Goal: Contribute content: Contribute content

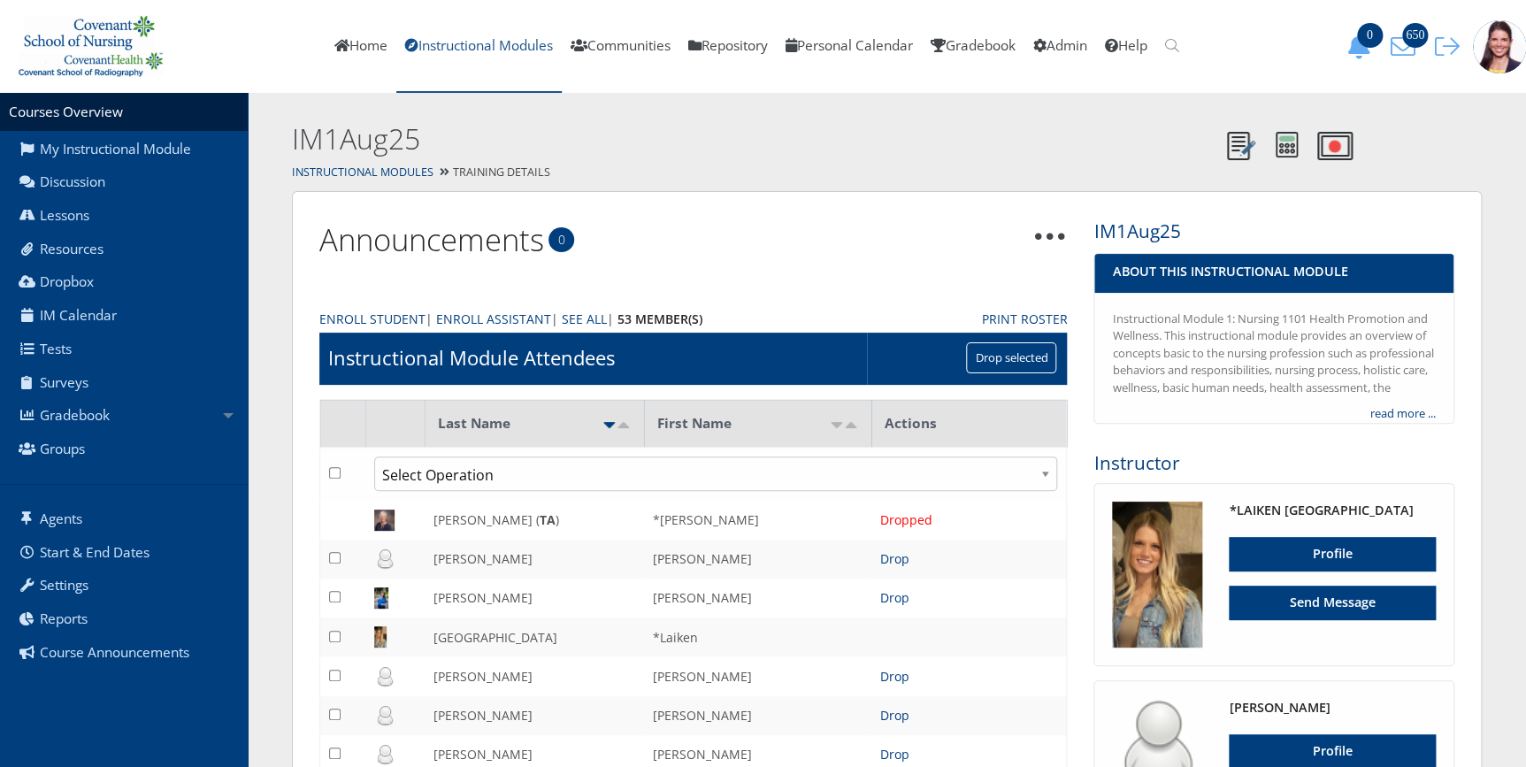
click at [457, 42] on link "Instructional Modules" at bounding box center [478, 46] width 165 height 93
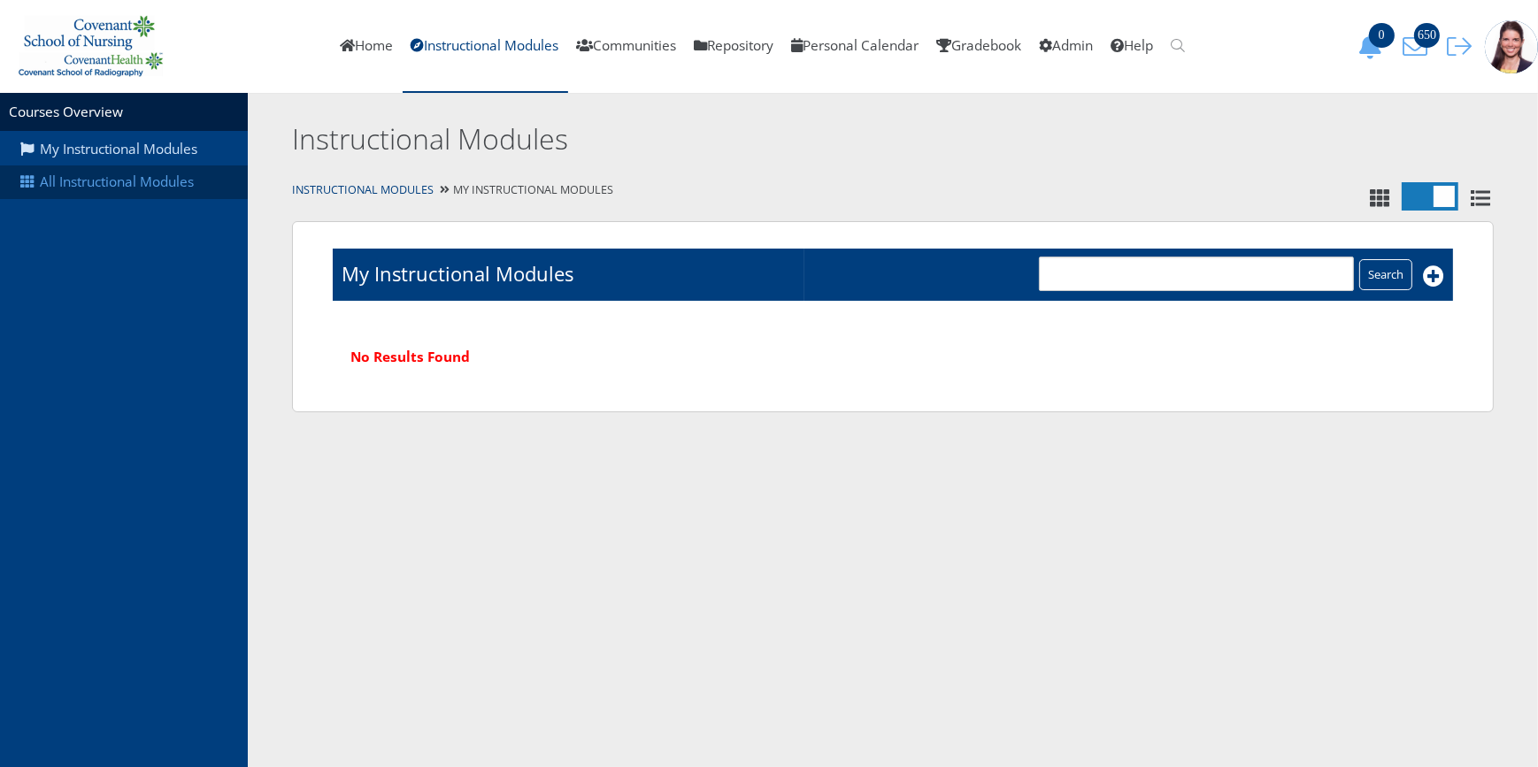
click at [120, 171] on link "All Instructional Modules" at bounding box center [124, 182] width 248 height 34
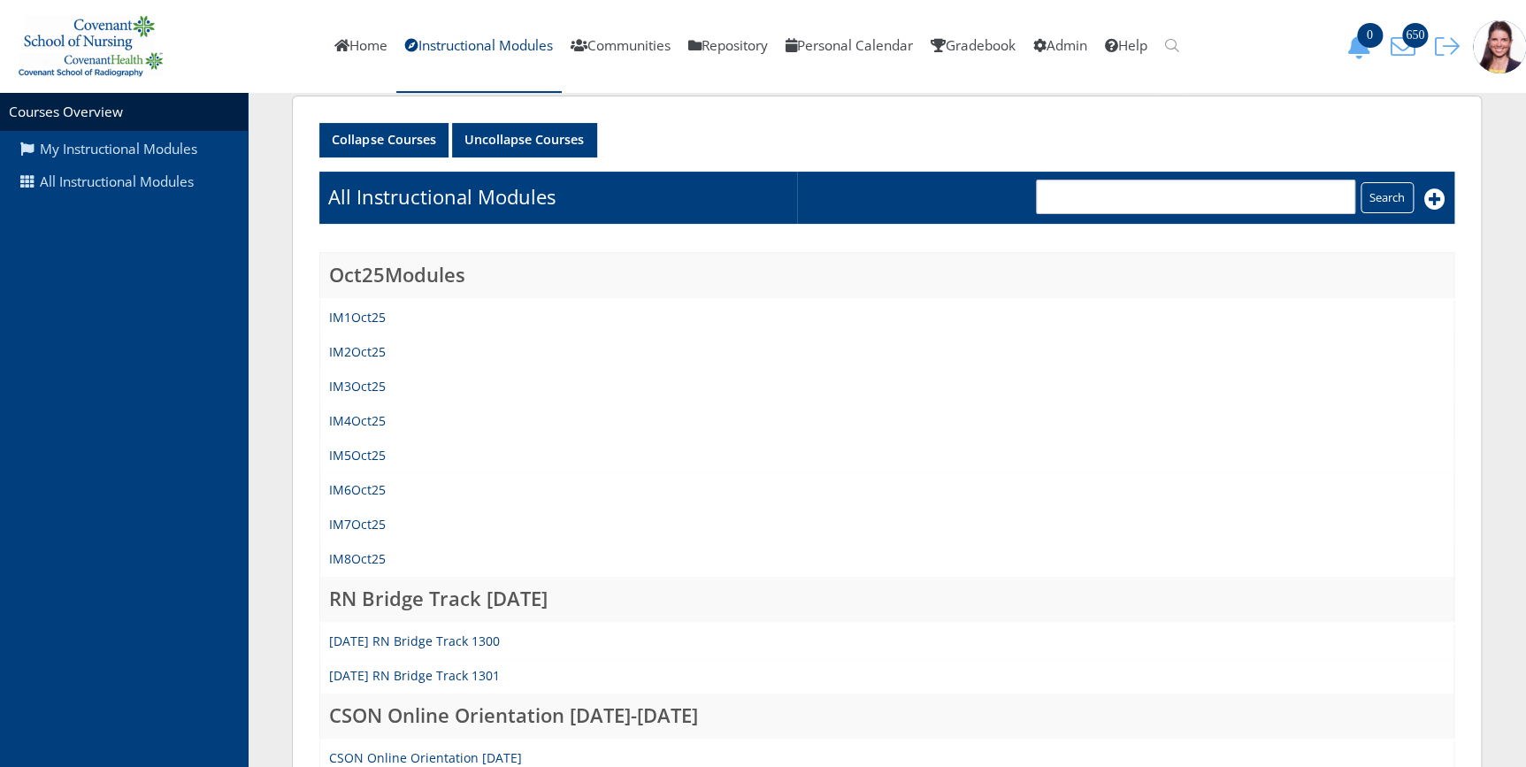
scroll to position [241, 0]
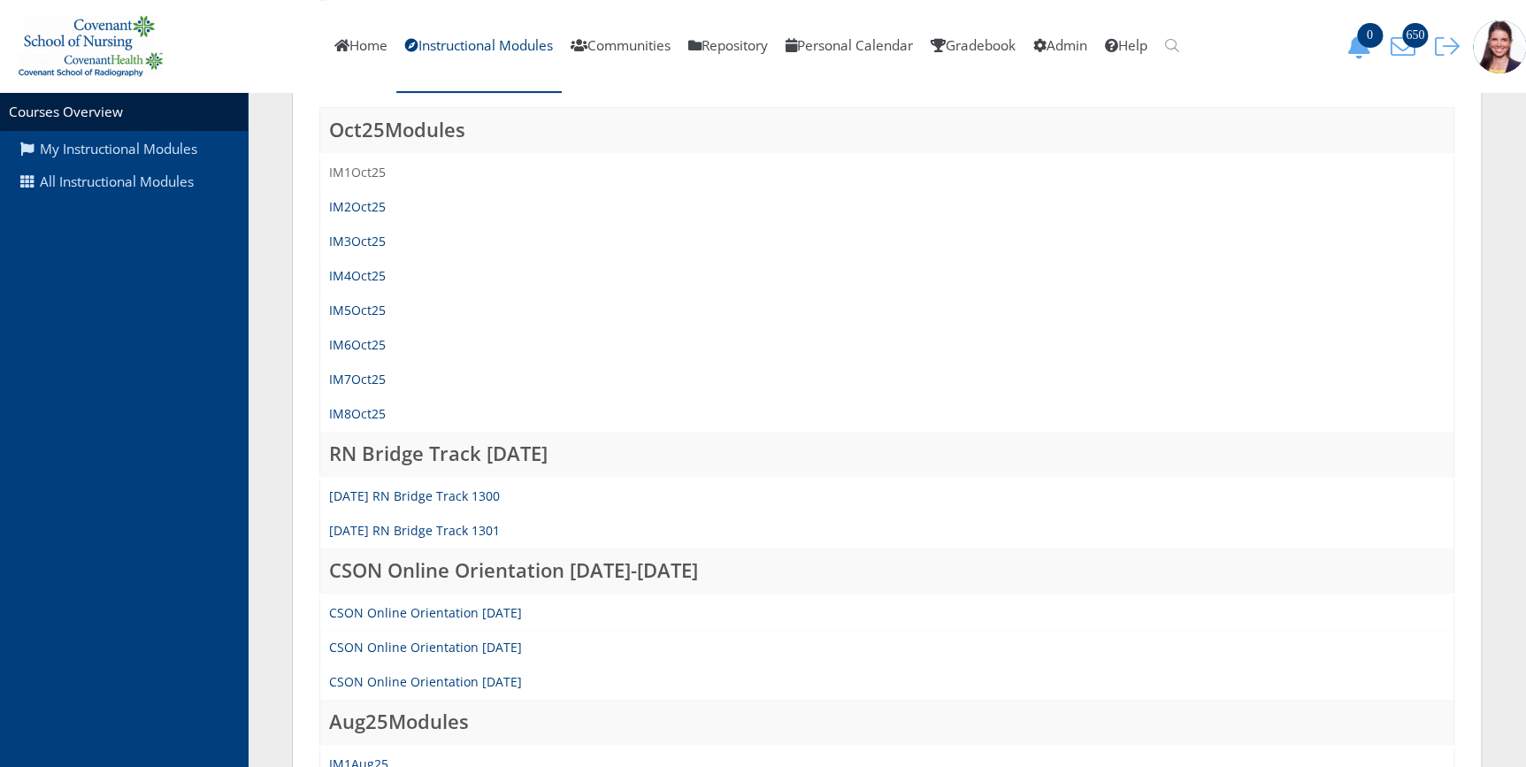
click at [356, 173] on link "IM1Oct25" at bounding box center [357, 172] width 57 height 17
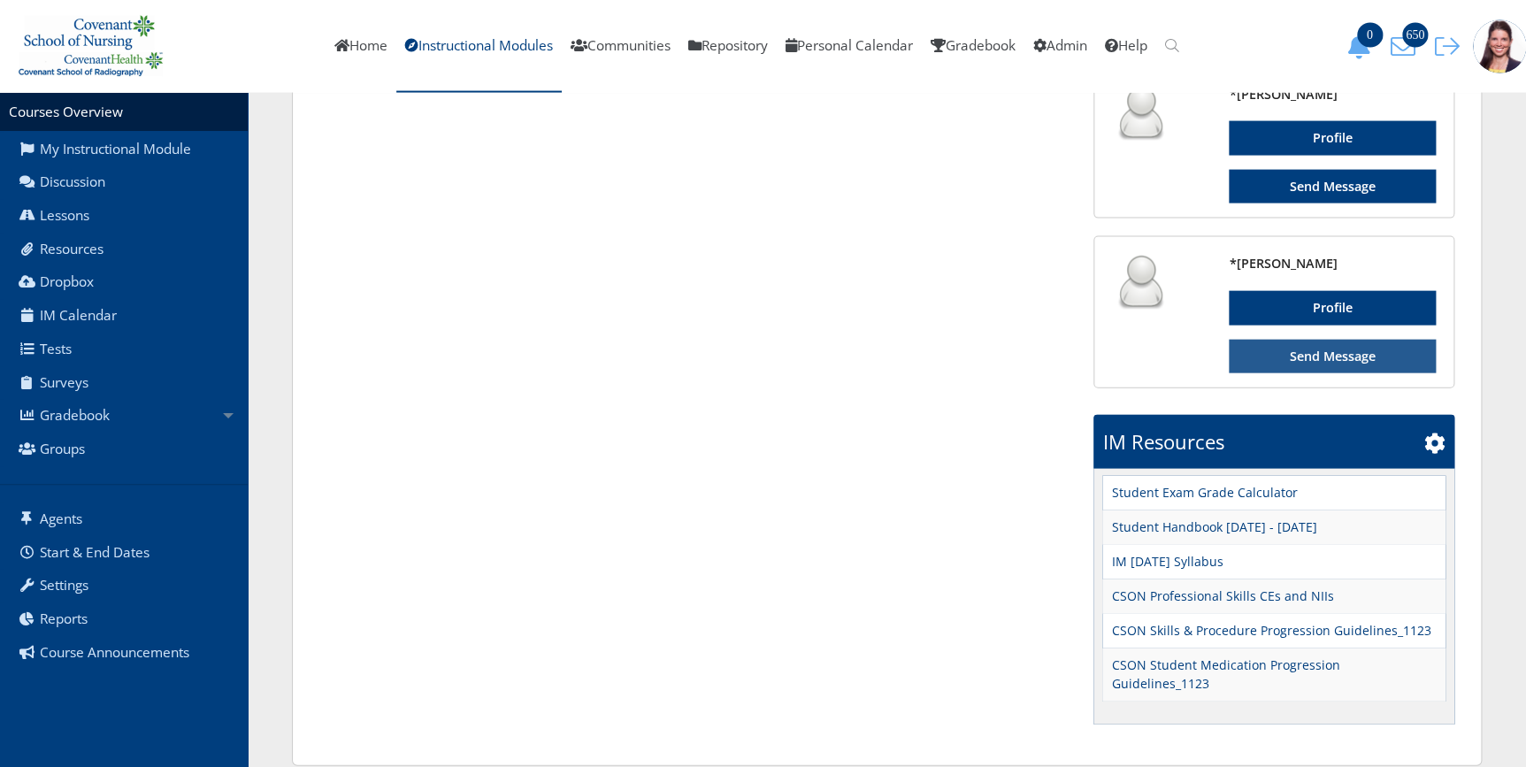
scroll to position [1828, 0]
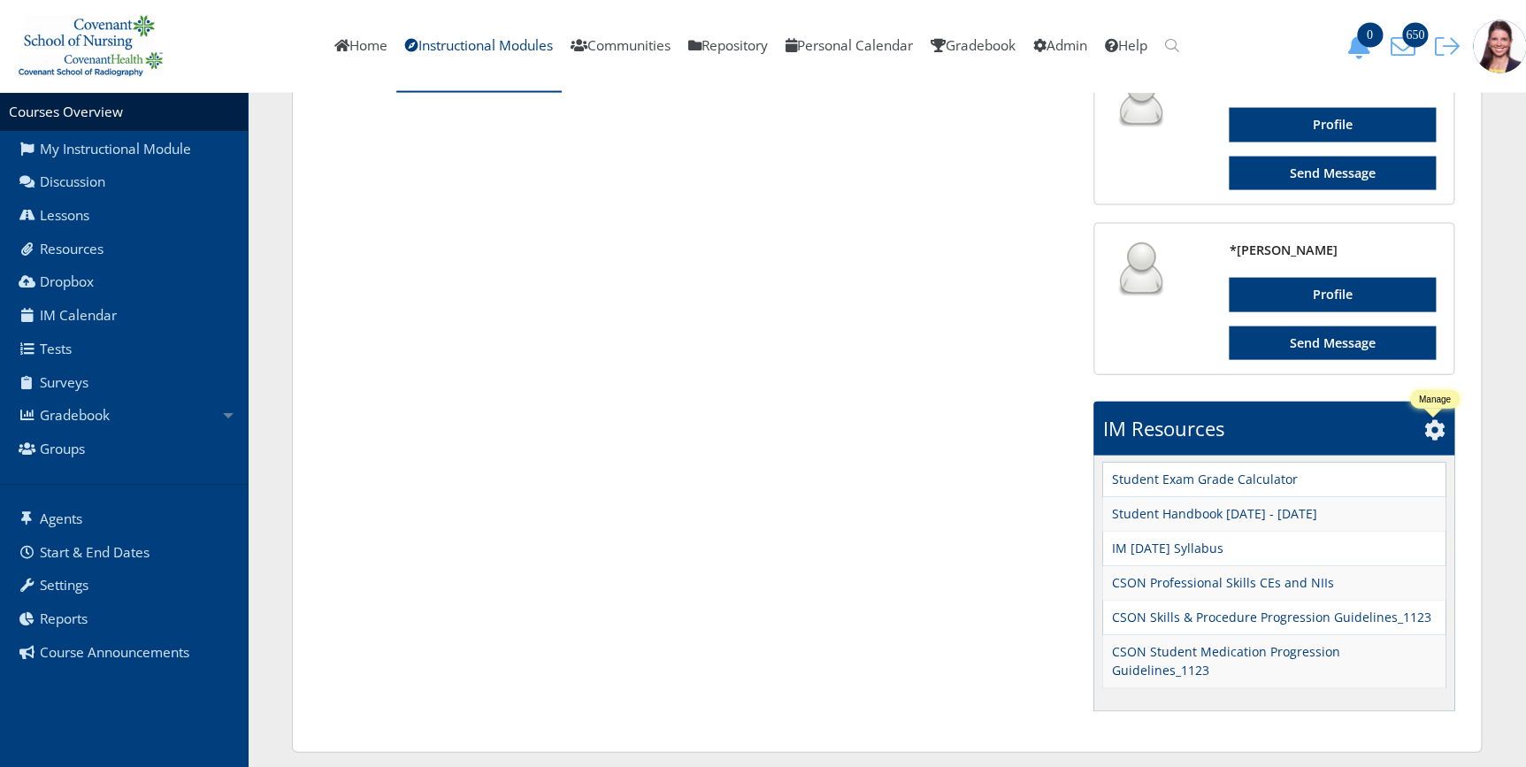
click at [1433, 434] on icon at bounding box center [1435, 429] width 21 height 21
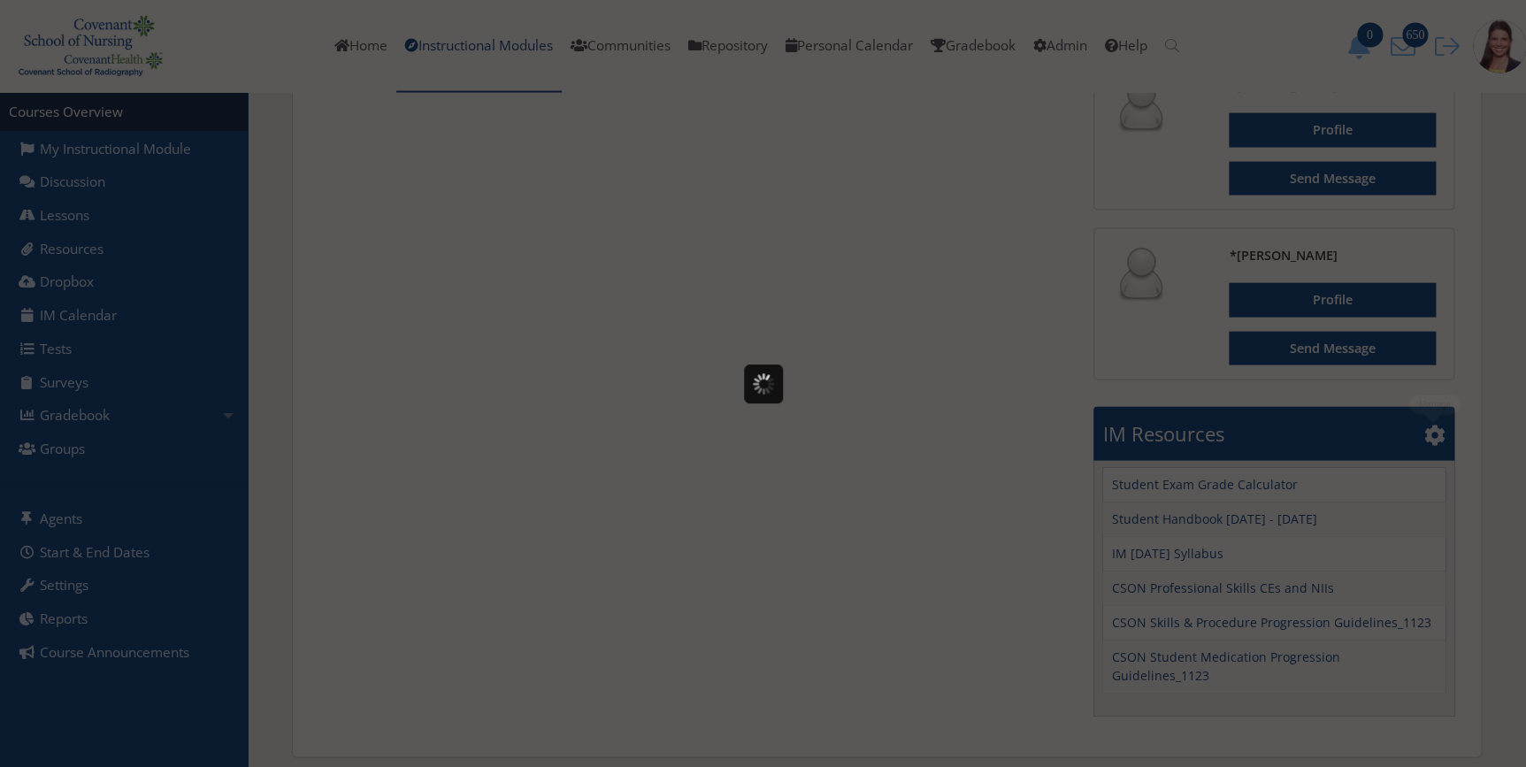
scroll to position [0, 0]
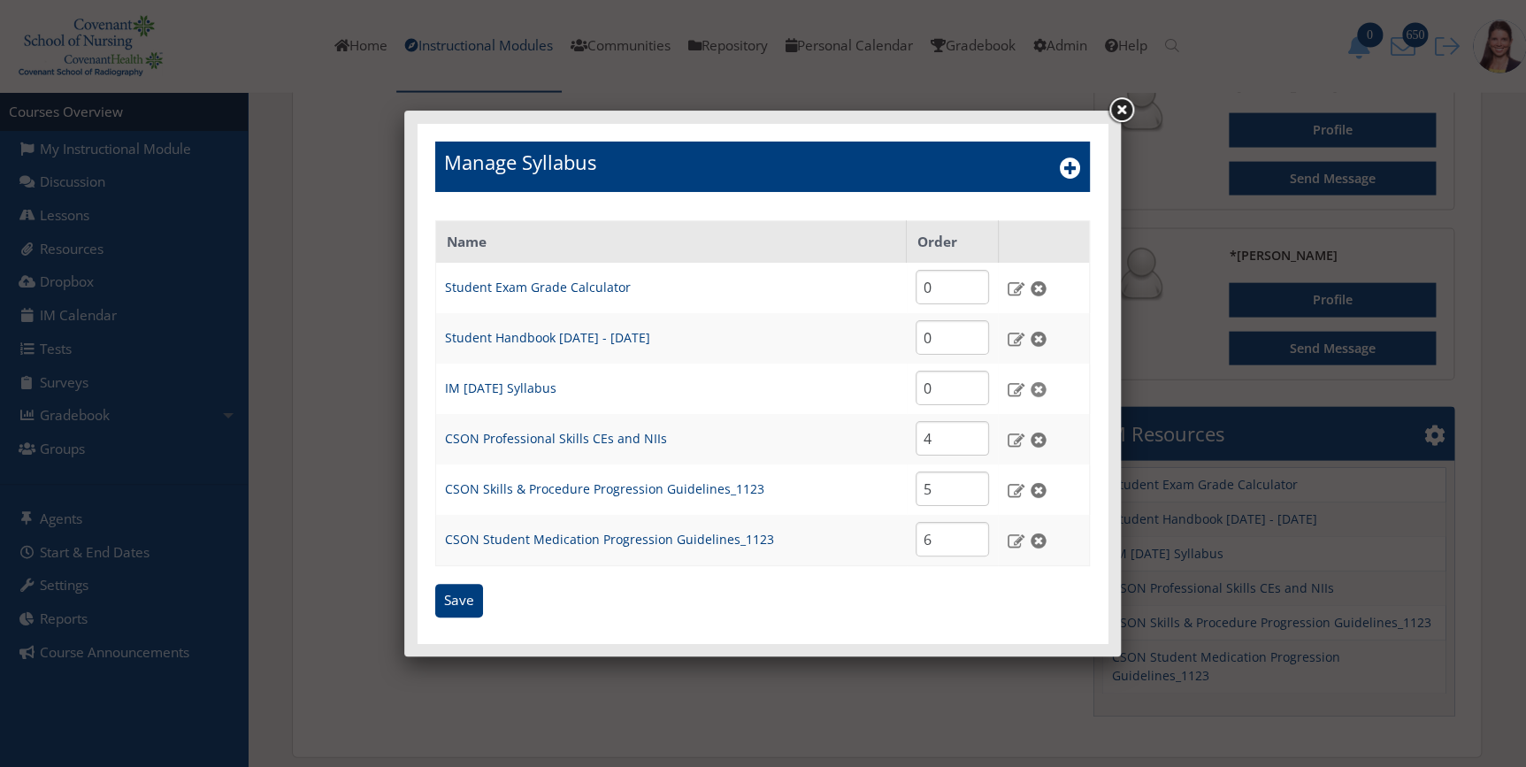
click at [1041, 389] on img at bounding box center [1038, 389] width 19 height 16
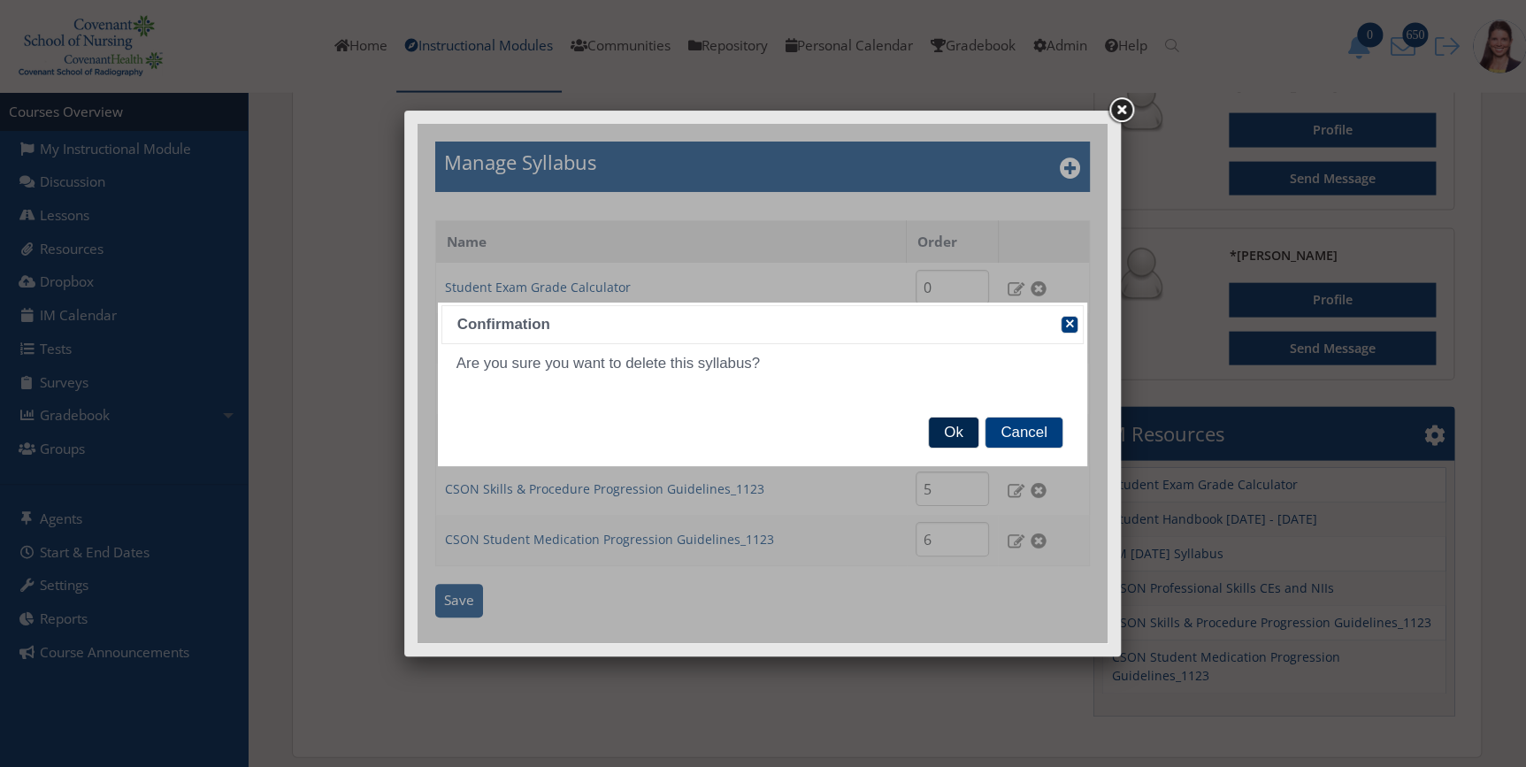
click at [939, 429] on span "Ok" at bounding box center [953, 433] width 49 height 30
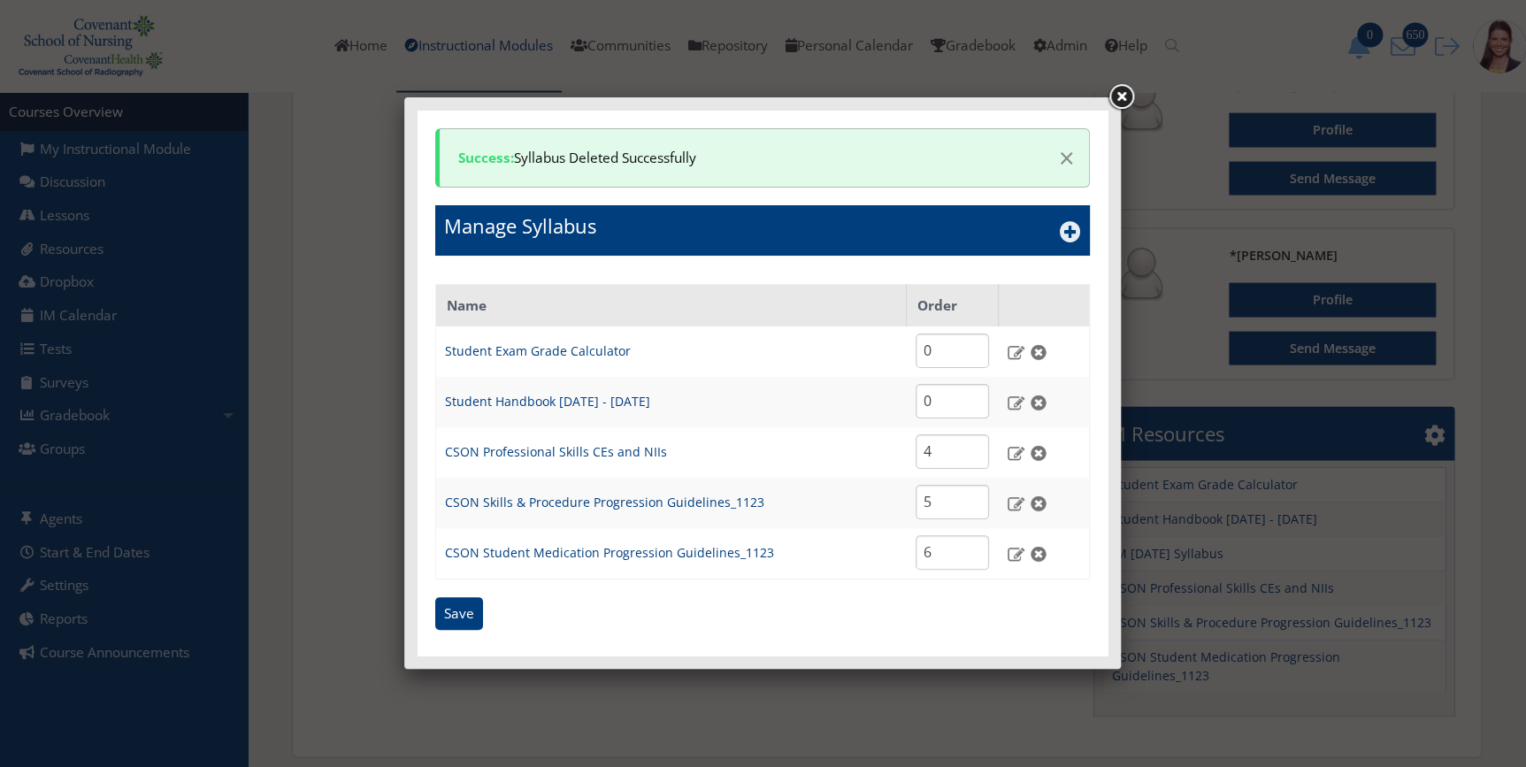
click at [1065, 227] on icon at bounding box center [1070, 231] width 21 height 21
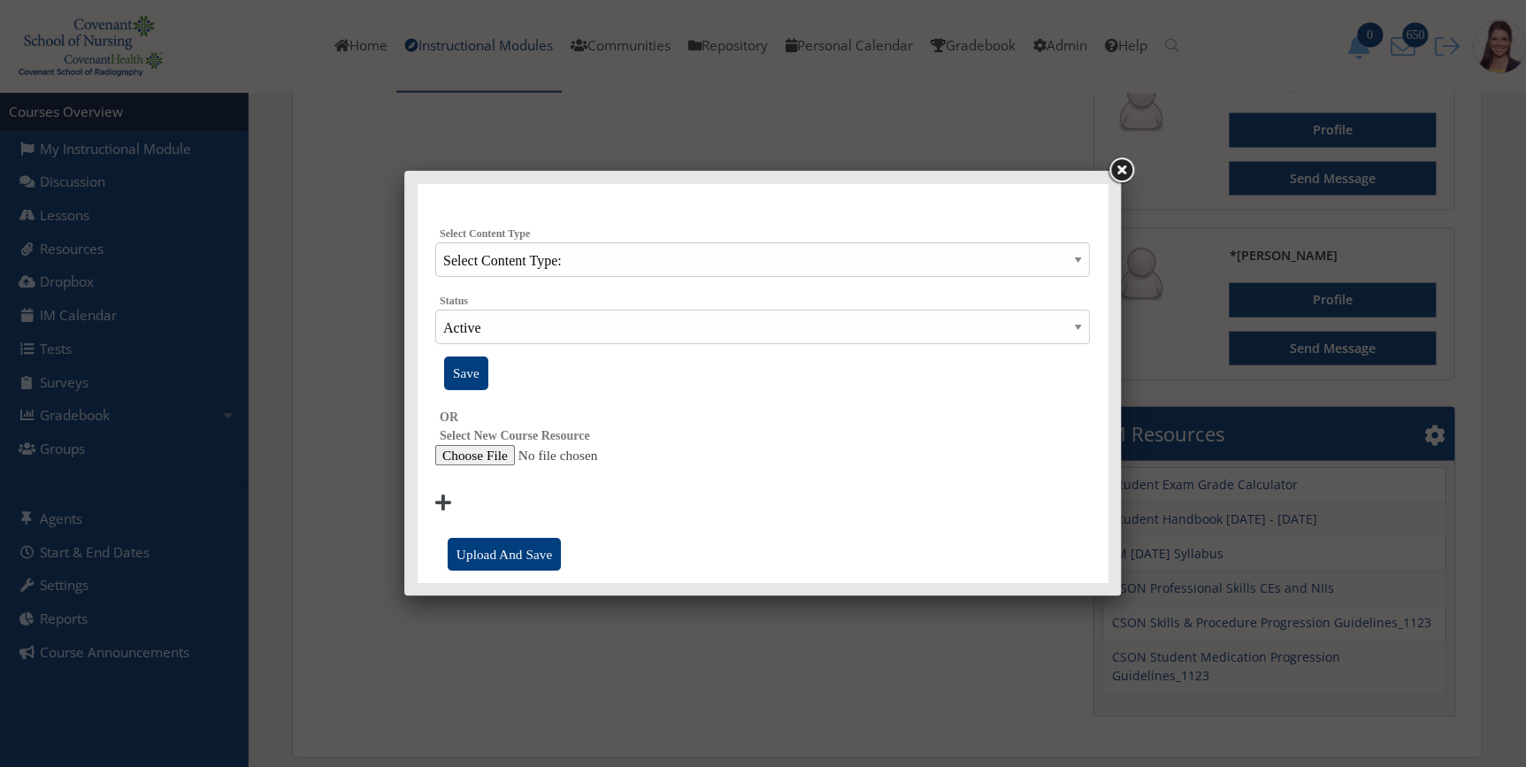
click at [465, 457] on input "file" at bounding box center [762, 455] width 655 height 21
type input "C:\fakepath\IM1Oct25 Syllabus.docx"
click at [521, 556] on input "Upload And Save" at bounding box center [504, 555] width 113 height 34
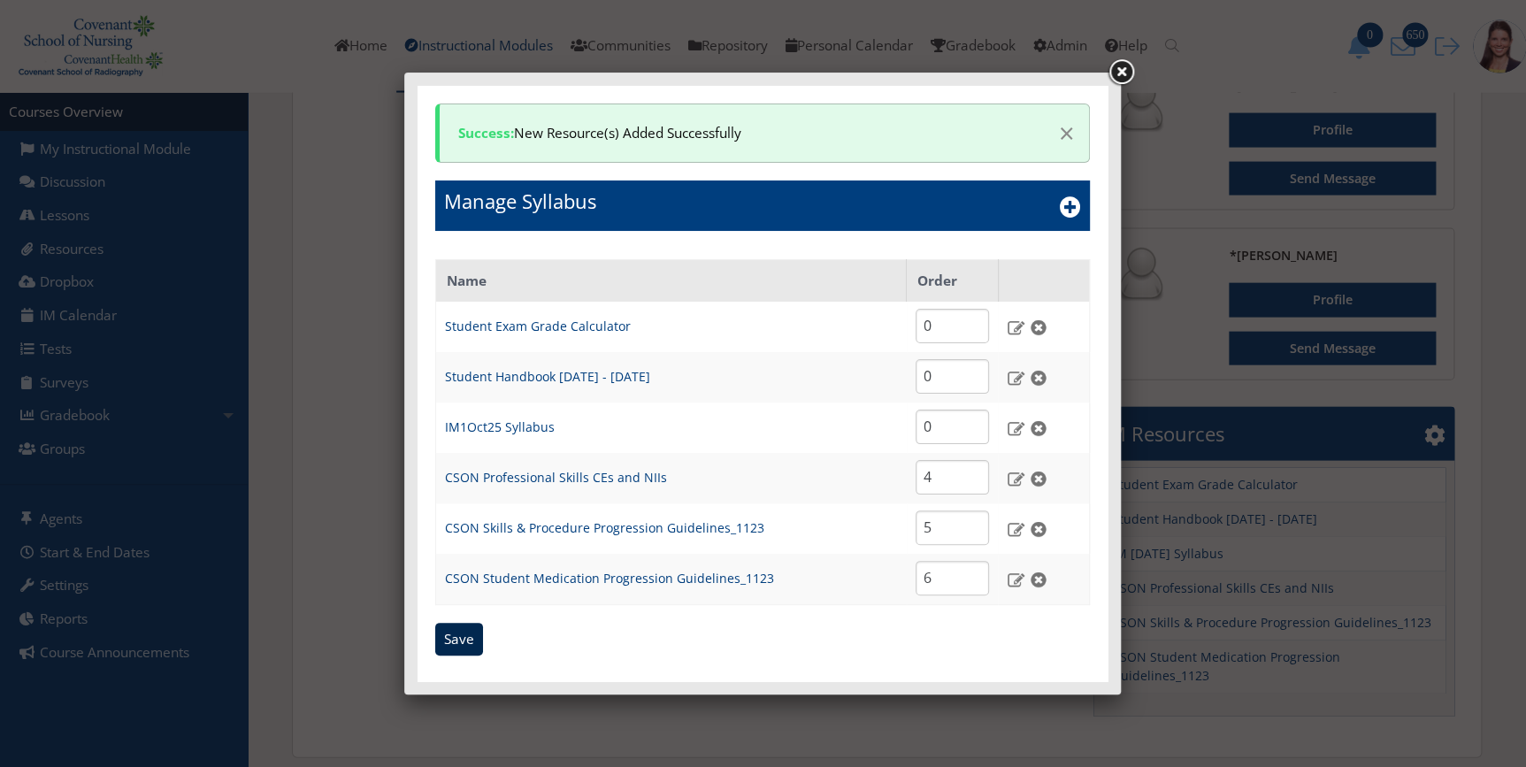
click at [458, 643] on input "Save" at bounding box center [459, 640] width 48 height 34
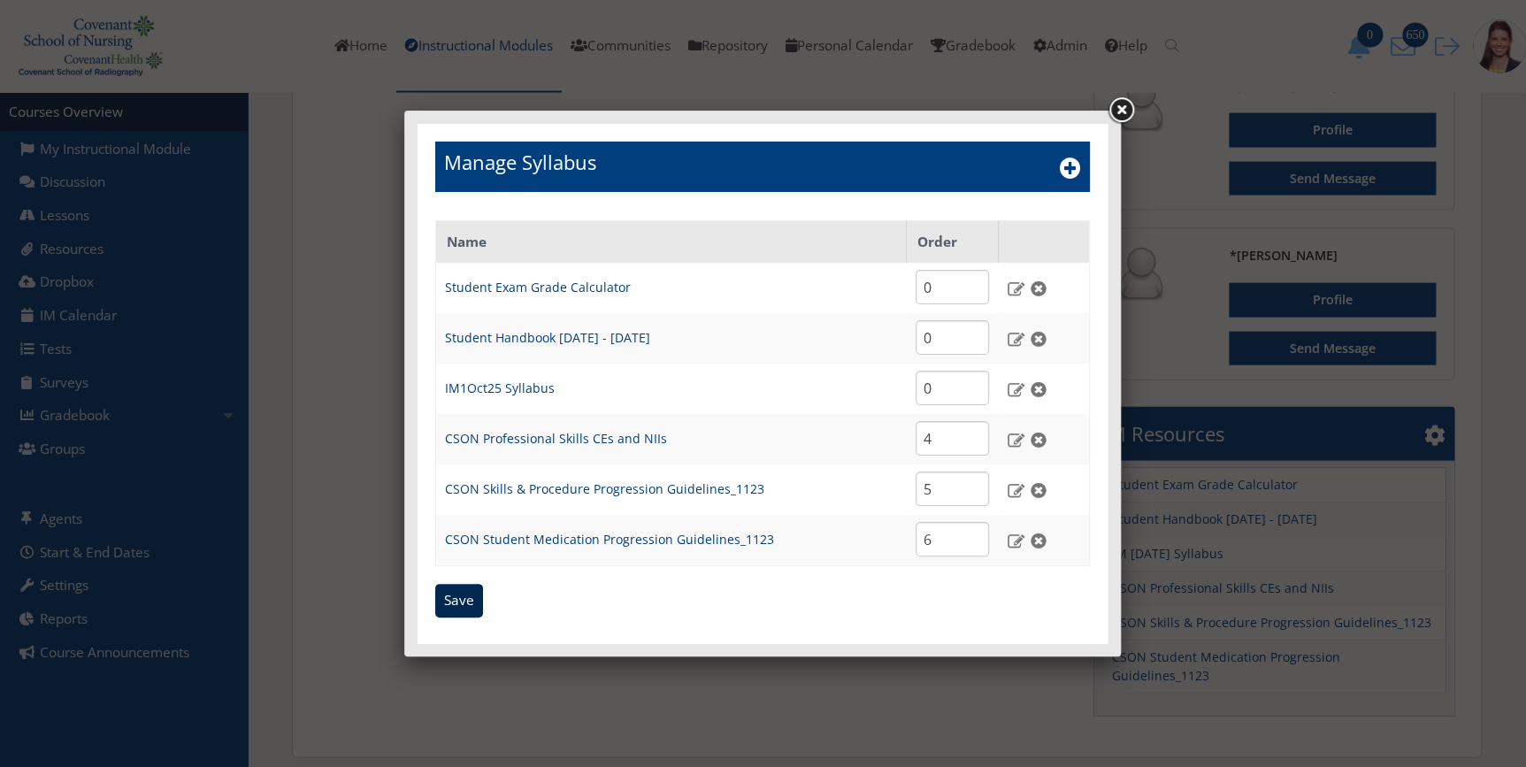
click at [449, 603] on input "Save" at bounding box center [459, 601] width 48 height 34
click at [1117, 111] on link at bounding box center [1121, 111] width 32 height 32
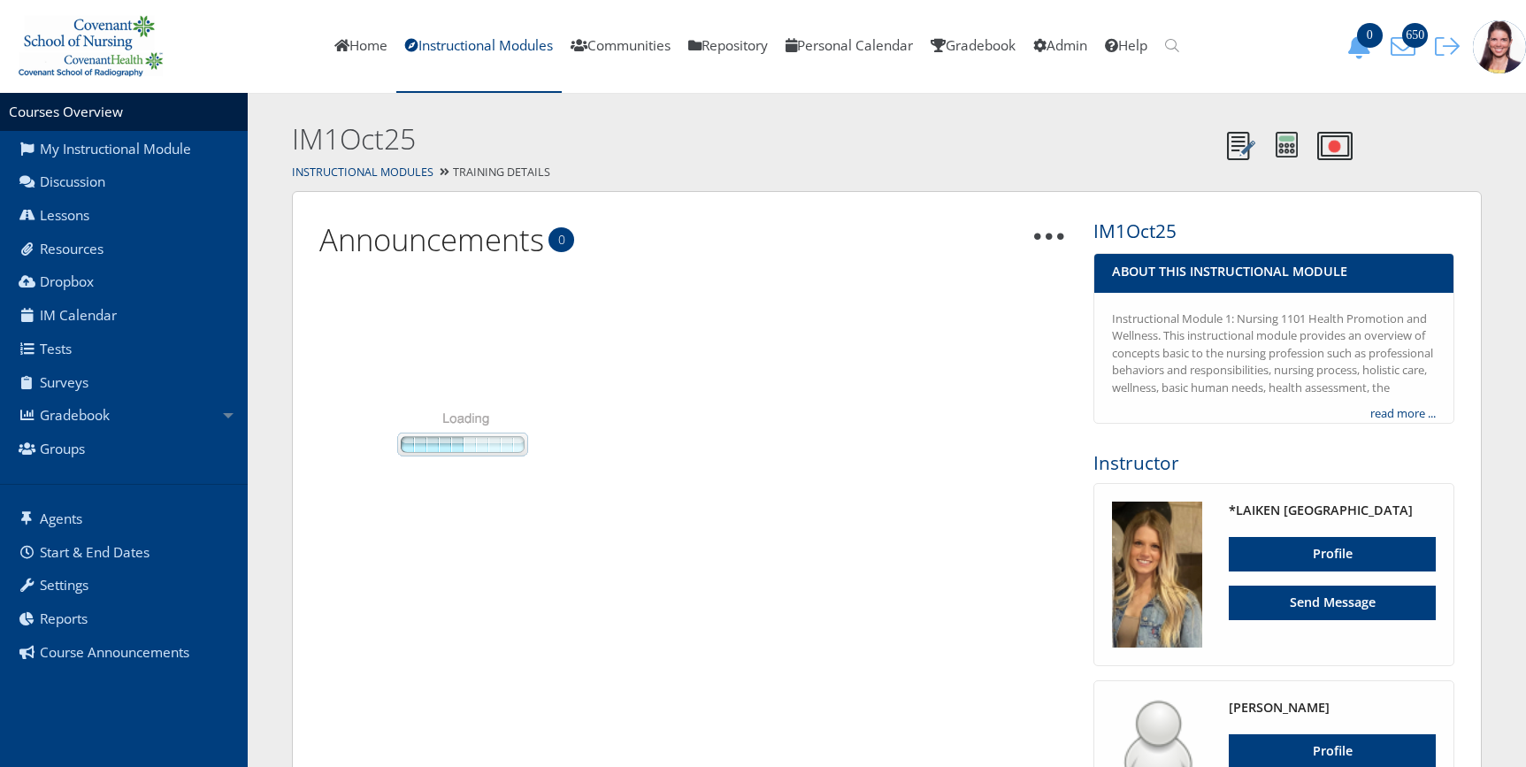
scroll to position [1772, 0]
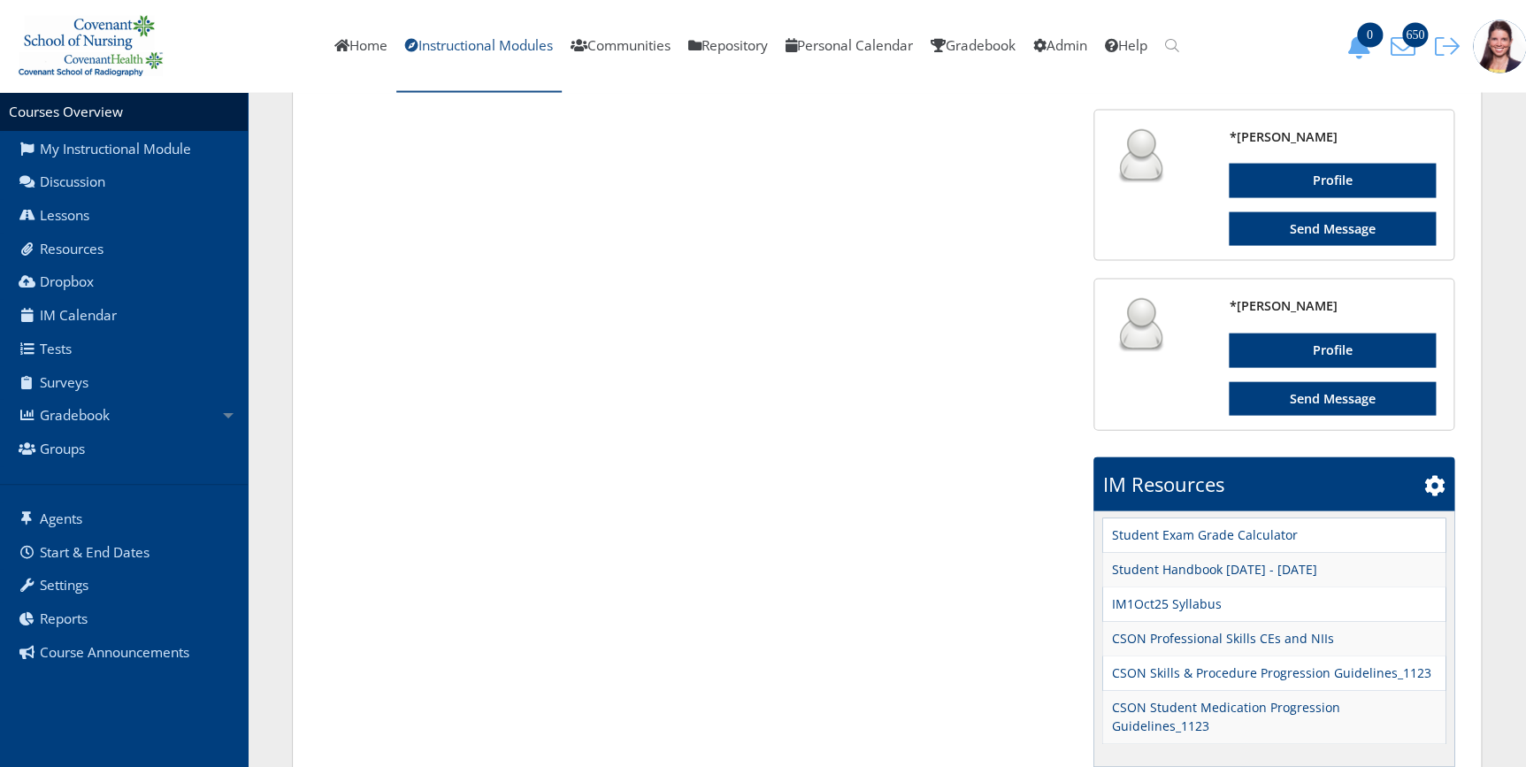
click at [436, 44] on link "Instructional Modules" at bounding box center [478, 46] width 165 height 93
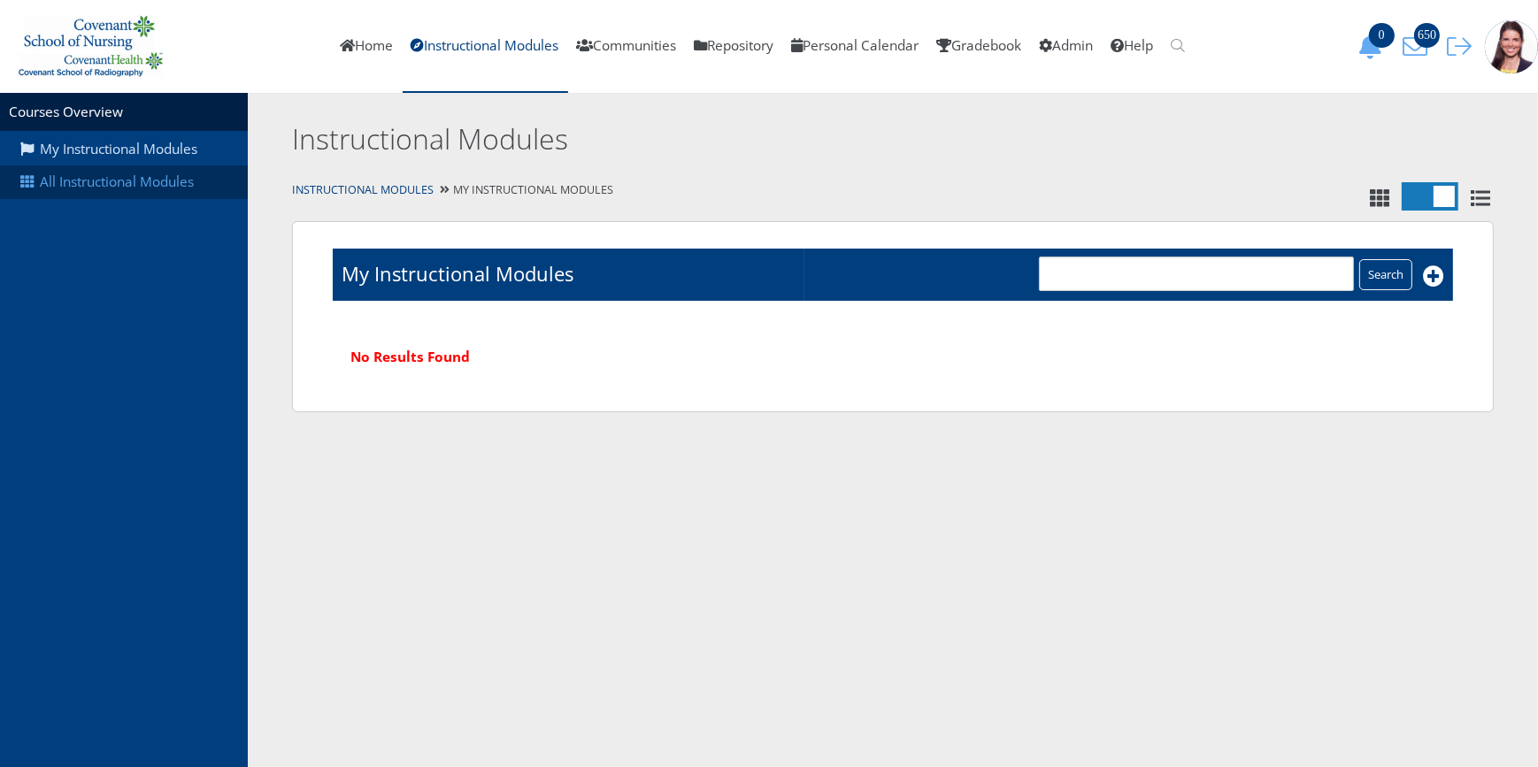
click at [148, 186] on link "All Instructional Modules" at bounding box center [124, 182] width 248 height 34
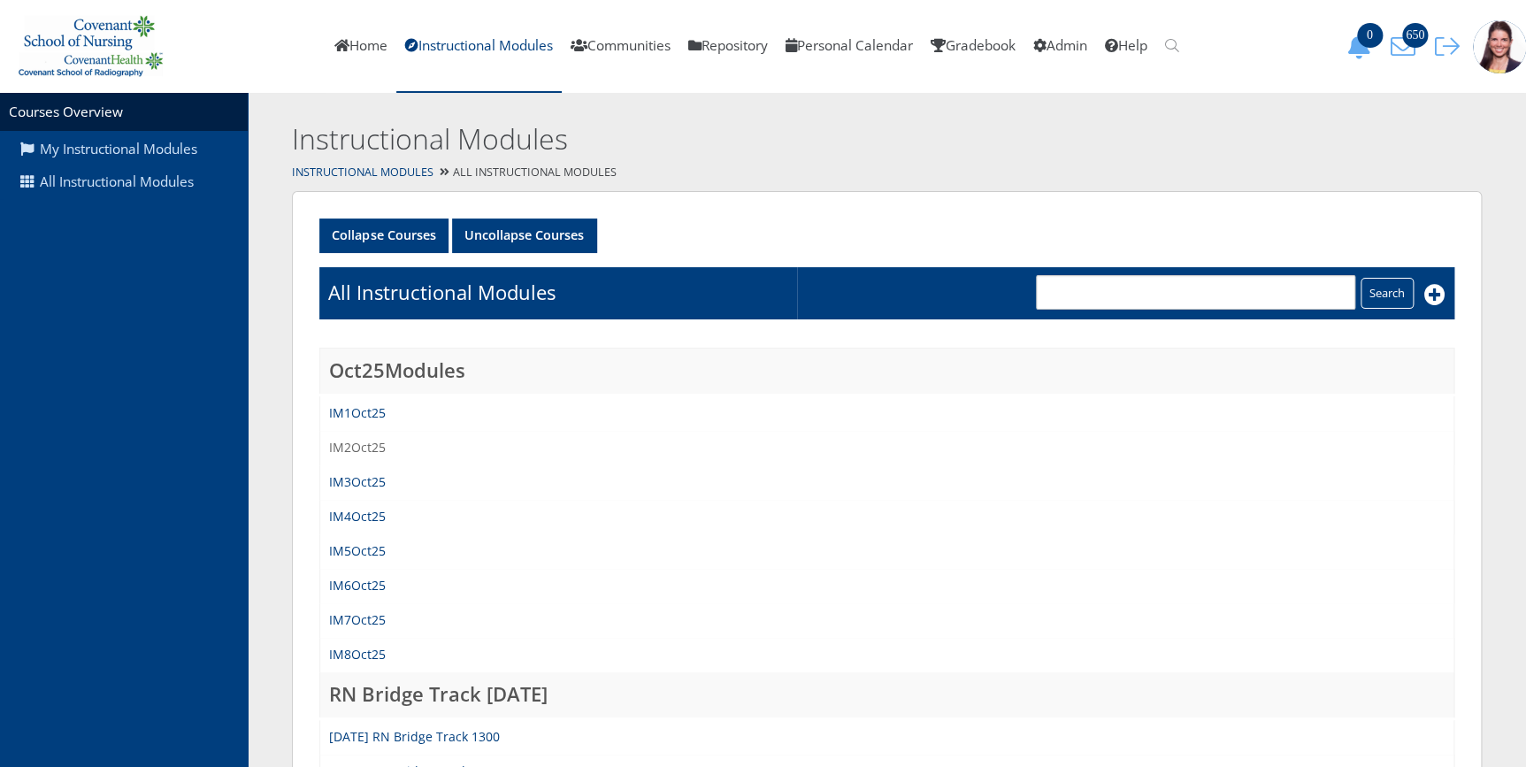
click at [365, 445] on link "IM2Oct25" at bounding box center [357, 447] width 57 height 17
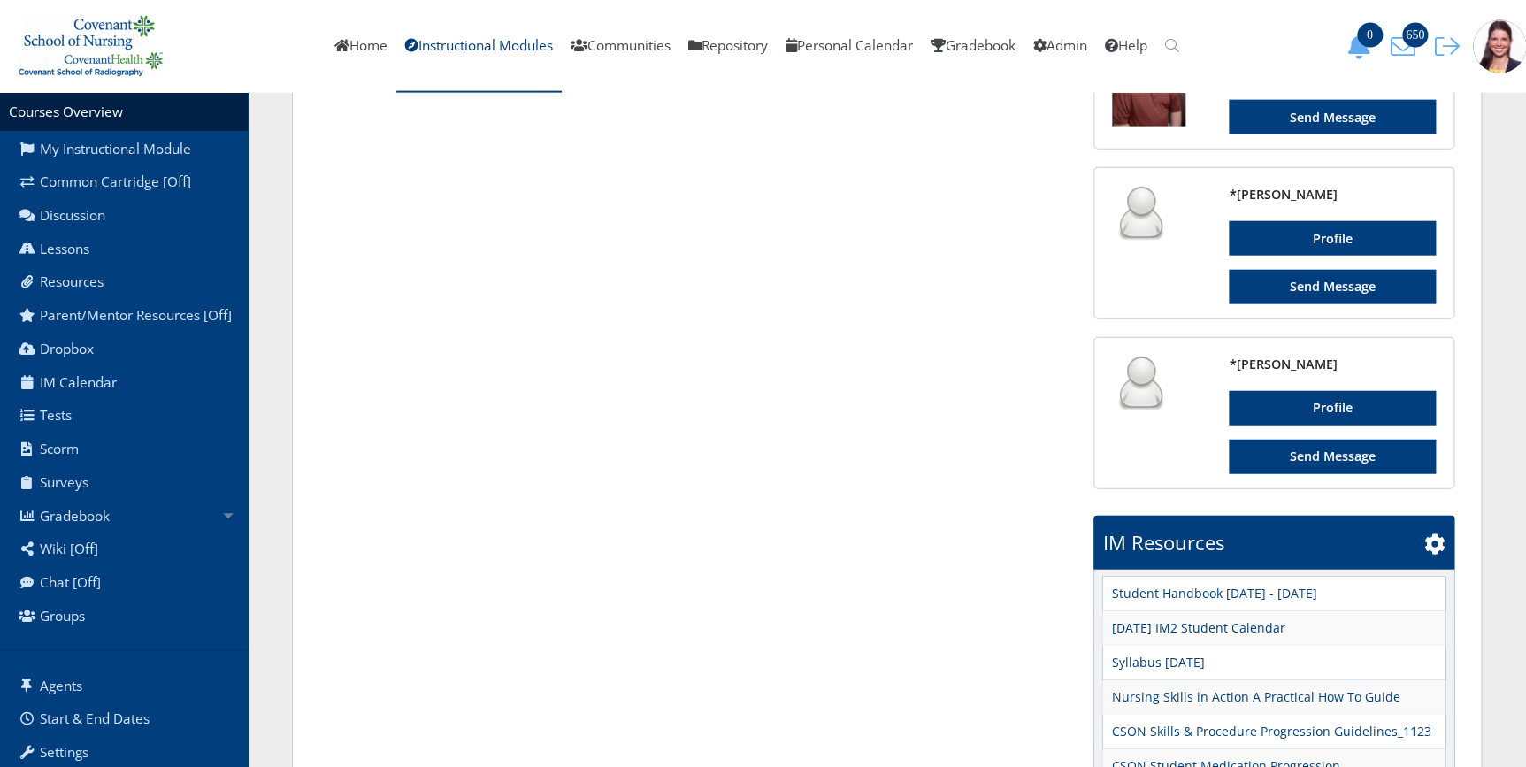
scroll to position [2113, 0]
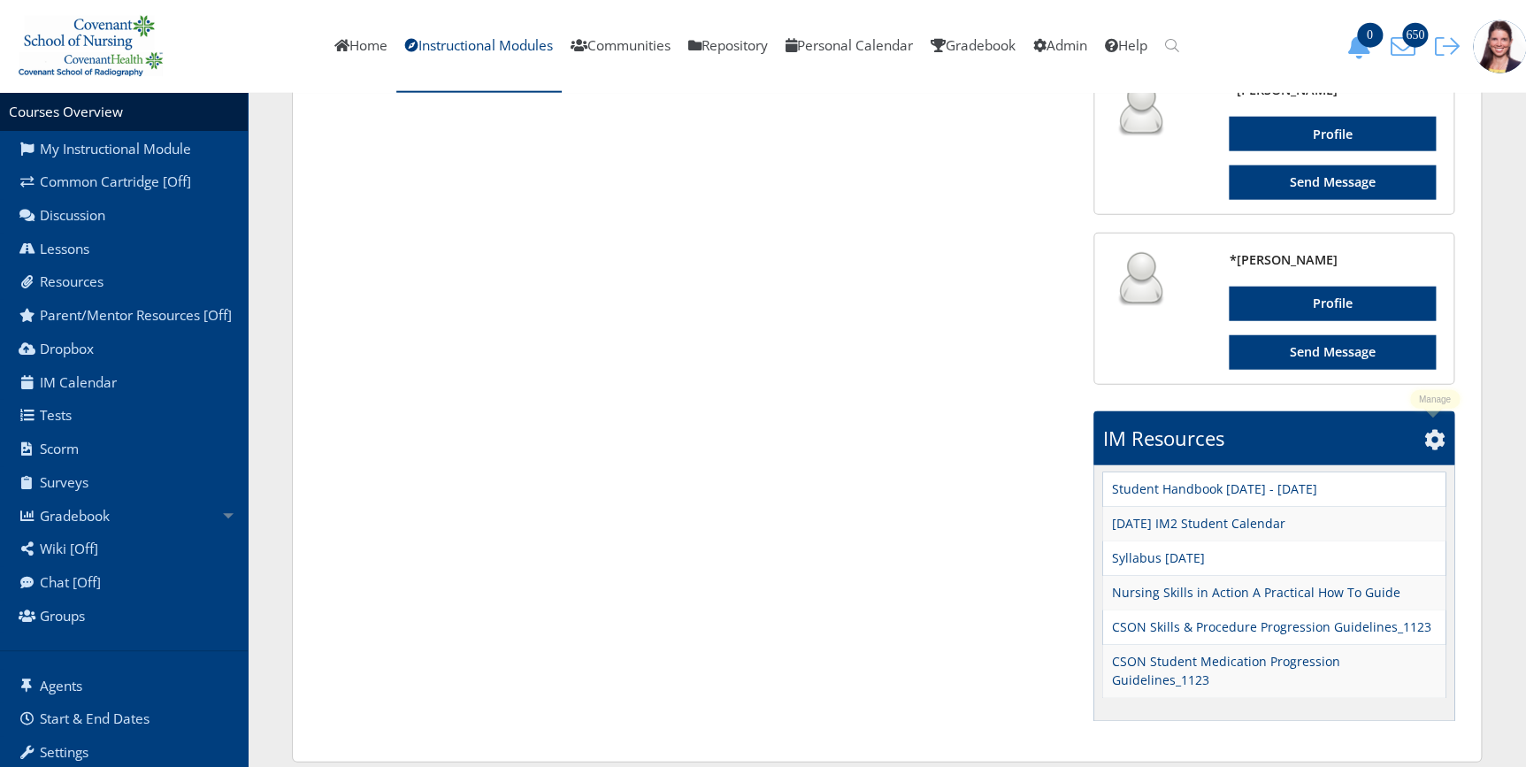
click at [1433, 441] on icon at bounding box center [1435, 439] width 21 height 21
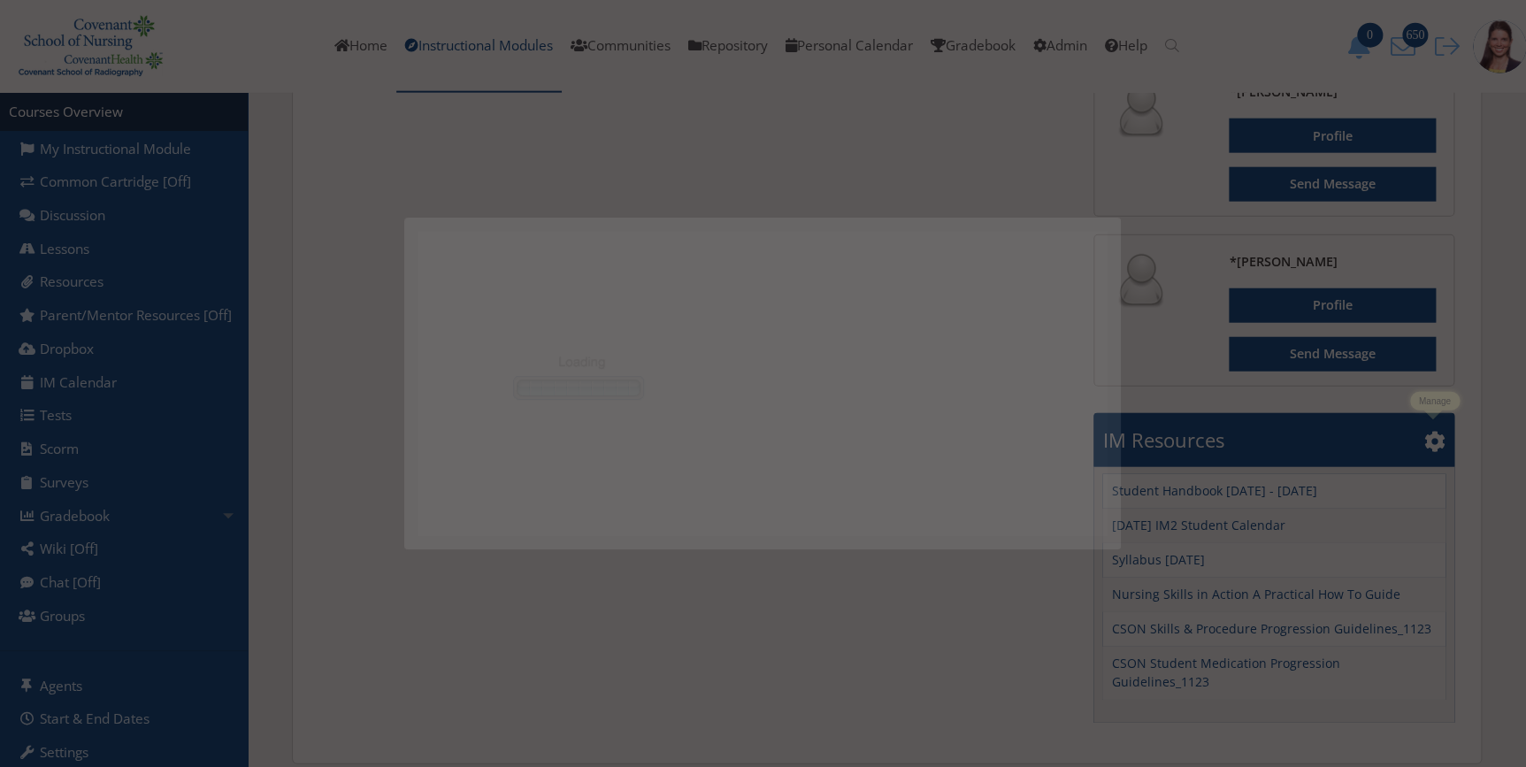
scroll to position [0, 0]
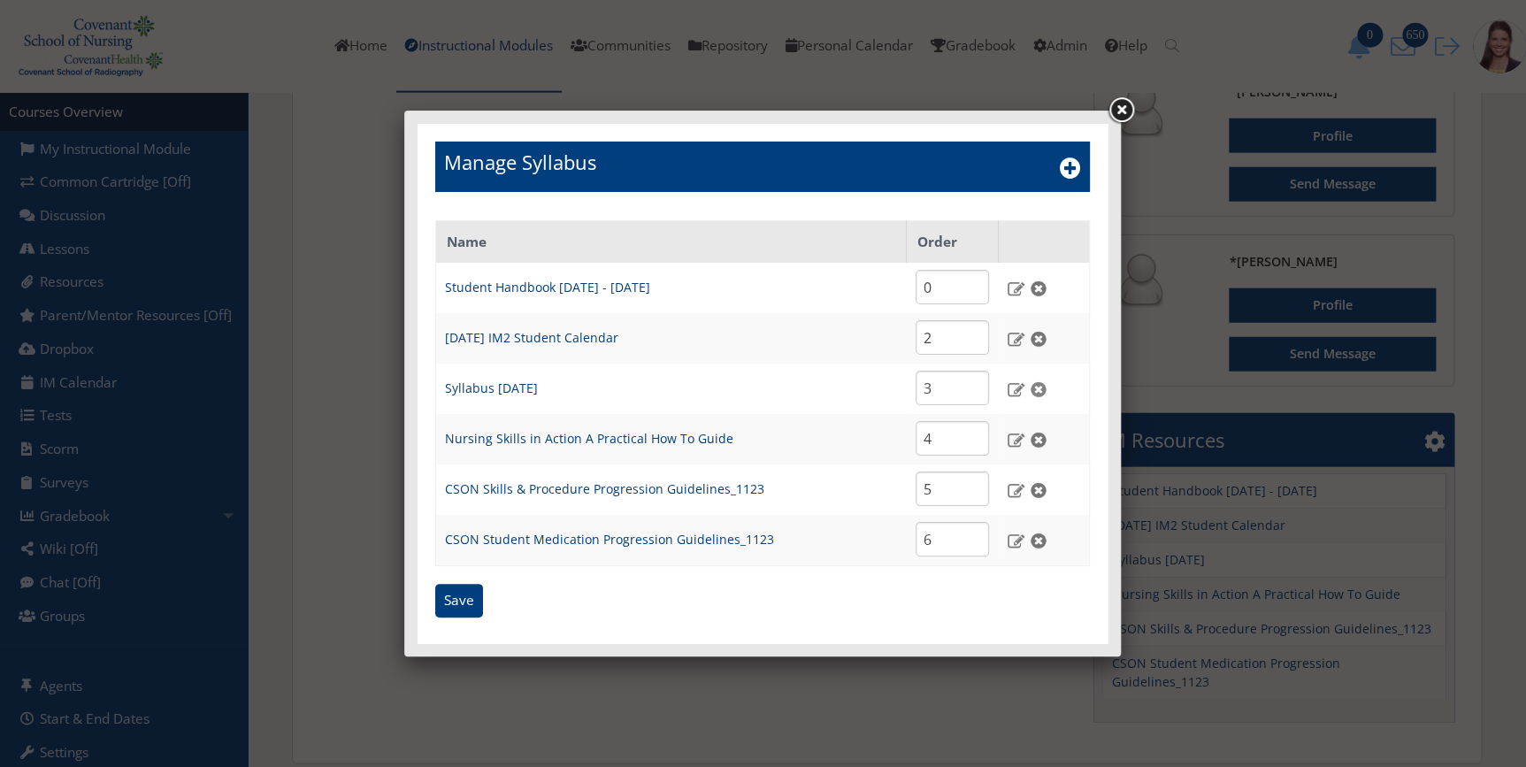
click at [1042, 393] on img at bounding box center [1038, 389] width 19 height 16
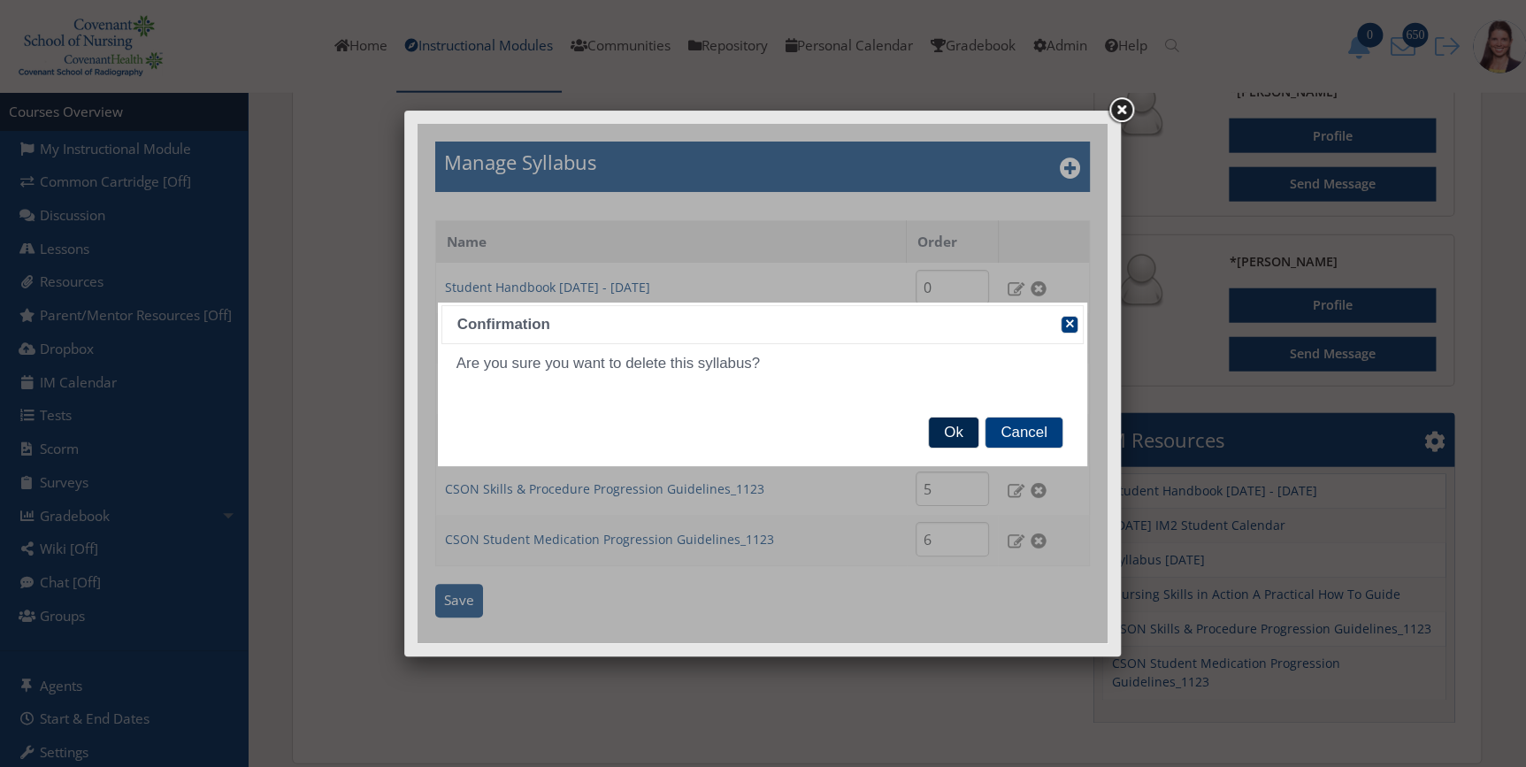
click at [968, 432] on span "Ok" at bounding box center [953, 433] width 49 height 30
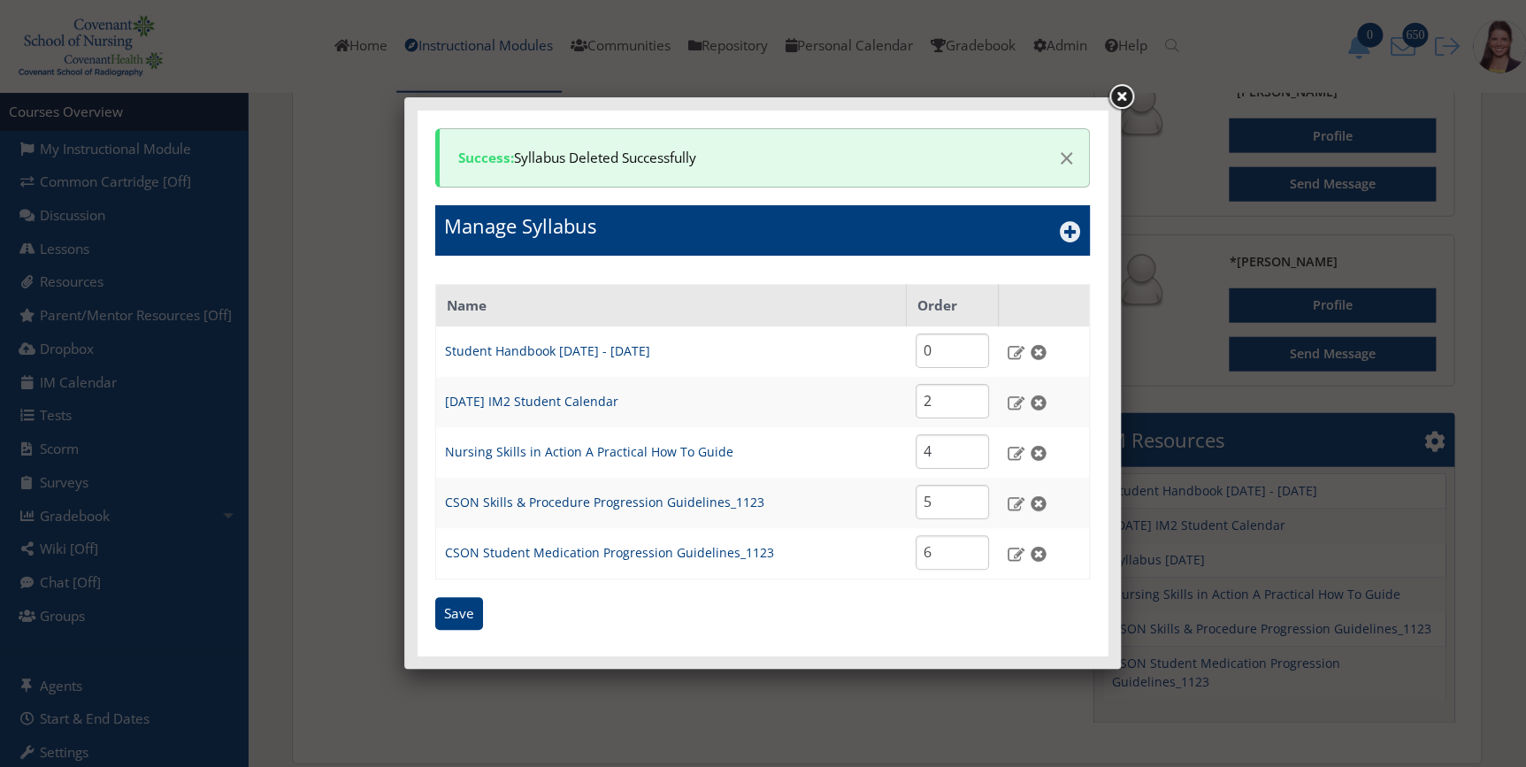
click at [1066, 232] on icon at bounding box center [1070, 231] width 21 height 21
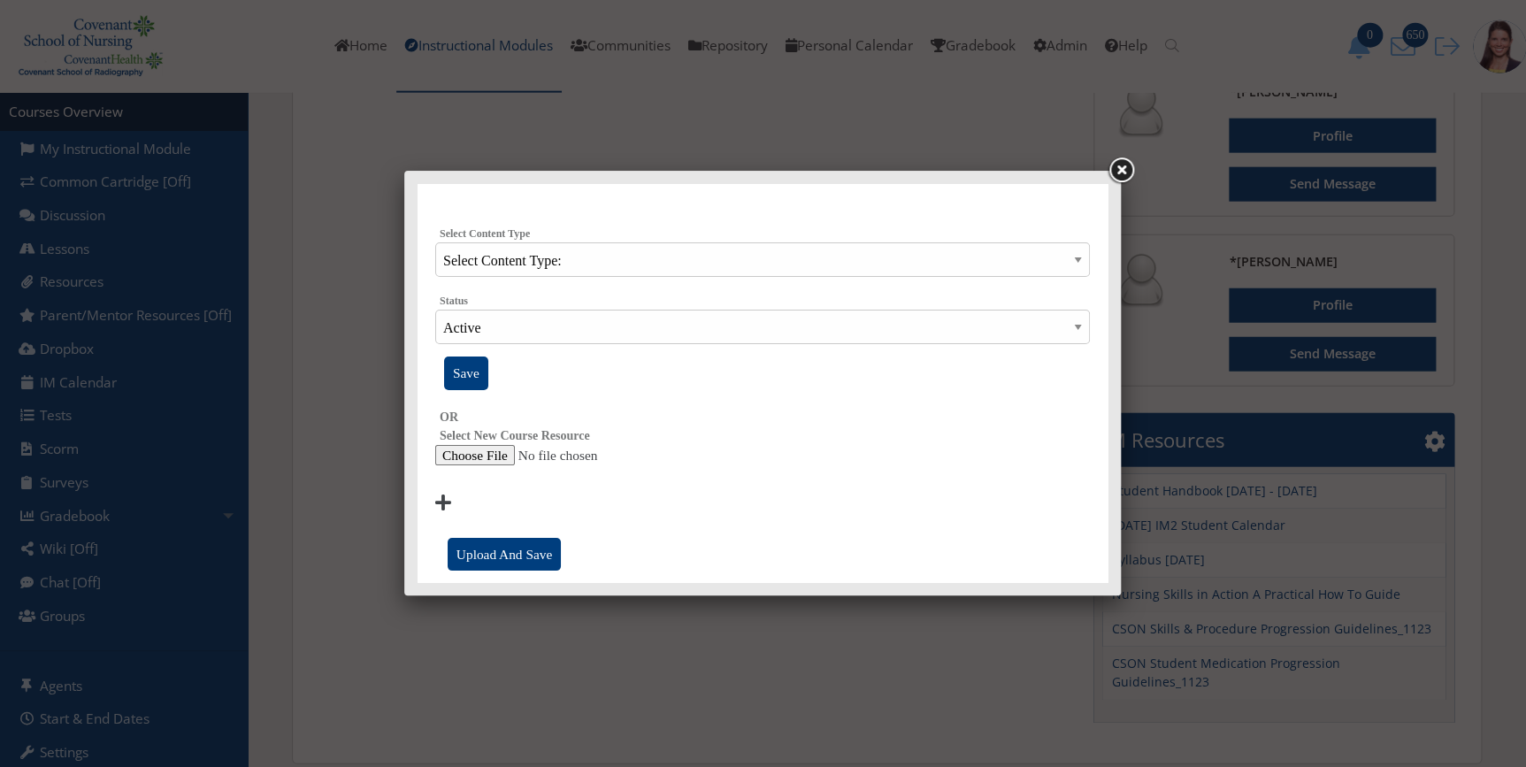
click at [479, 463] on input "file" at bounding box center [762, 455] width 655 height 21
type input "C:\fakepath\IM2Oct25 Syllabus.docx"
click at [511, 556] on input "Upload And Save" at bounding box center [504, 555] width 113 height 34
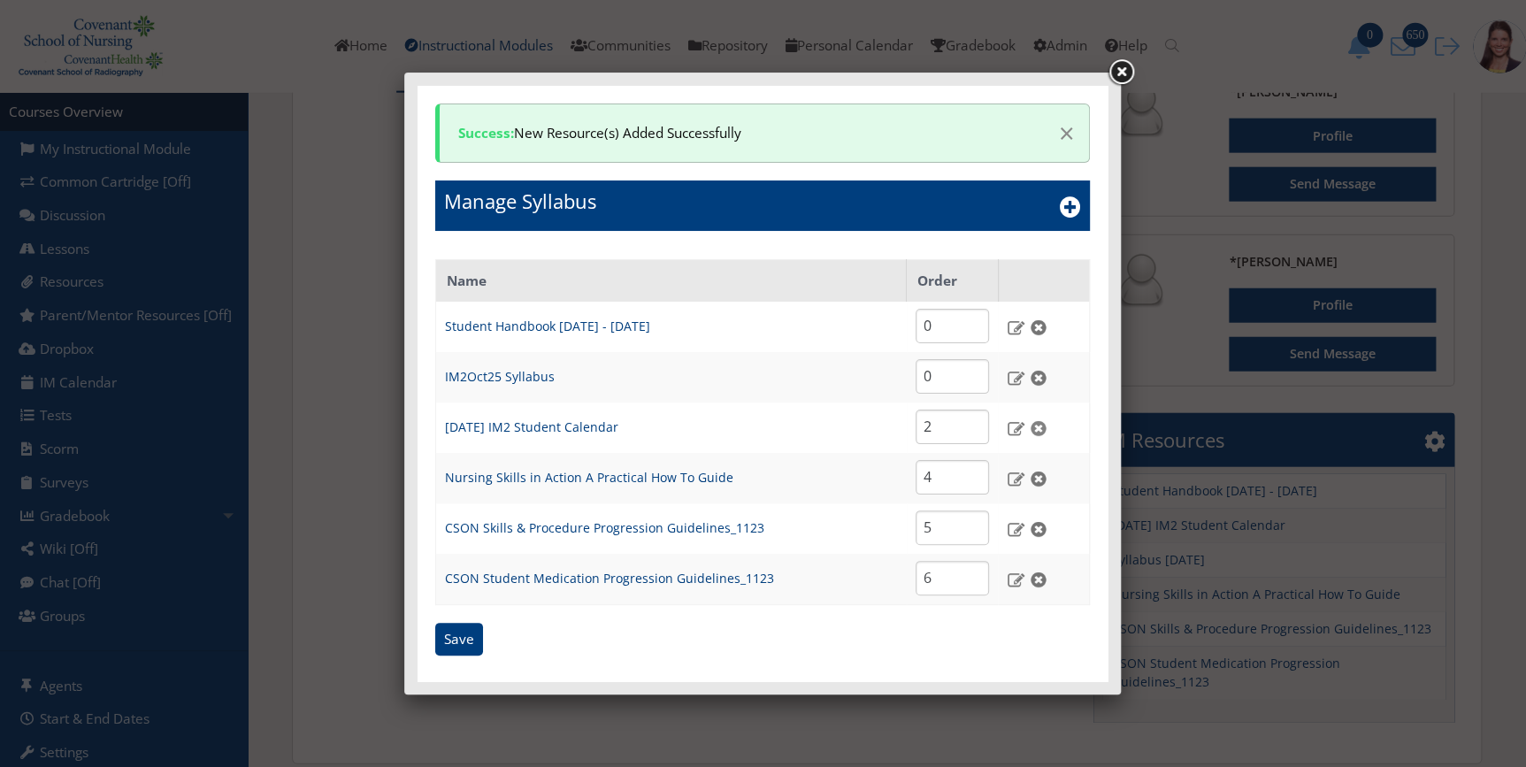
click at [1030, 424] on img at bounding box center [1038, 428] width 19 height 16
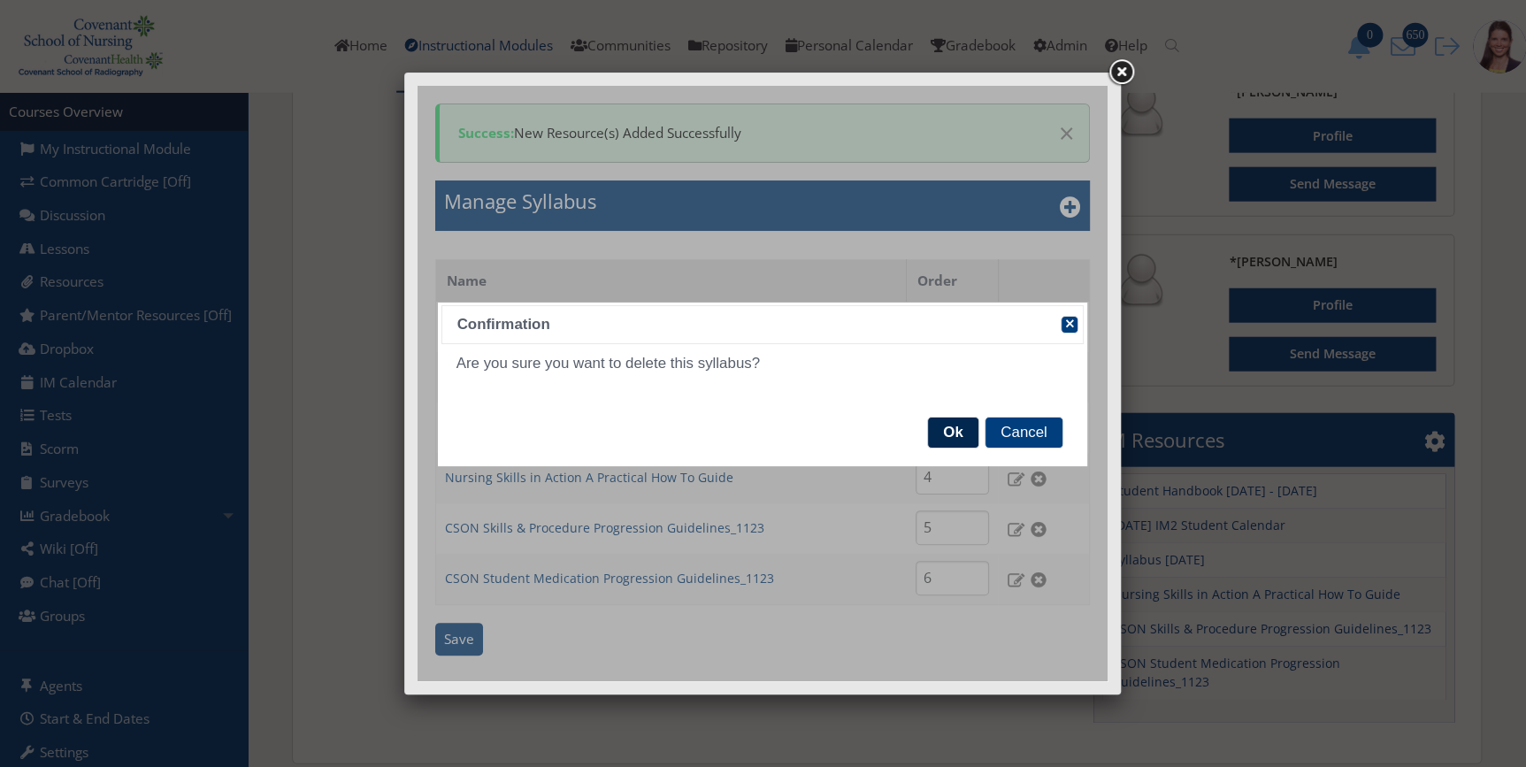
click at [936, 428] on span "Ok" at bounding box center [953, 433] width 50 height 30
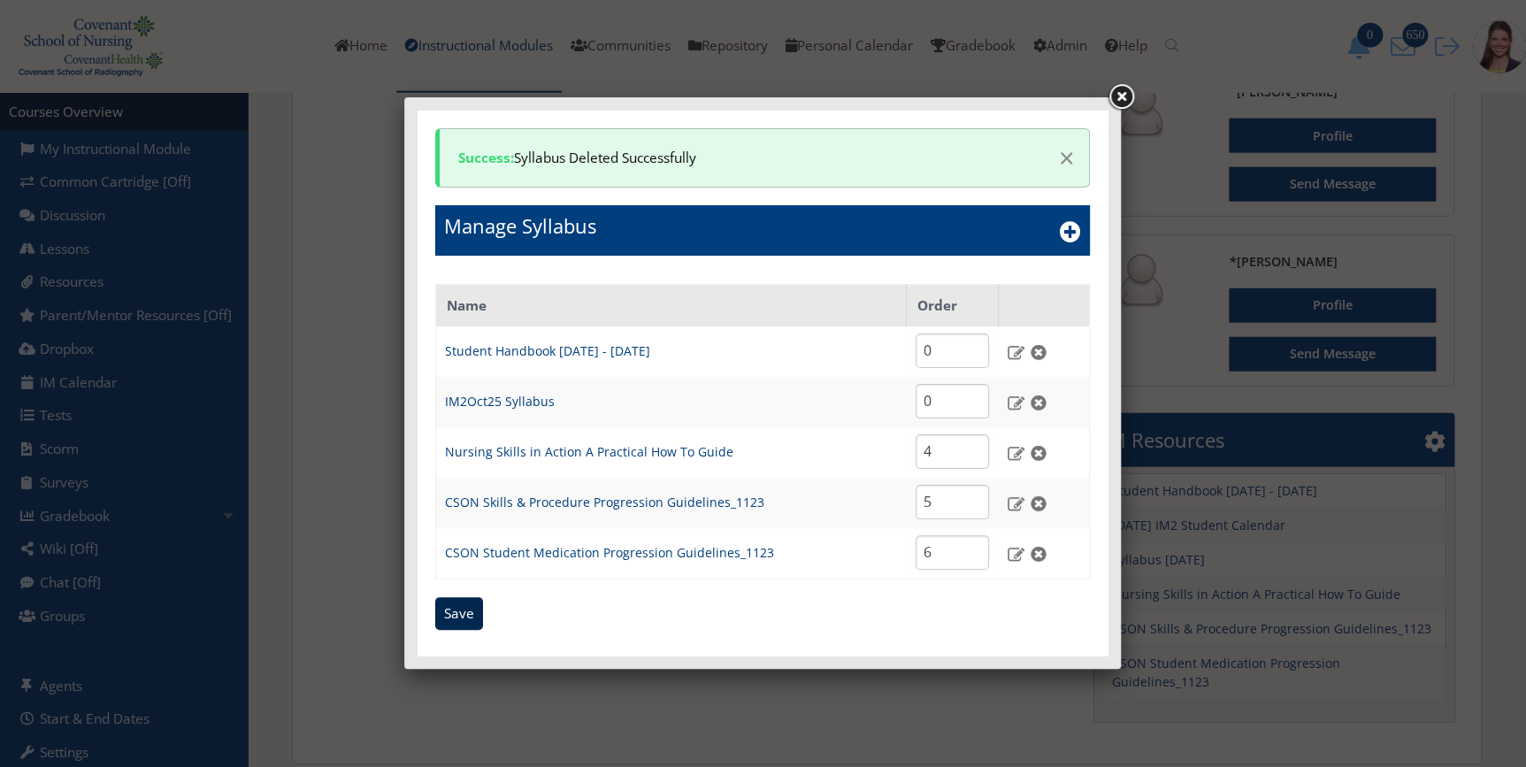
click at [460, 614] on input "Save" at bounding box center [459, 614] width 48 height 34
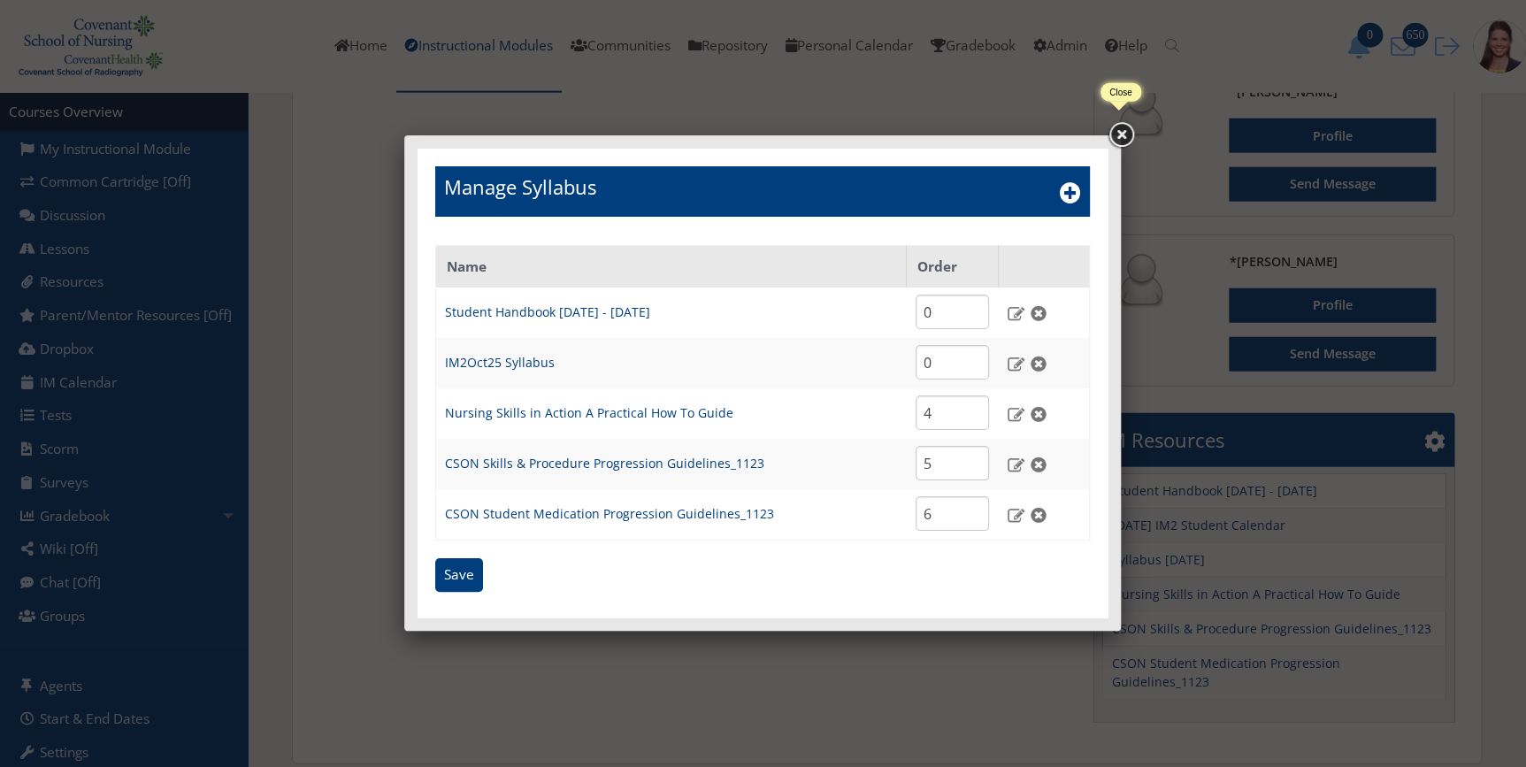
click at [1124, 134] on link at bounding box center [1121, 135] width 32 height 32
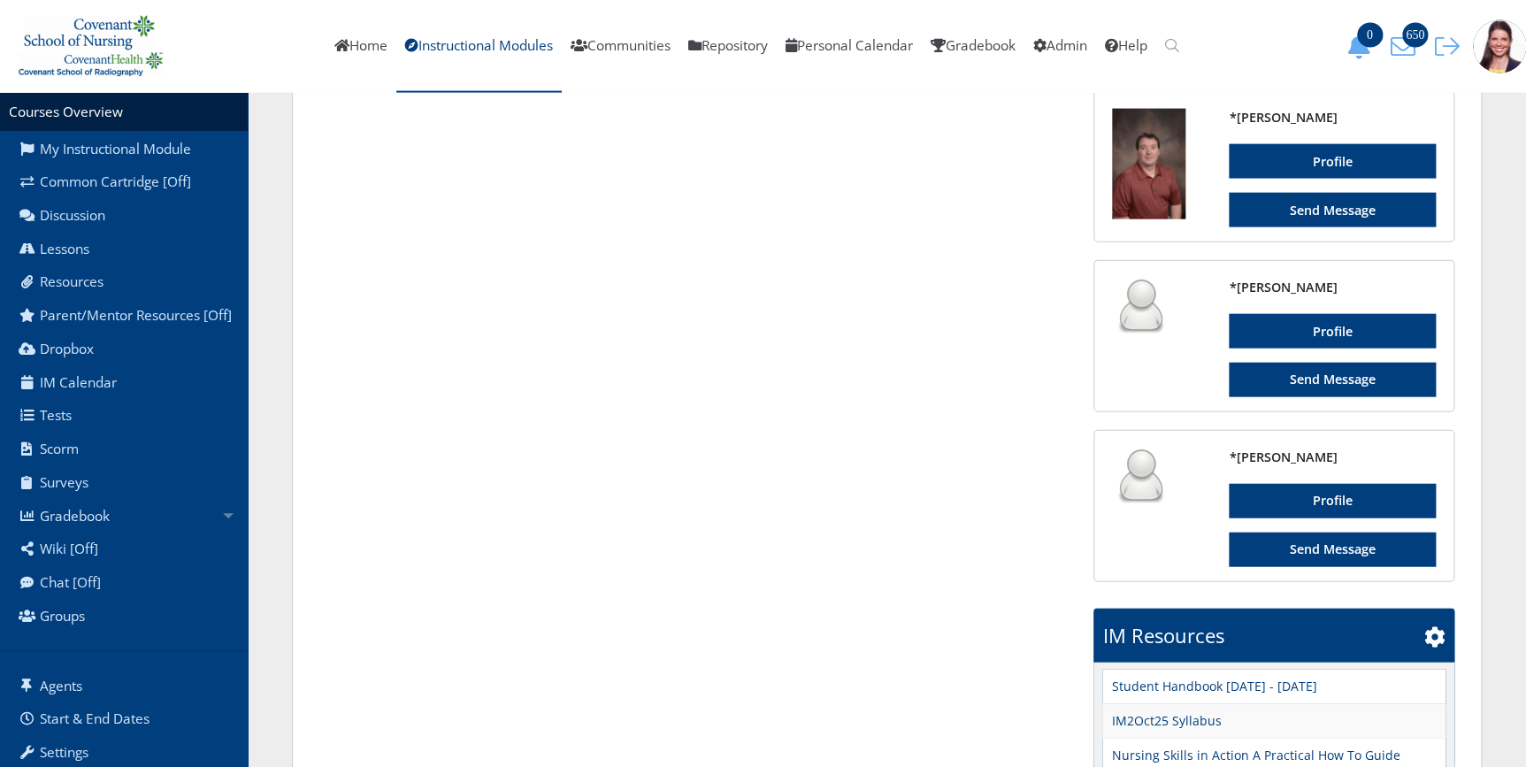
scroll to position [1668, 0]
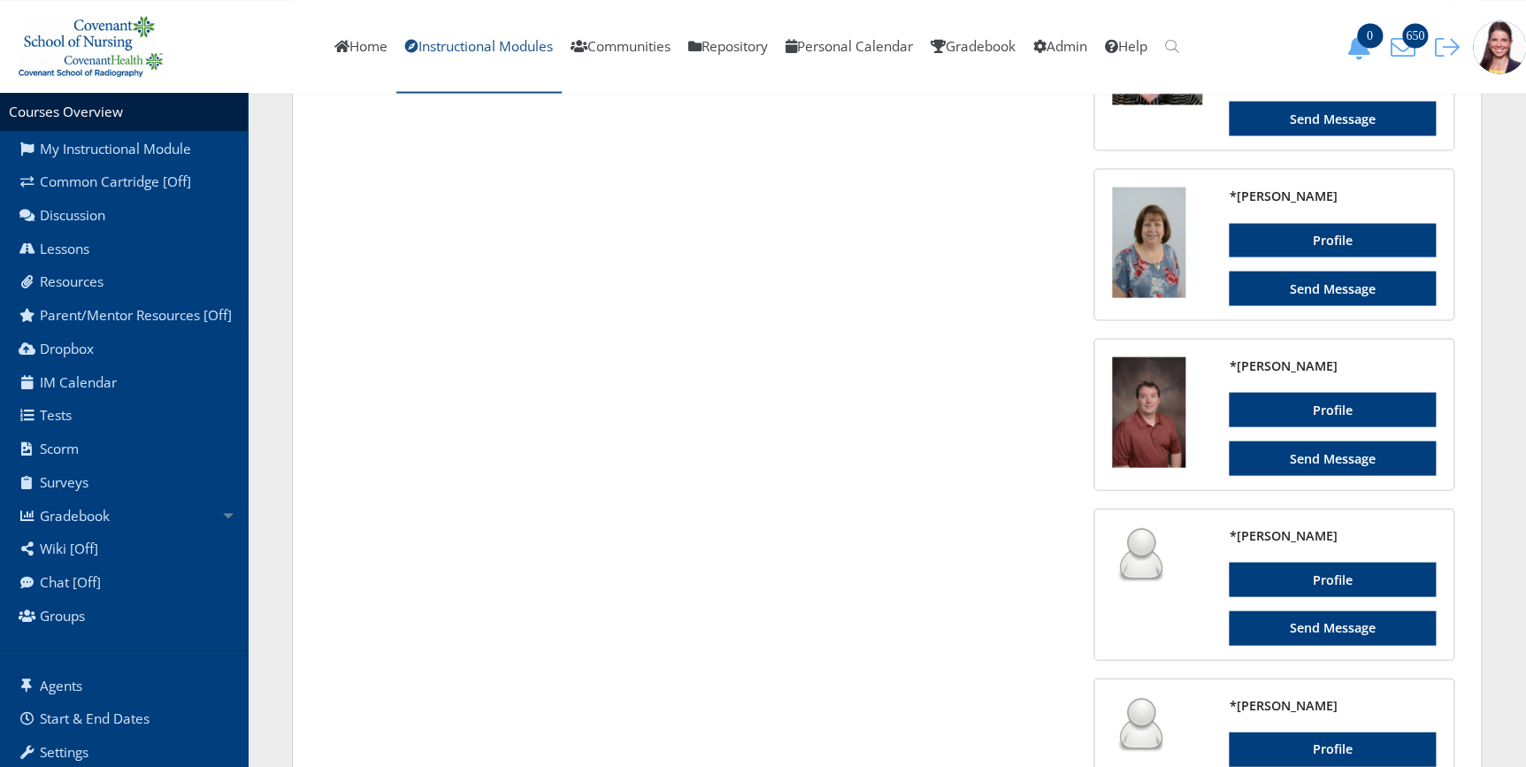
click at [511, 42] on link "Instructional Modules" at bounding box center [478, 46] width 165 height 93
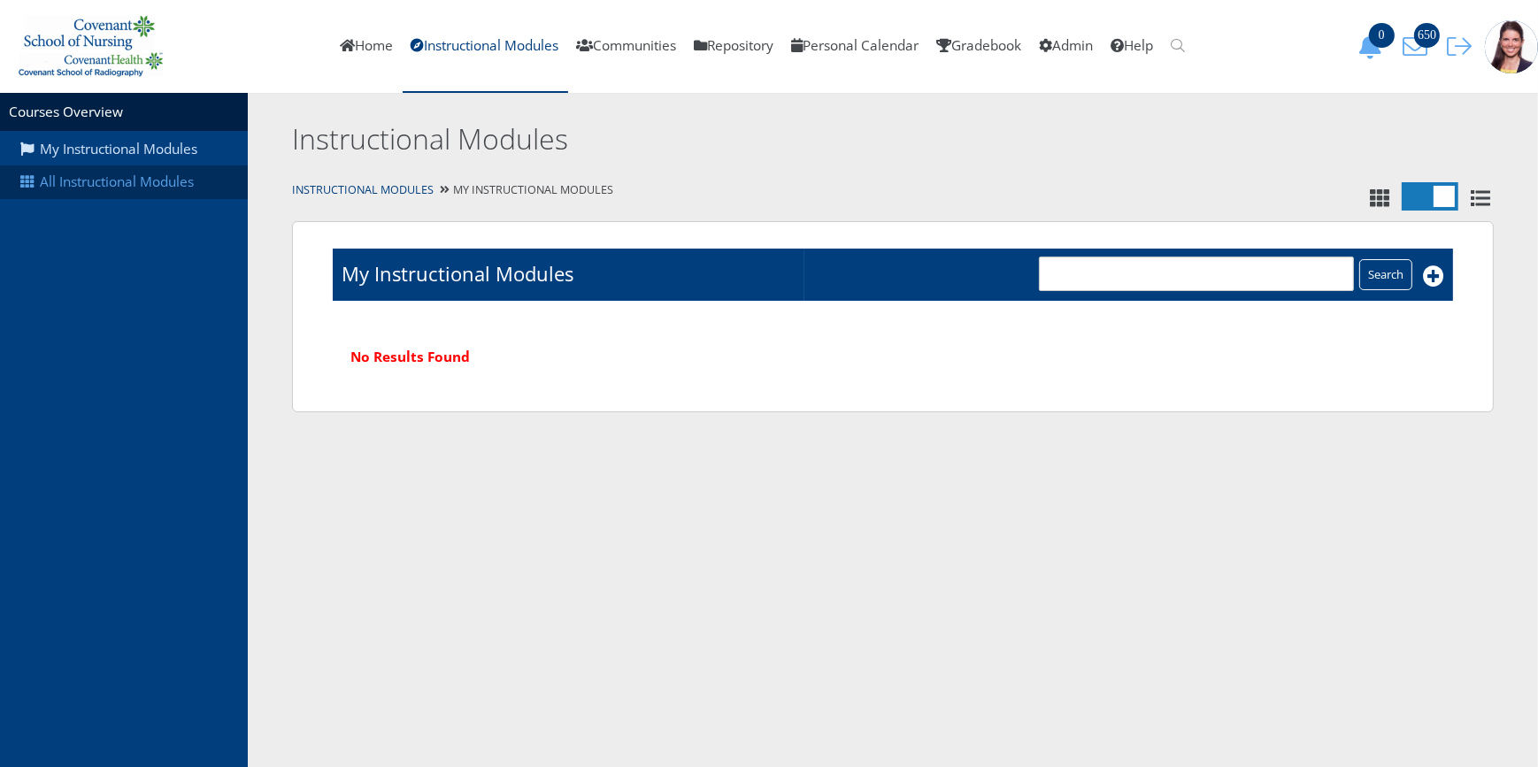
click at [119, 178] on link "All Instructional Modules" at bounding box center [124, 182] width 248 height 34
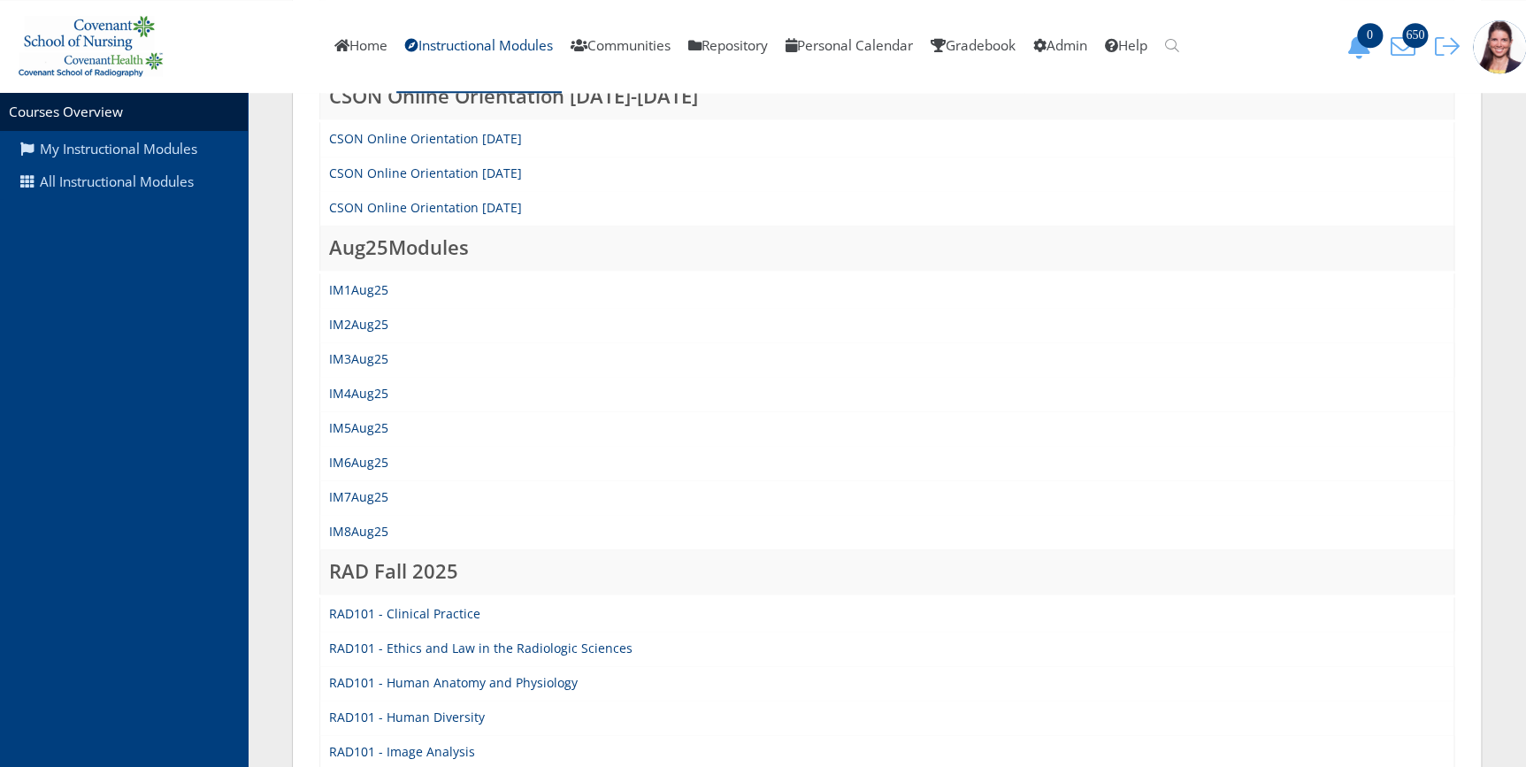
scroll to position [724, 0]
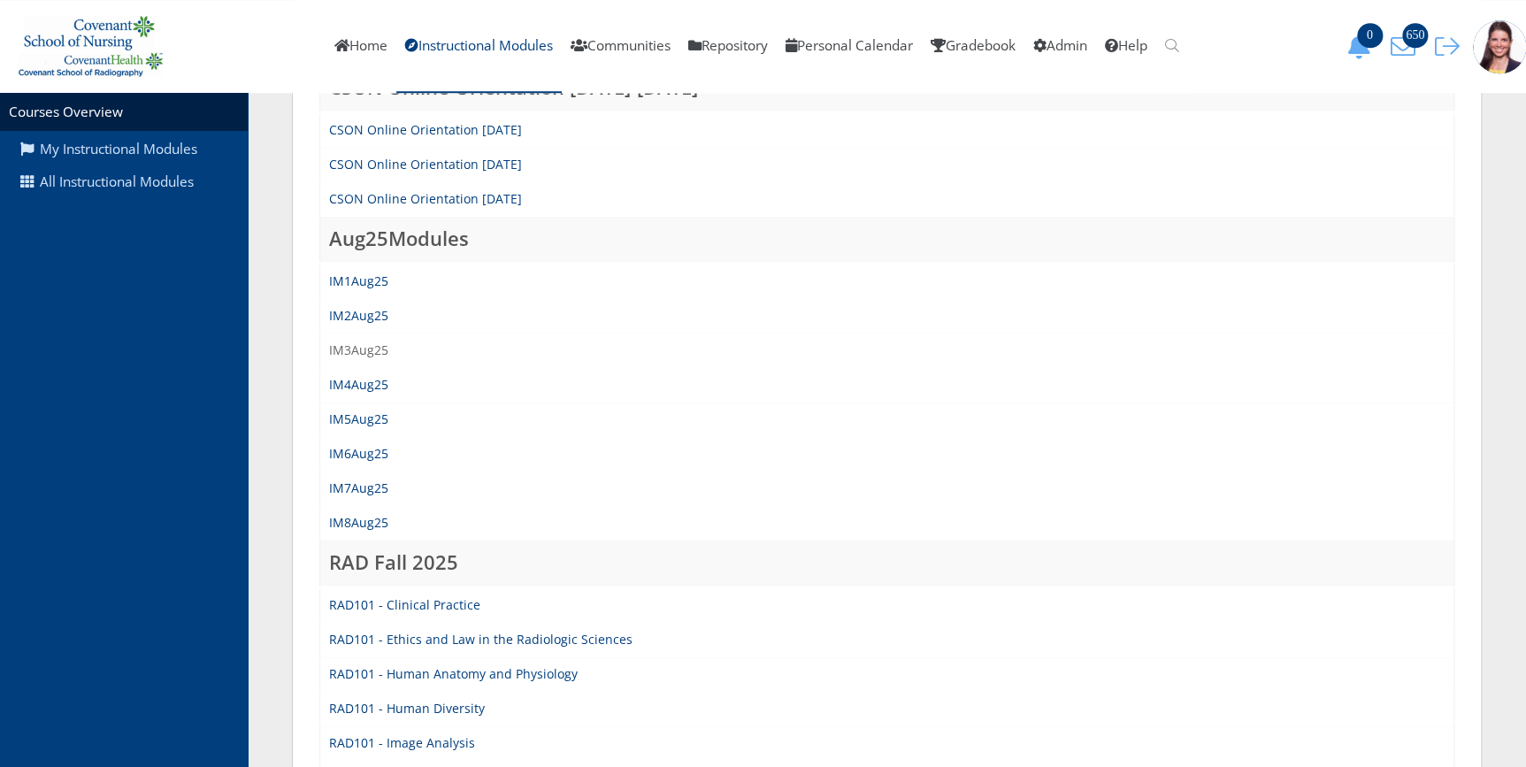
click at [364, 351] on link "IM3Aug25" at bounding box center [358, 350] width 59 height 17
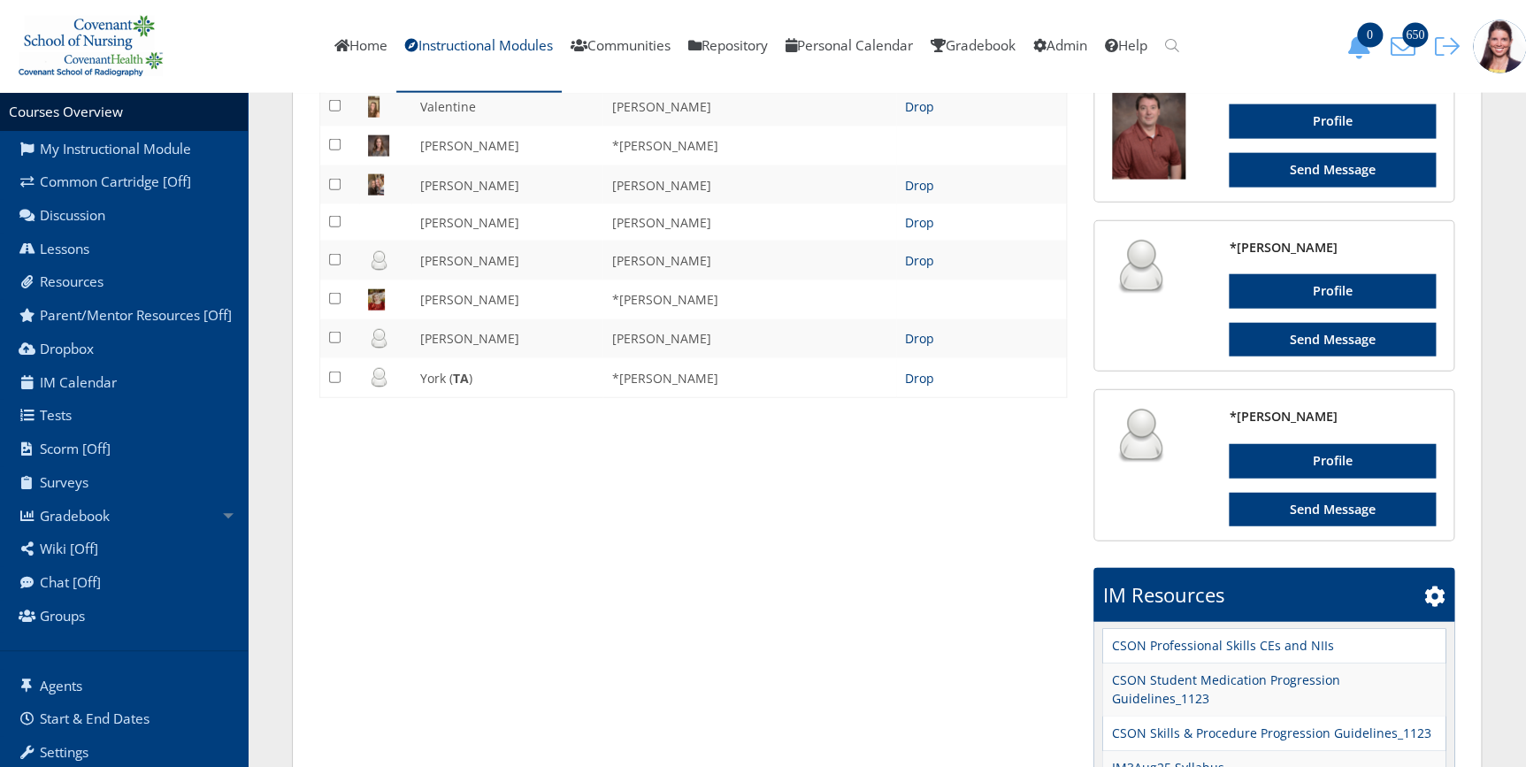
scroll to position [2172, 0]
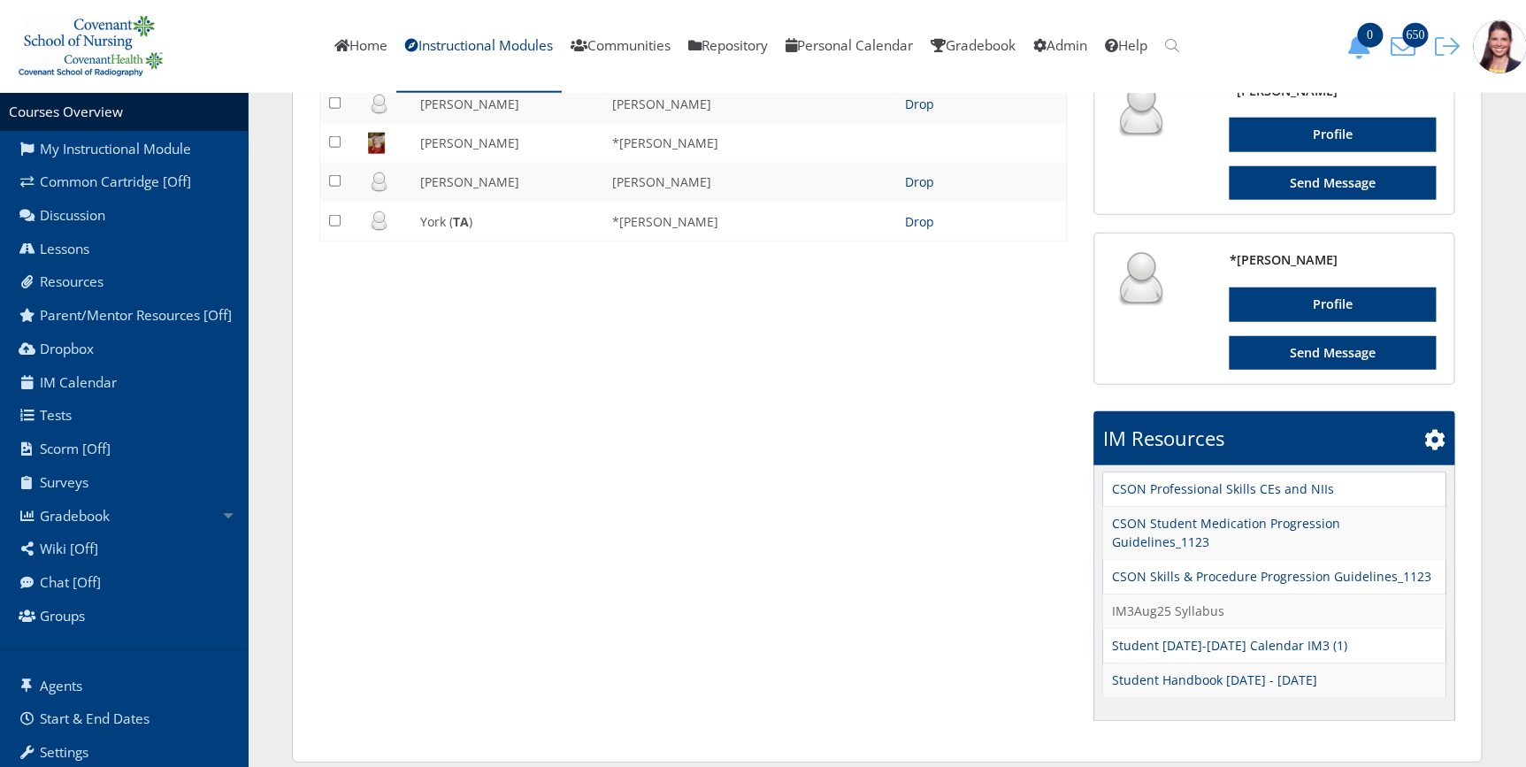
click at [1168, 602] on link "IM3Aug25 Syllabus" at bounding box center [1167, 611] width 112 height 19
click at [461, 46] on link "Instructional Modules" at bounding box center [478, 46] width 165 height 93
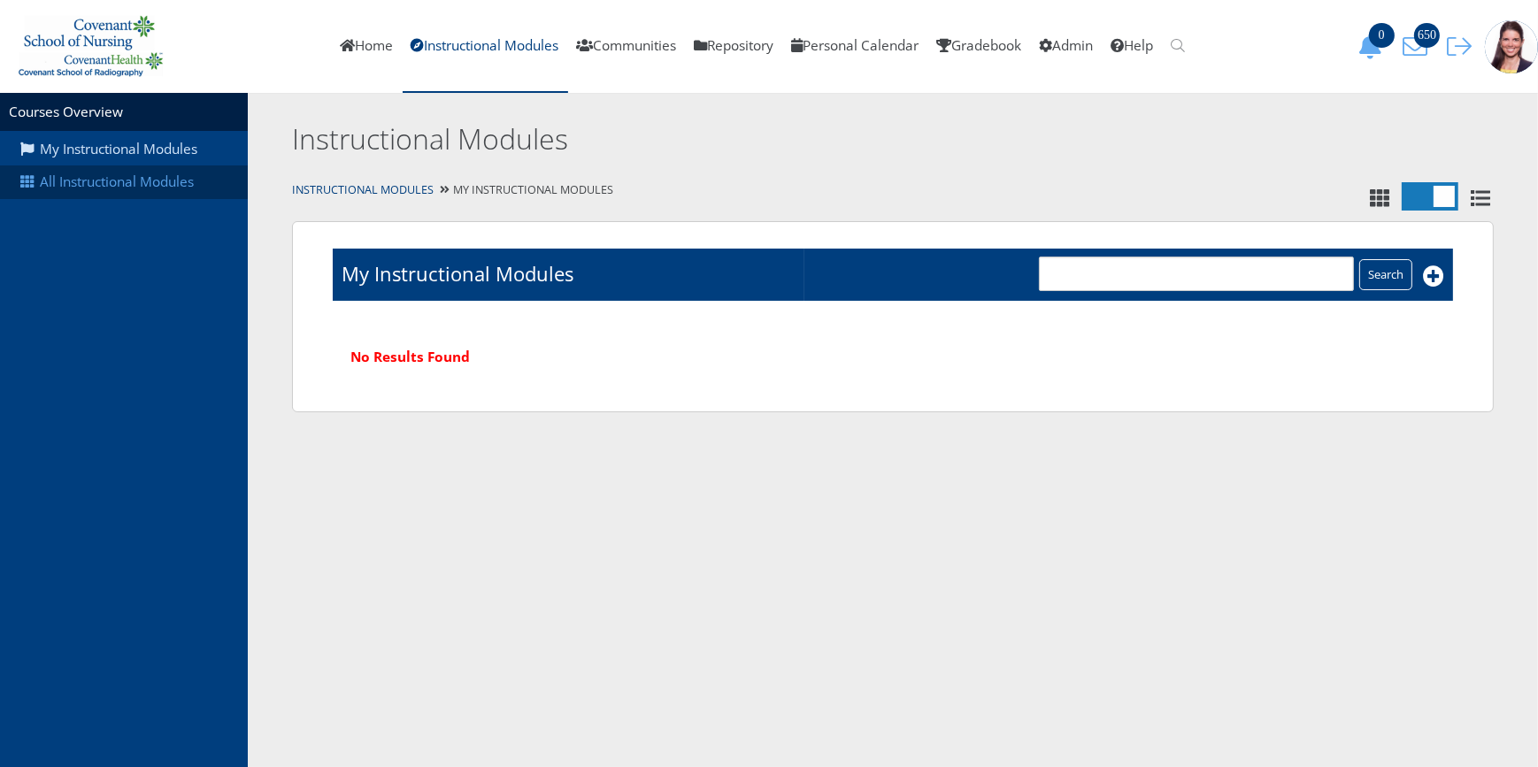
click at [88, 186] on link "All Instructional Modules" at bounding box center [124, 182] width 248 height 34
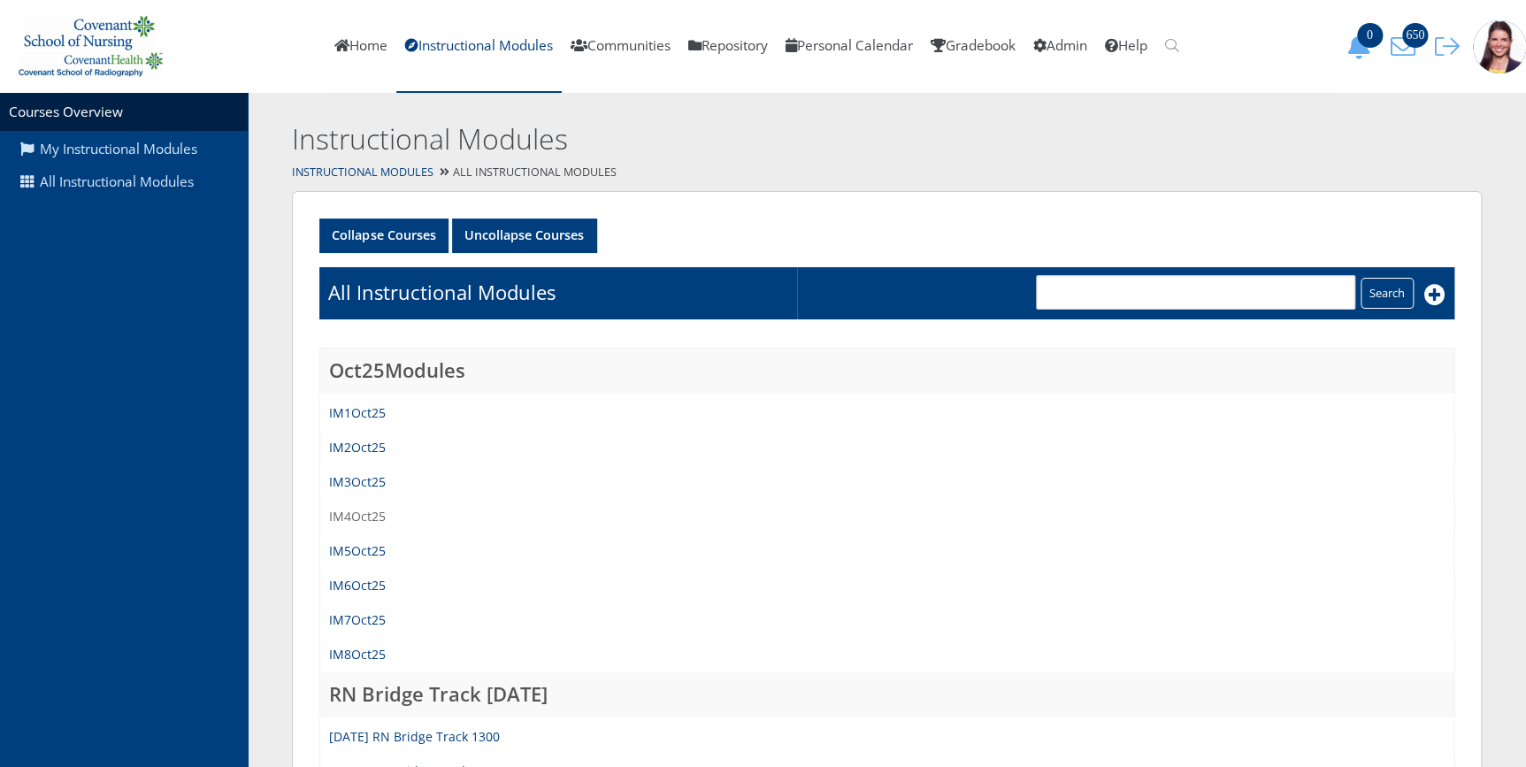
click at [362, 514] on link "IM4Oct25" at bounding box center [357, 516] width 57 height 17
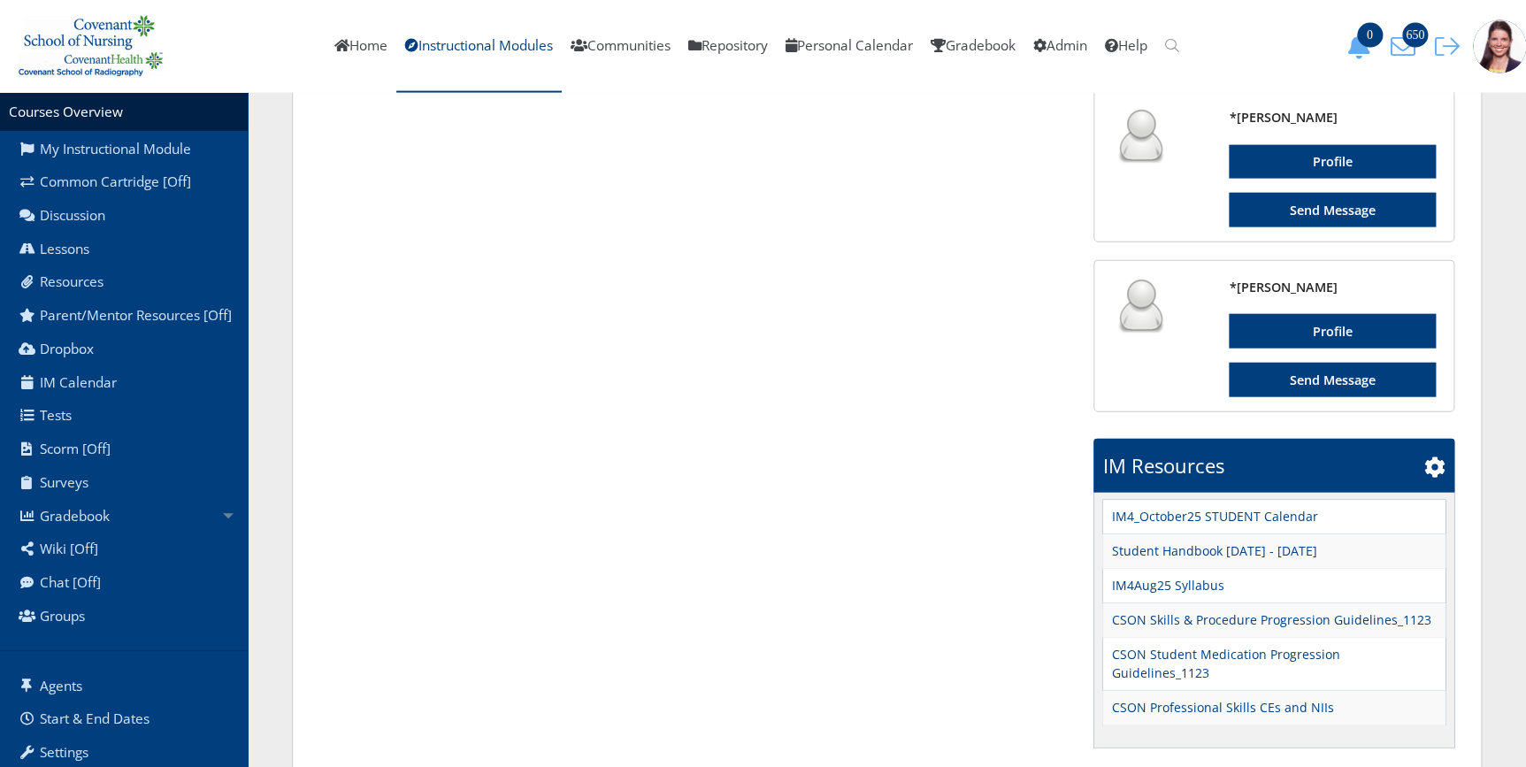
scroll to position [1941, 0]
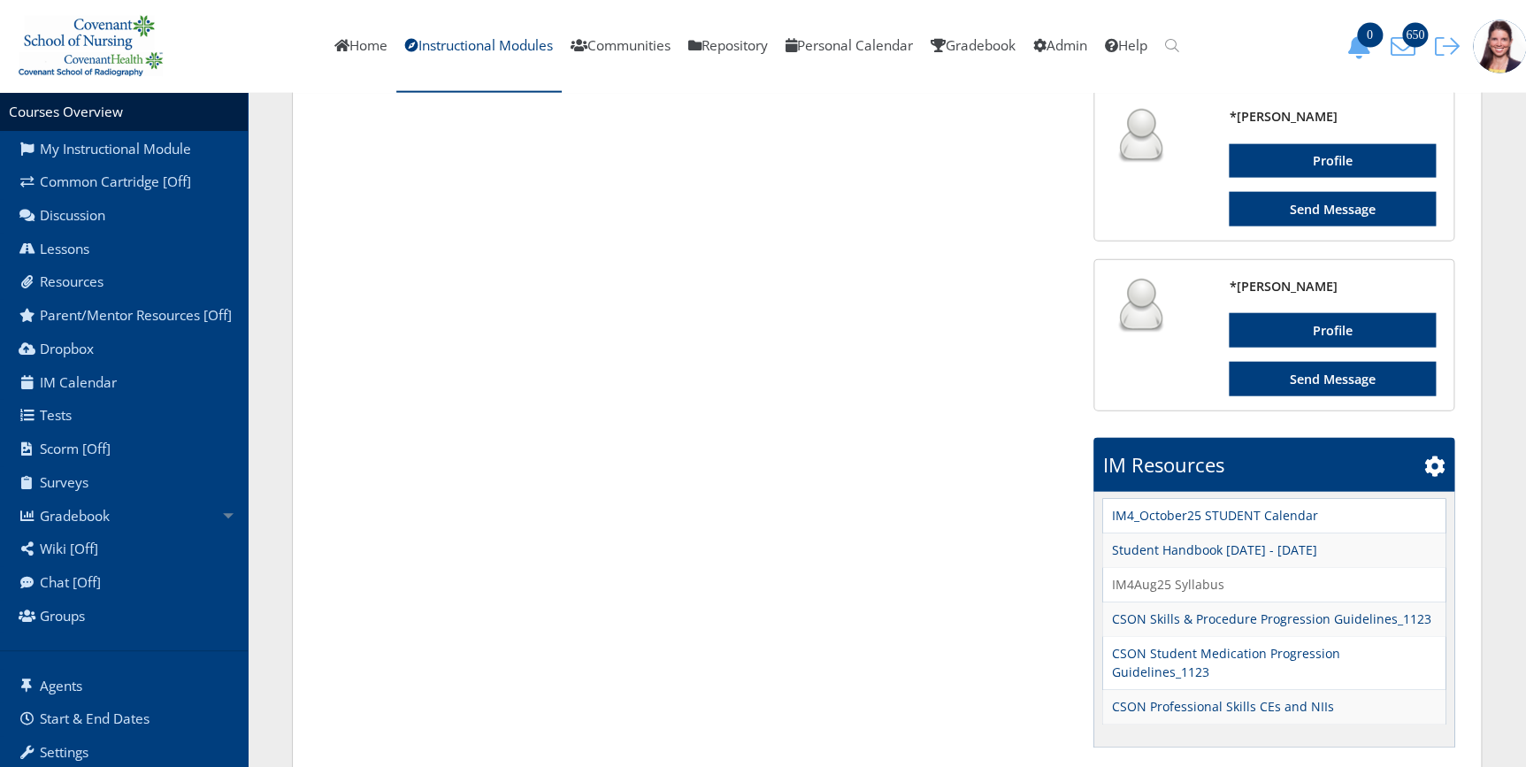
click at [1159, 575] on link "IM4Aug25 Syllabus" at bounding box center [1167, 584] width 112 height 19
click at [471, 49] on link "Instructional Modules" at bounding box center [478, 46] width 165 height 93
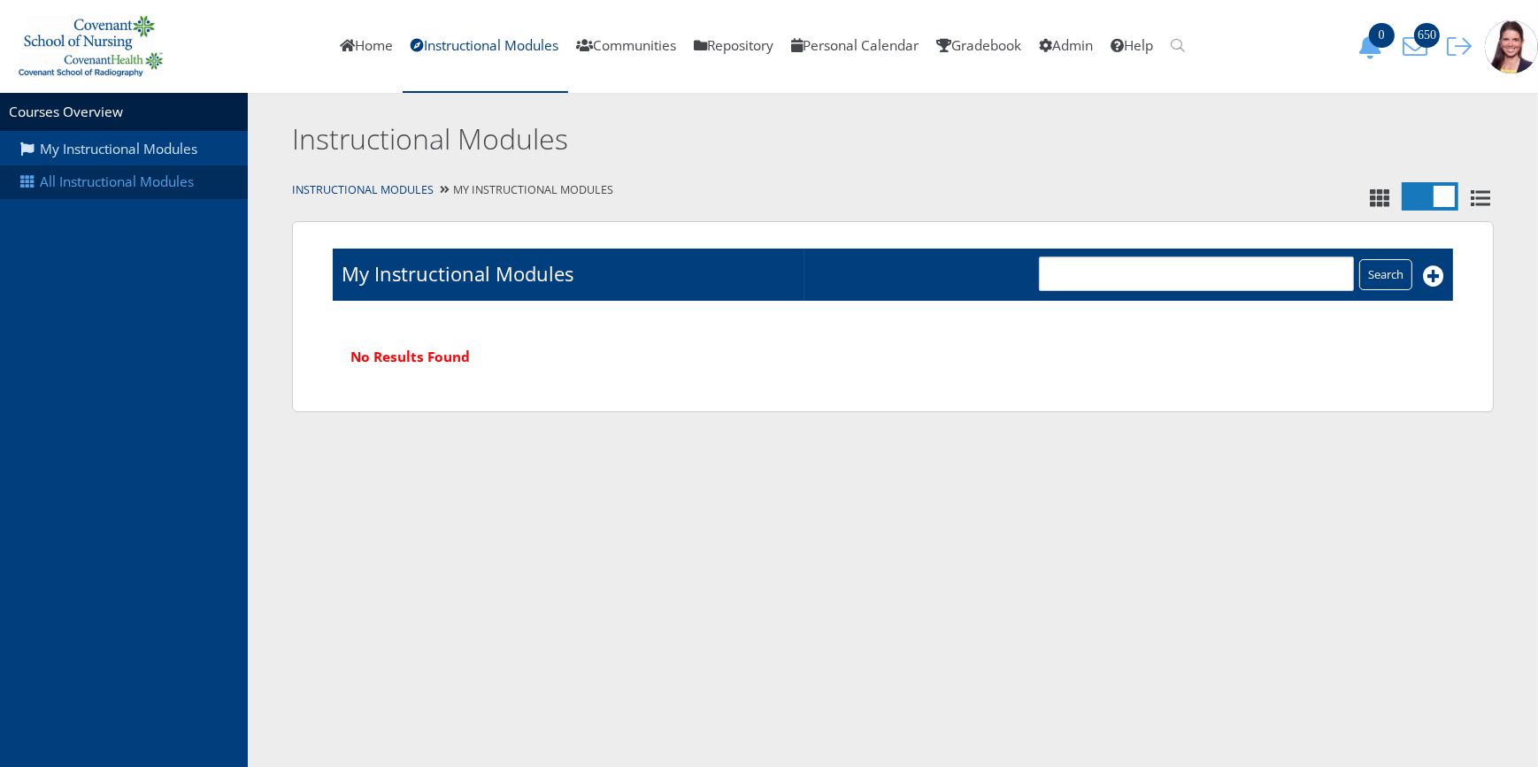
click at [150, 185] on link "All Instructional Modules" at bounding box center [124, 182] width 248 height 34
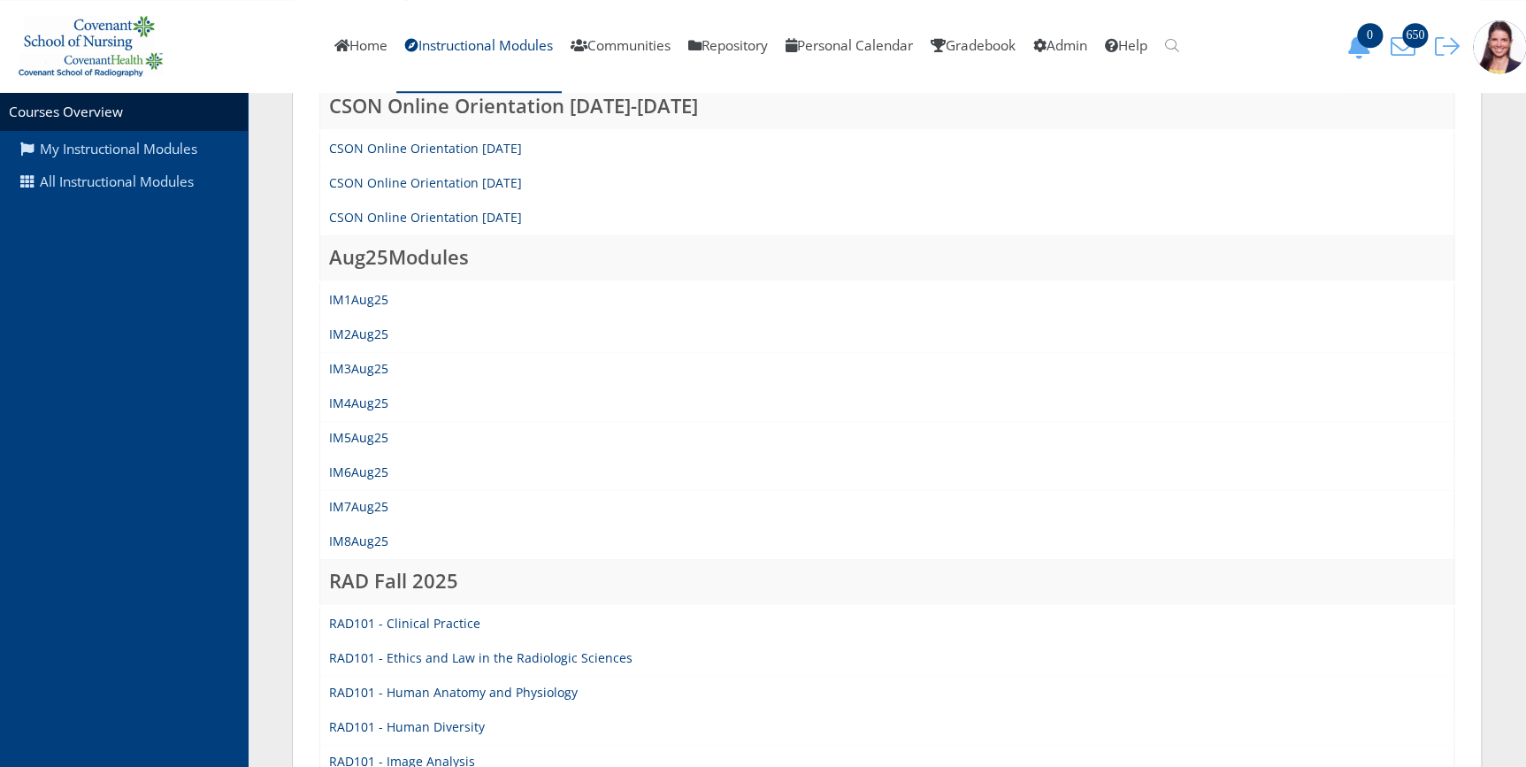
scroll to position [724, 0]
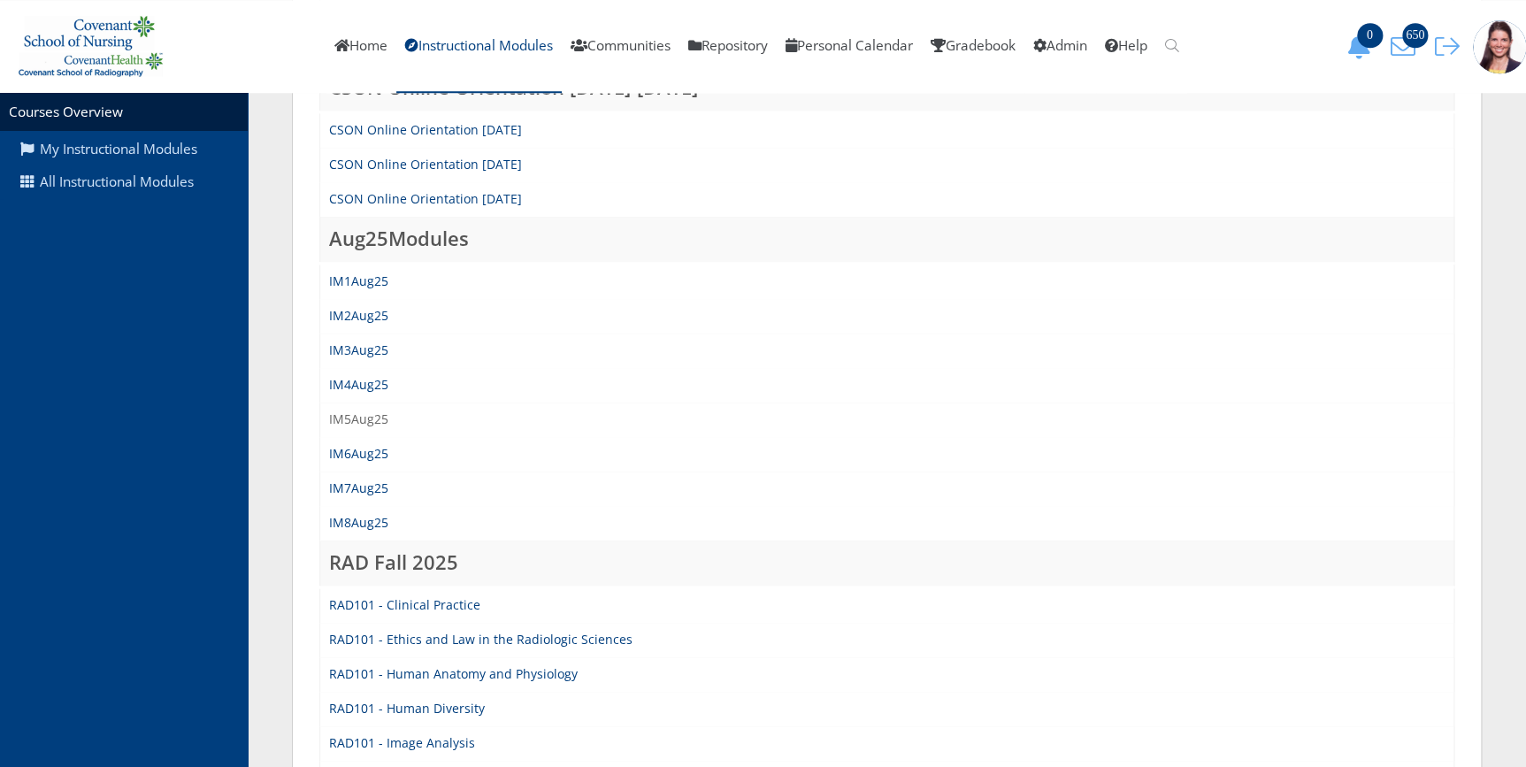
click at [353, 420] on link "IM5Aug25" at bounding box center [358, 419] width 59 height 17
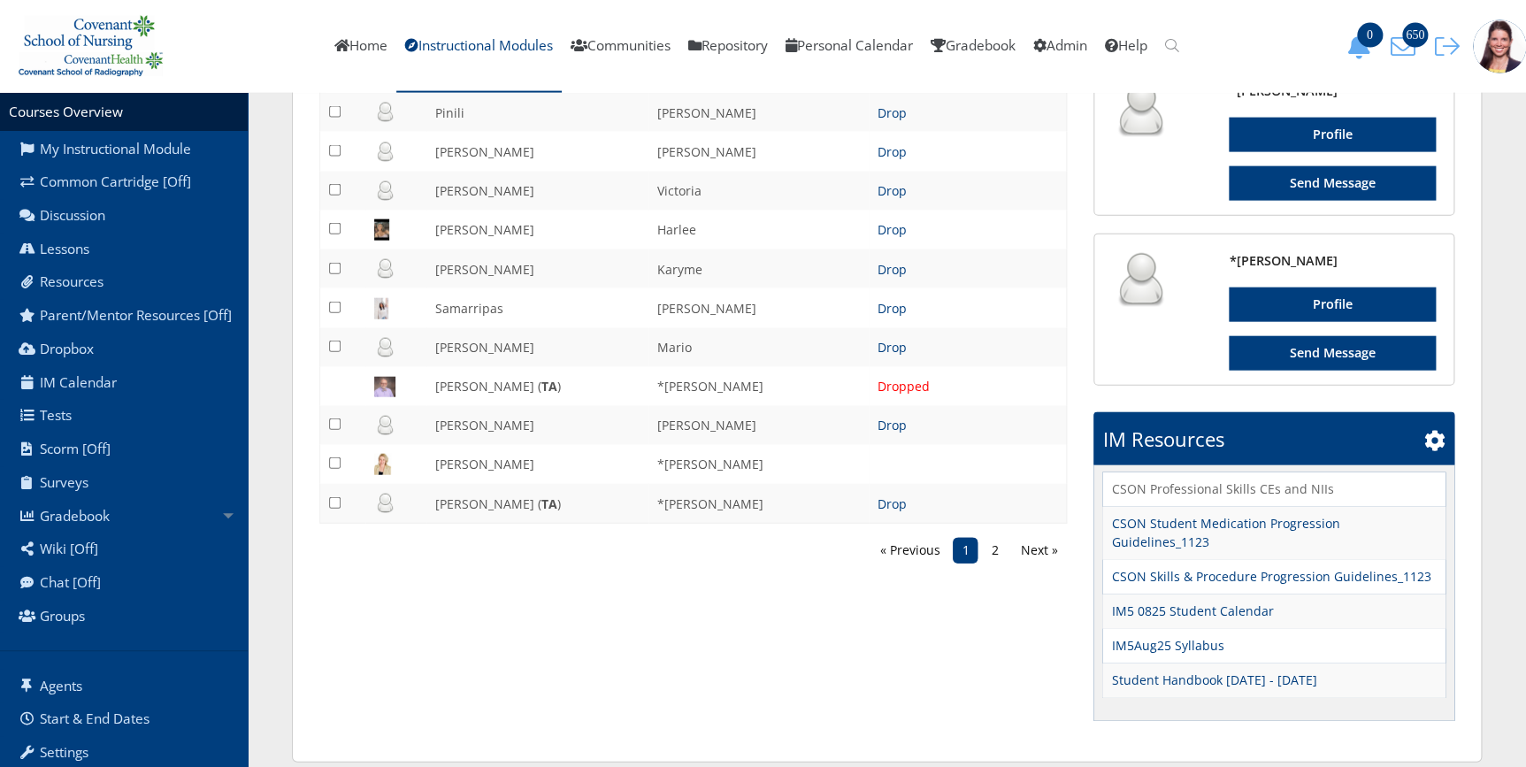
scroll to position [1934, 0]
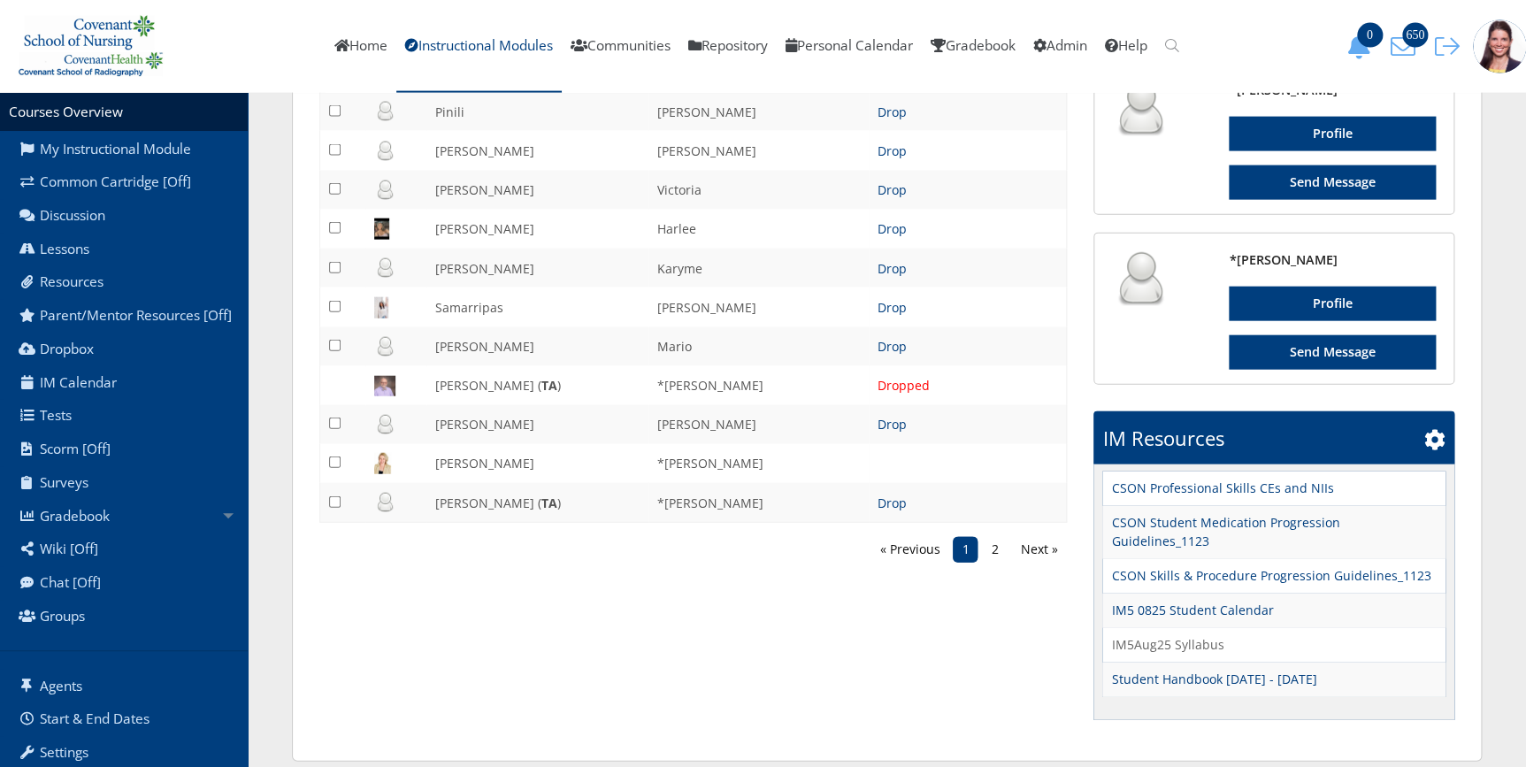
click at [1133, 635] on link "IM5Aug25 Syllabus" at bounding box center [1167, 644] width 112 height 19
click at [491, 44] on link "Instructional Modules" at bounding box center [478, 46] width 165 height 93
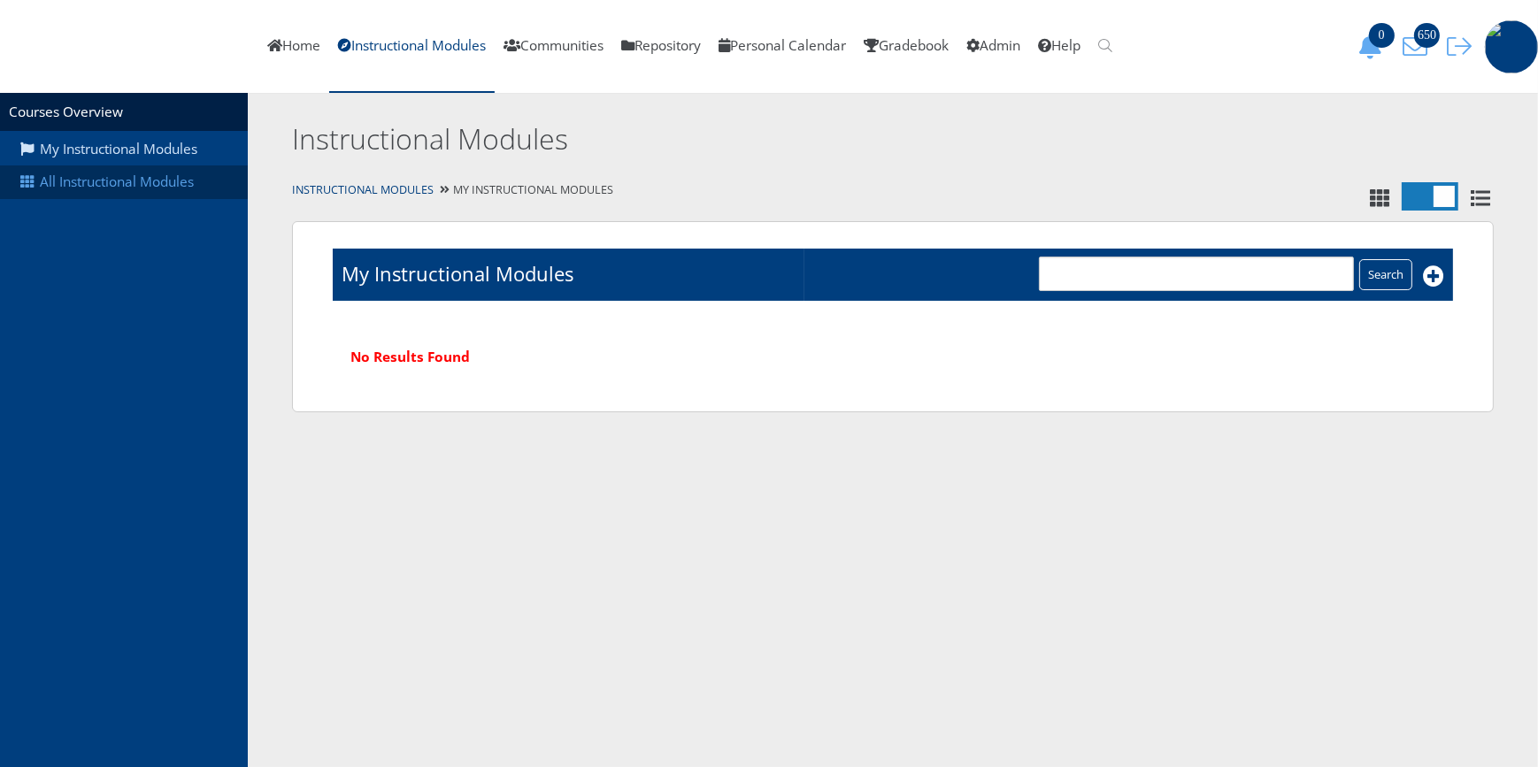
click at [100, 187] on link "All Instructional Modules" at bounding box center [124, 182] width 248 height 34
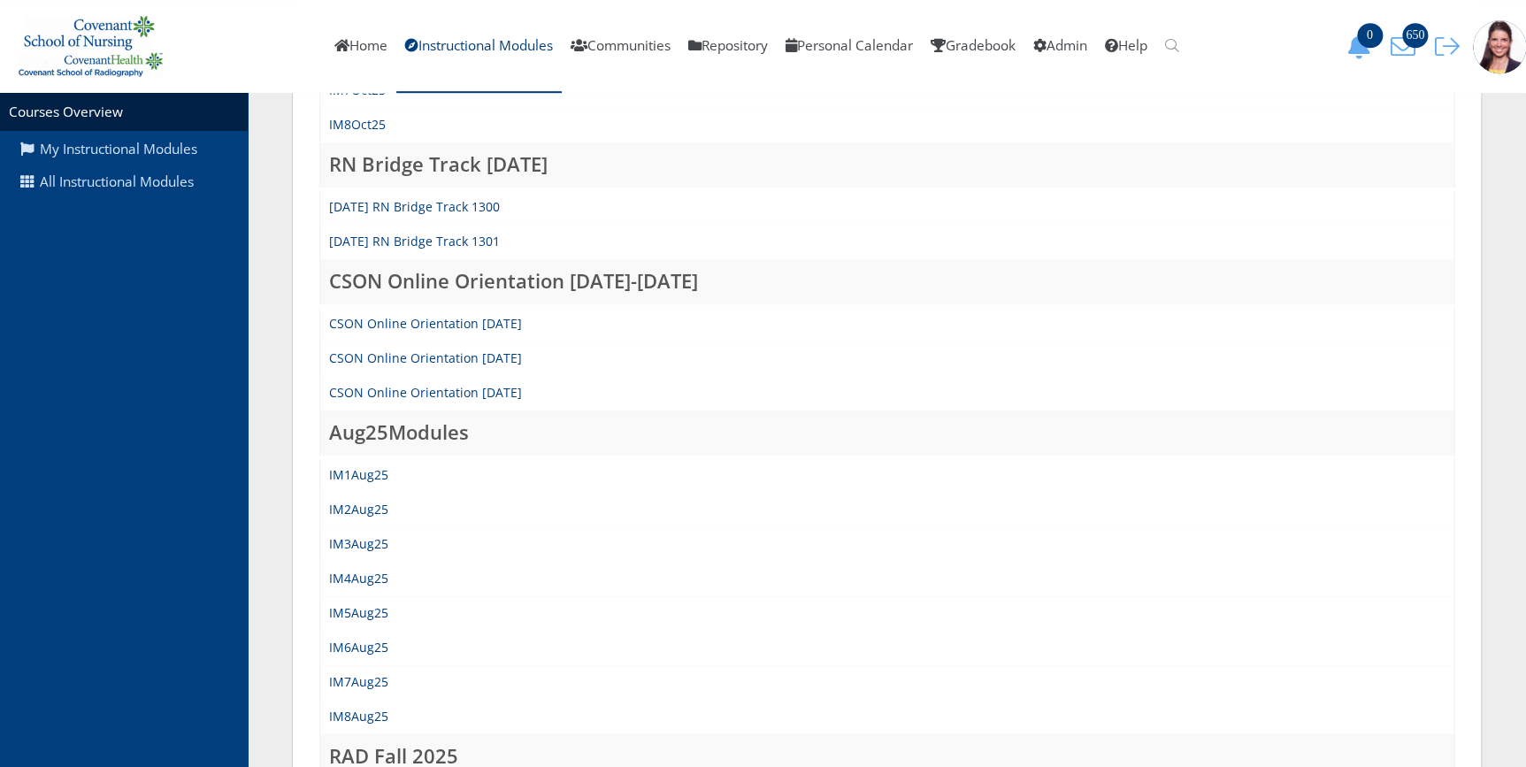
scroll to position [804, 0]
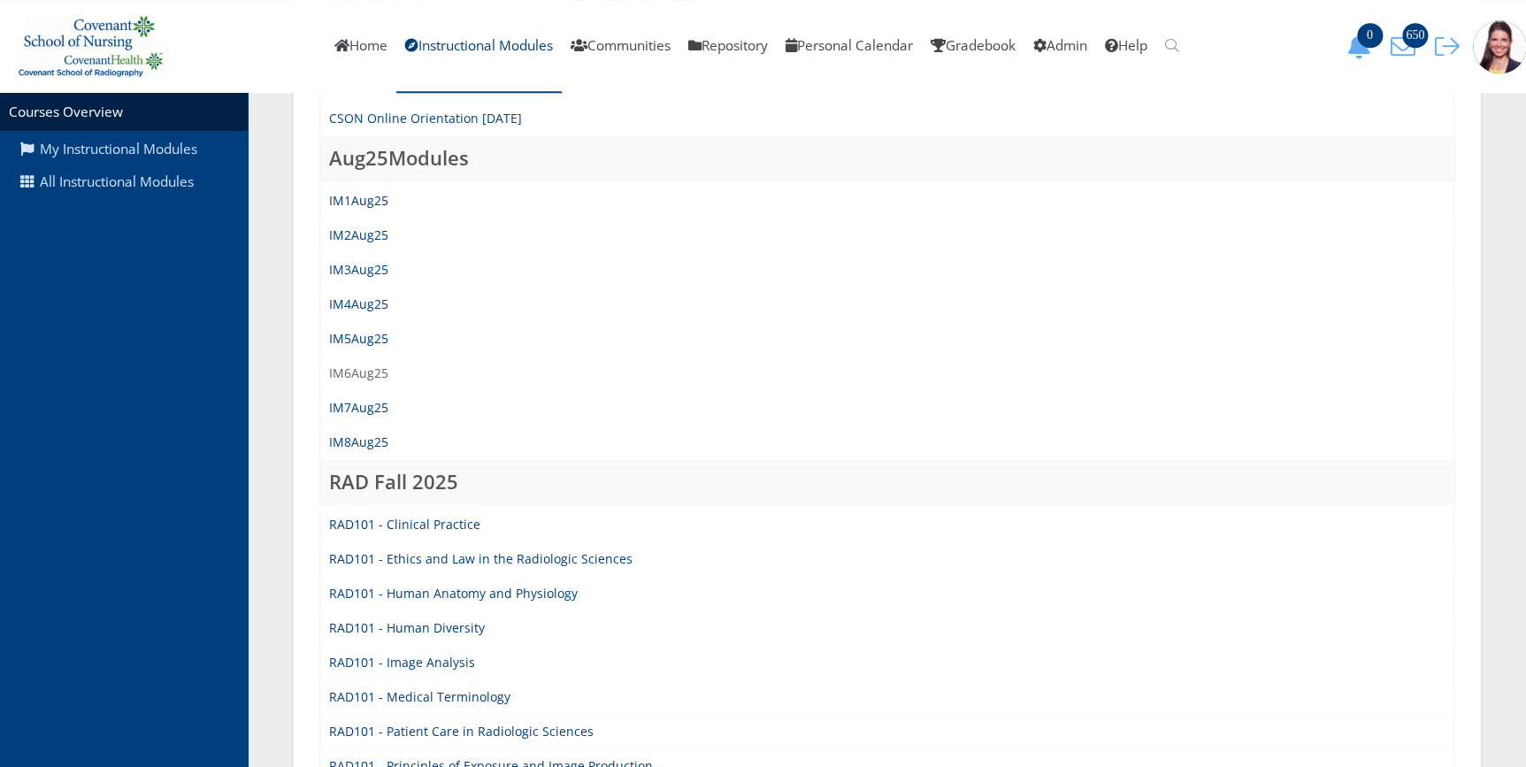
click at [371, 368] on link "IM6Aug25" at bounding box center [358, 373] width 59 height 17
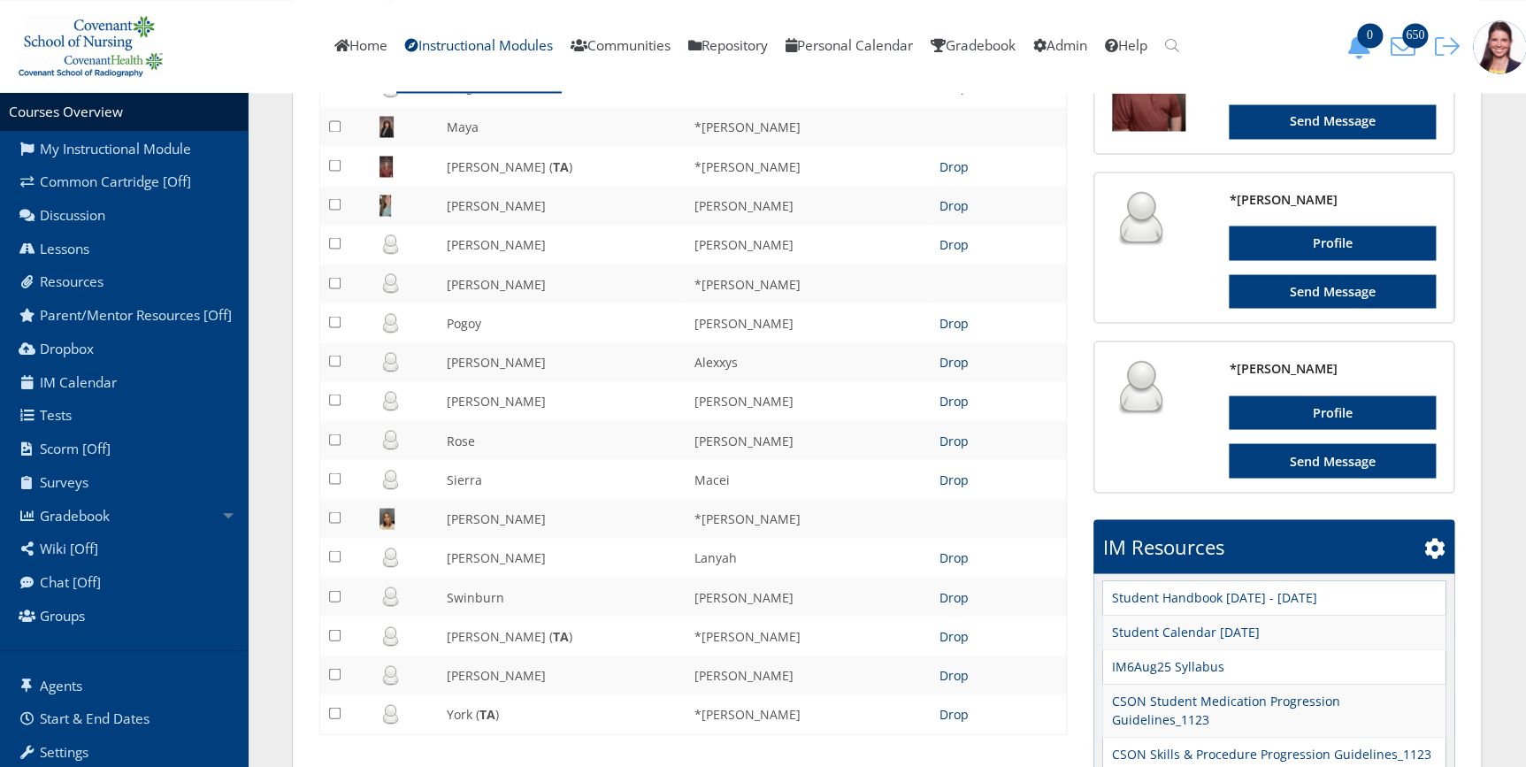
scroll to position [1637, 0]
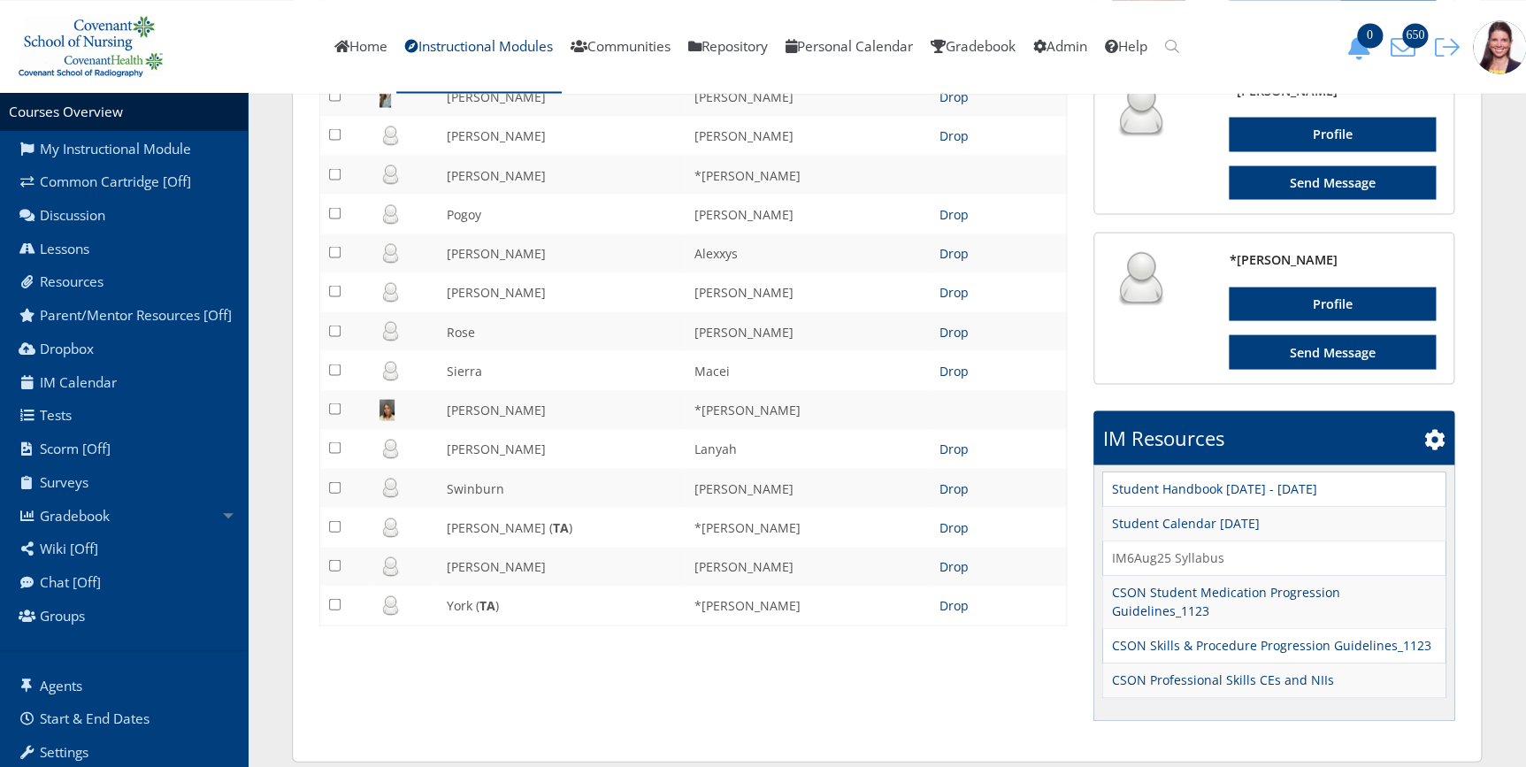
click at [1146, 552] on link "IM6Aug25 Syllabus" at bounding box center [1167, 557] width 112 height 19
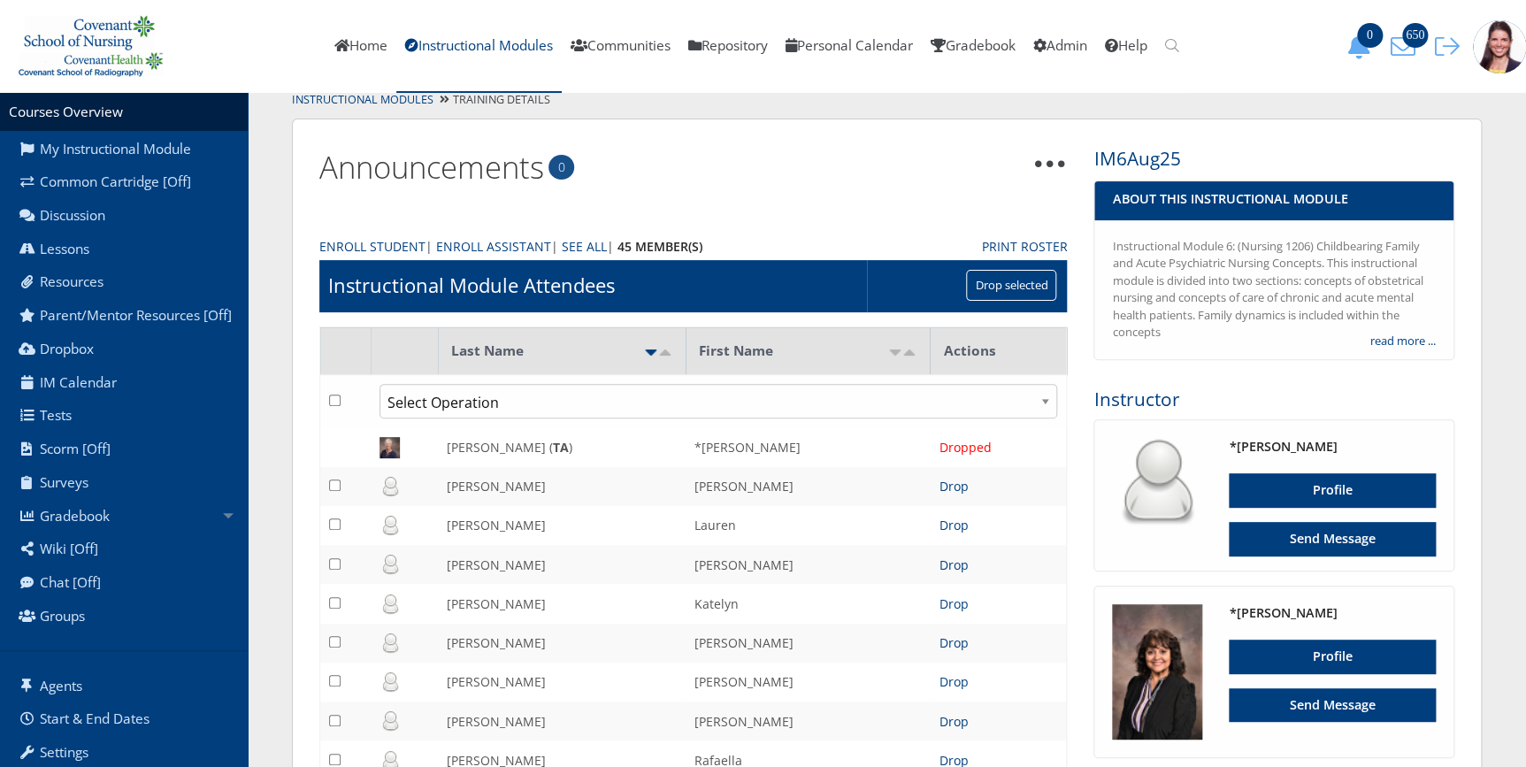
scroll to position [27, 0]
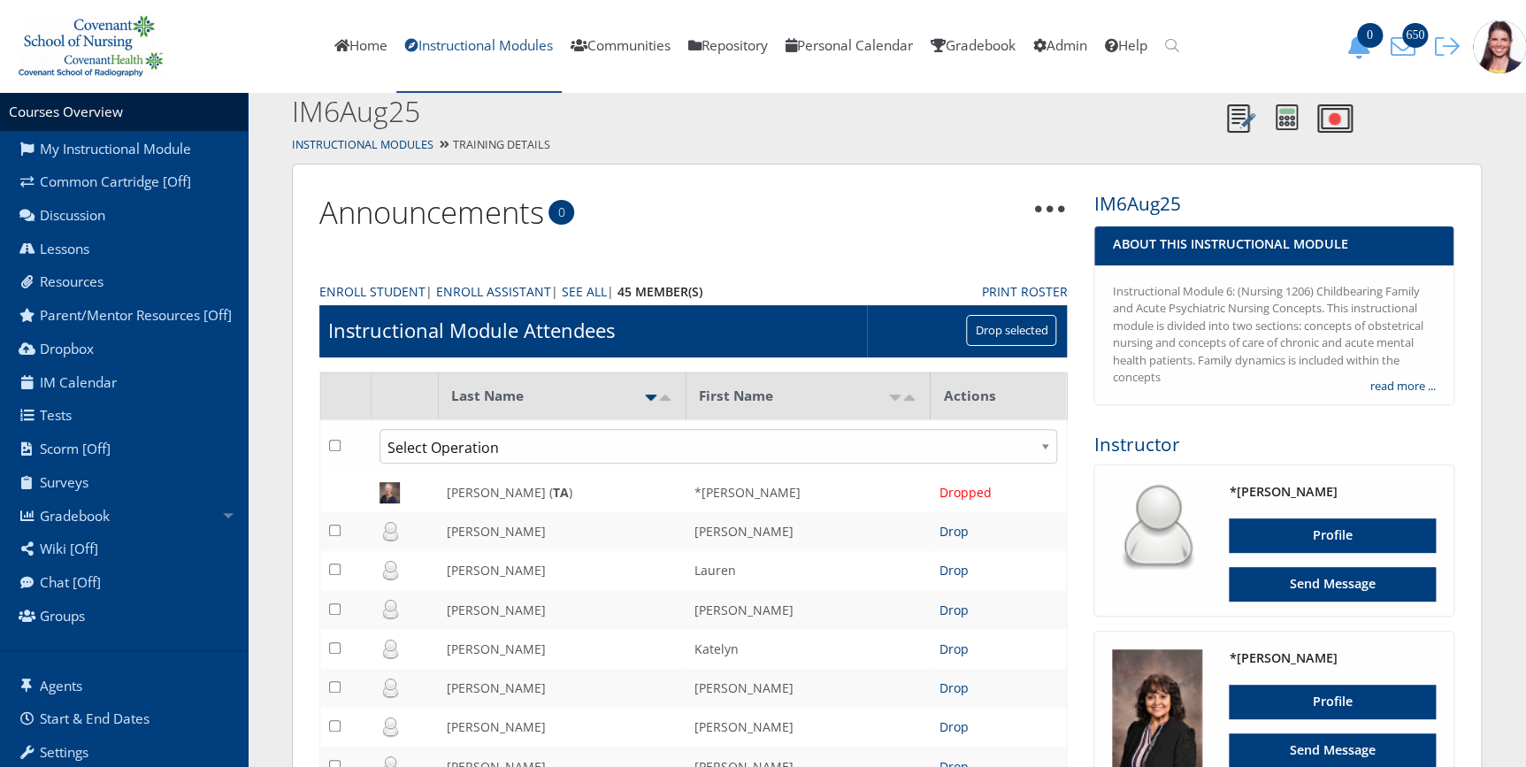
click at [469, 42] on link "Instructional Modules" at bounding box center [478, 46] width 165 height 93
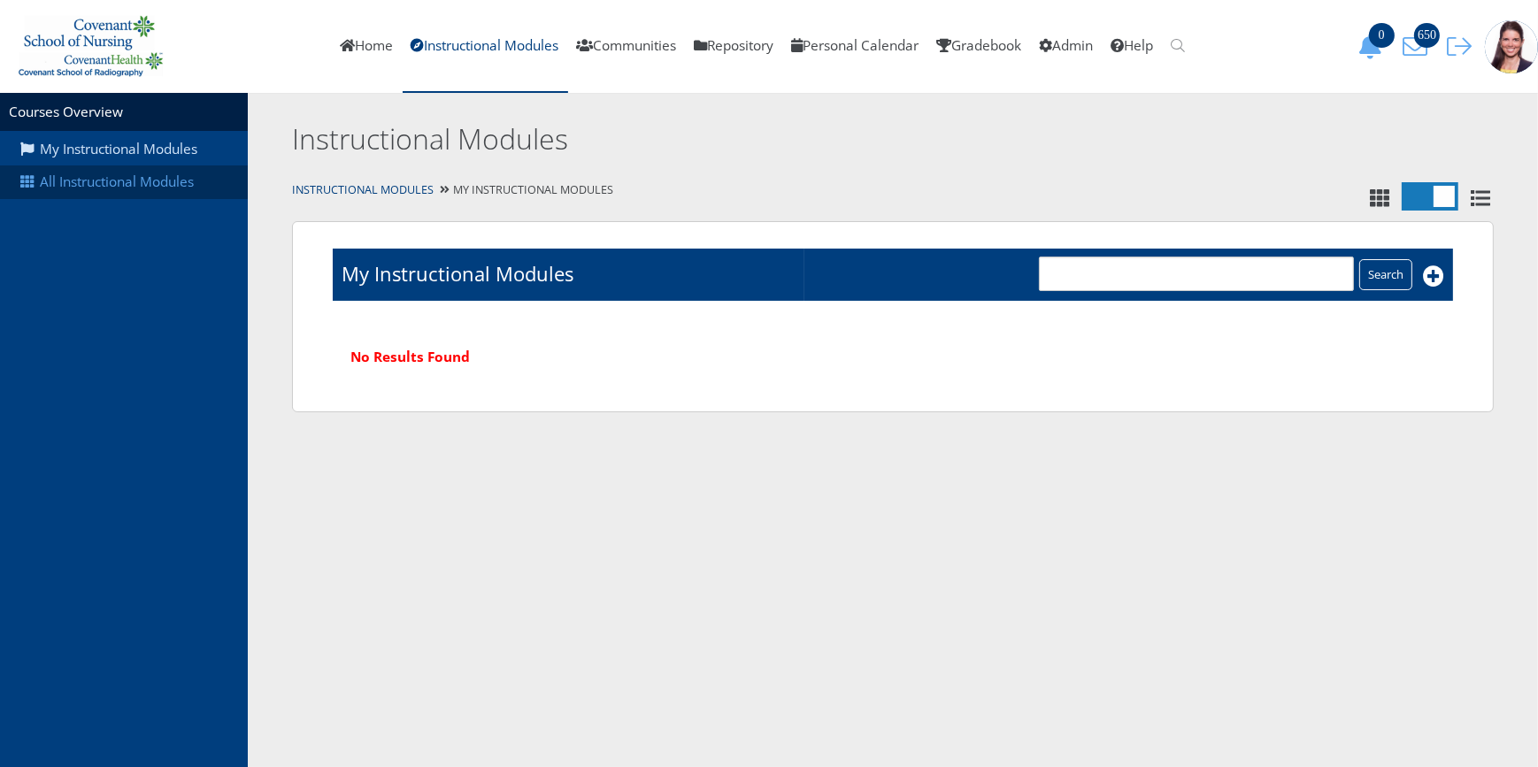
click at [133, 187] on link "All Instructional Modules" at bounding box center [124, 182] width 248 height 34
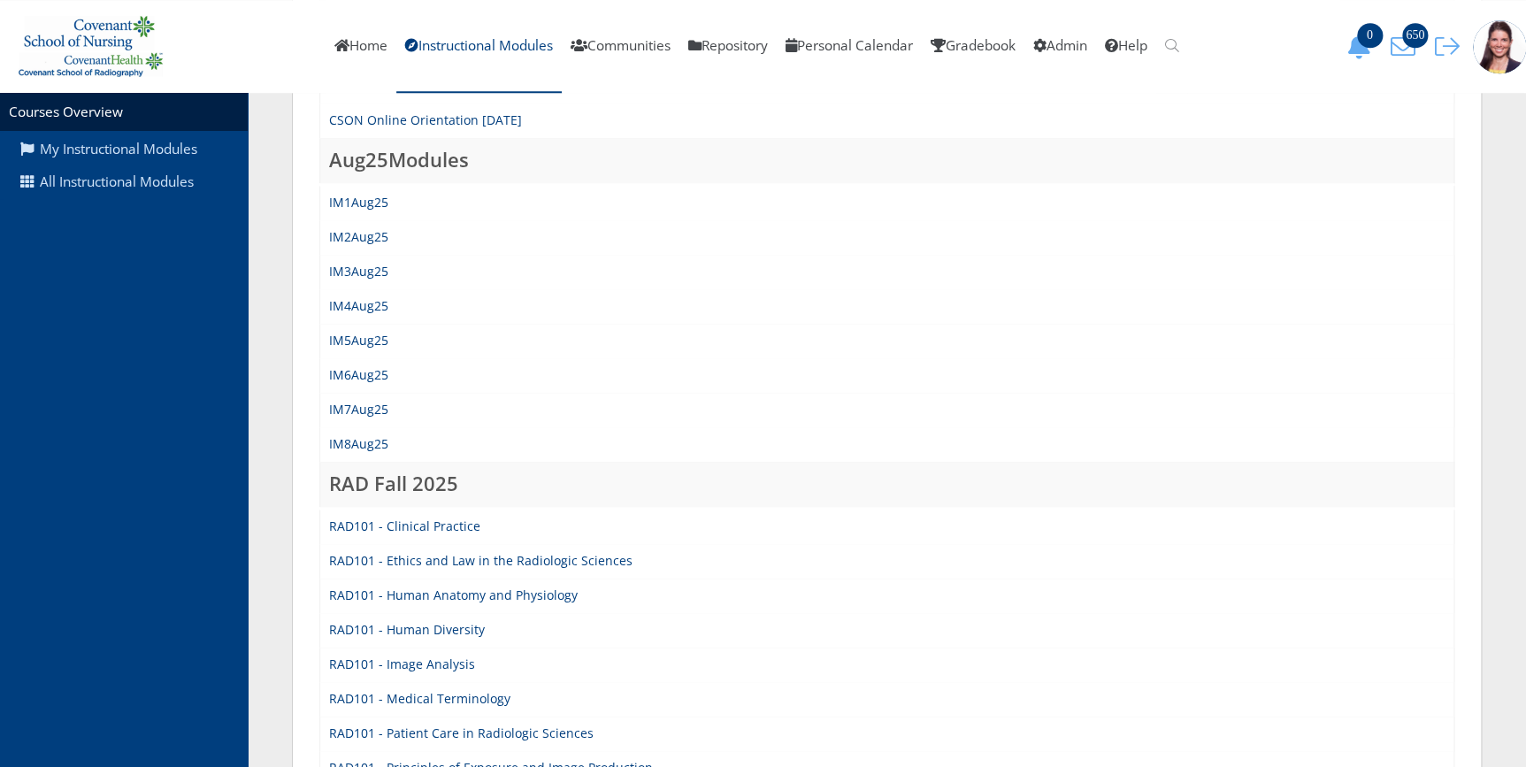
scroll to position [804, 0]
click at [360, 411] on link "IM7Aug25" at bounding box center [358, 407] width 59 height 17
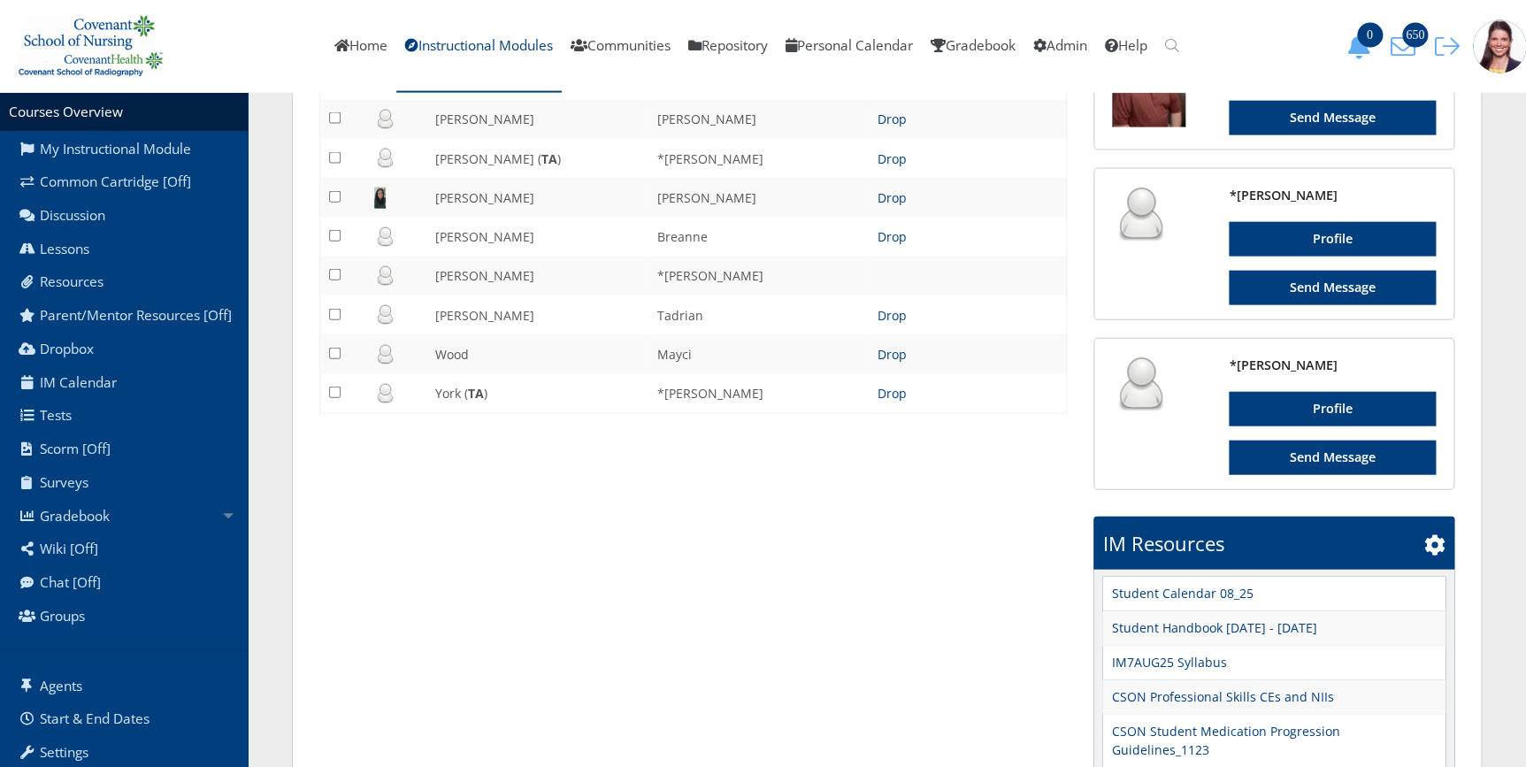
scroll to position [2026, 0]
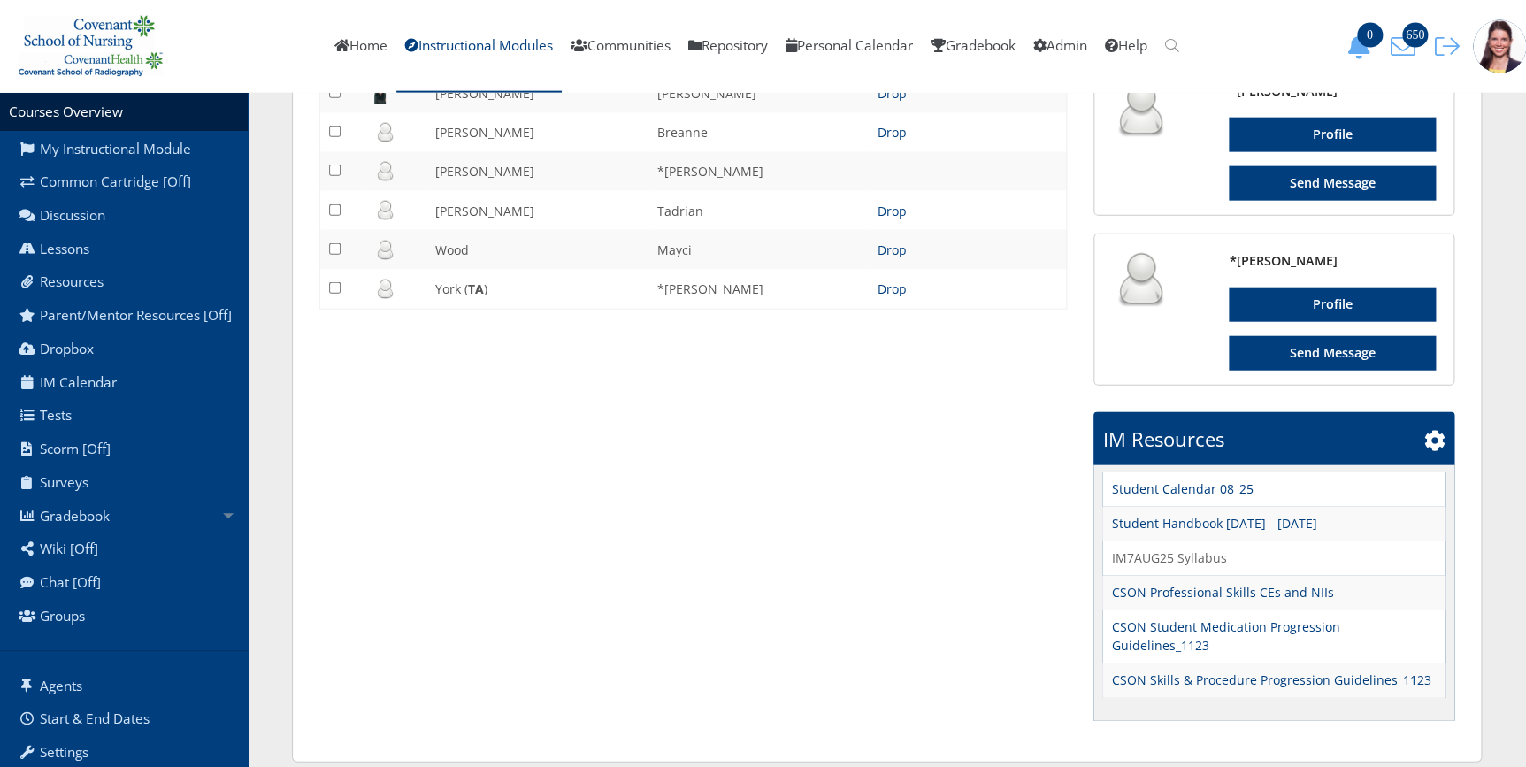
click at [1187, 556] on link "IM7AUG25 Syllabus" at bounding box center [1168, 558] width 115 height 19
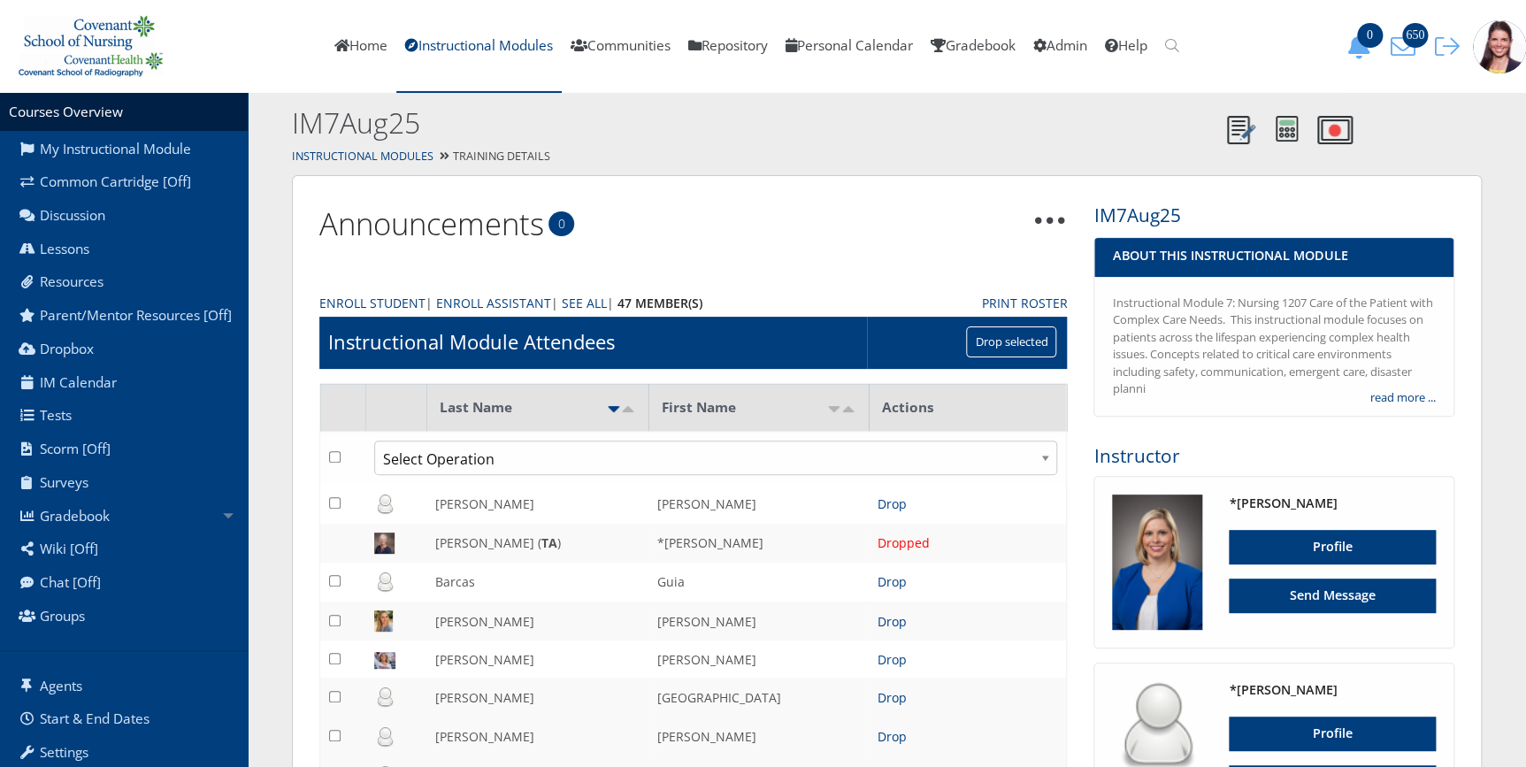
scroll to position [0, 0]
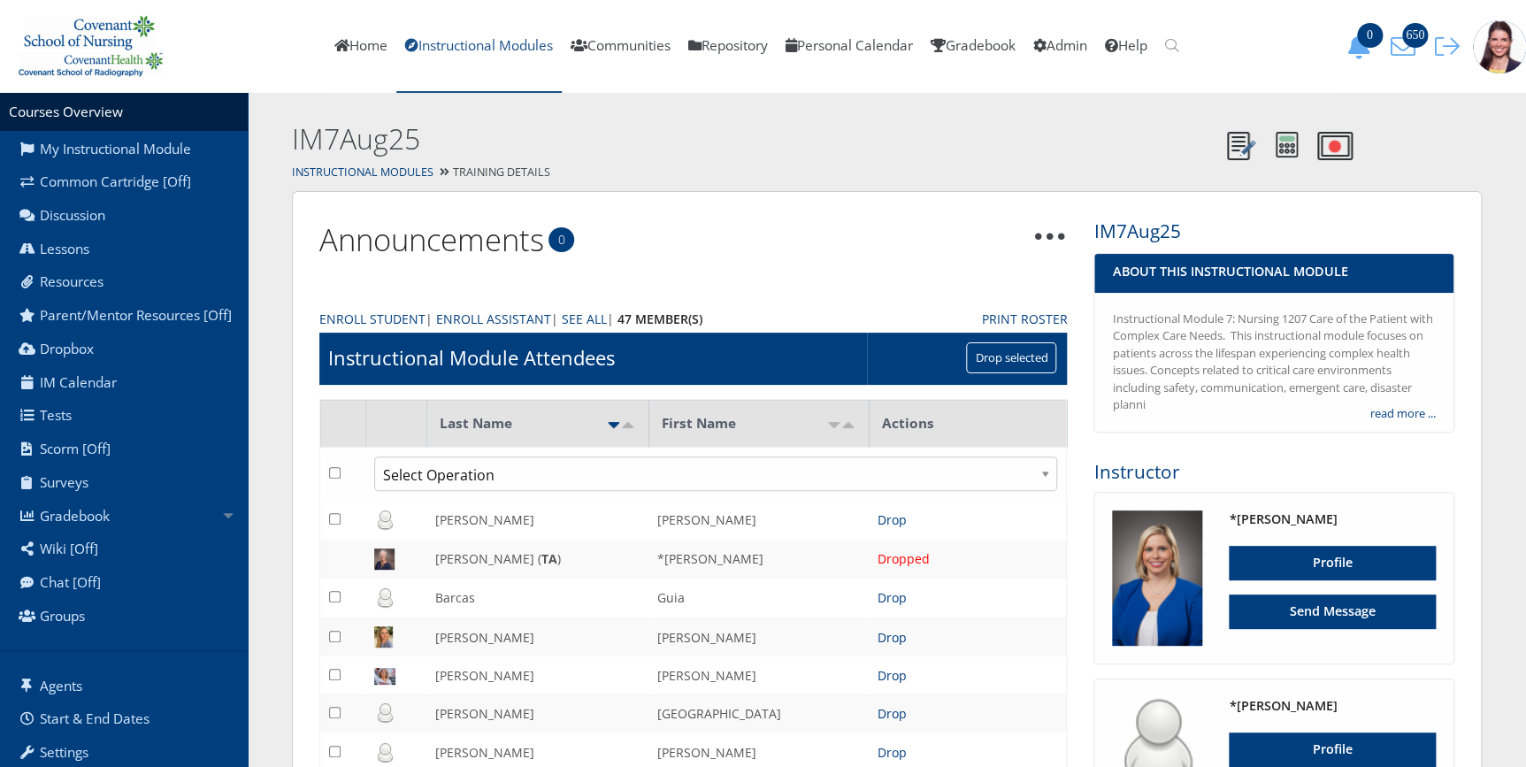
click at [437, 50] on link "Instructional Modules" at bounding box center [478, 46] width 165 height 93
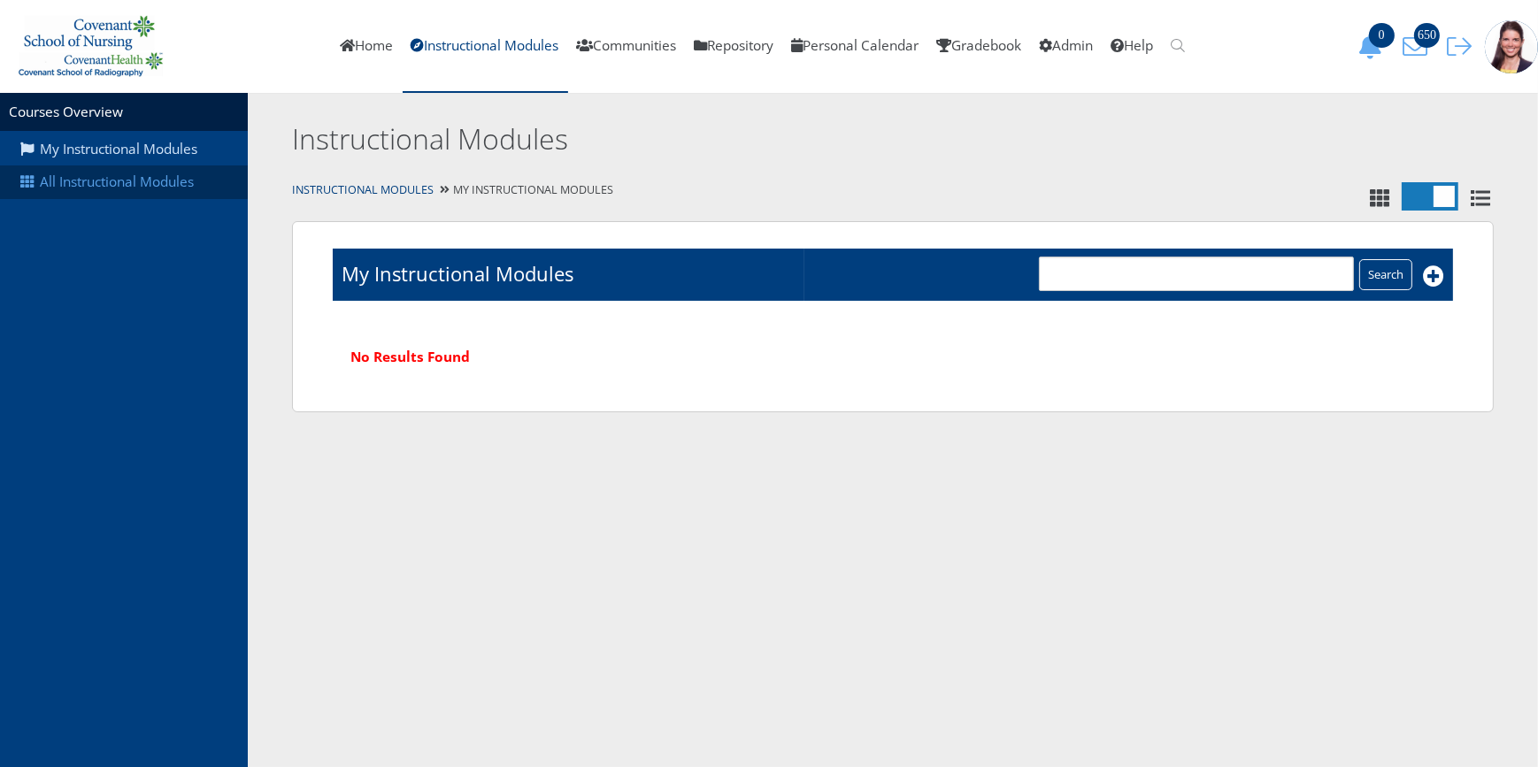
click at [105, 173] on link "All Instructional Modules" at bounding box center [124, 182] width 248 height 34
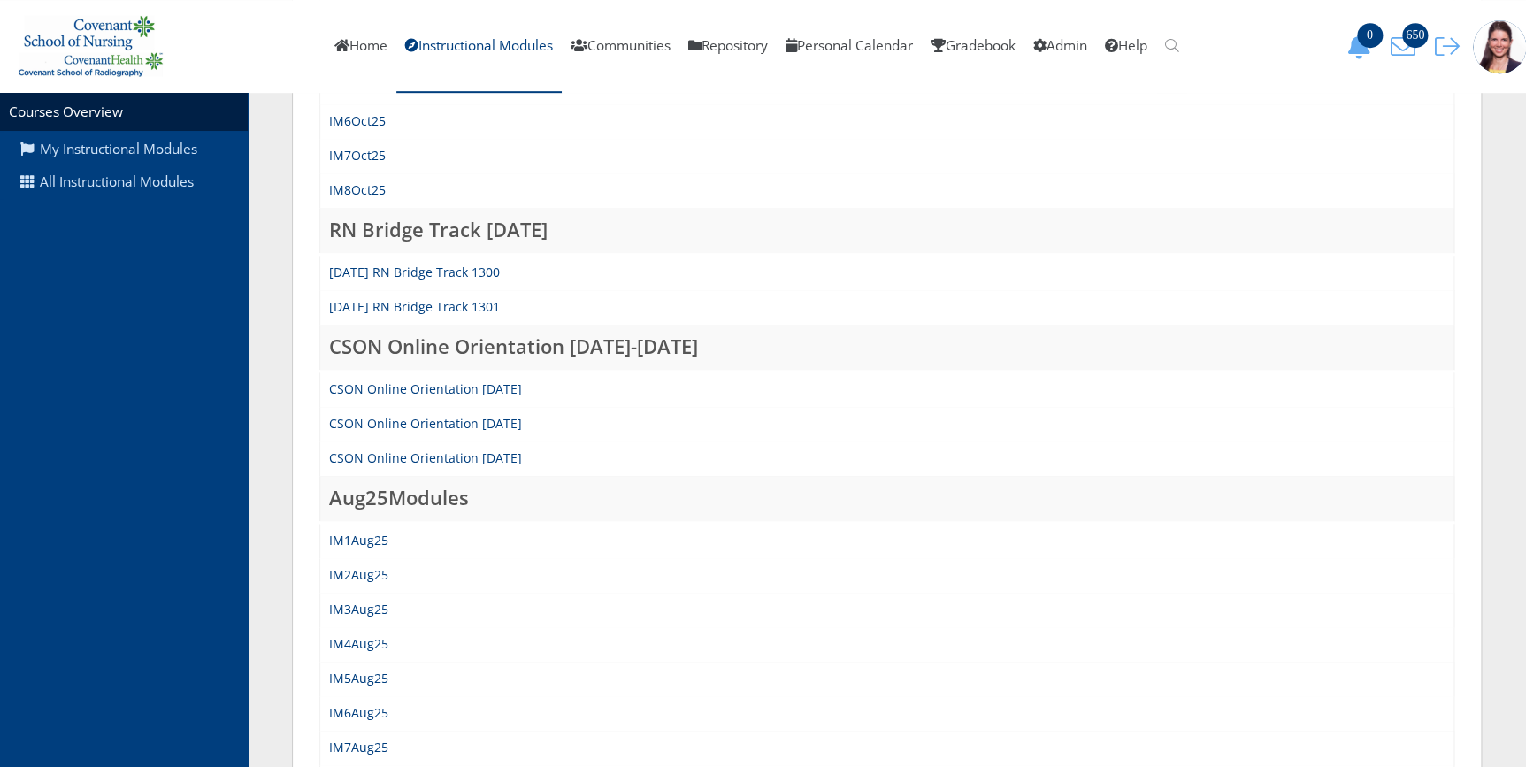
scroll to position [482, 0]
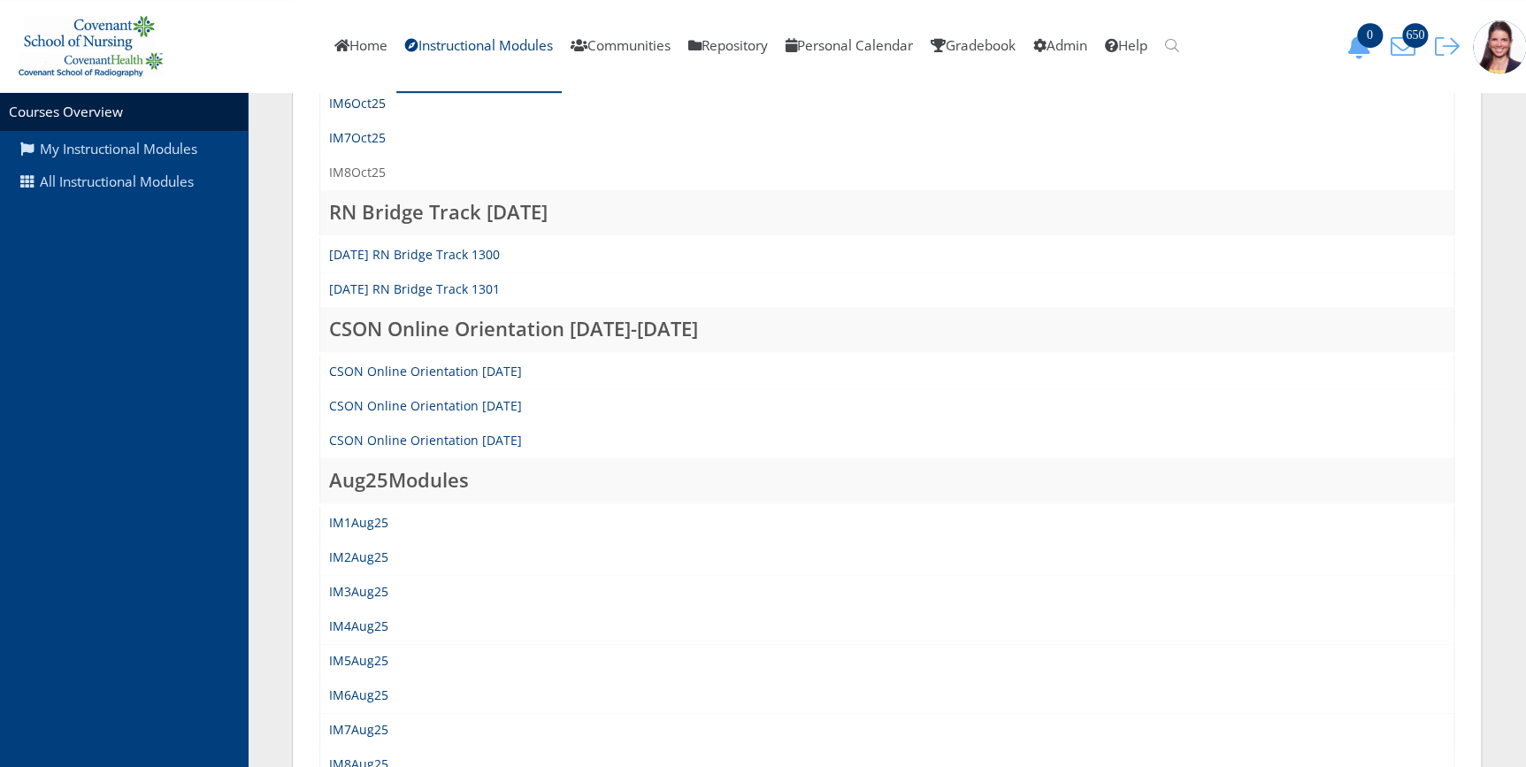
click at [364, 165] on link "IM8Oct25" at bounding box center [357, 172] width 57 height 17
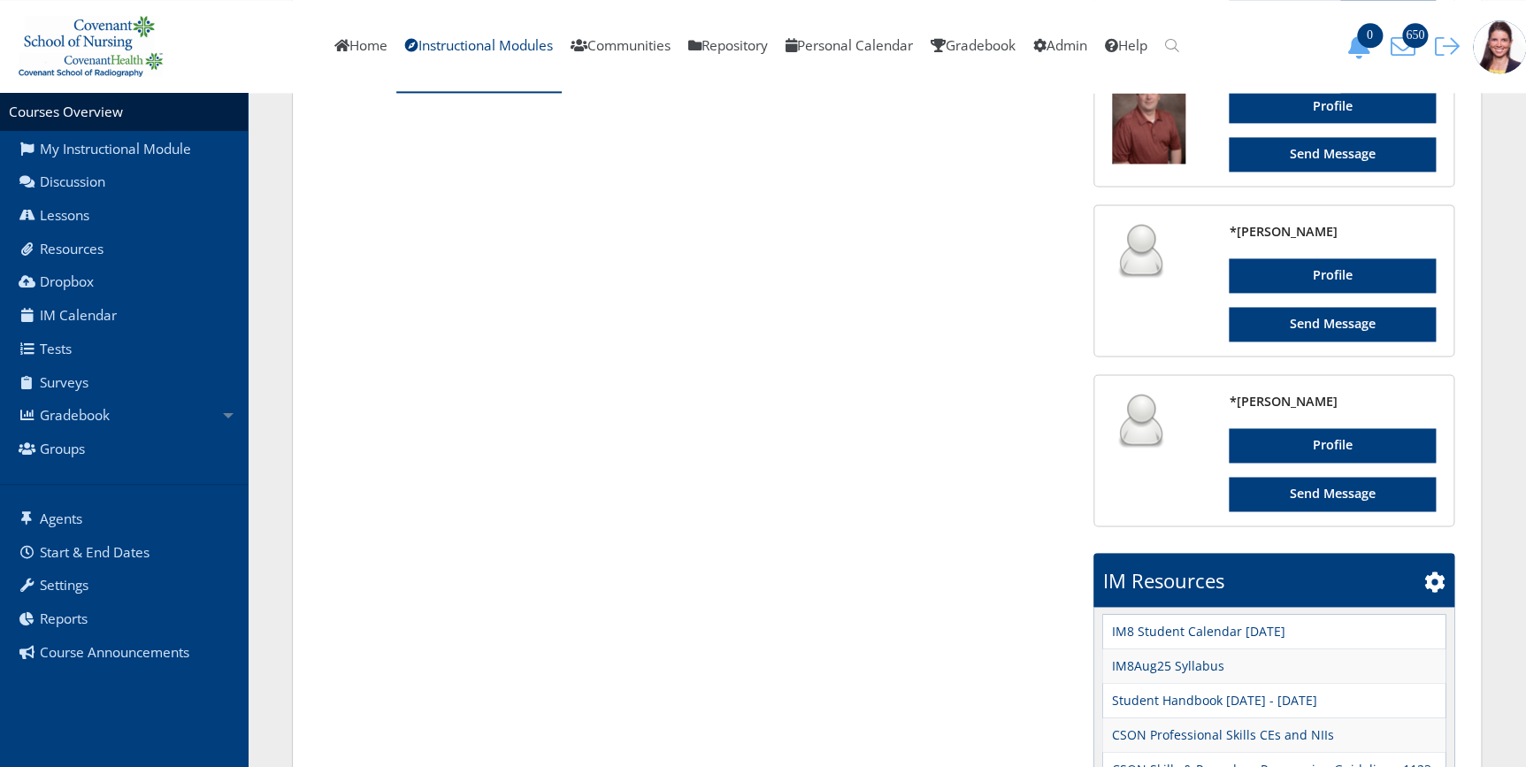
scroll to position [1292, 0]
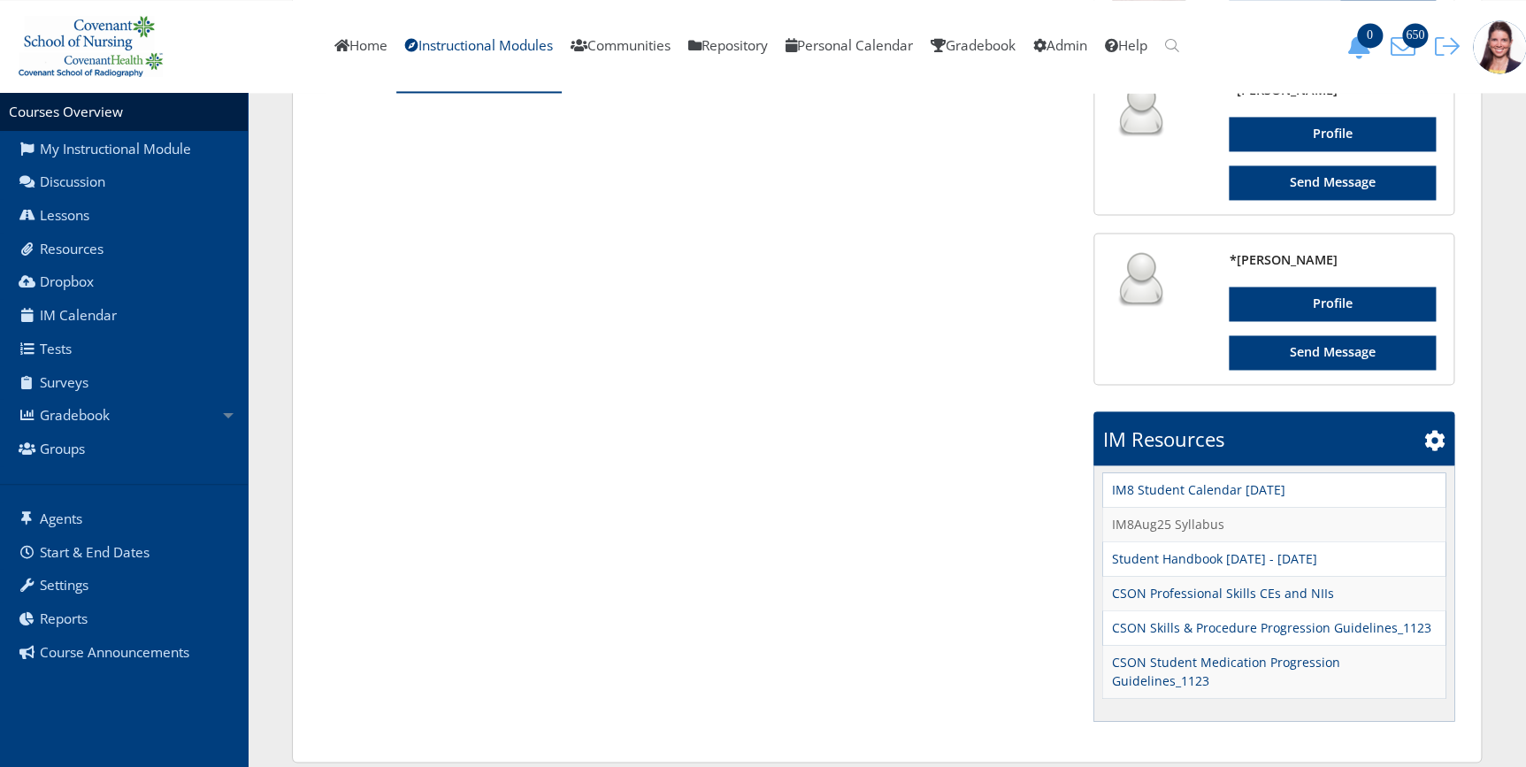
click at [1175, 519] on link "IM8Aug25 Syllabus" at bounding box center [1167, 523] width 112 height 19
click at [1437, 431] on icon at bounding box center [1435, 439] width 21 height 21
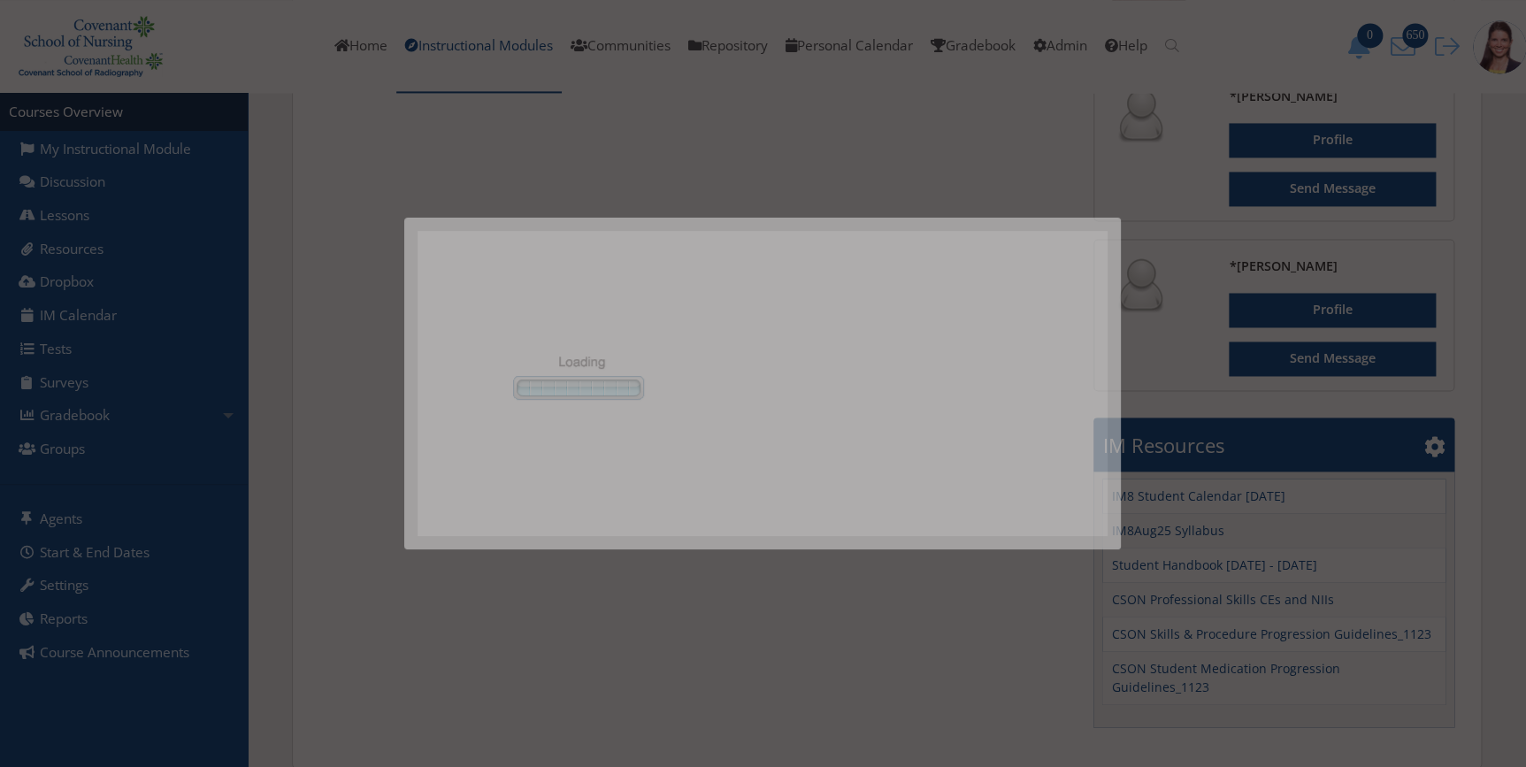
scroll to position [0, 0]
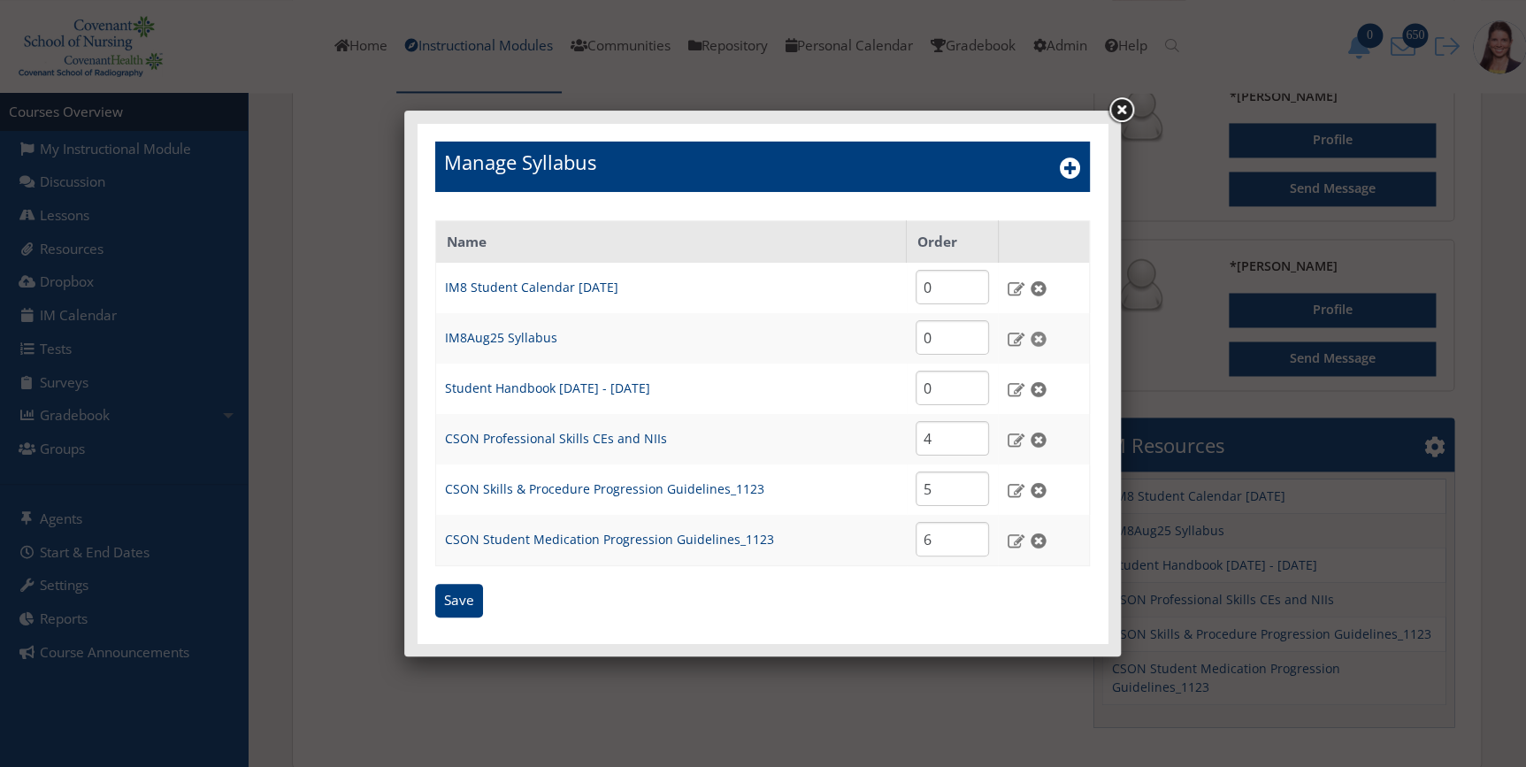
click at [1039, 335] on img at bounding box center [1038, 339] width 19 height 16
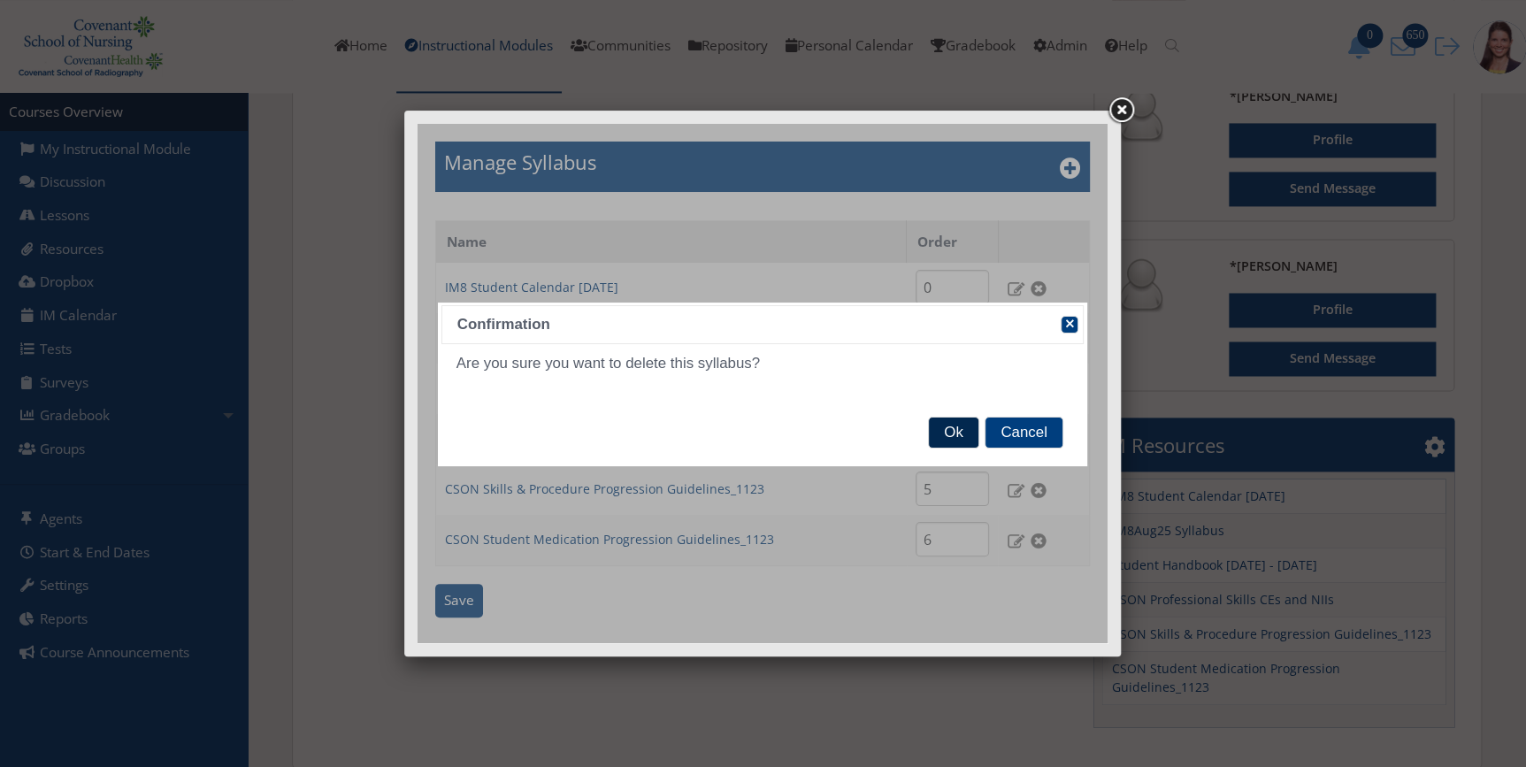
click at [964, 419] on span "Ok" at bounding box center [953, 433] width 49 height 30
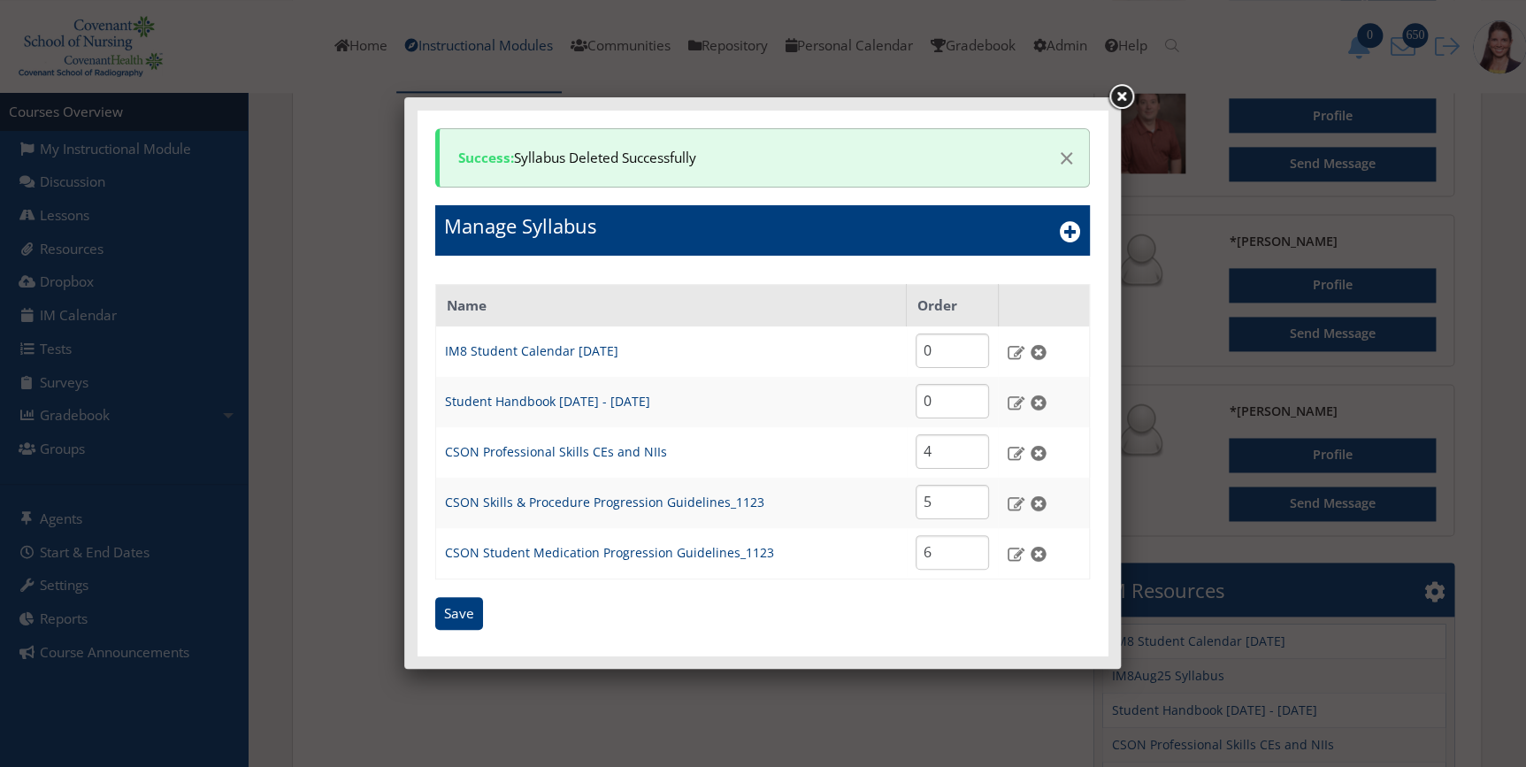
scroll to position [1125, 0]
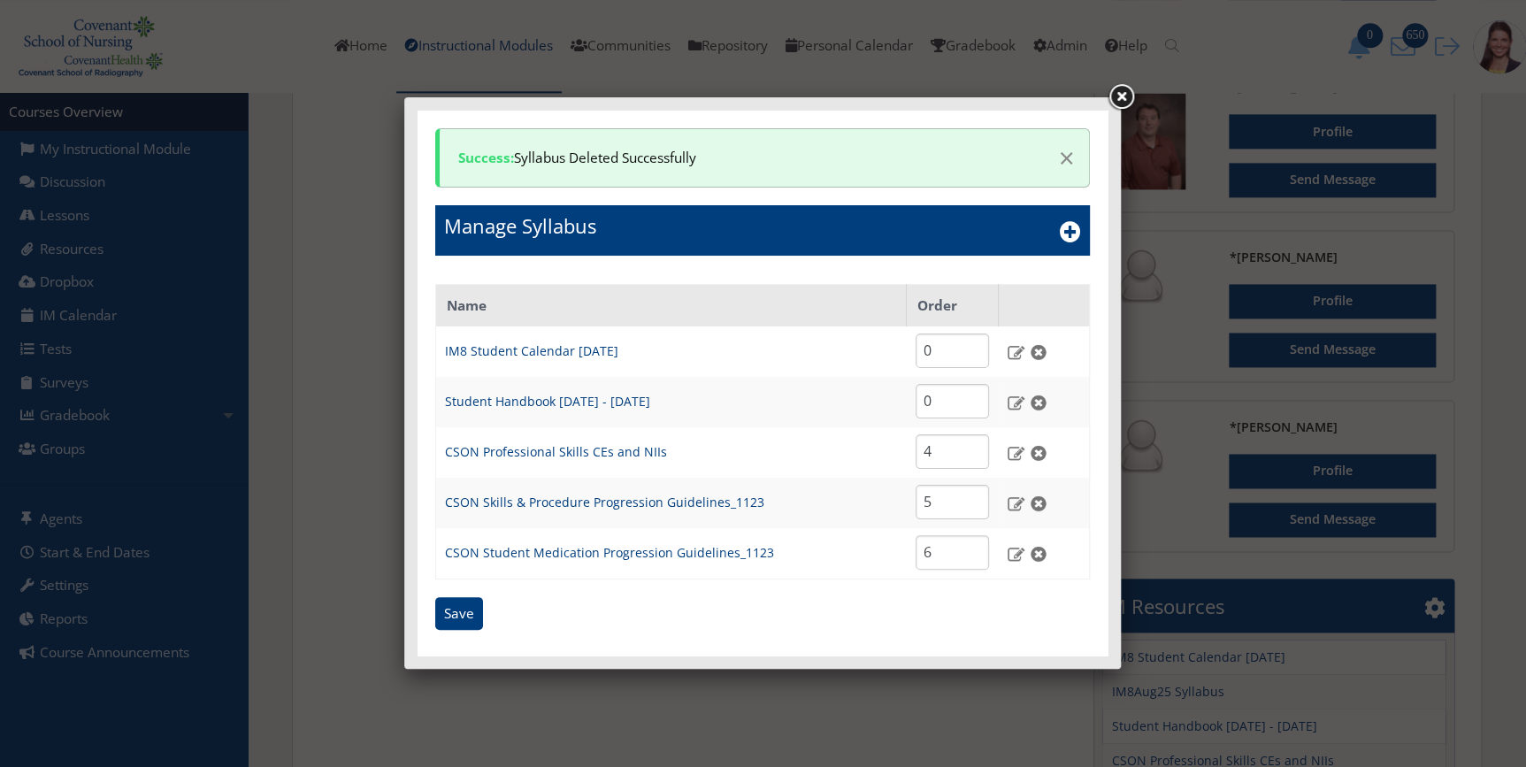
drag, startPoint x: 292, startPoint y: 215, endPoint x: 309, endPoint y: 211, distance: 17.4
click at [292, 215] on div at bounding box center [763, 383] width 1526 height 767
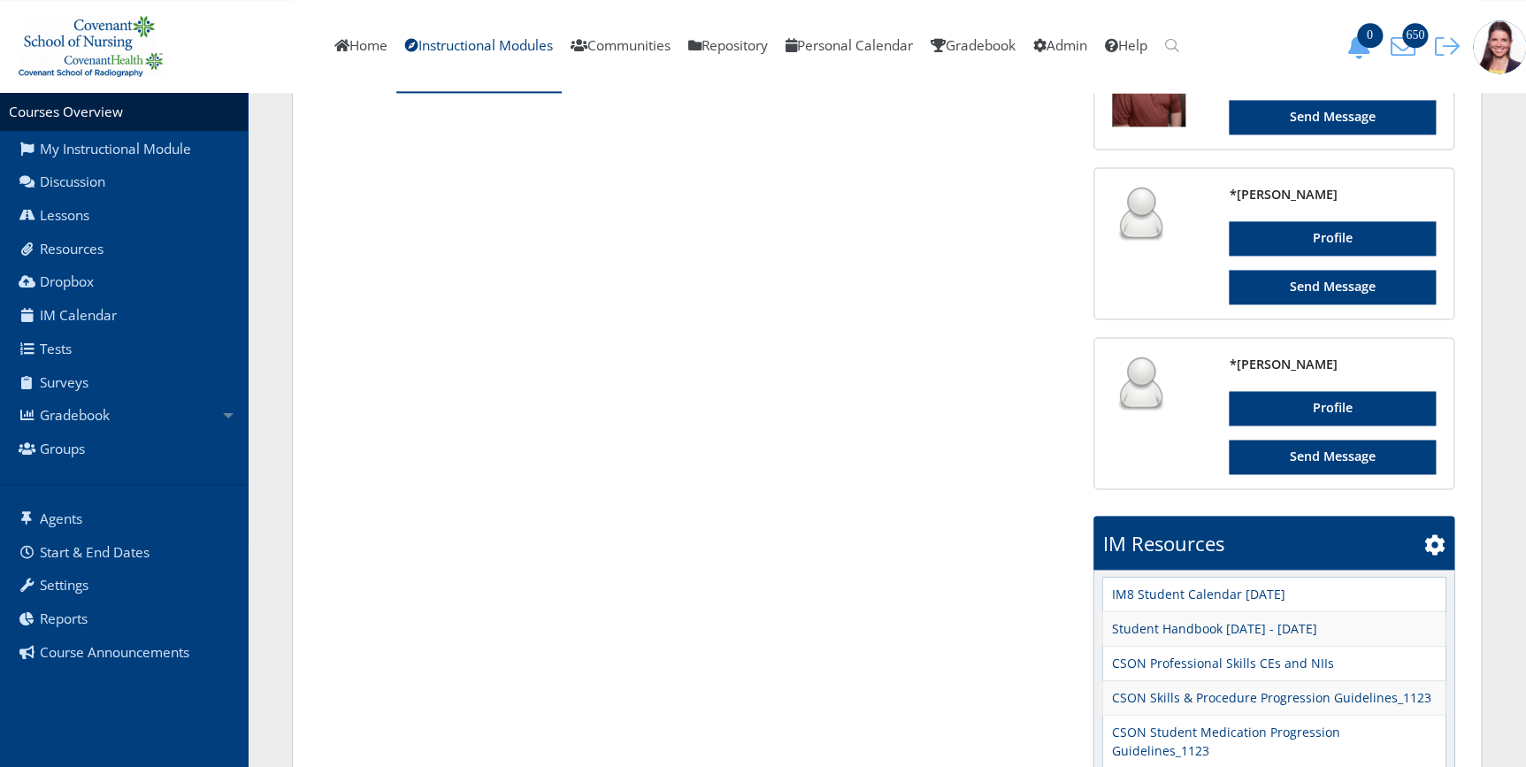
scroll to position [1258, 0]
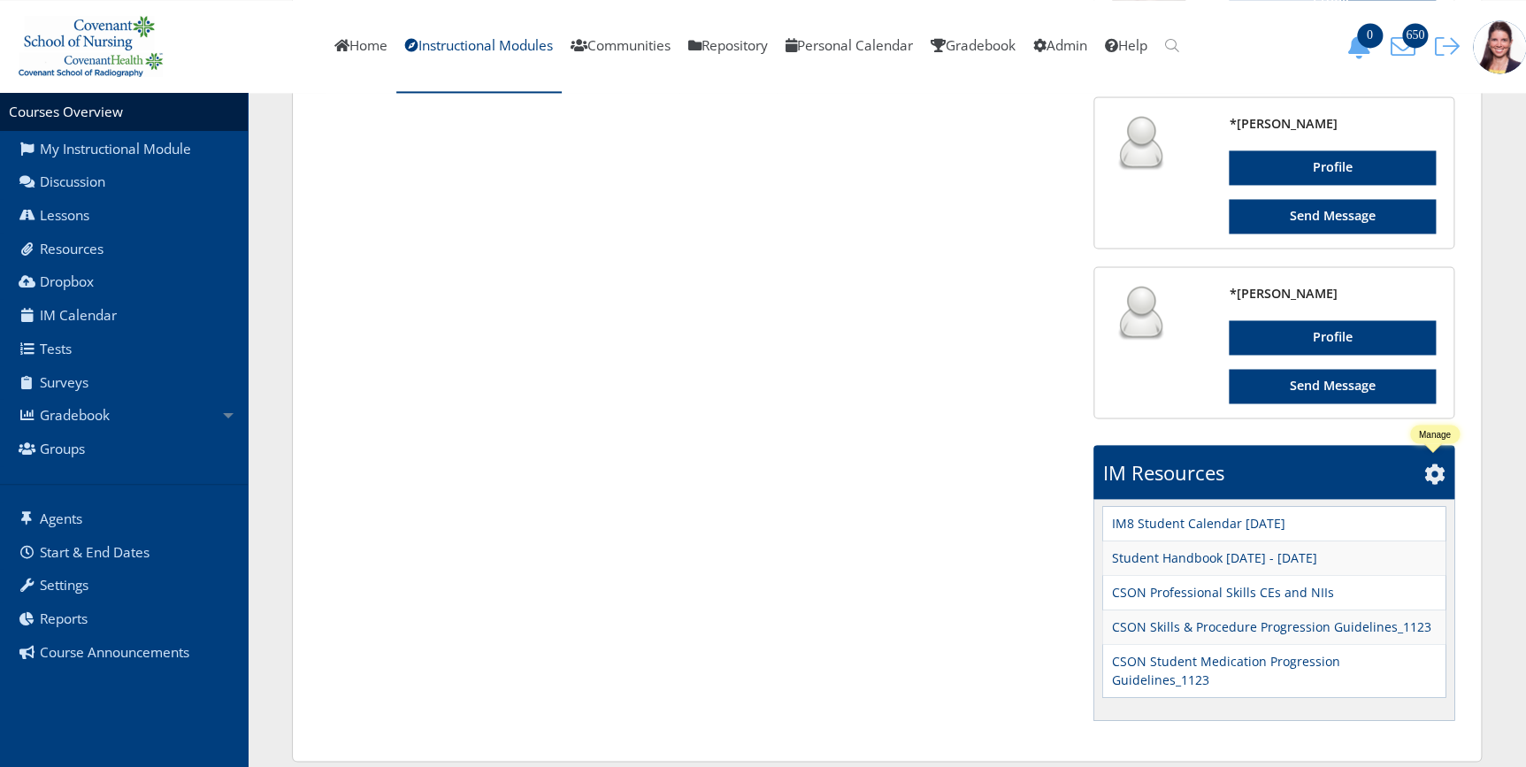
click at [1429, 472] on icon at bounding box center [1435, 473] width 21 height 21
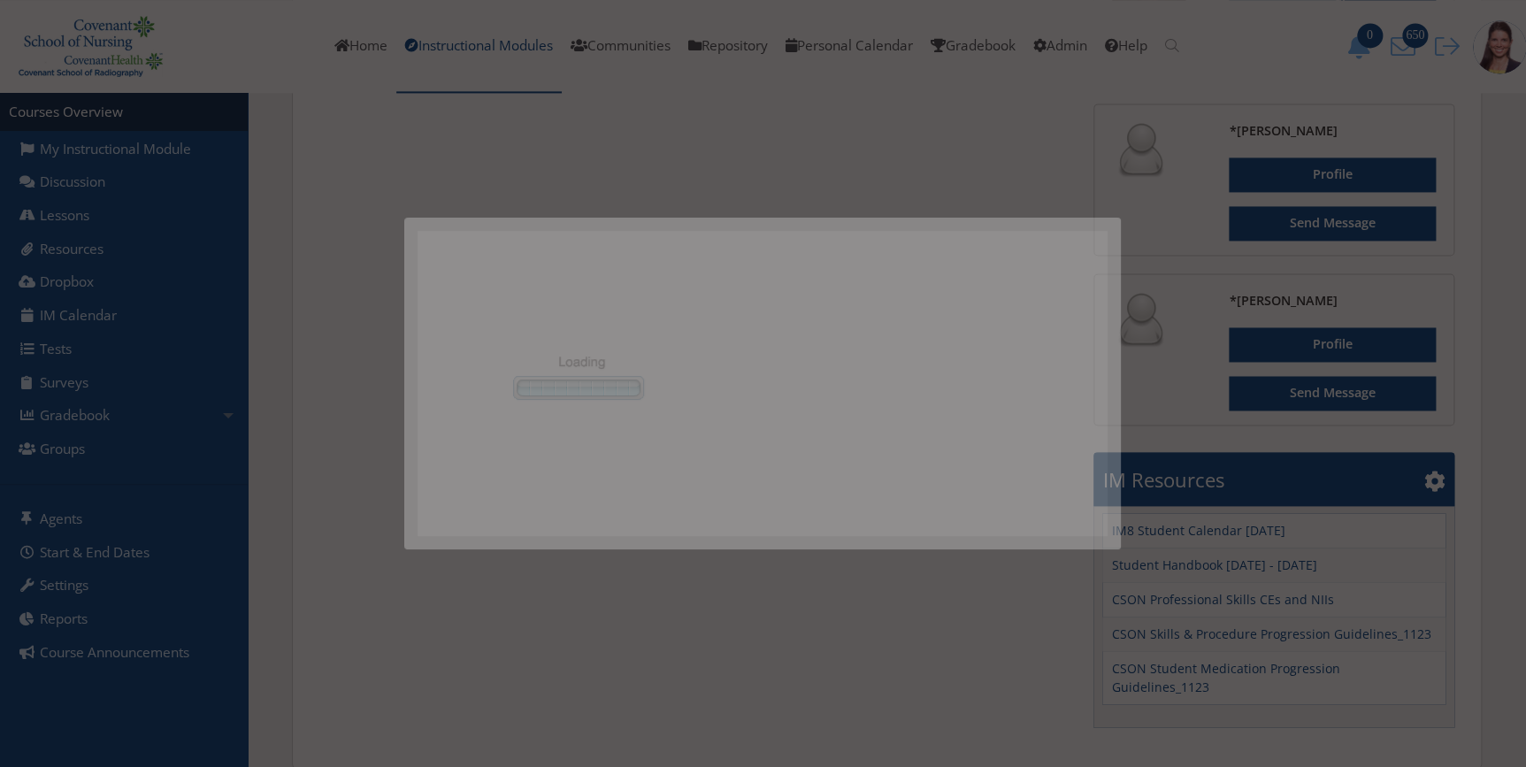
scroll to position [0, 0]
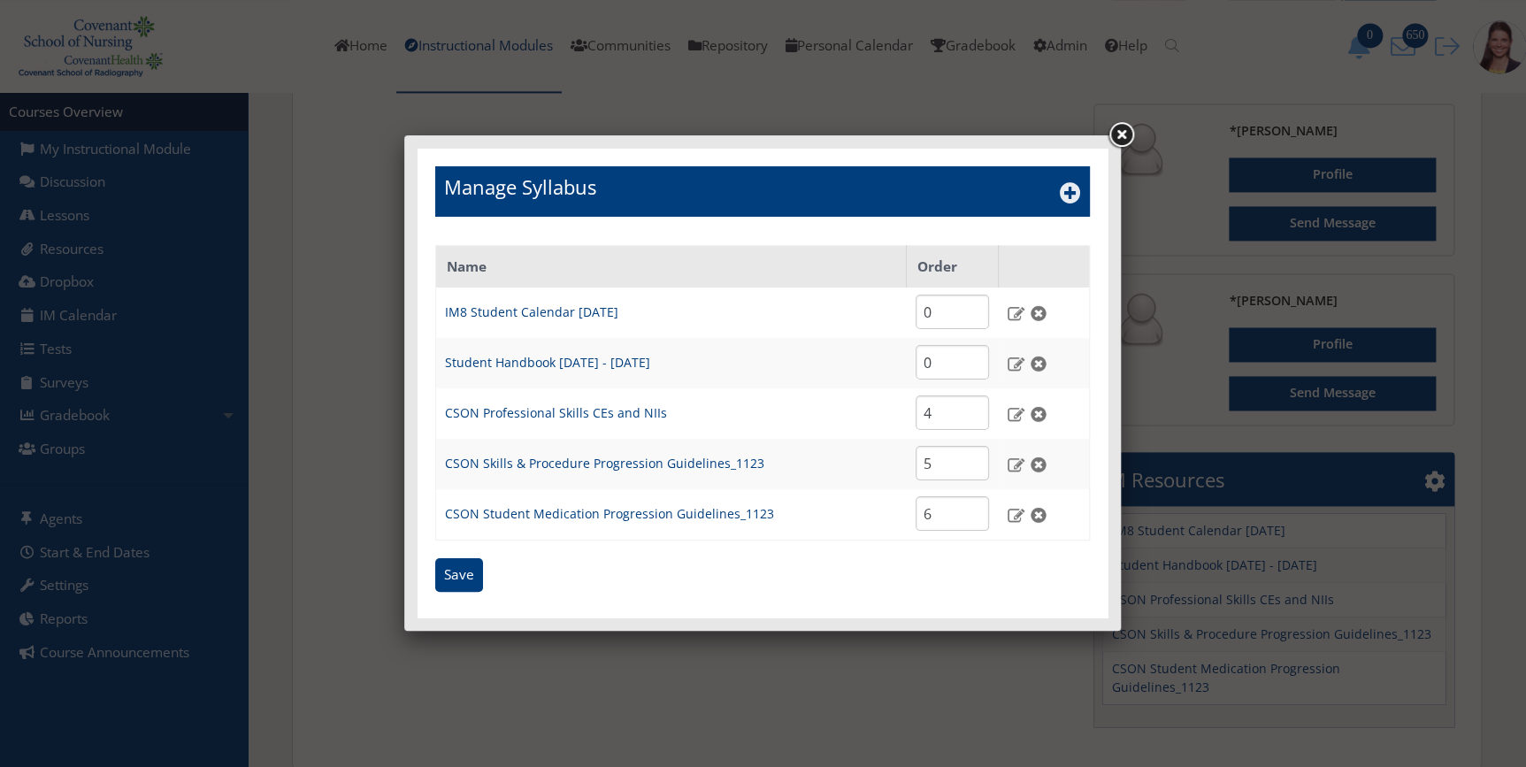
click at [1071, 195] on icon at bounding box center [1070, 192] width 21 height 21
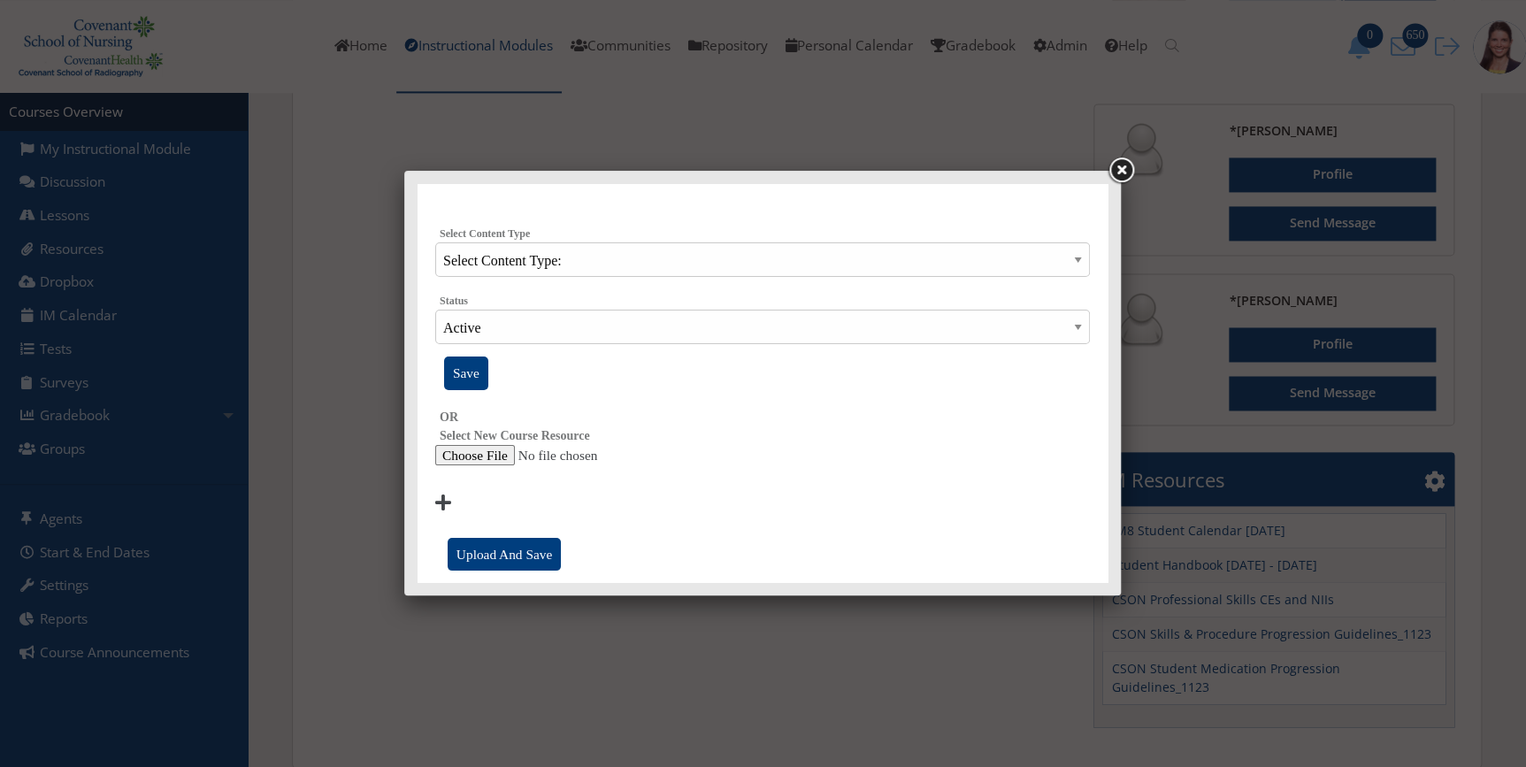
click at [460, 454] on input "file" at bounding box center [762, 455] width 655 height 21
type input "C:\fakepath\IM8Oct25 Syllabus.docx"
click at [502, 556] on input "Upload And Save" at bounding box center [504, 555] width 113 height 34
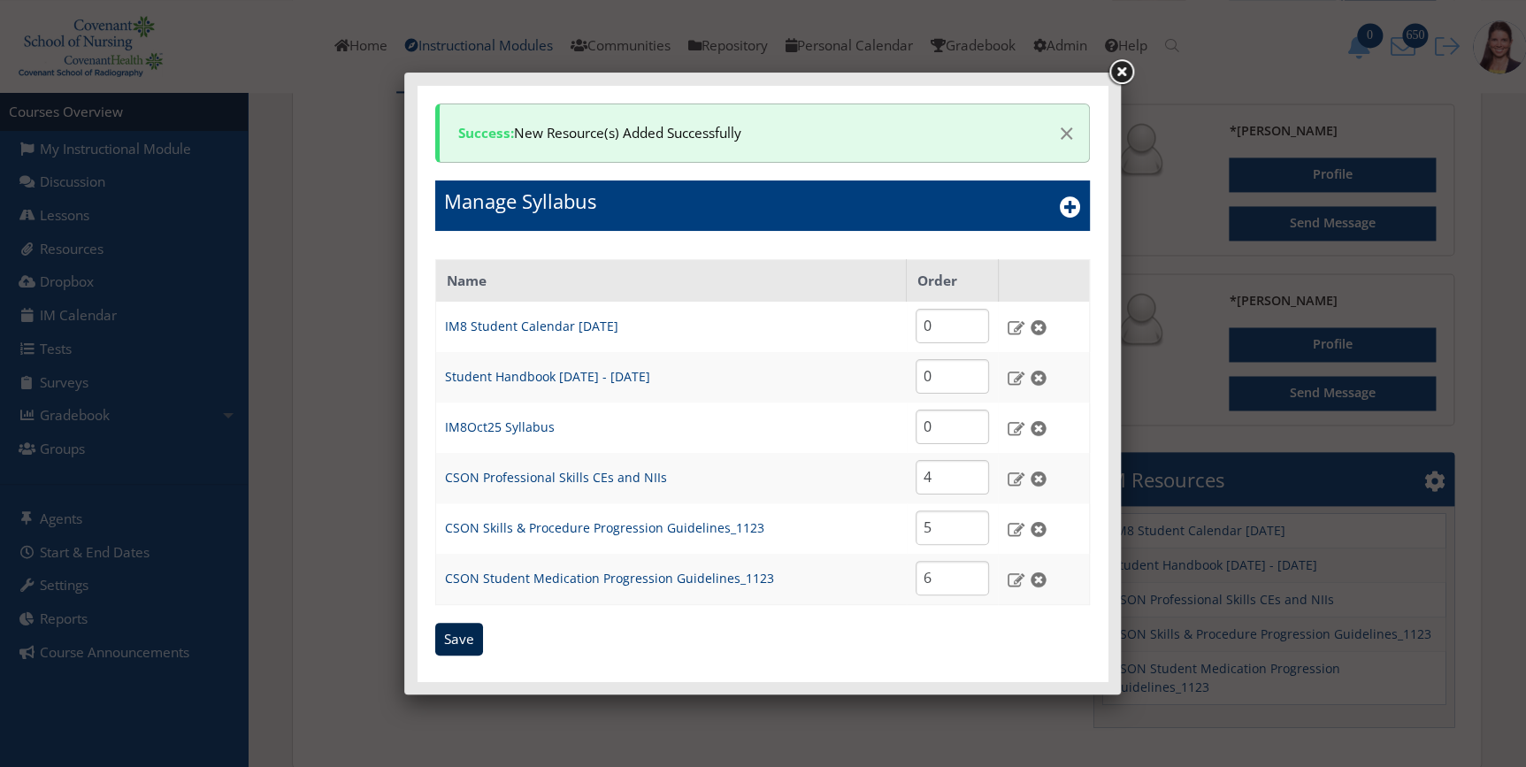
click at [457, 639] on input "Save" at bounding box center [459, 640] width 48 height 34
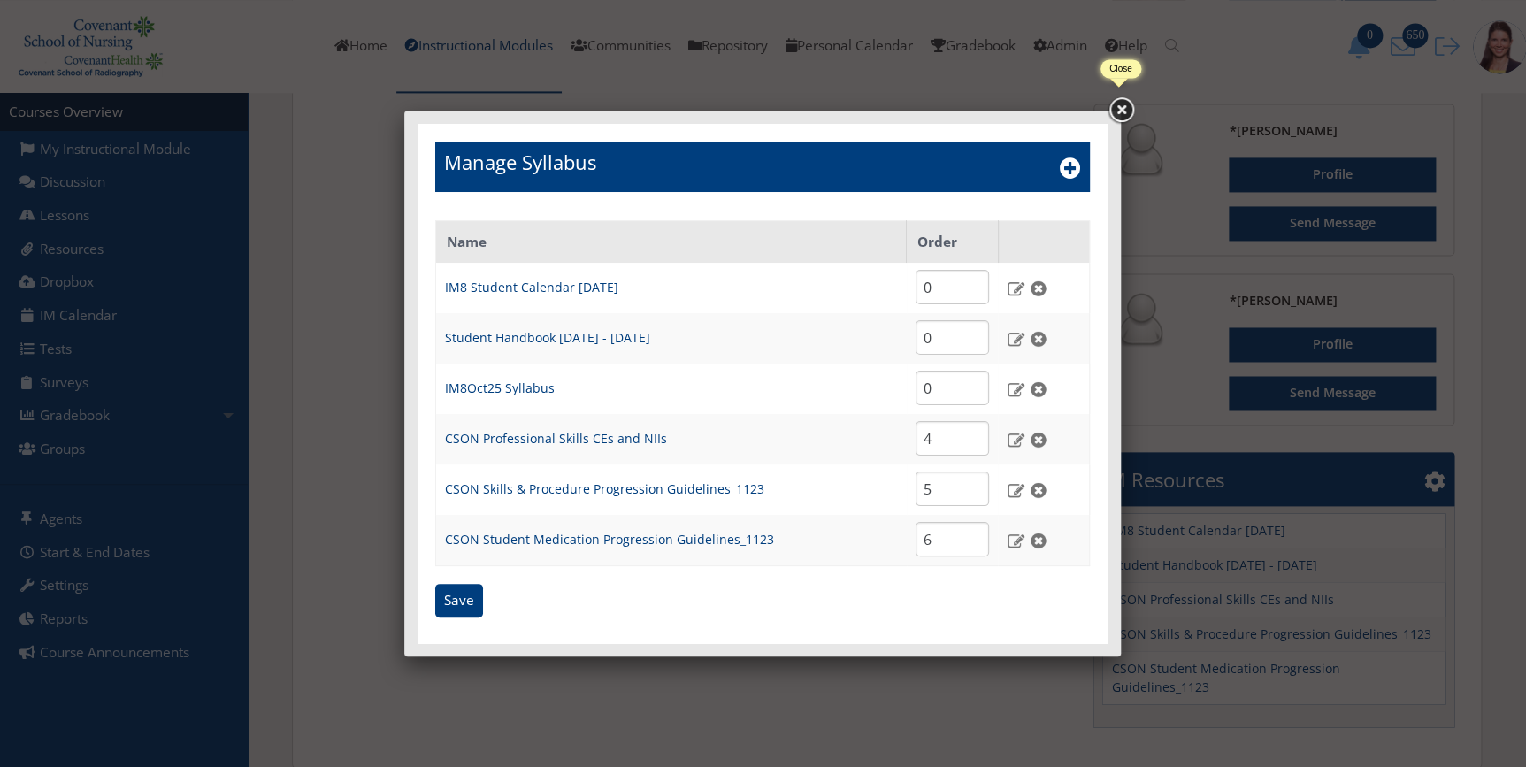
click at [1125, 110] on link at bounding box center [1121, 111] width 32 height 32
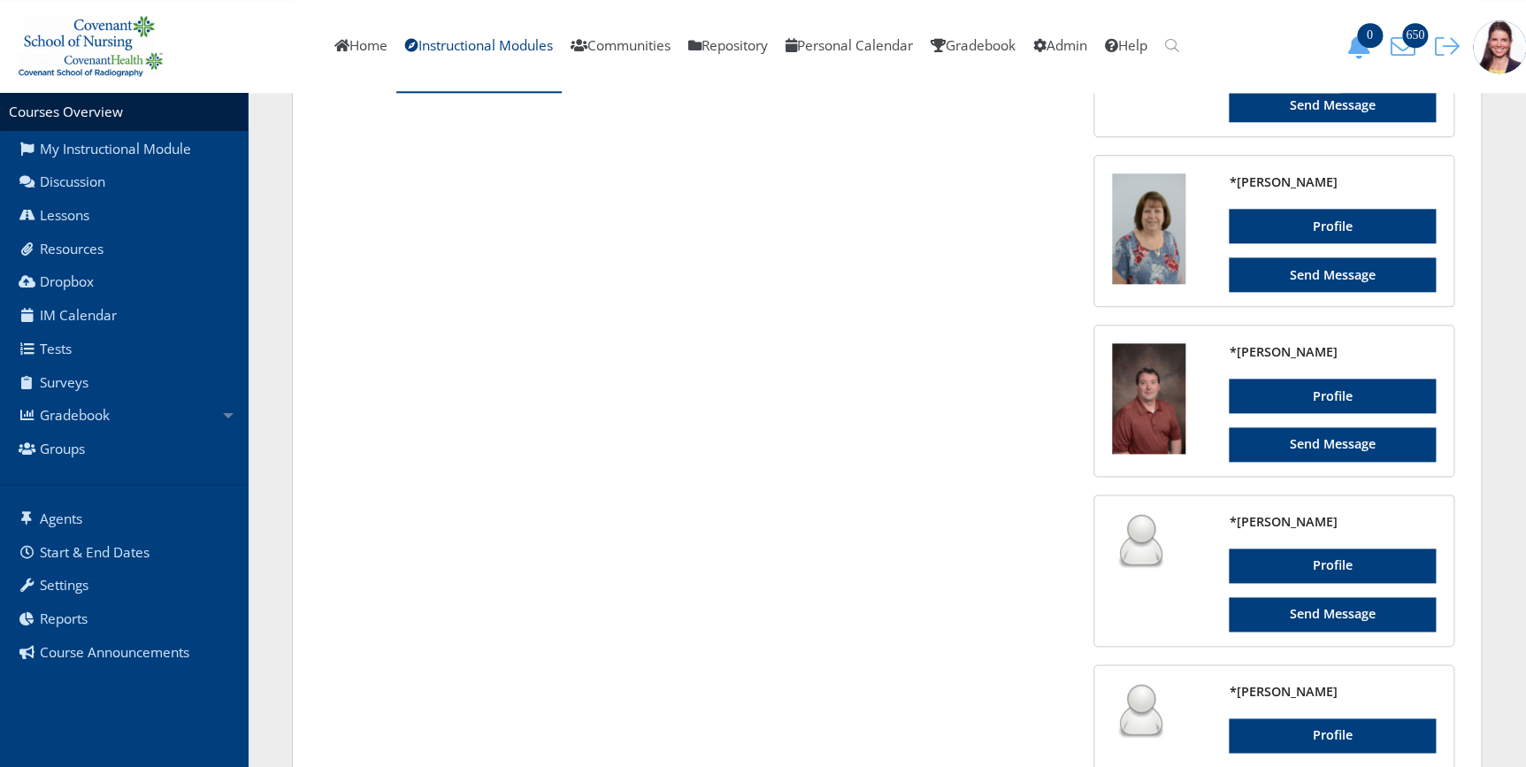
scroll to position [769, 0]
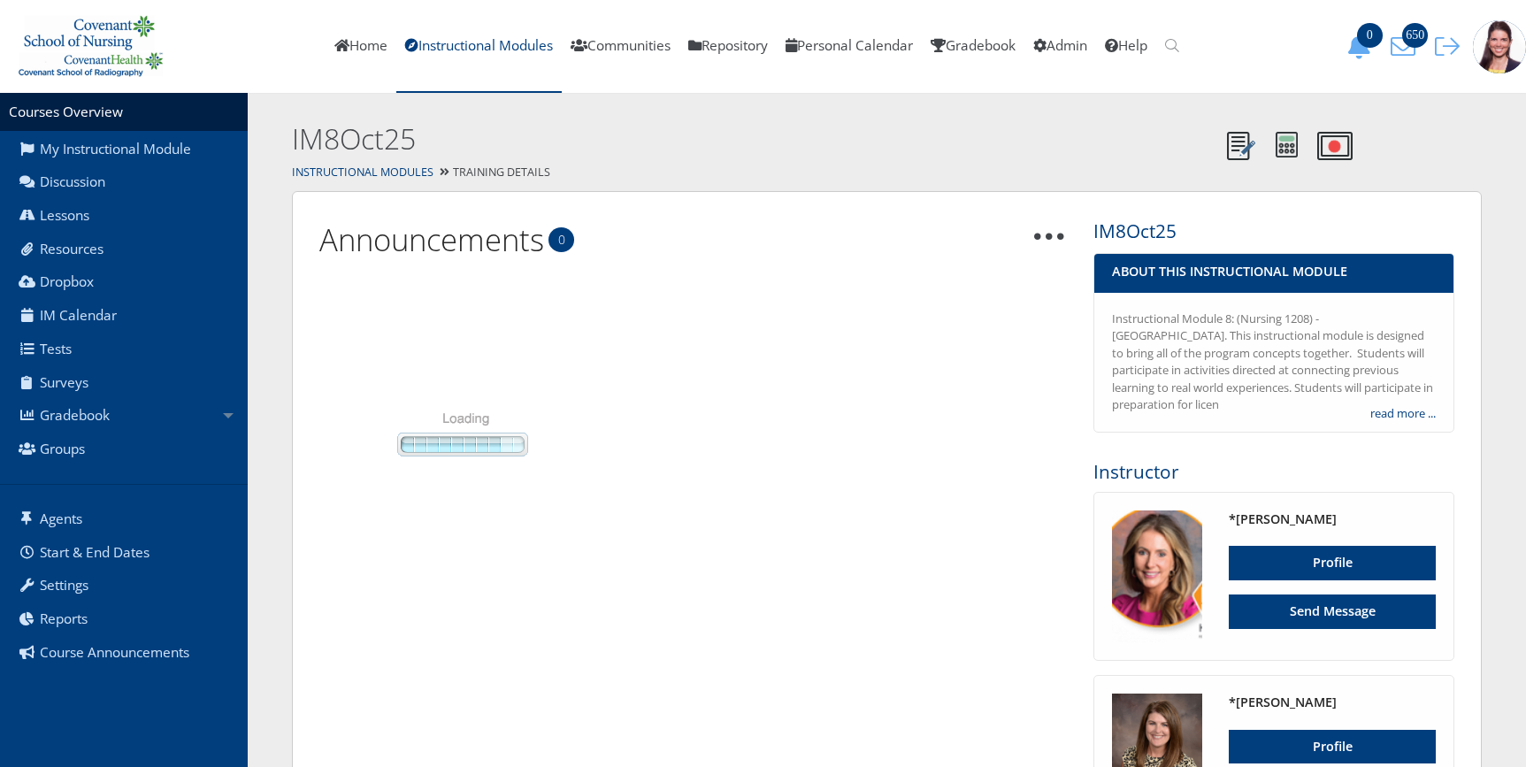
scroll to position [769, 0]
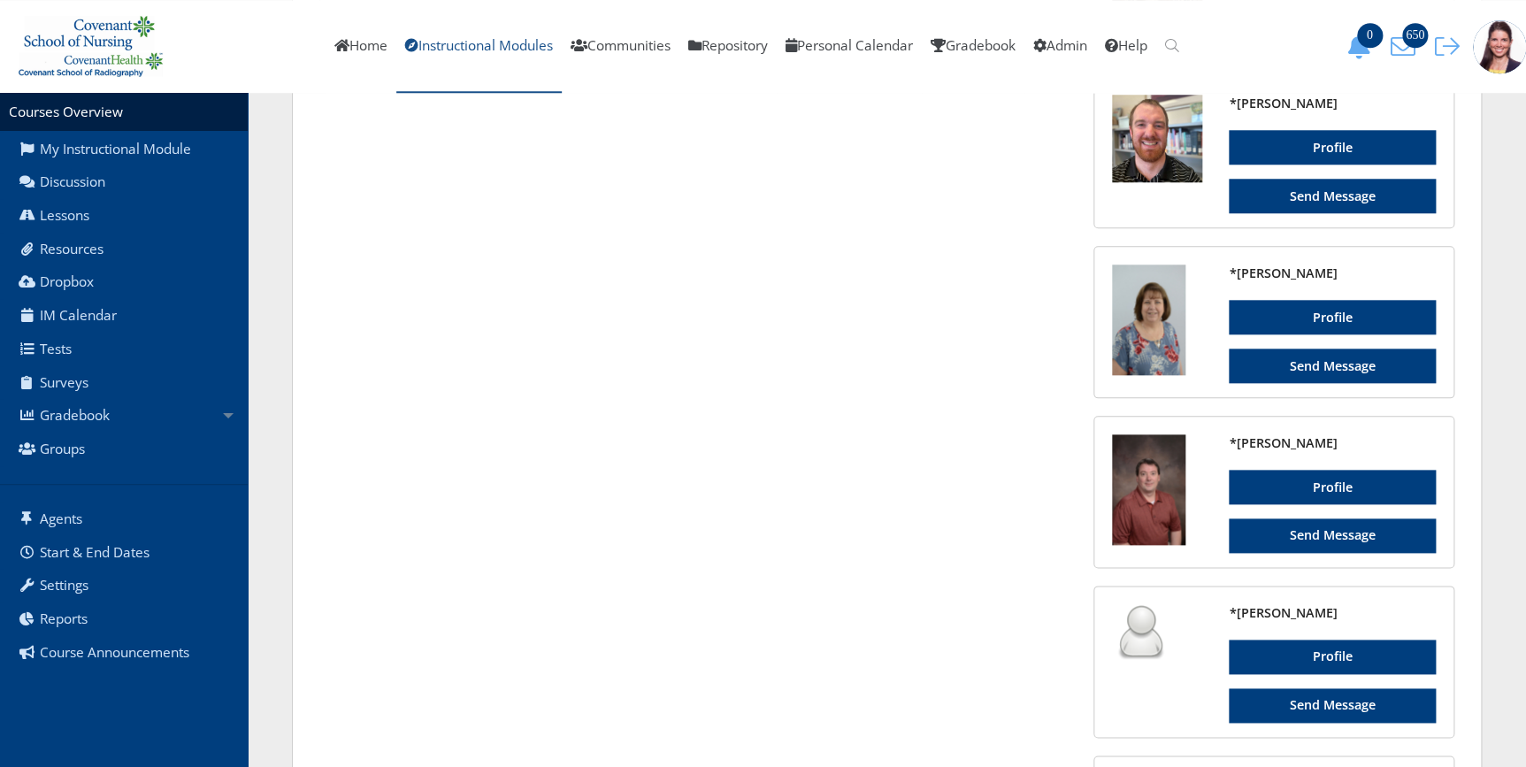
click at [442, 45] on link "Instructional Modules" at bounding box center [478, 46] width 165 height 93
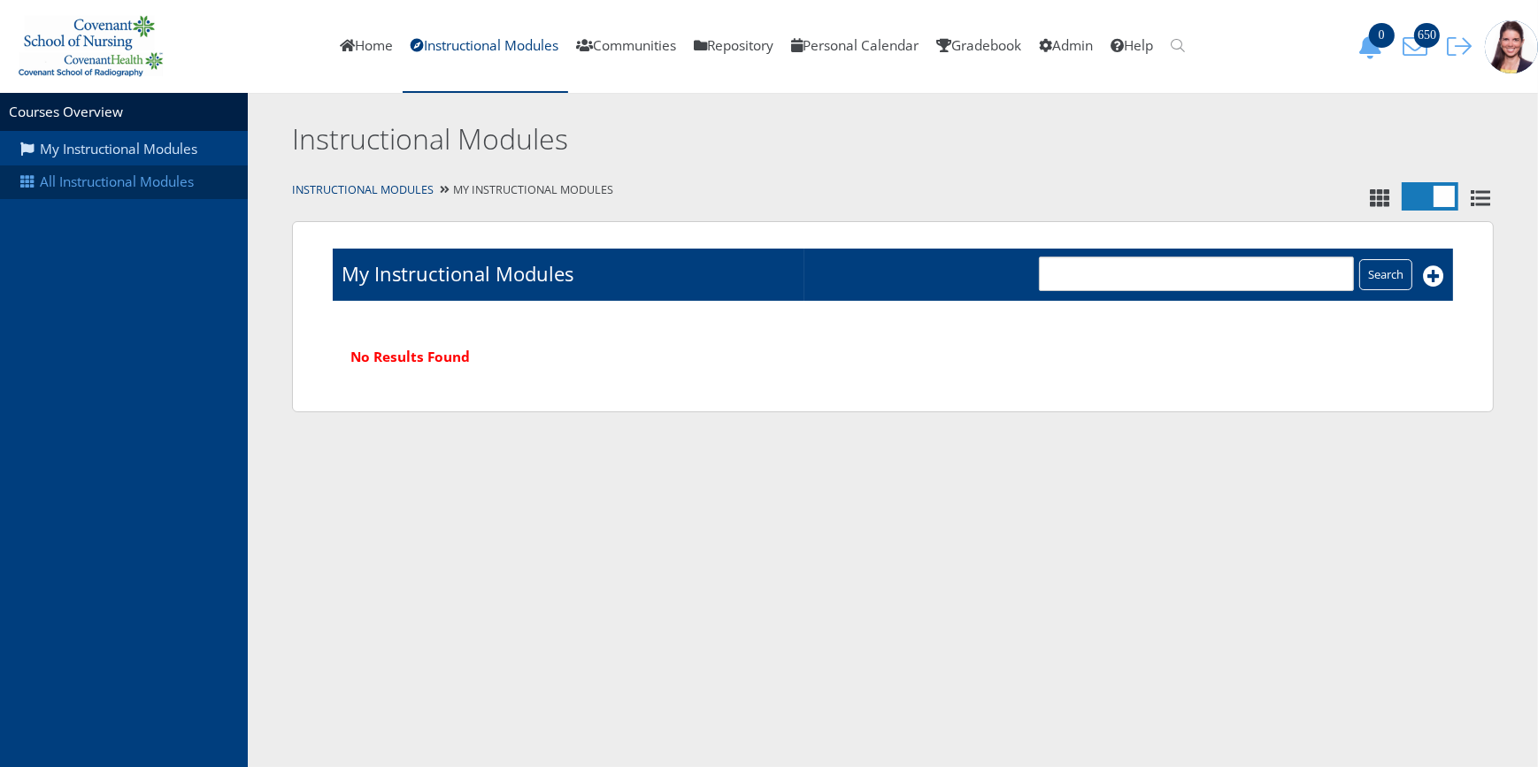
click at [174, 198] on link "All Instructional Modules" at bounding box center [124, 182] width 248 height 34
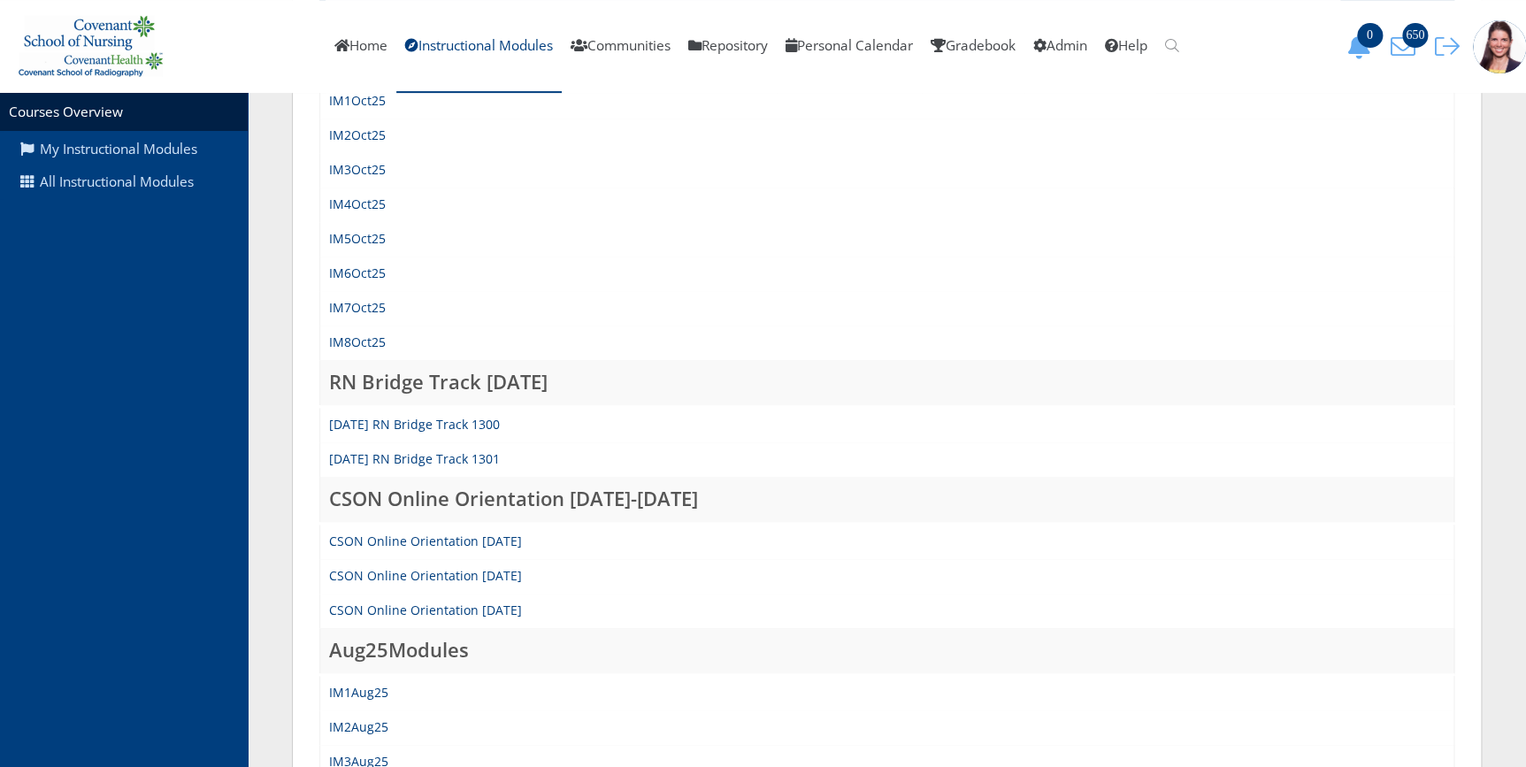
scroll to position [321, 0]
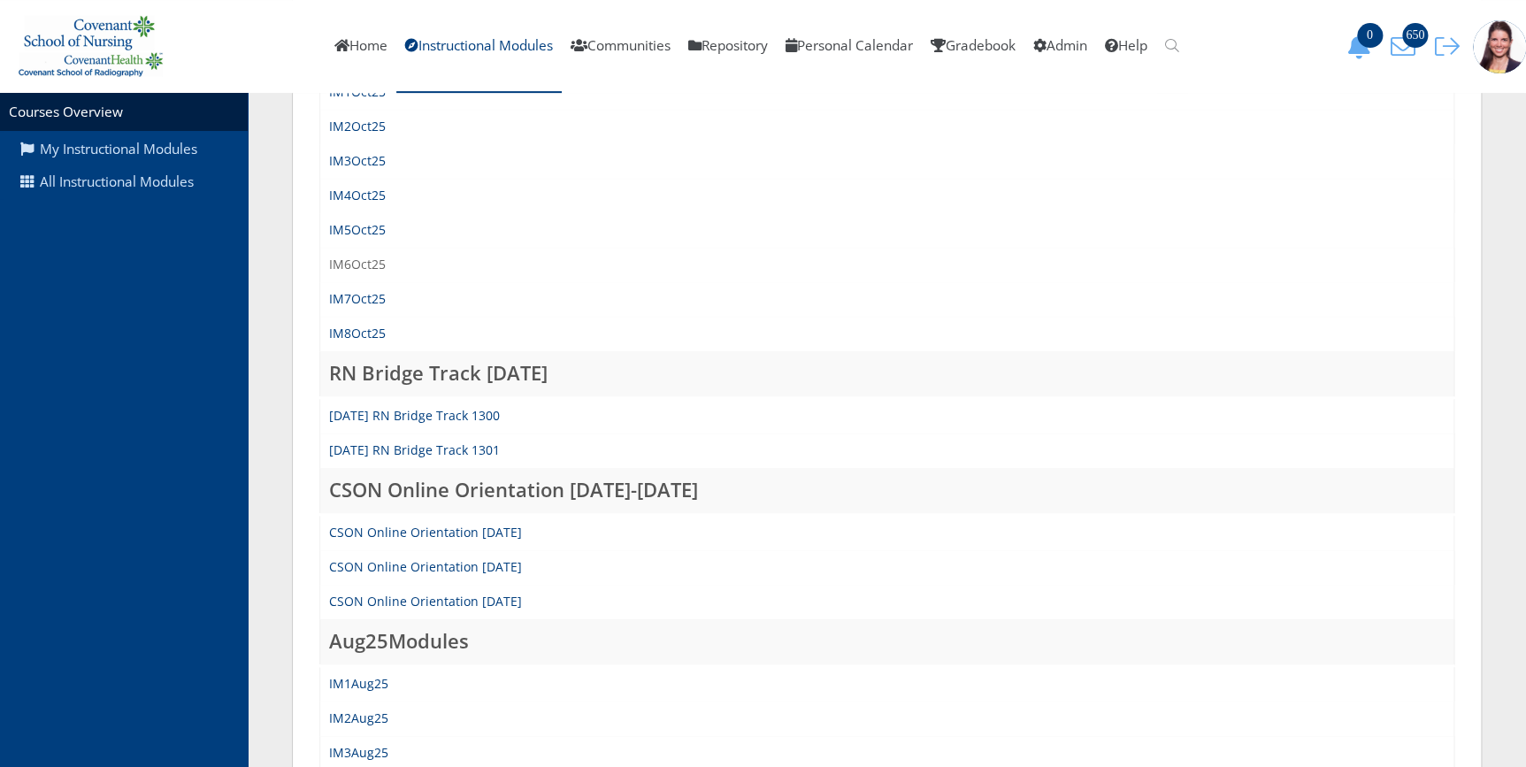
click at [363, 265] on link "IM6Oct25" at bounding box center [357, 264] width 57 height 17
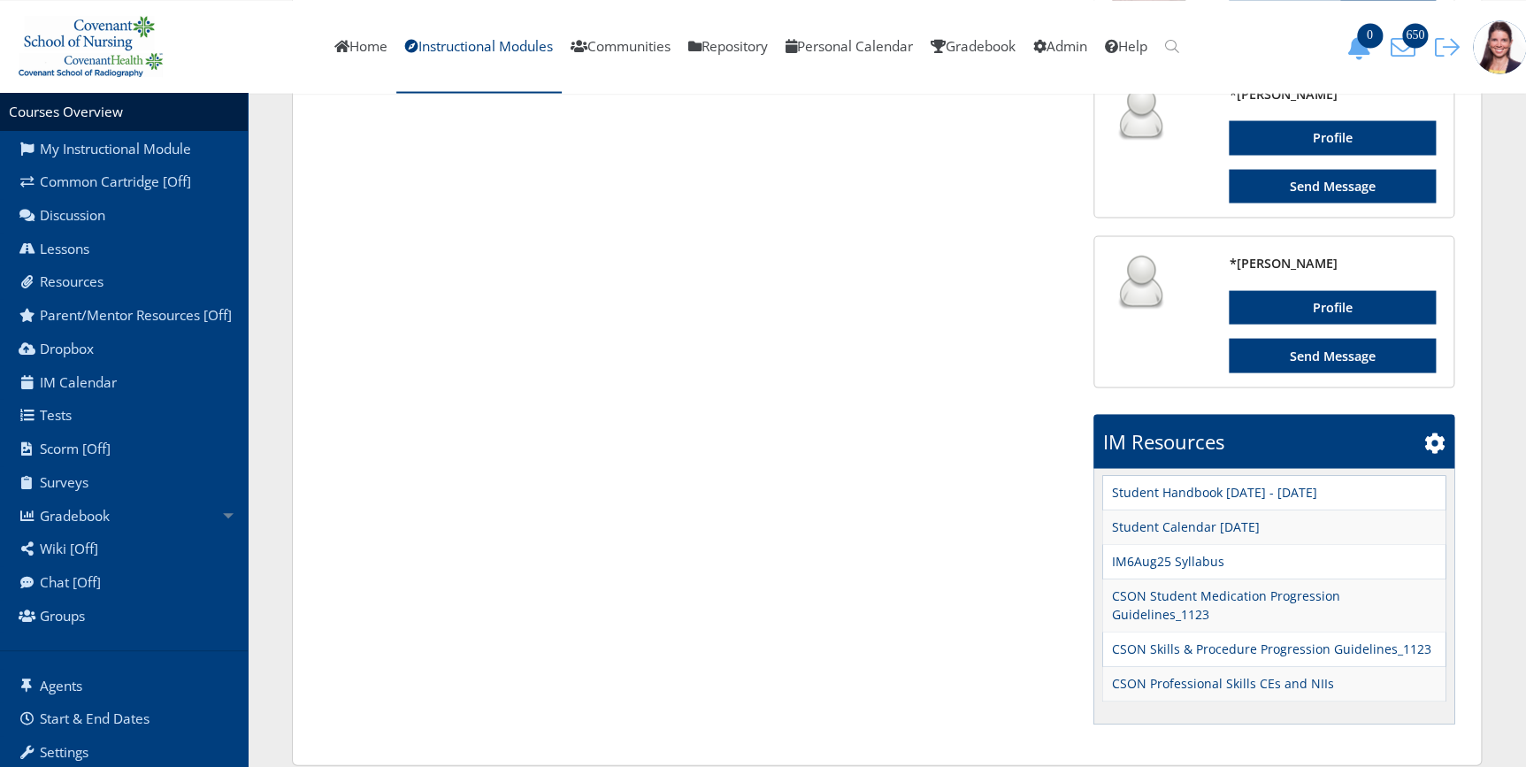
scroll to position [1637, 0]
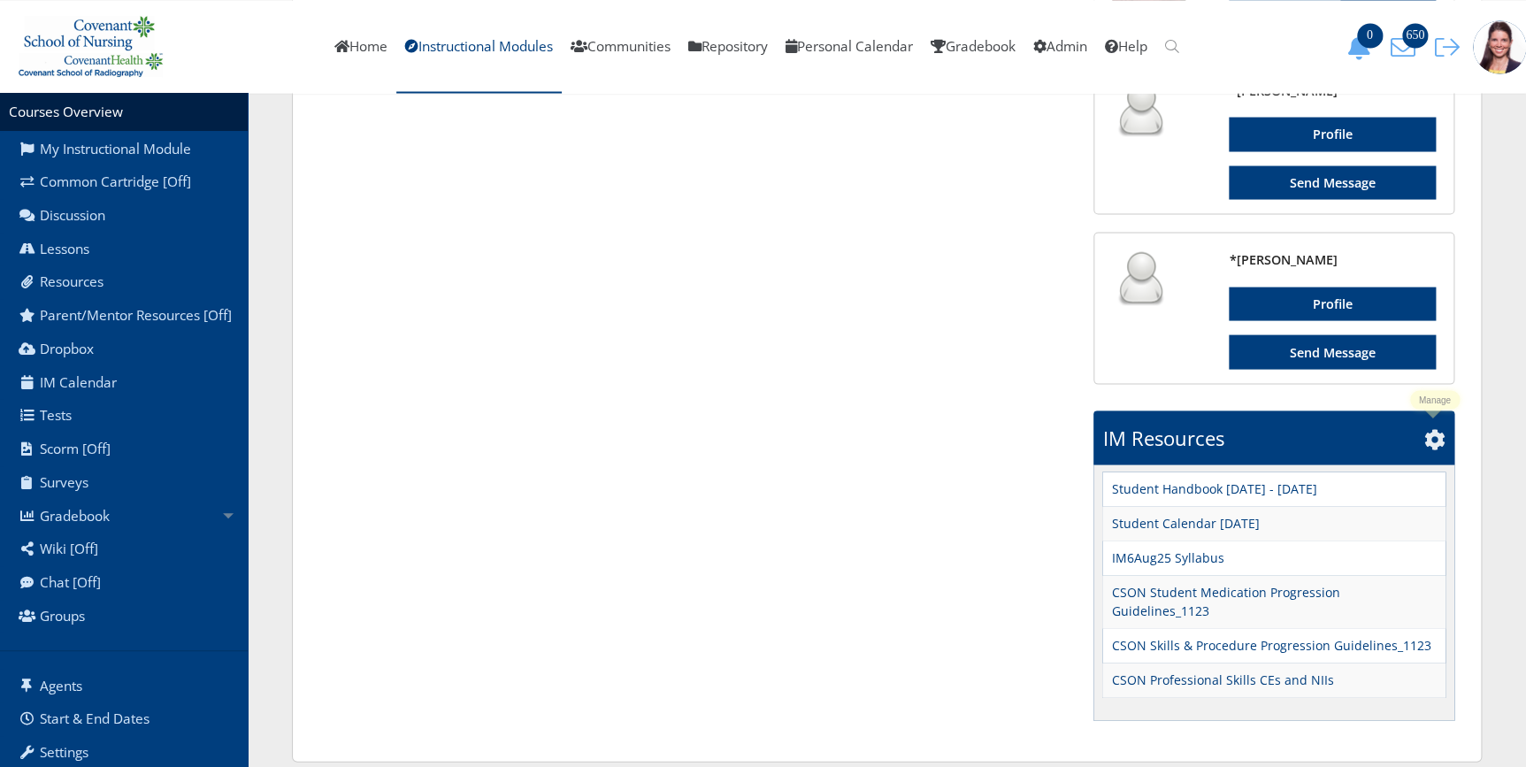
click at [1433, 438] on icon at bounding box center [1435, 438] width 21 height 21
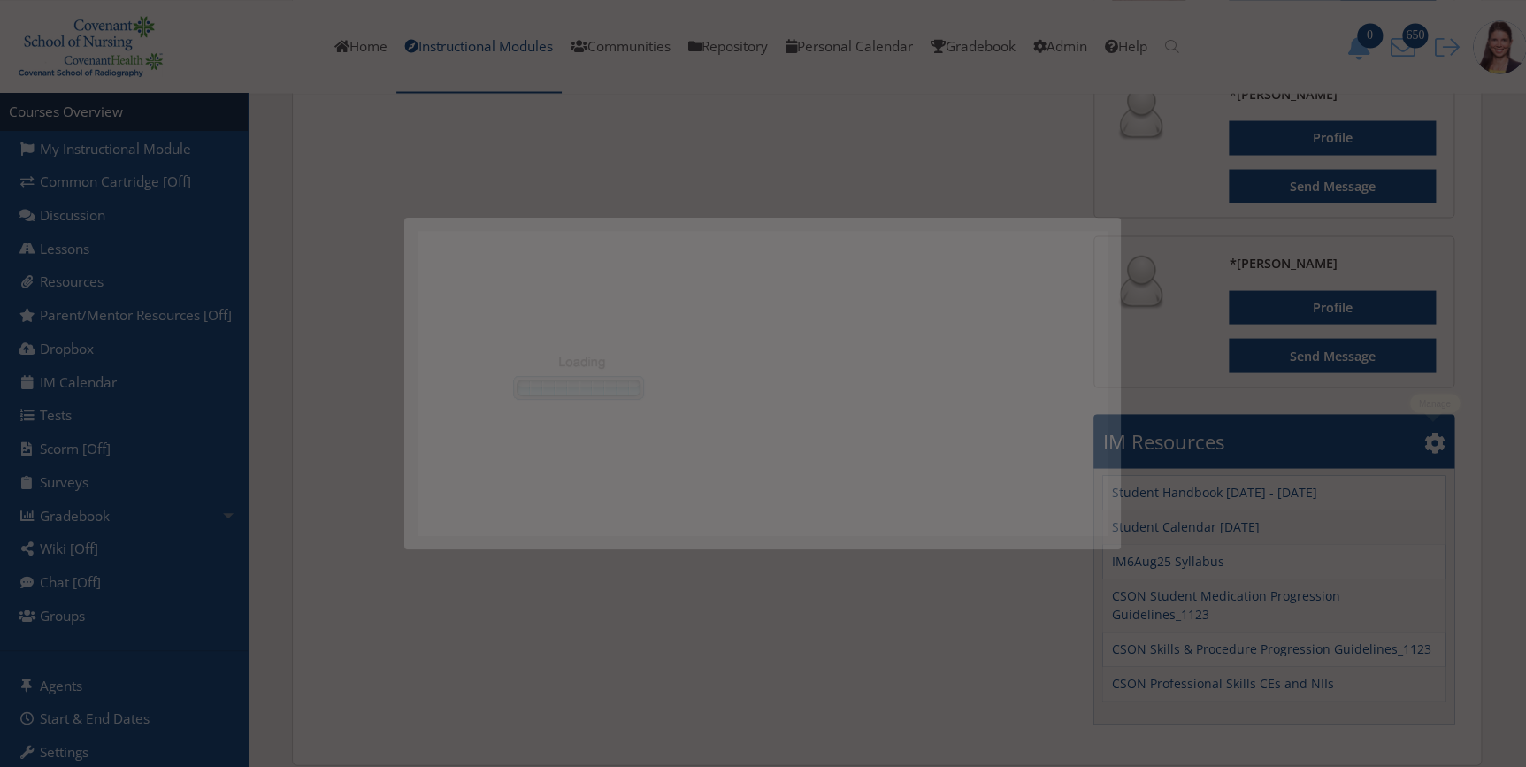
scroll to position [0, 0]
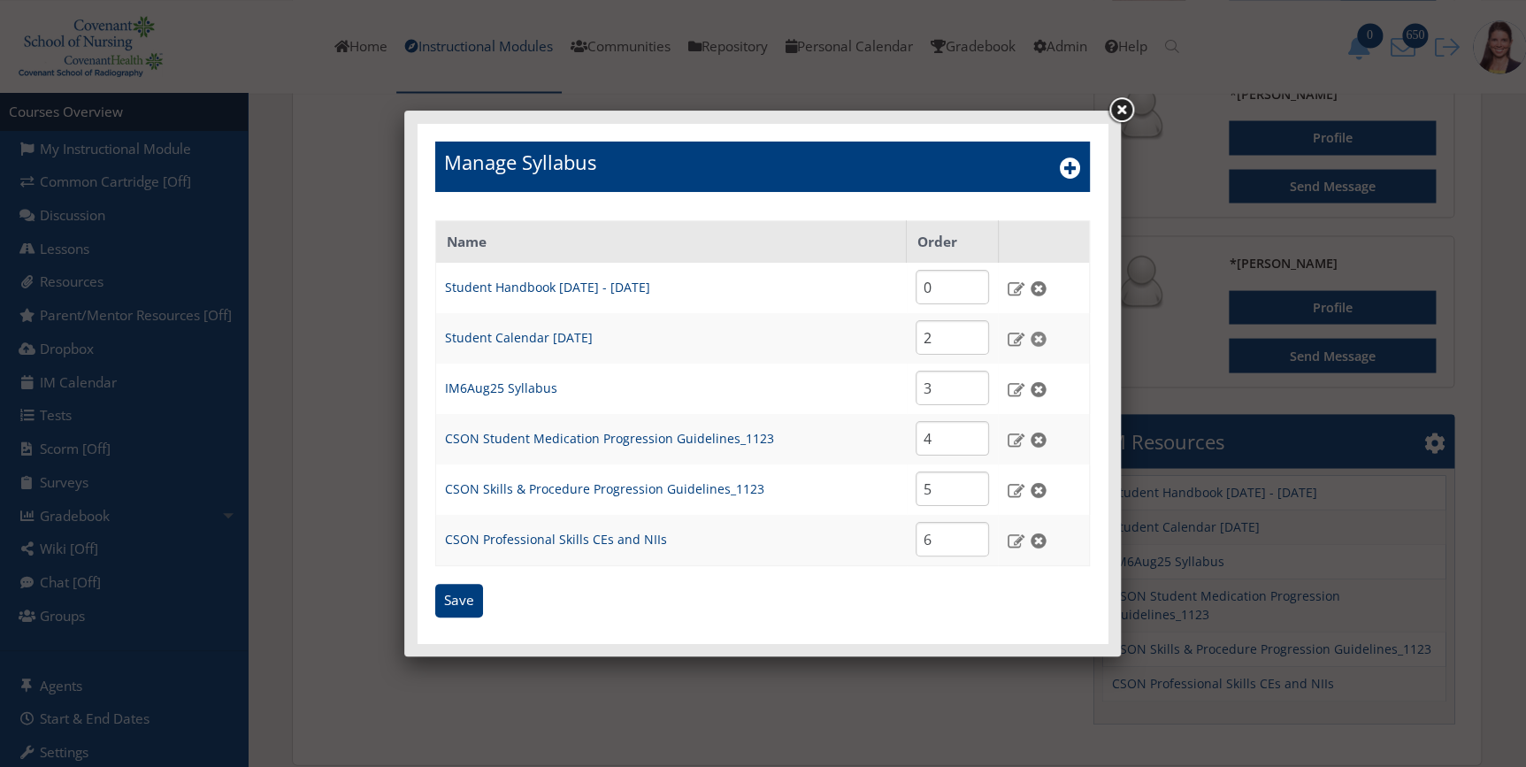
click at [1038, 335] on img at bounding box center [1038, 339] width 19 height 16
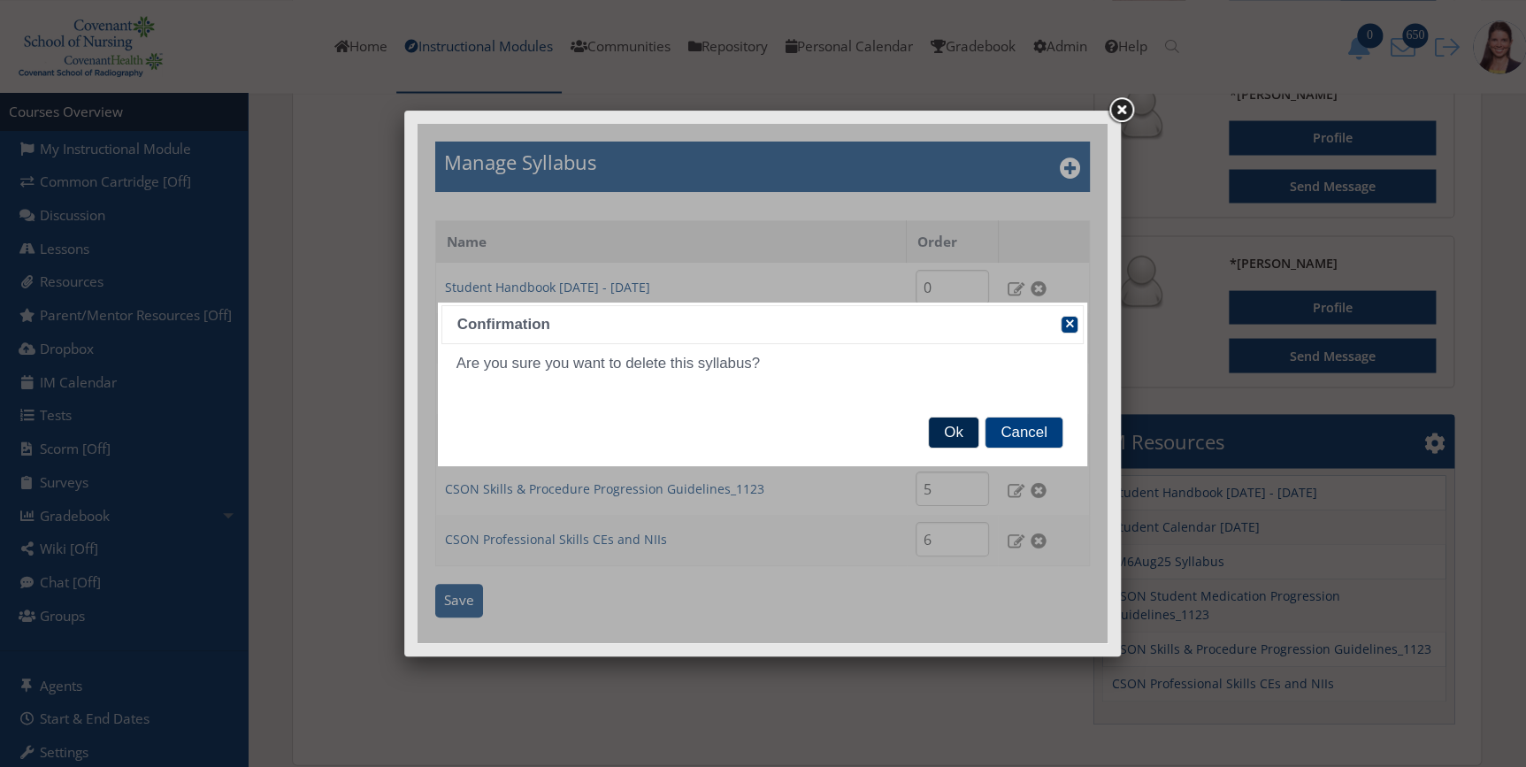
click at [958, 434] on span "Ok" at bounding box center [953, 433] width 49 height 30
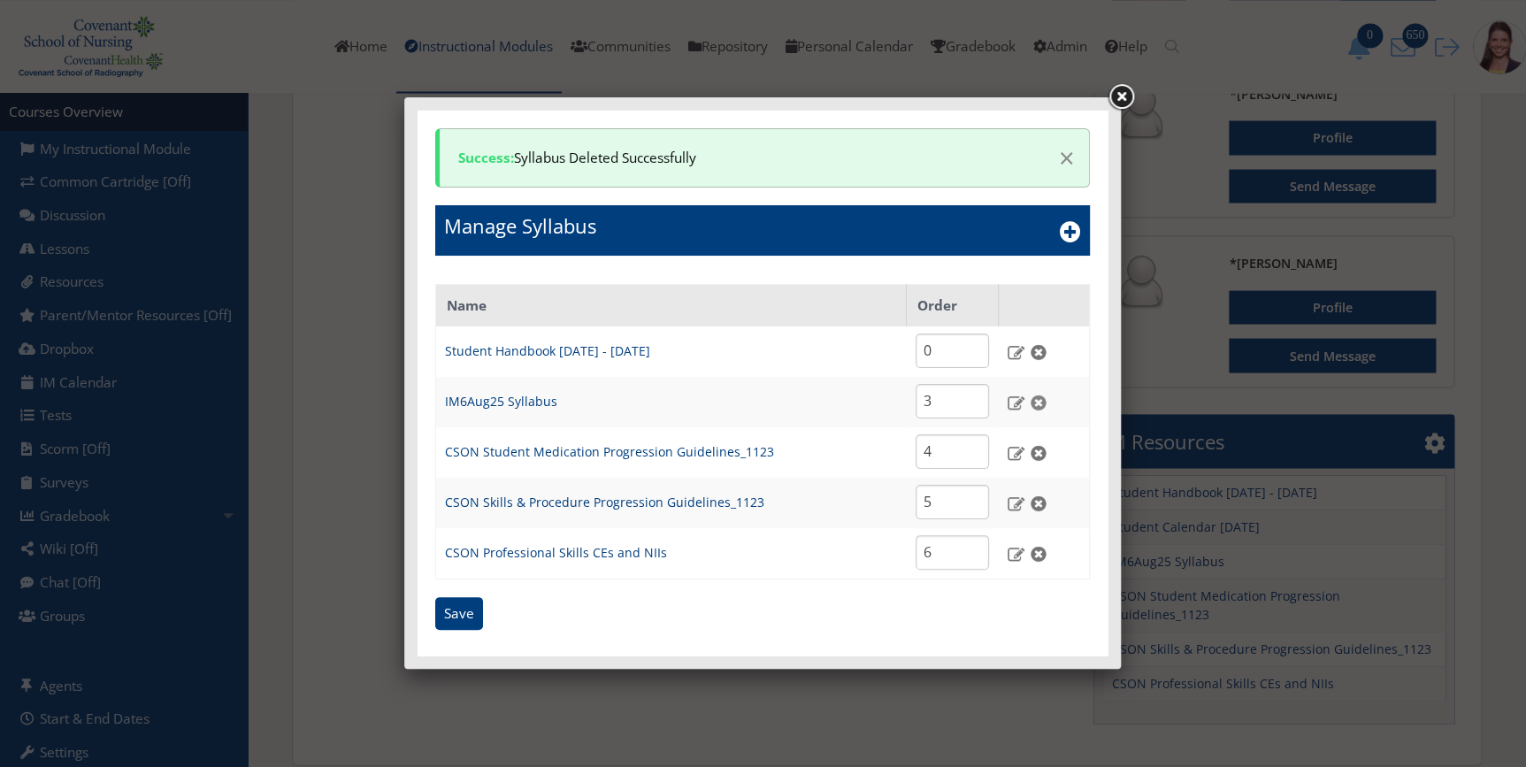
click at [1039, 398] on img at bounding box center [1038, 403] width 19 height 16
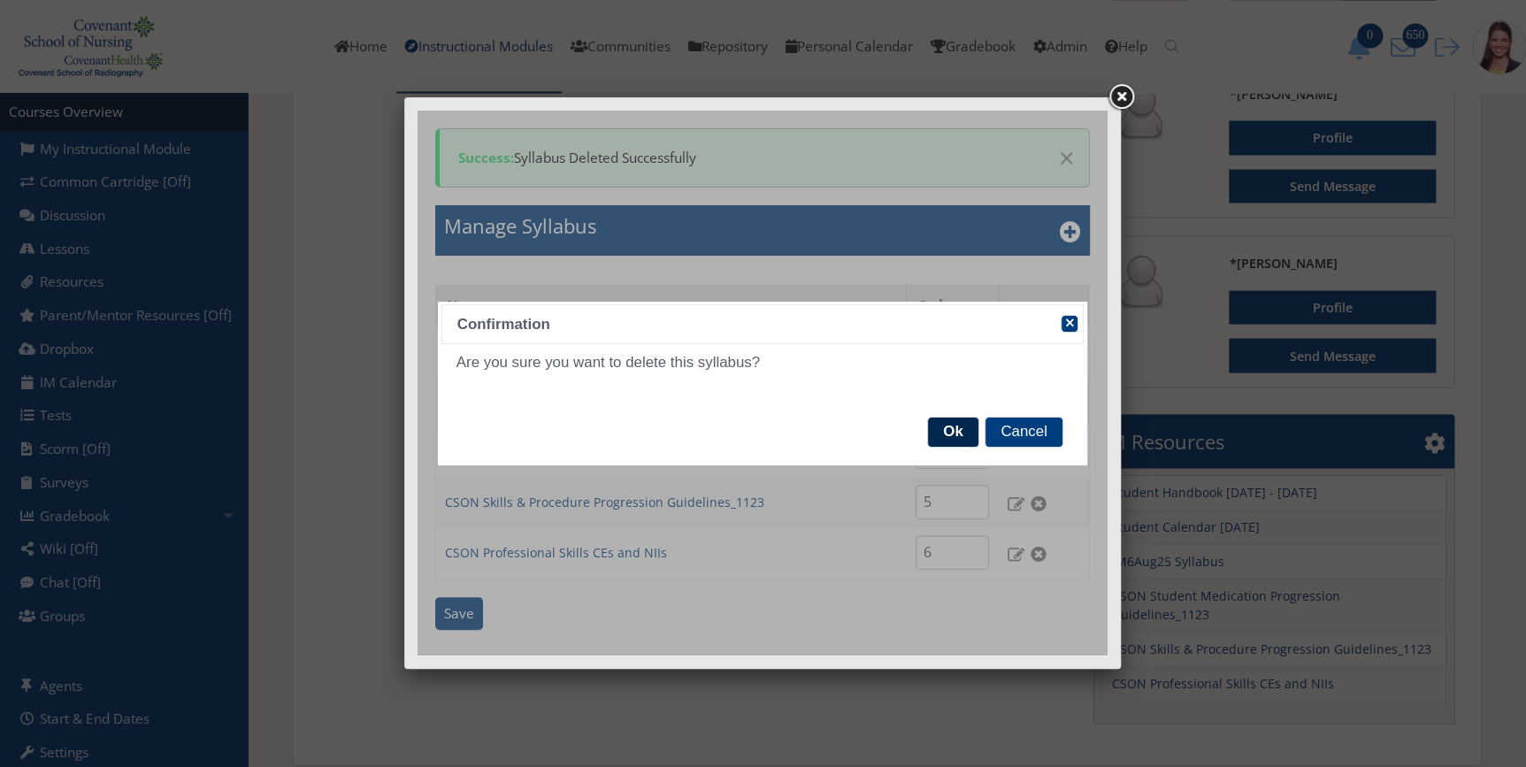
click at [966, 429] on span "Ok" at bounding box center [953, 433] width 50 height 30
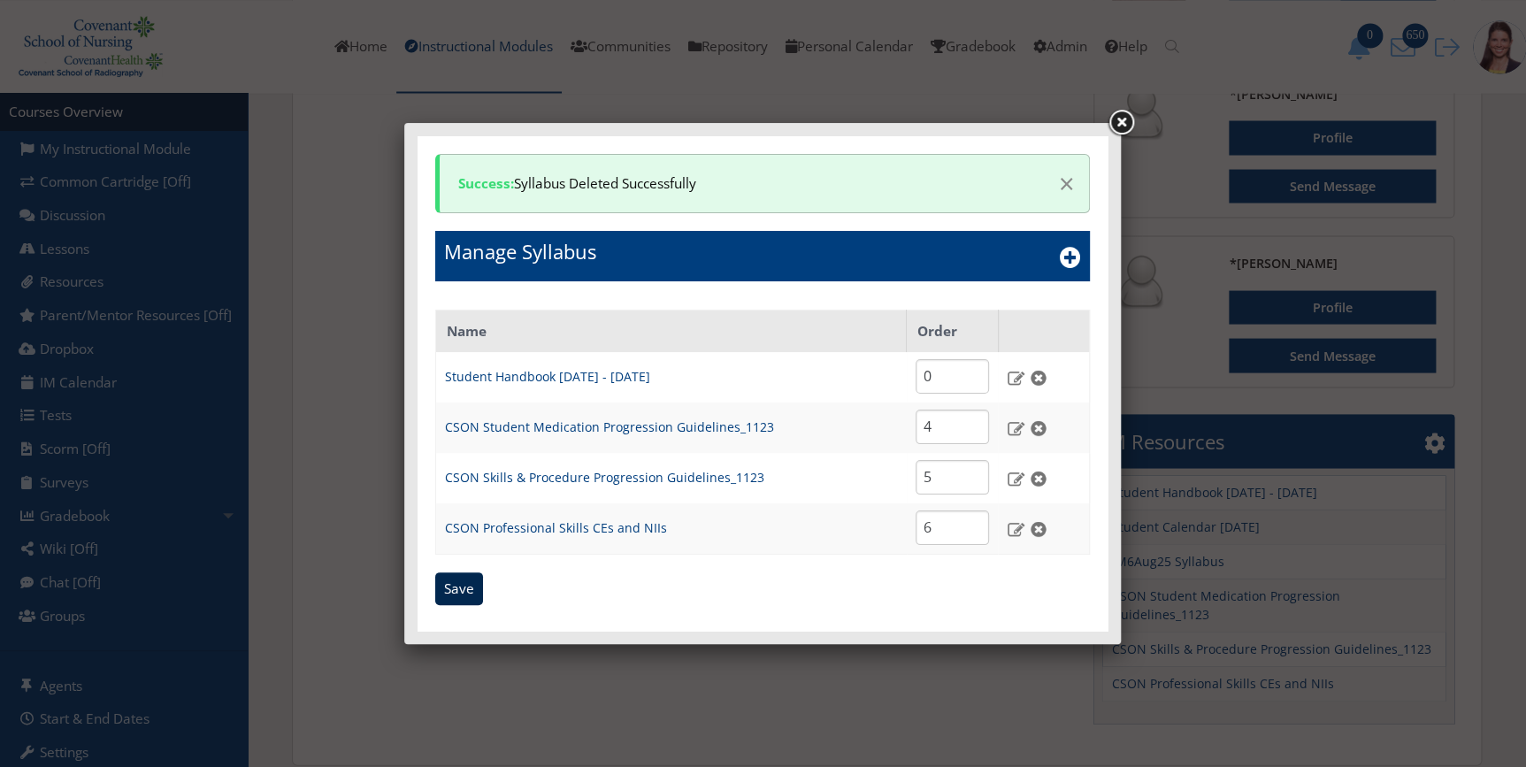
click at [459, 590] on input "Save" at bounding box center [459, 589] width 48 height 34
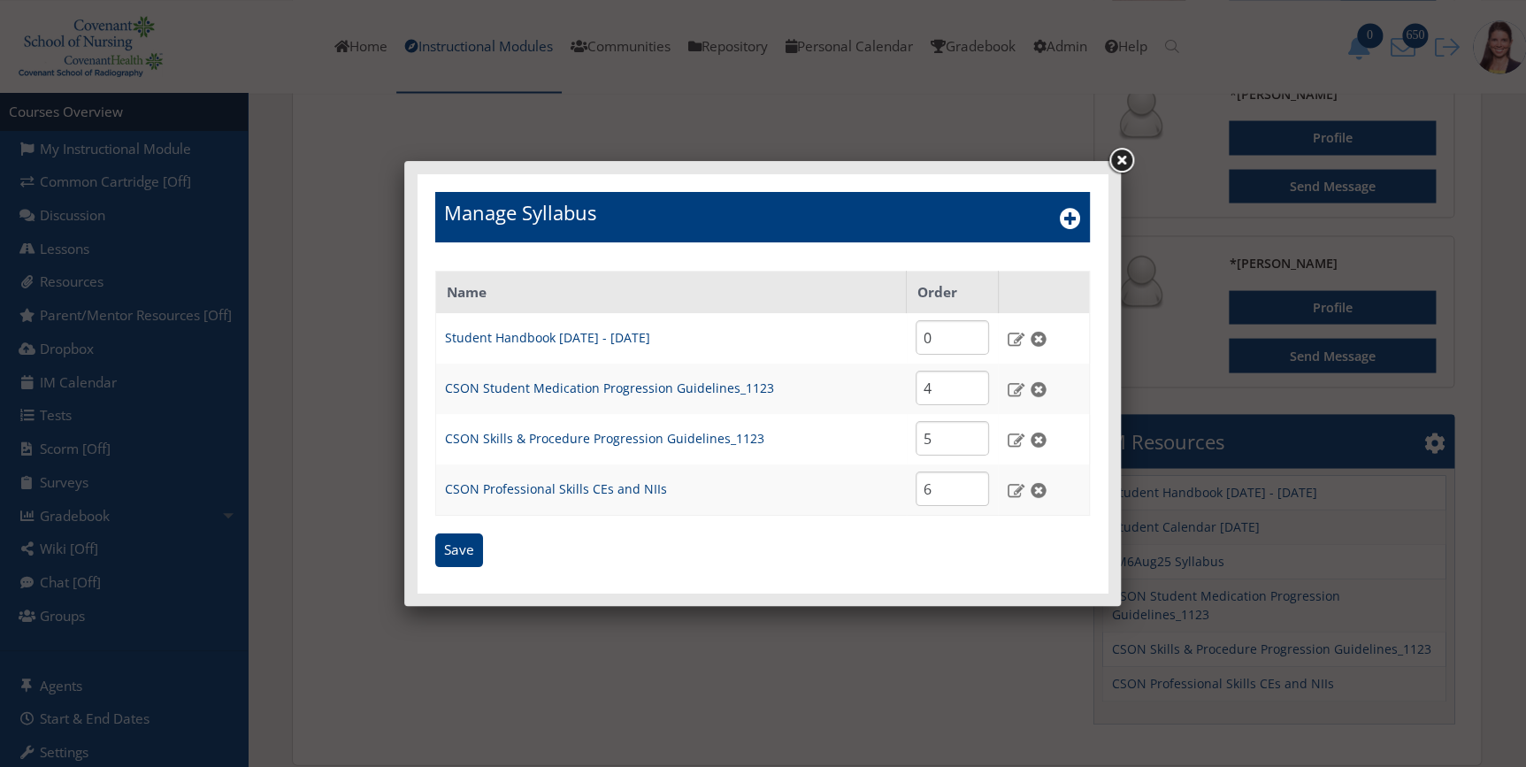
scroll to position [1553, 0]
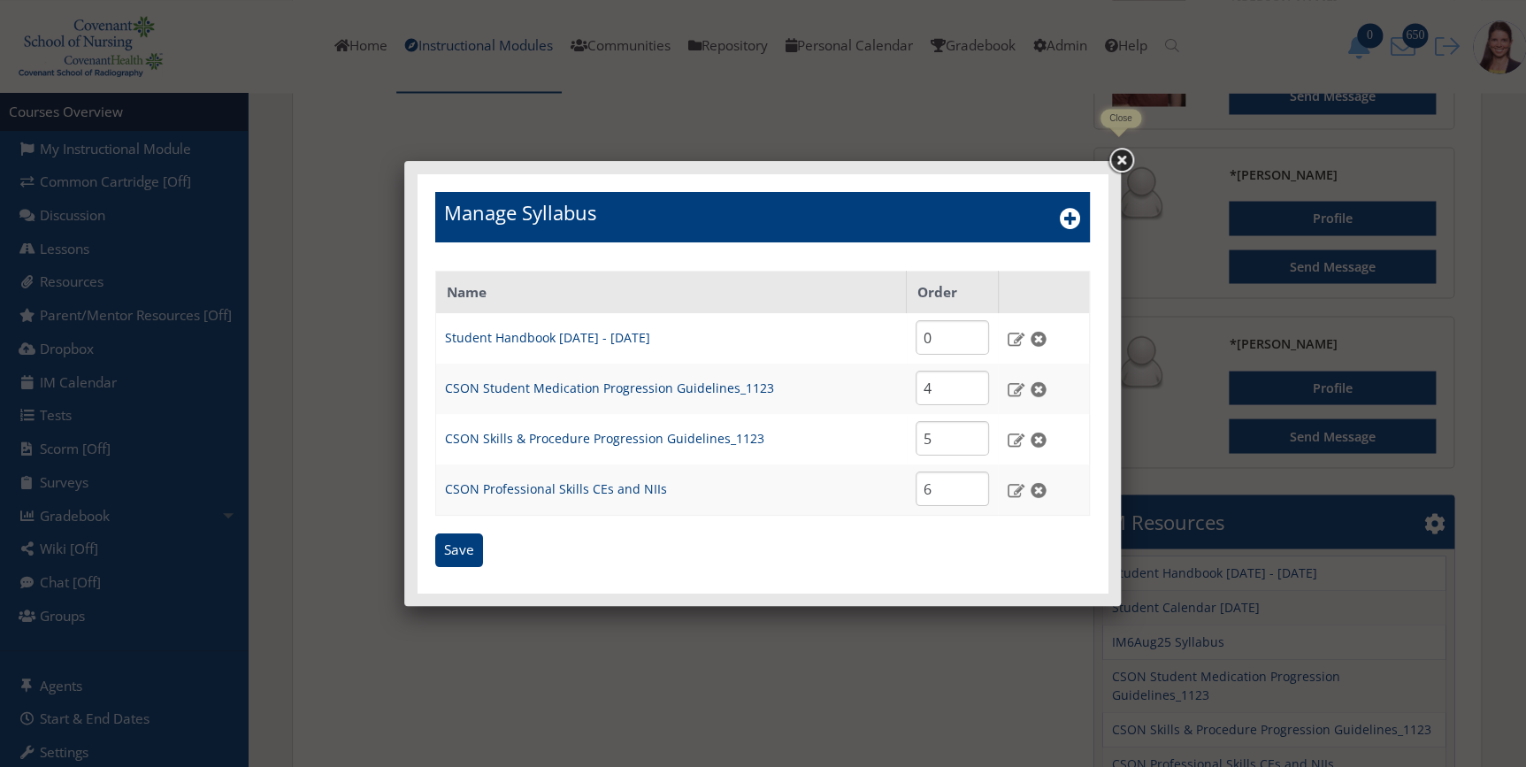
click at [1125, 149] on link at bounding box center [1121, 161] width 32 height 32
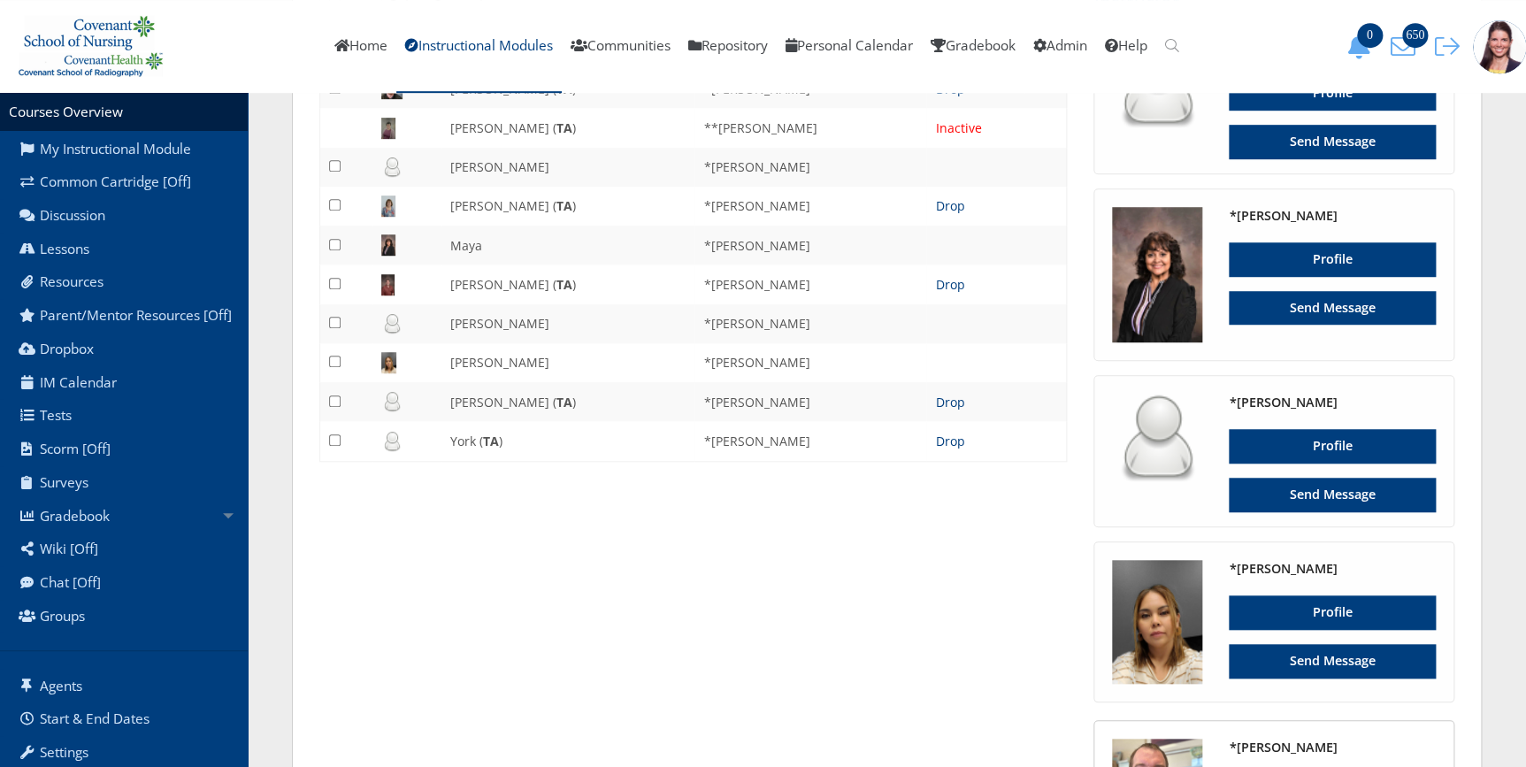
scroll to position [199, 0]
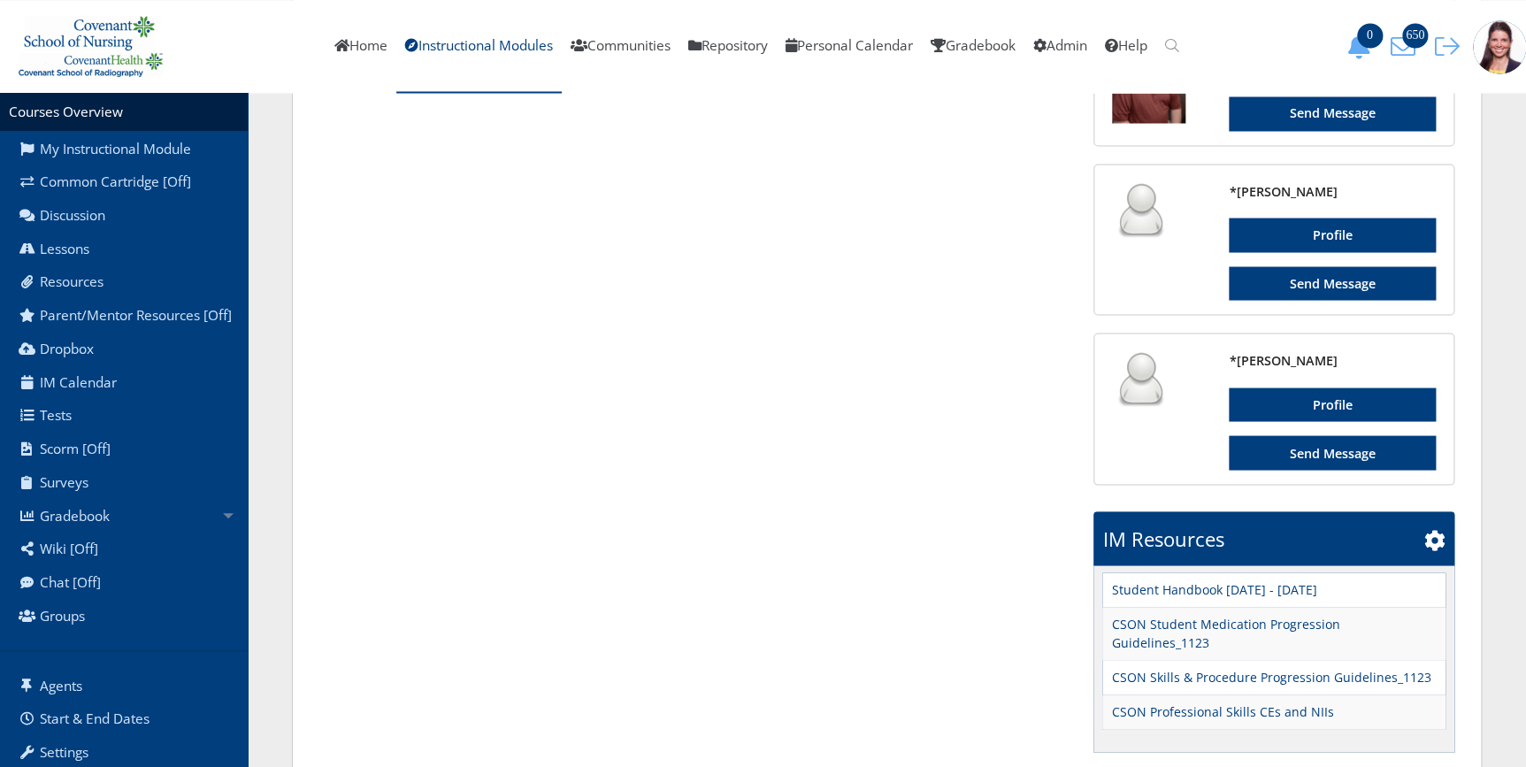
scroll to position [1568, 0]
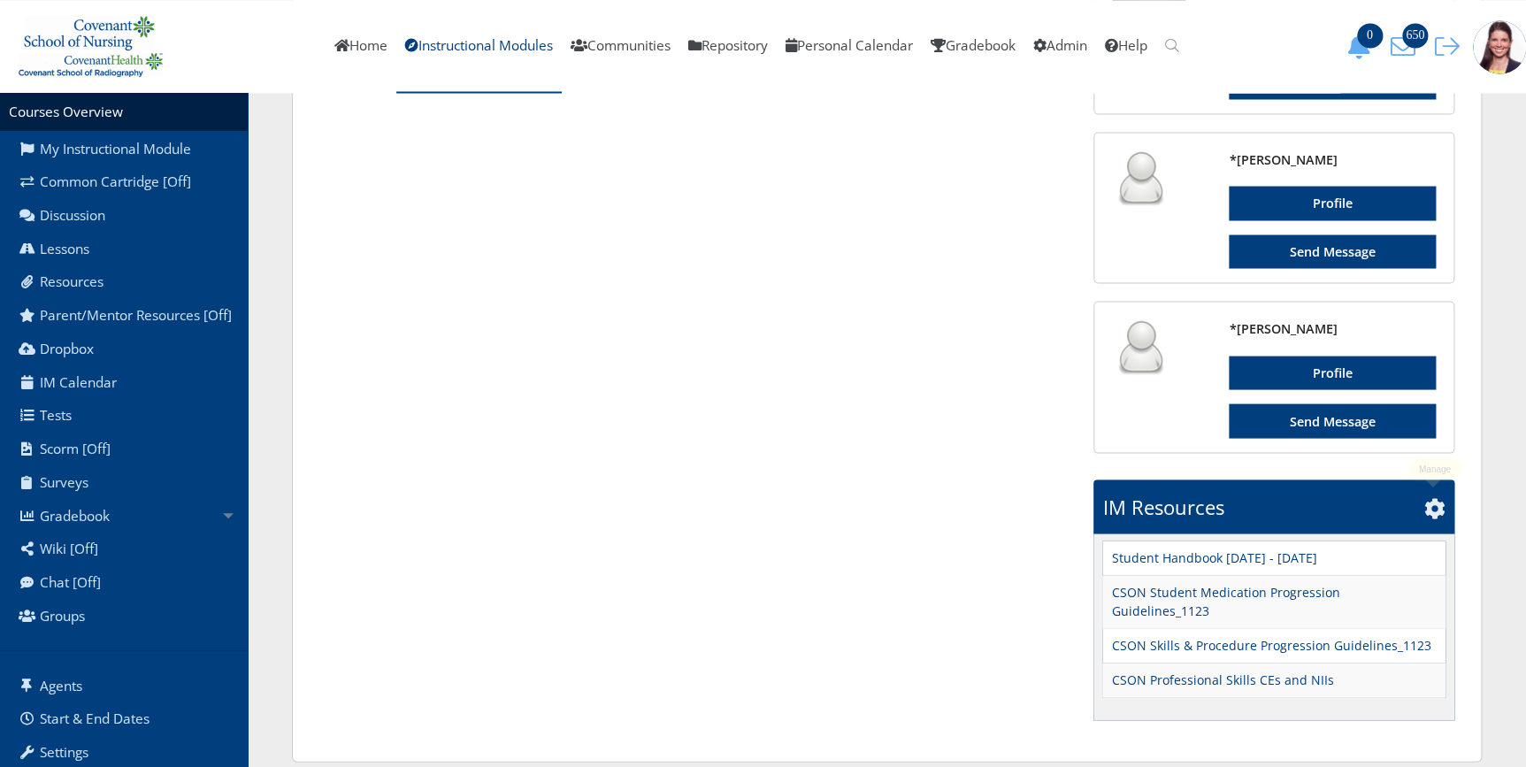
click at [1437, 511] on icon at bounding box center [1435, 507] width 21 height 21
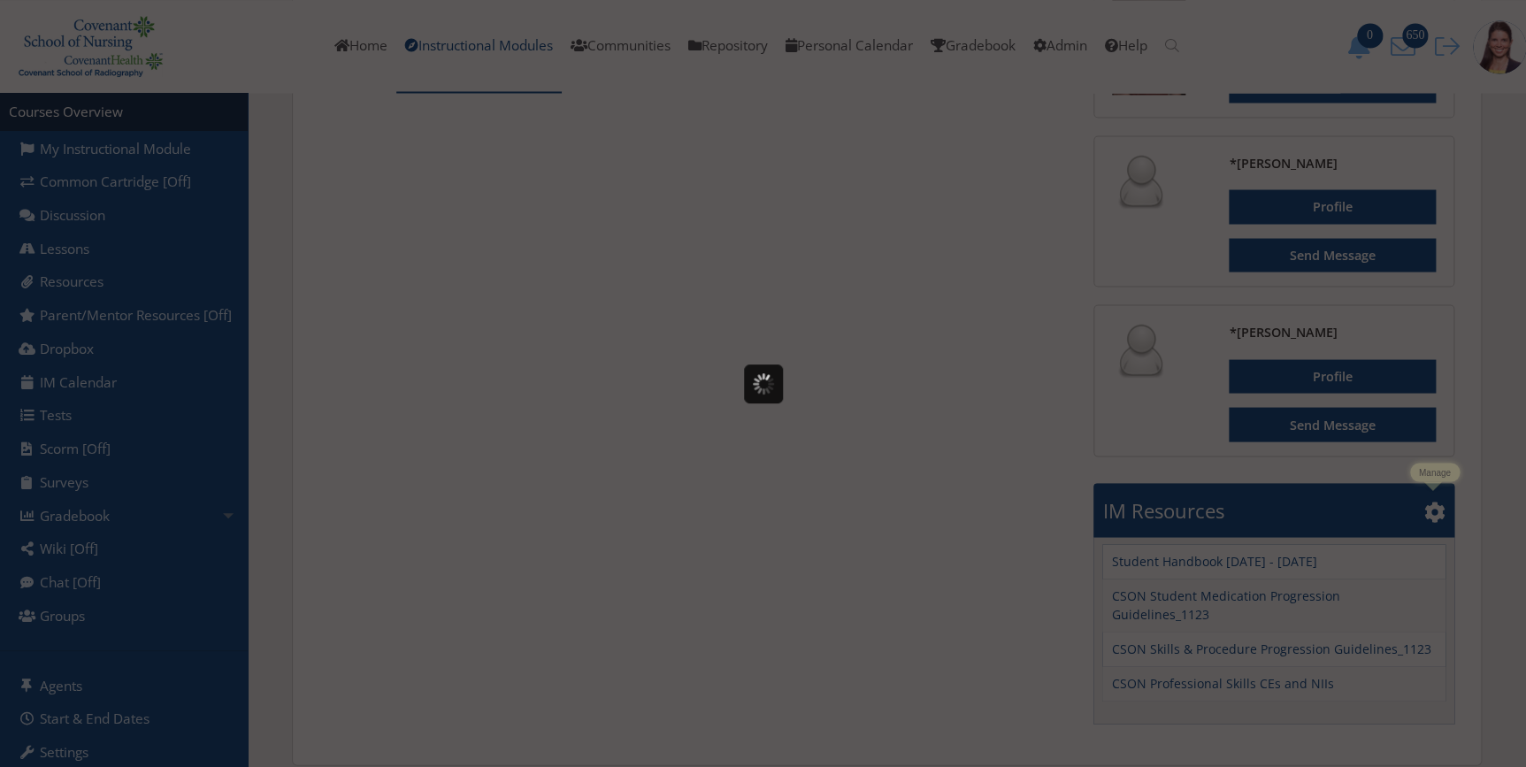
scroll to position [0, 0]
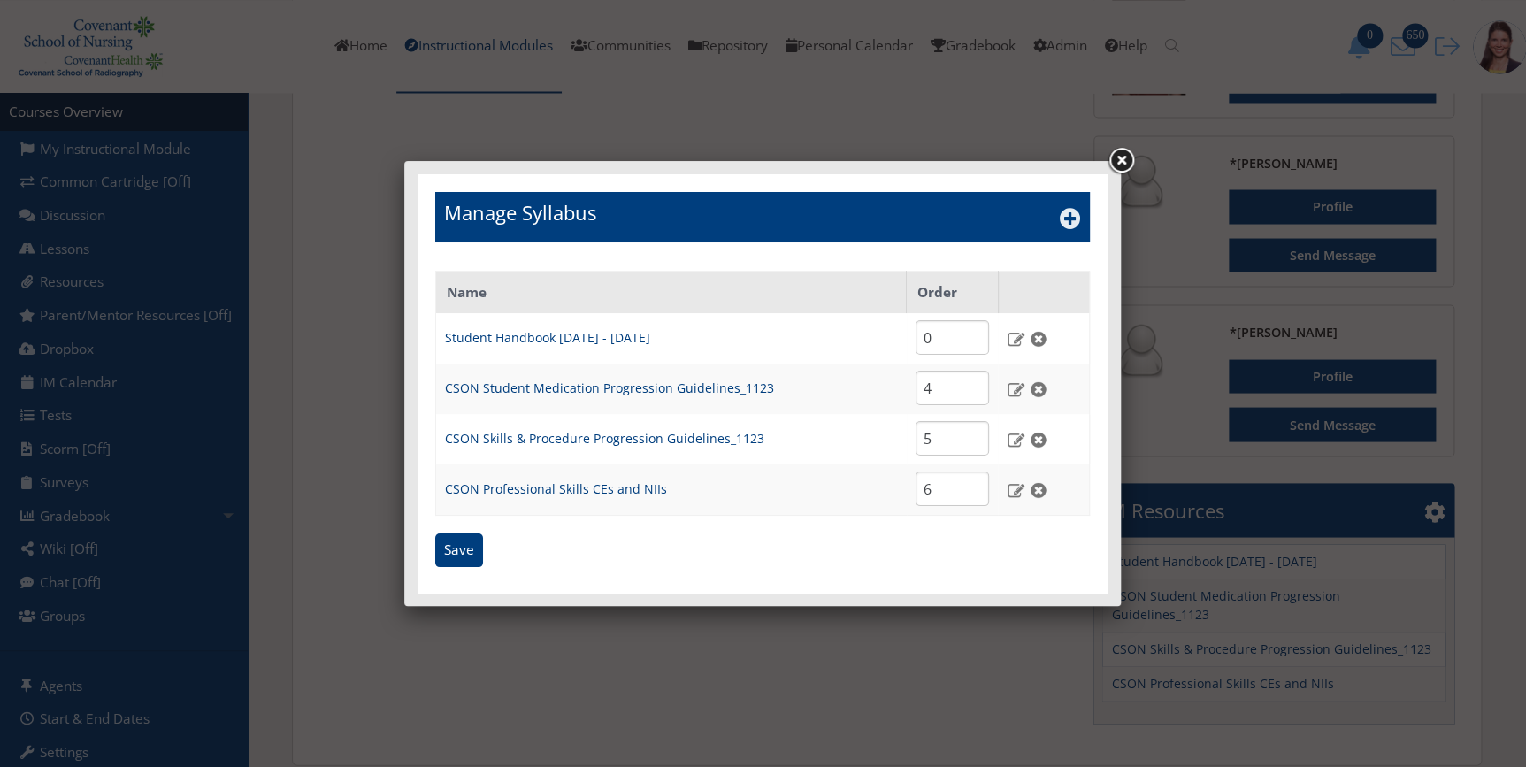
click at [1070, 227] on icon at bounding box center [1070, 218] width 21 height 21
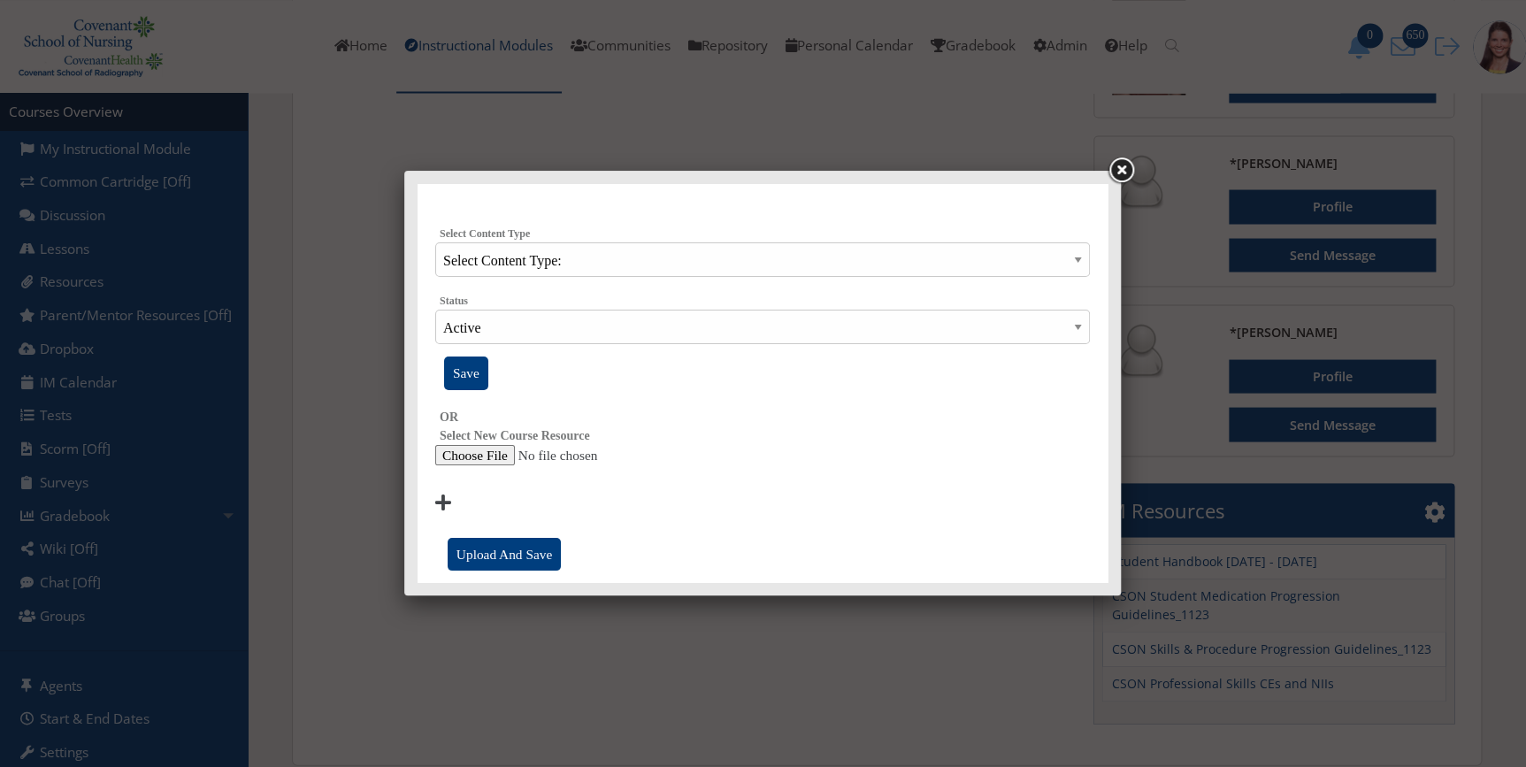
click at [471, 457] on input "file" at bounding box center [762, 455] width 655 height 21
click at [1126, 173] on link at bounding box center [1121, 171] width 32 height 32
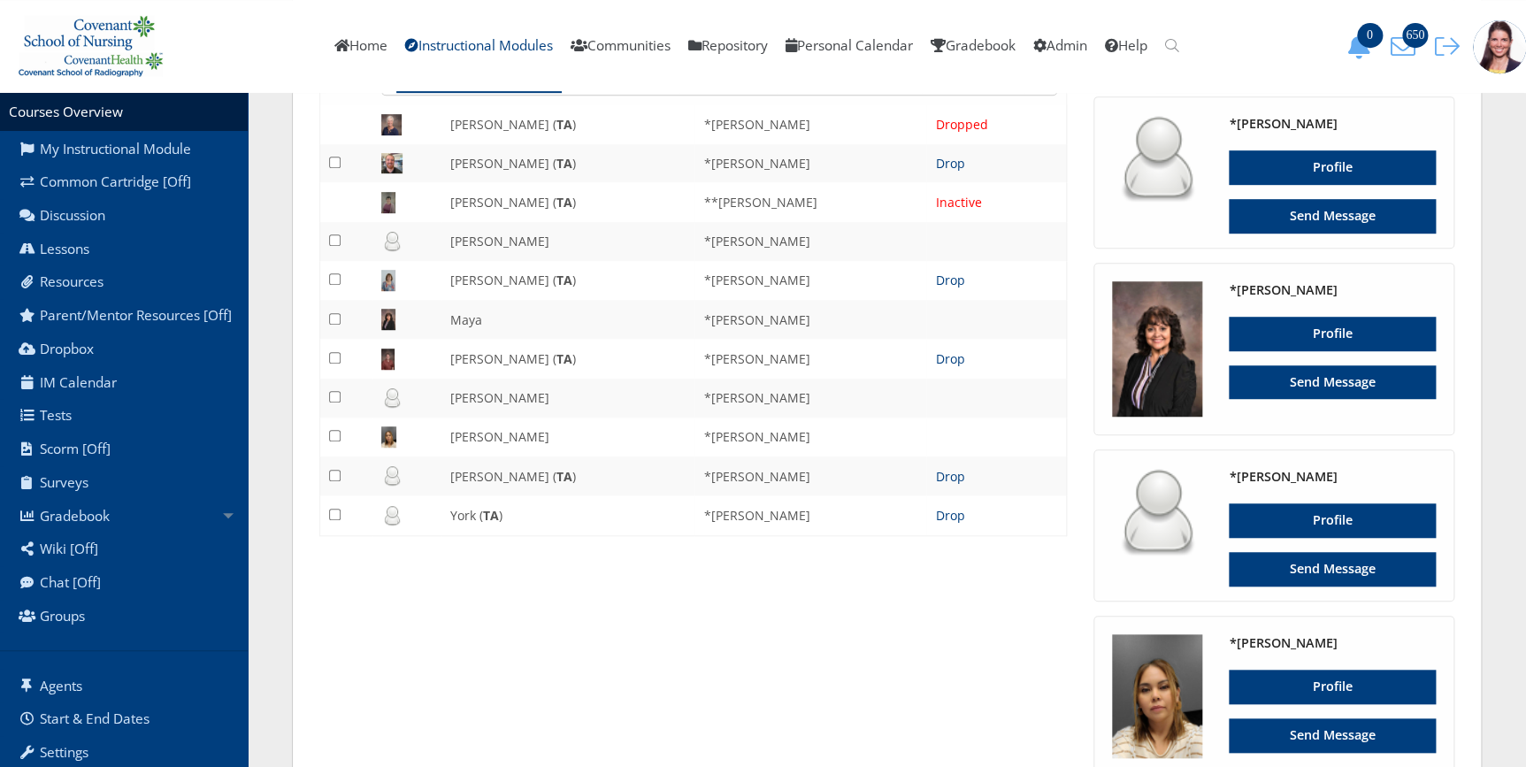
scroll to position [89, 0]
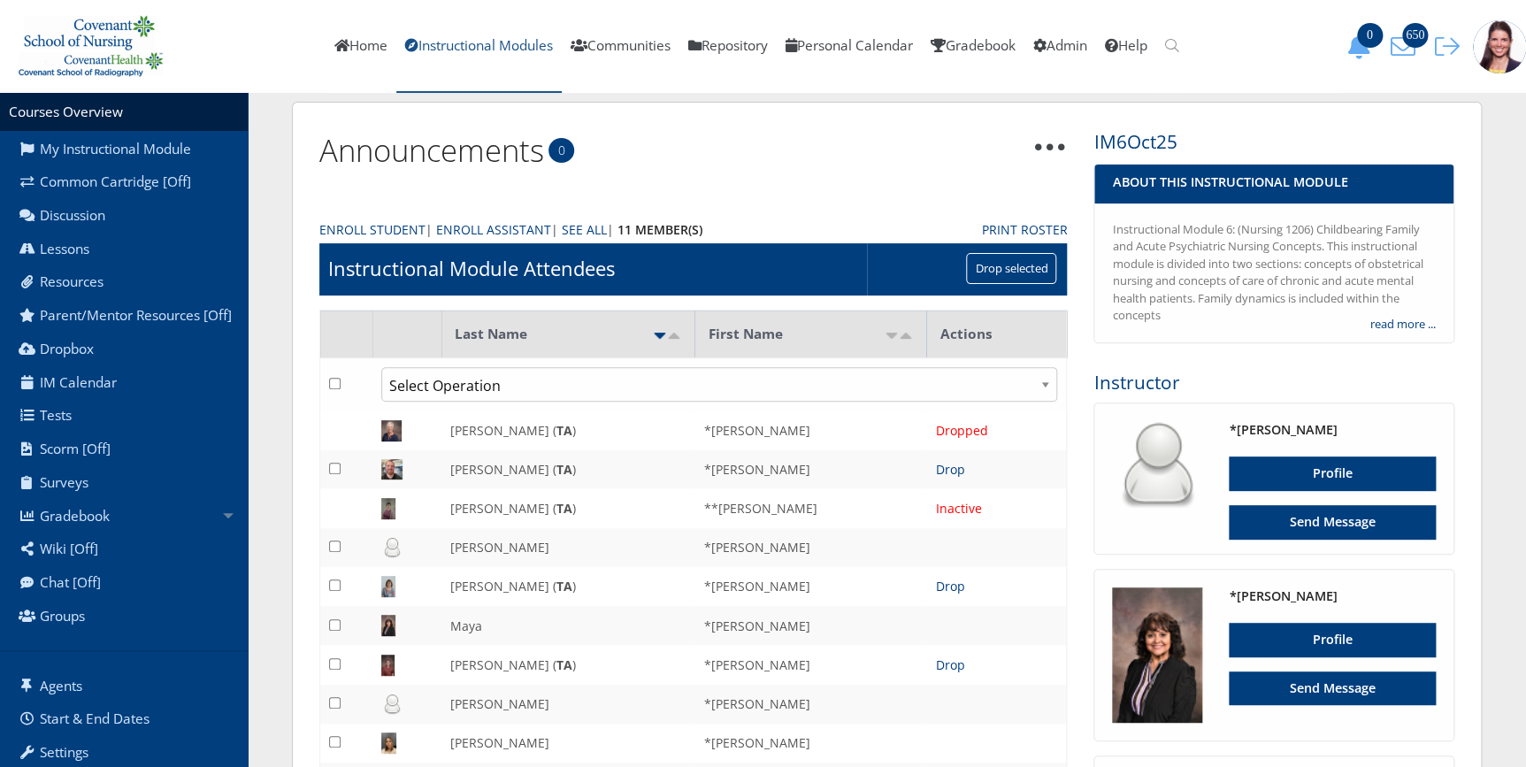
click at [442, 44] on link "Instructional Modules" at bounding box center [478, 46] width 165 height 93
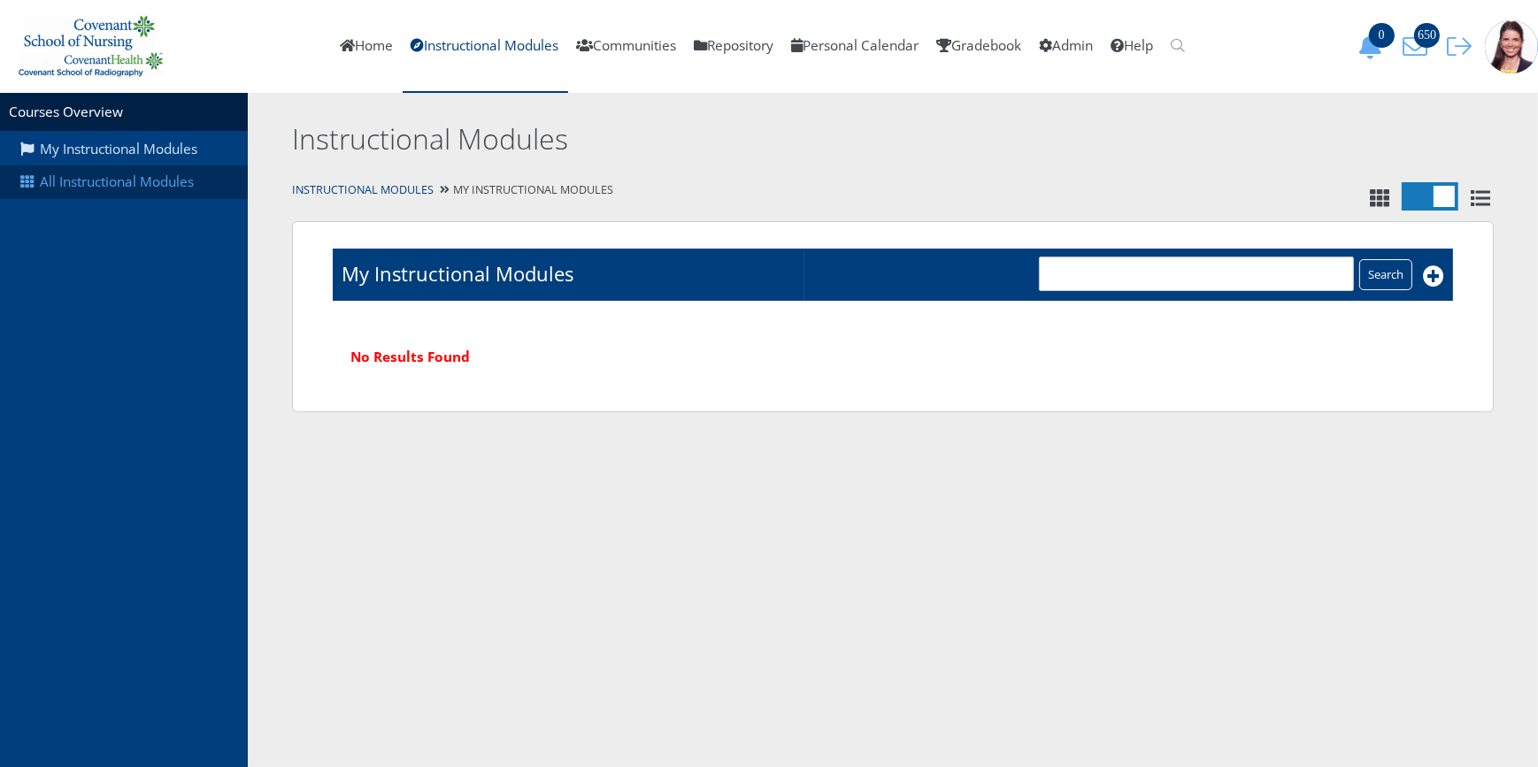
click at [141, 195] on link "All Instructional Modules" at bounding box center [124, 182] width 248 height 34
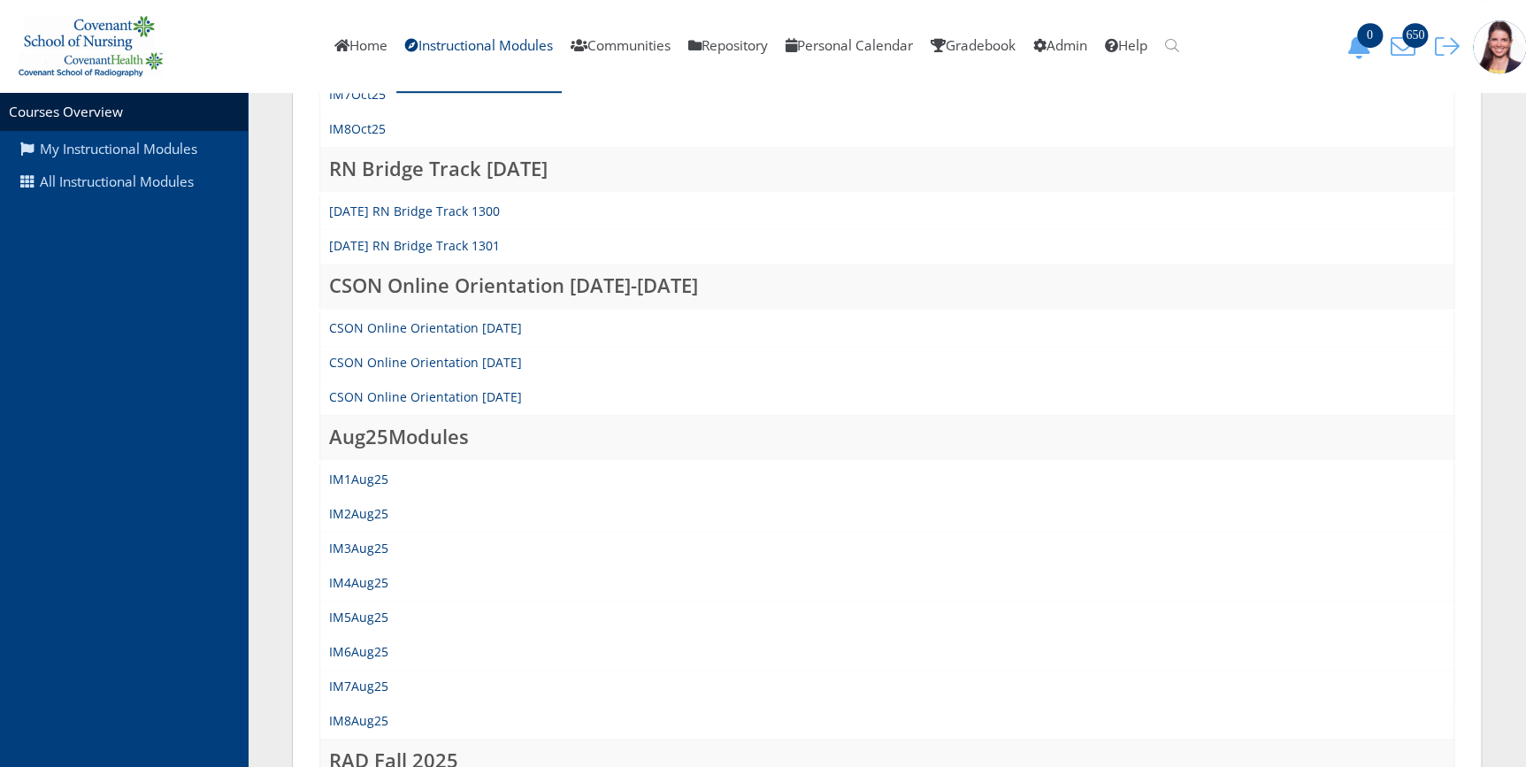
scroll to position [563, 0]
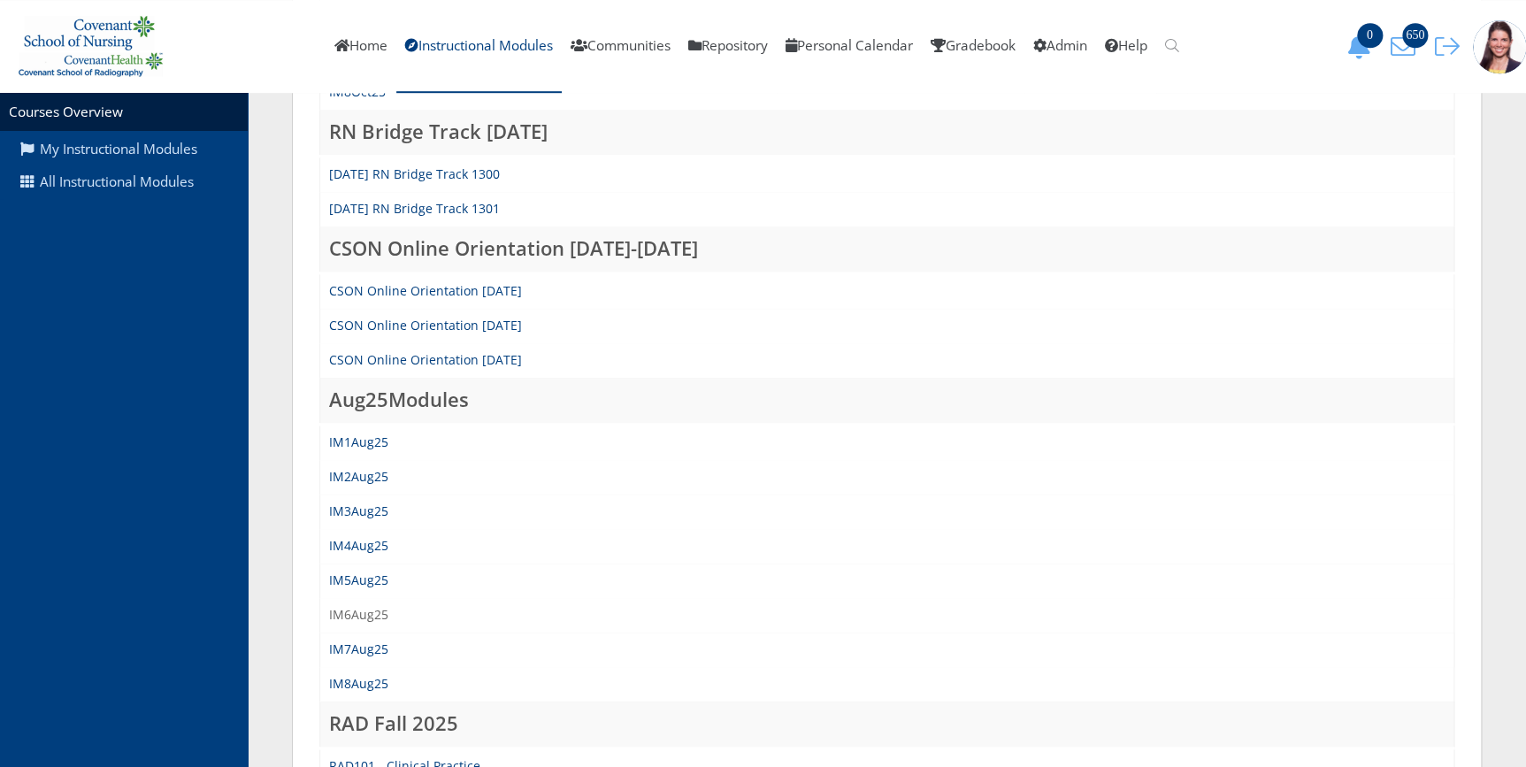
click at [357, 613] on link "IM6Aug25" at bounding box center [358, 614] width 59 height 17
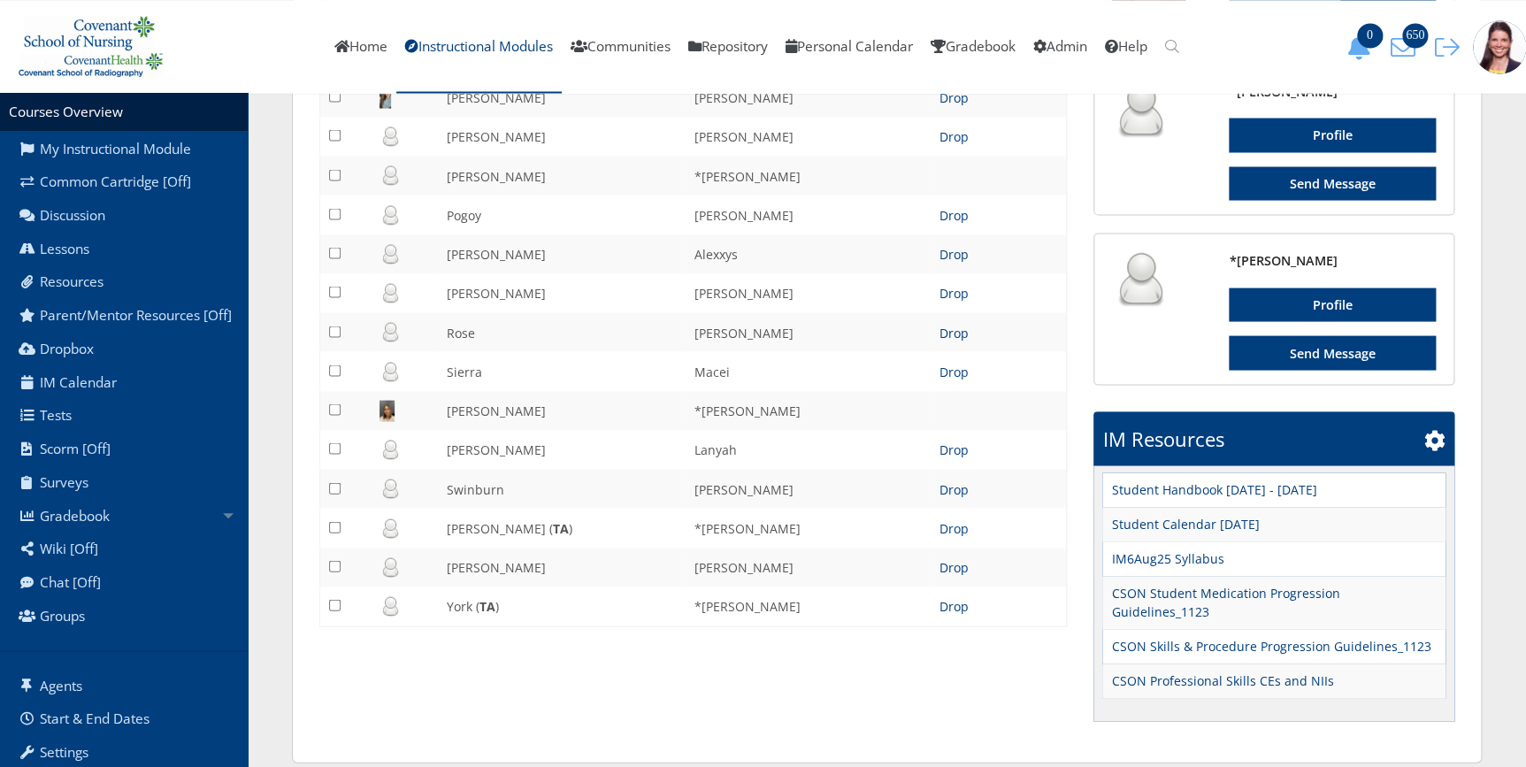
scroll to position [1637, 0]
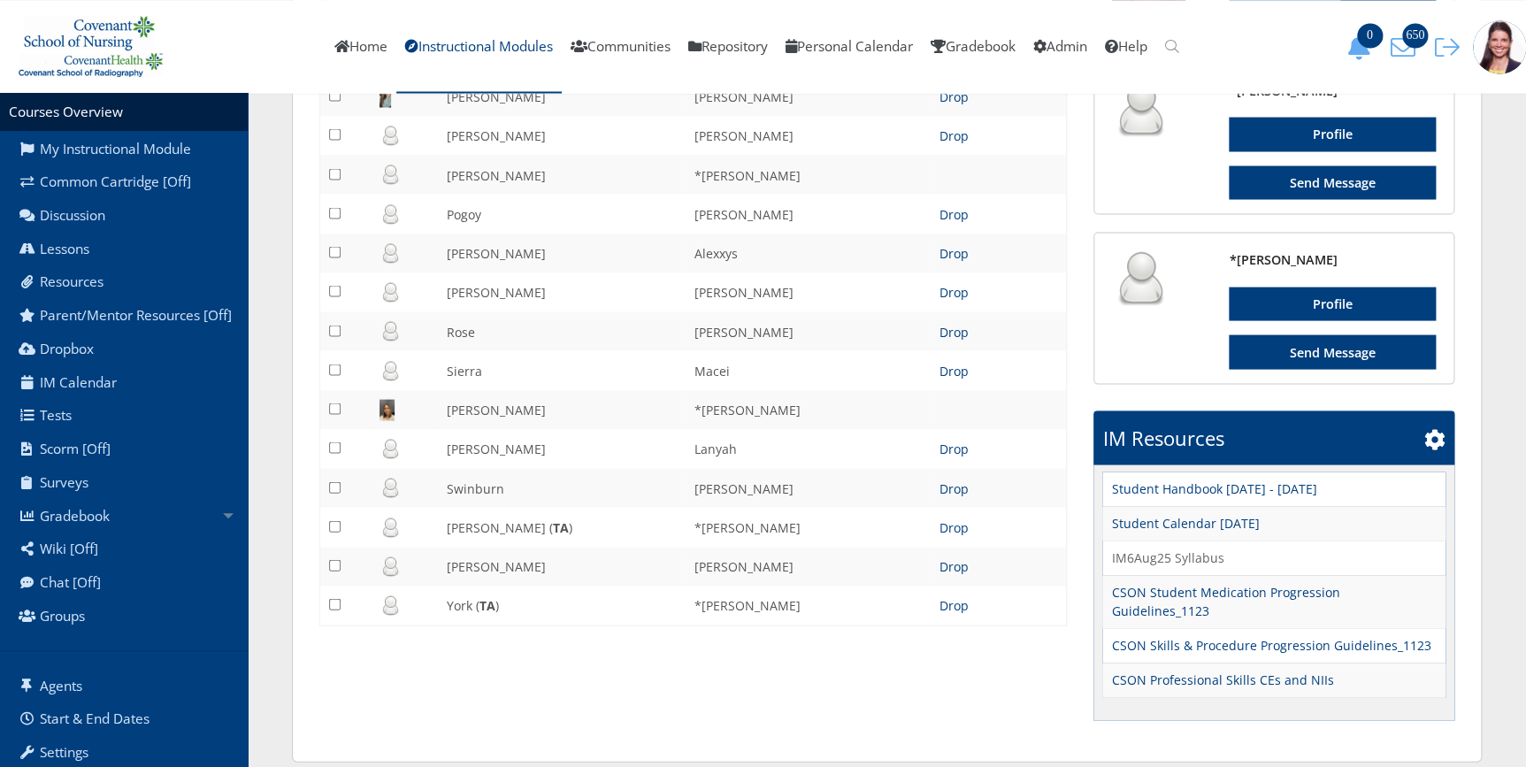
click at [1159, 549] on link "IM6Aug25 Syllabus" at bounding box center [1167, 557] width 112 height 19
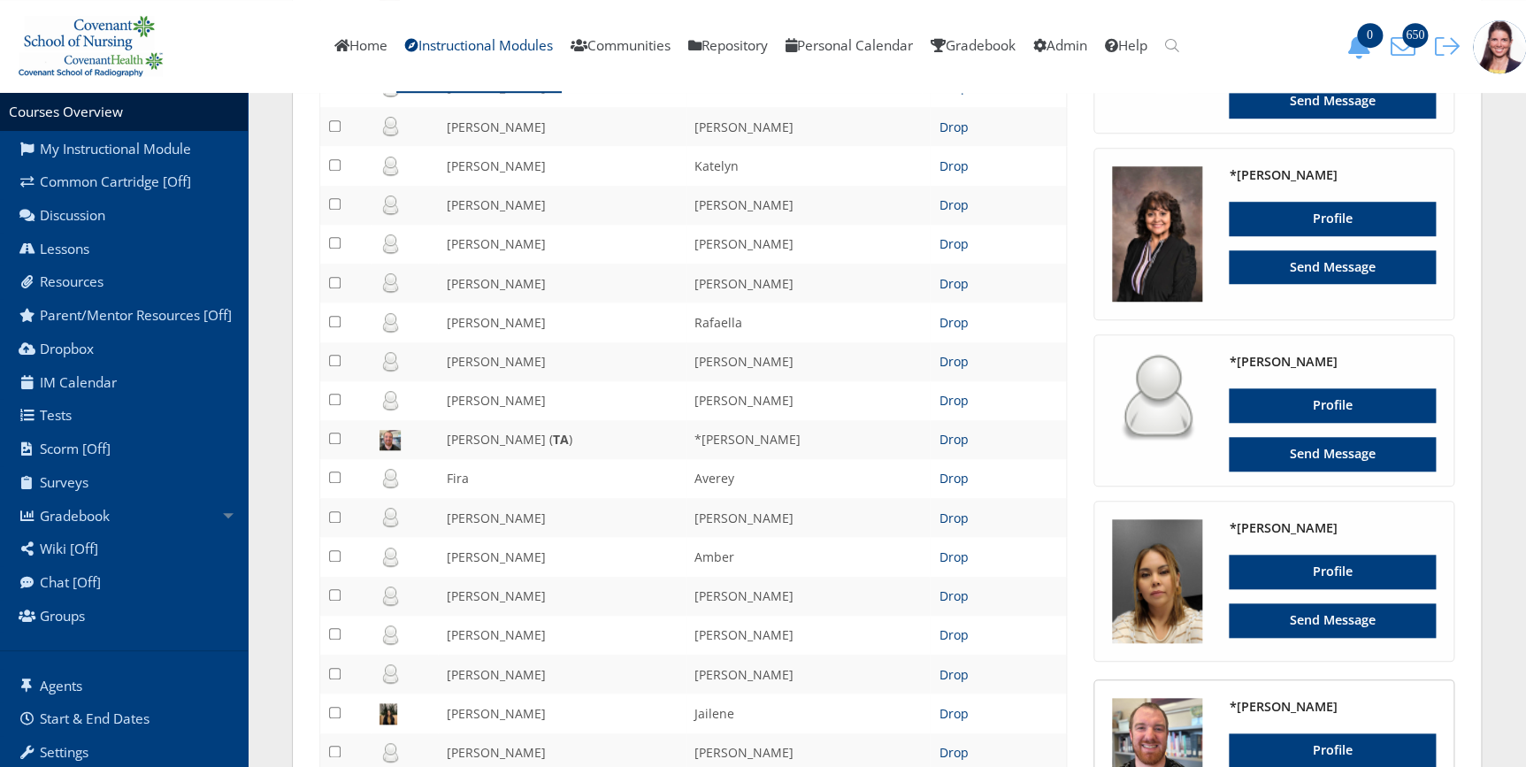
scroll to position [0, 0]
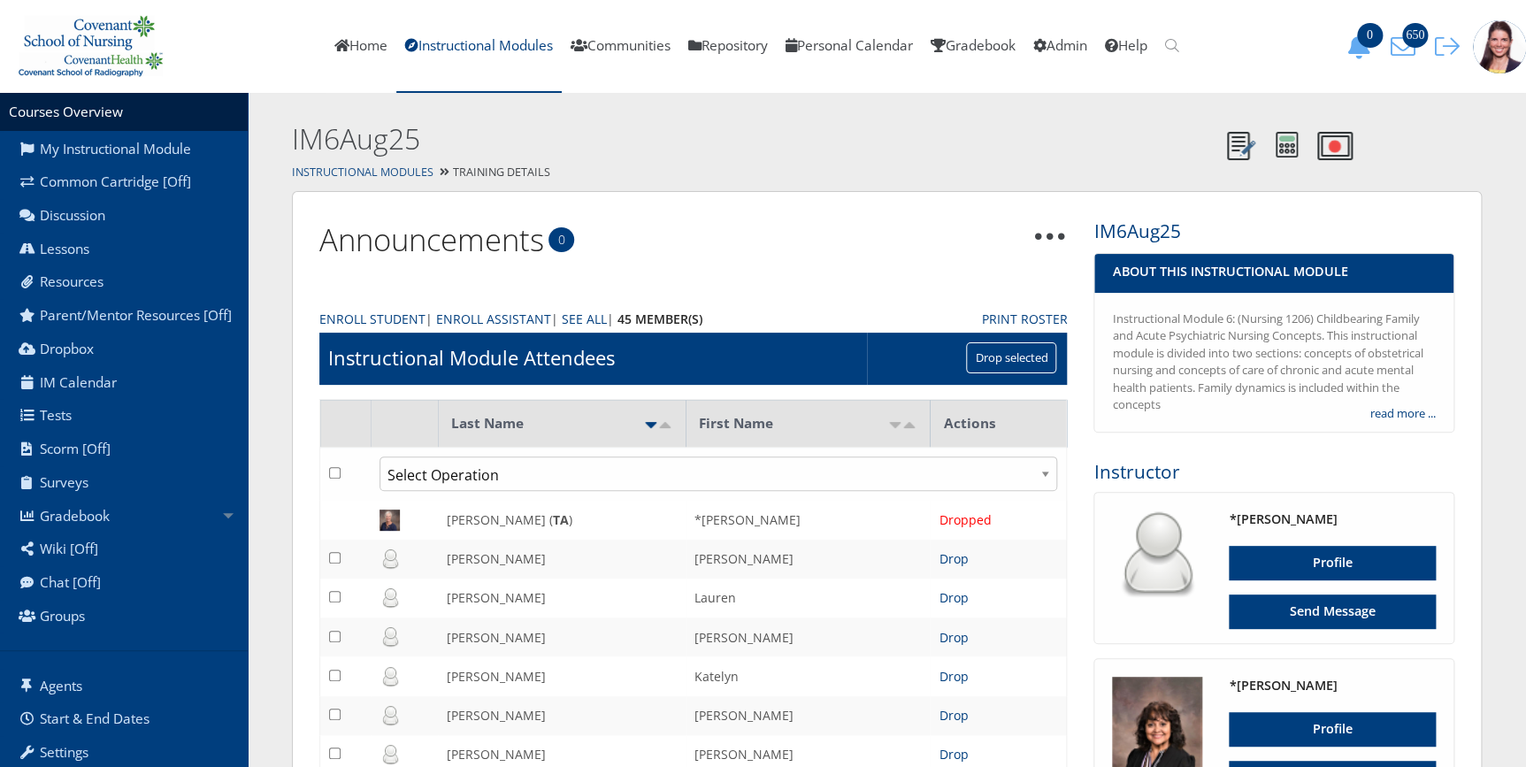
click at [352, 177] on link "Instructional Modules" at bounding box center [363, 172] width 142 height 15
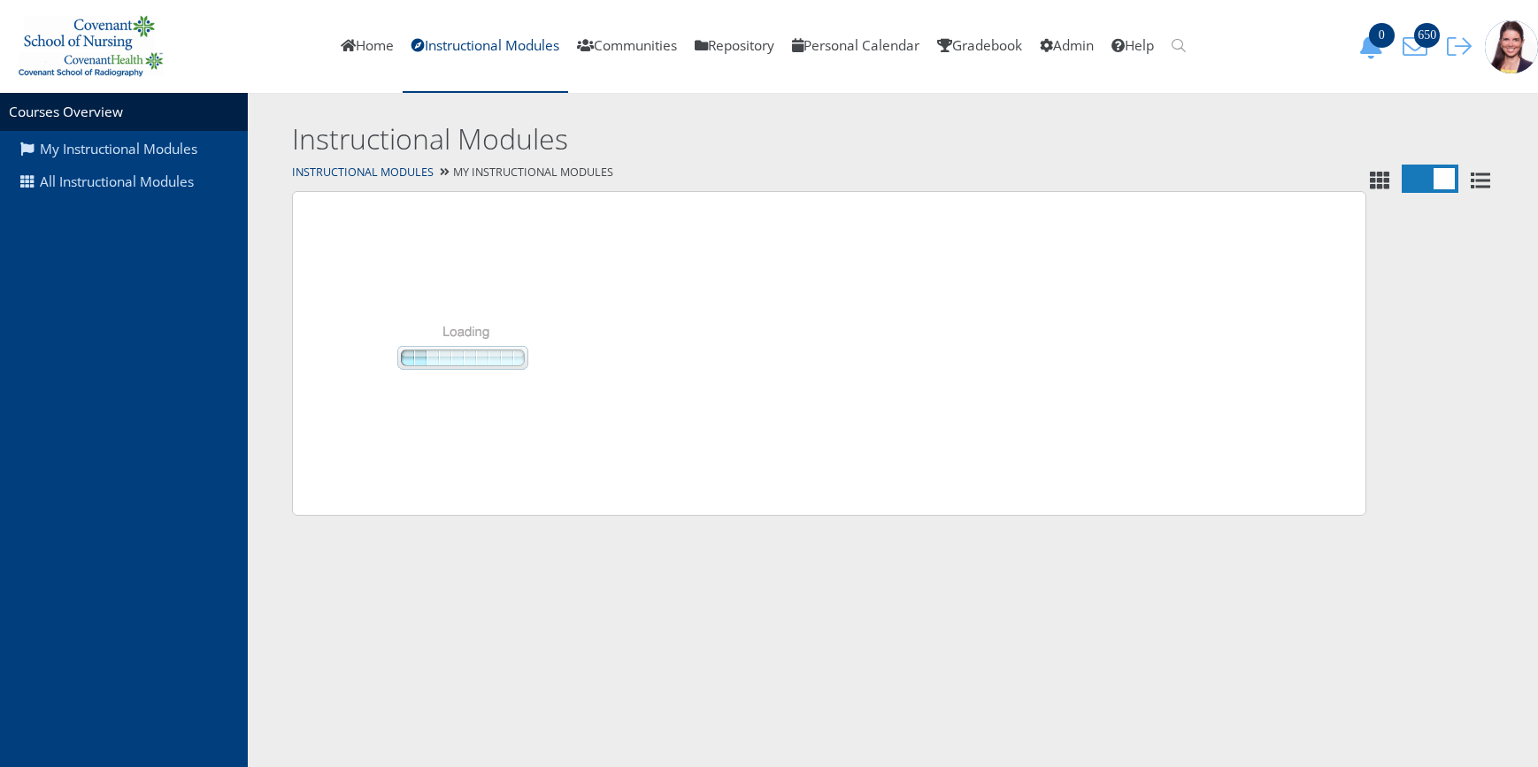
click at [436, 50] on link "Instructional Modules" at bounding box center [485, 46] width 165 height 93
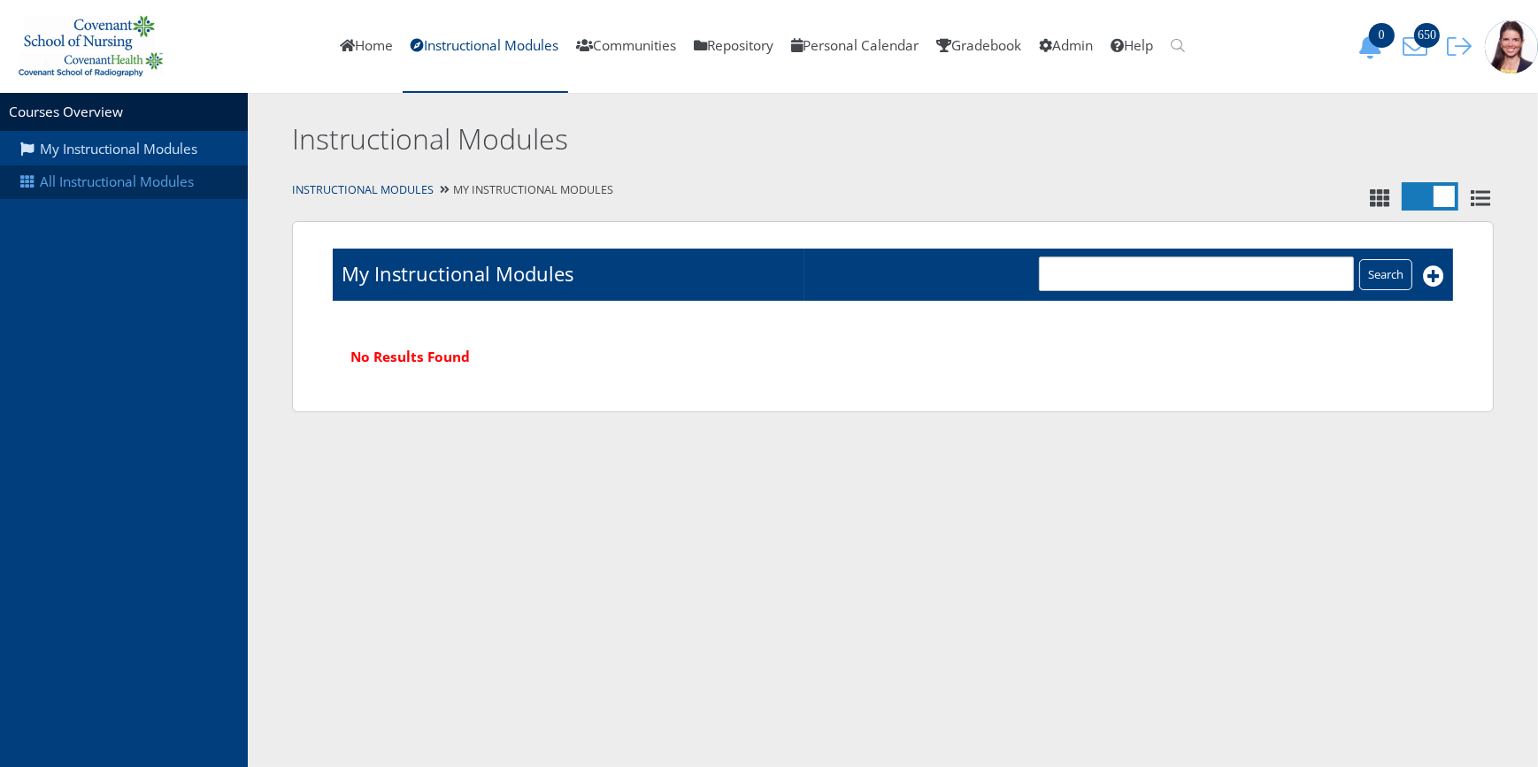
click at [133, 192] on link "All Instructional Modules" at bounding box center [124, 182] width 248 height 34
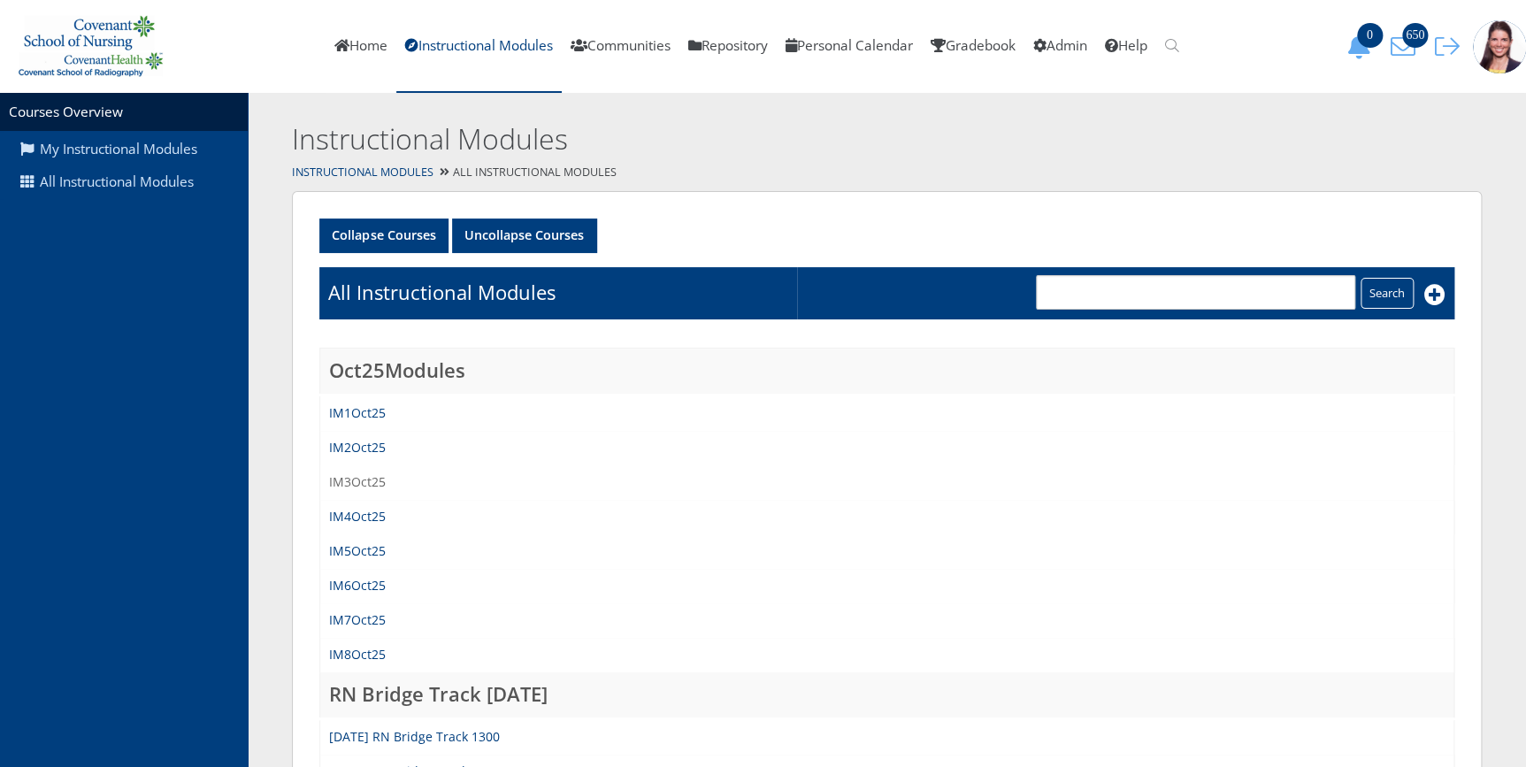
click at [368, 481] on link "IM3Oct25" at bounding box center [357, 481] width 57 height 17
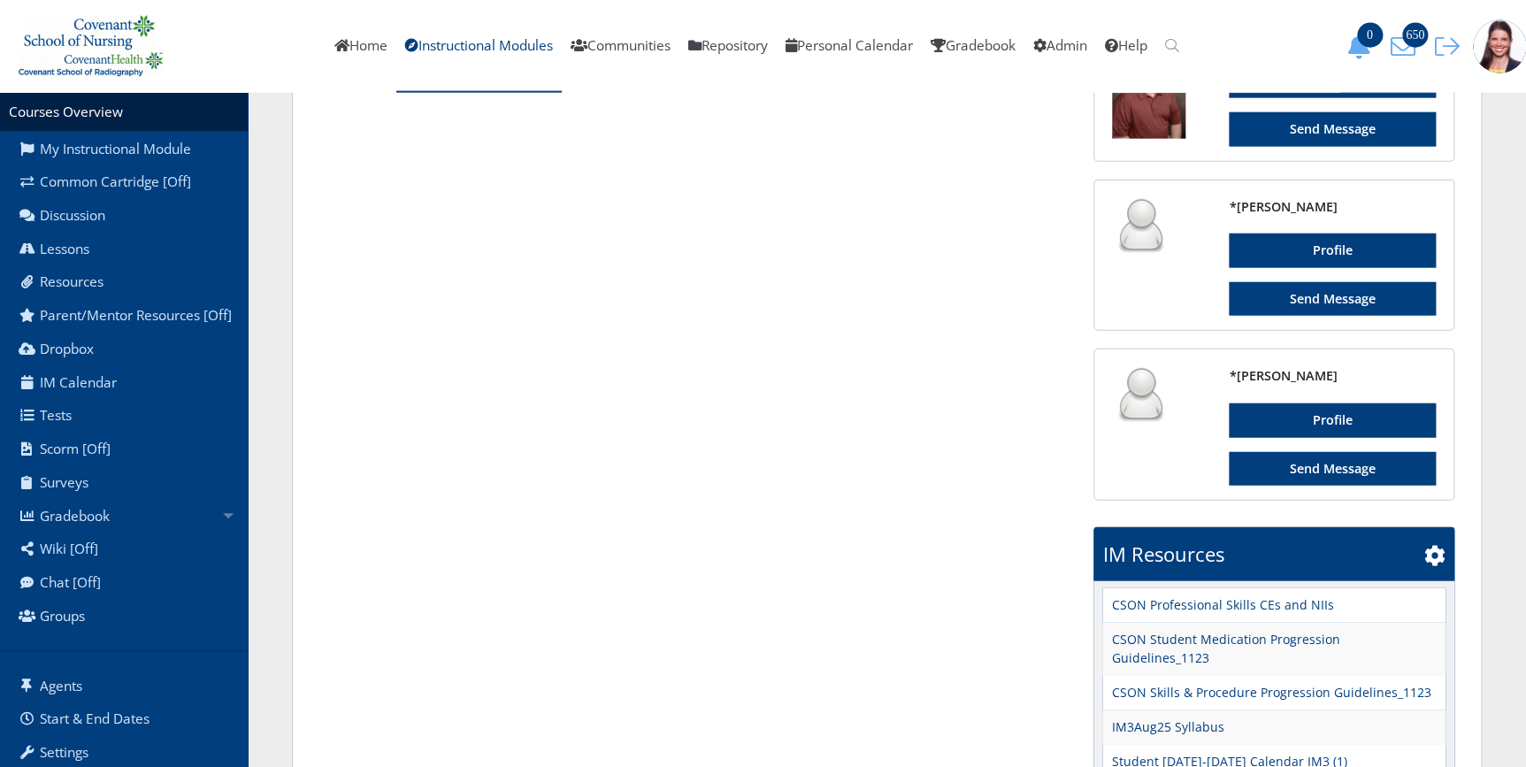
scroll to position [2172, 0]
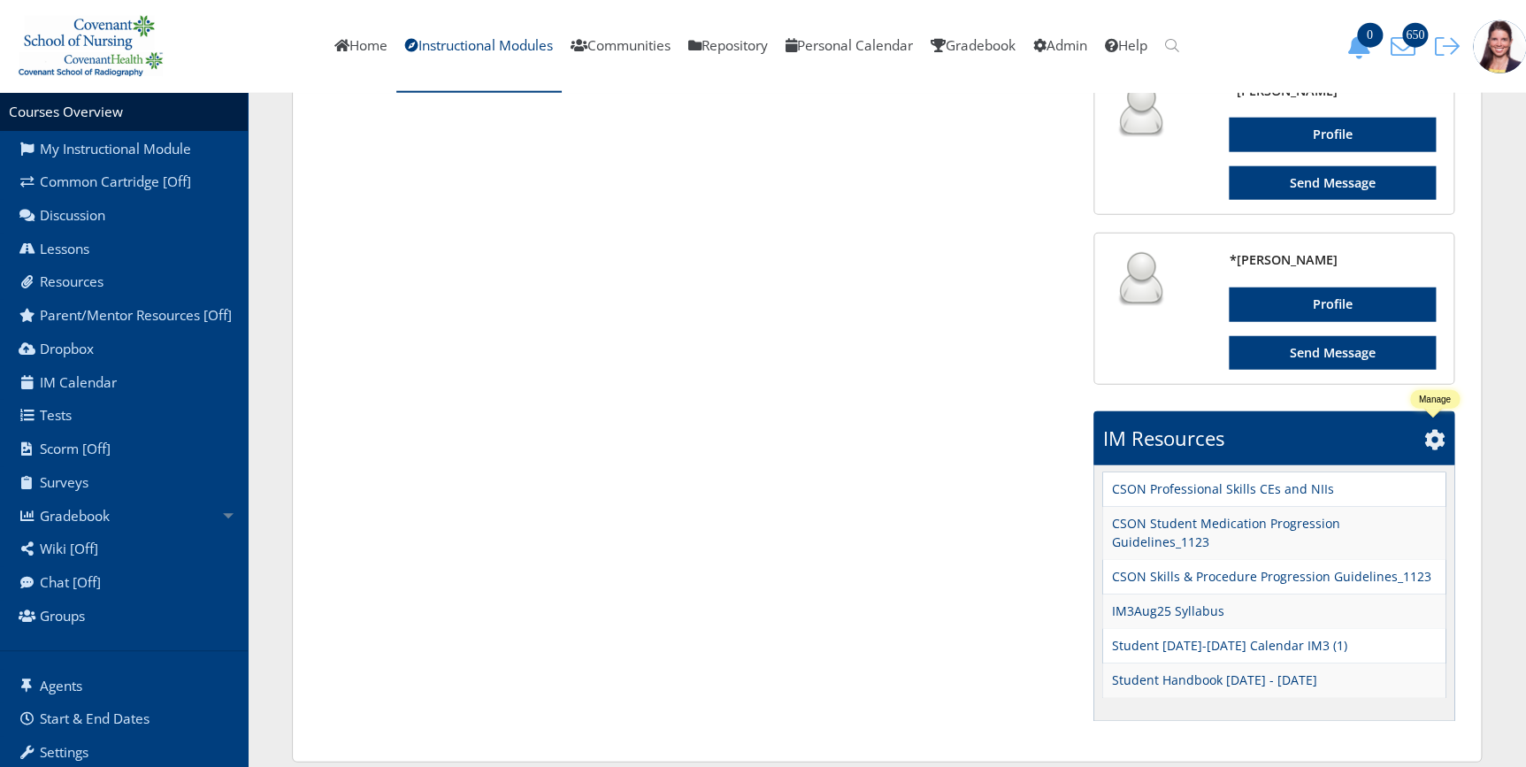
click at [1436, 434] on icon at bounding box center [1435, 439] width 21 height 21
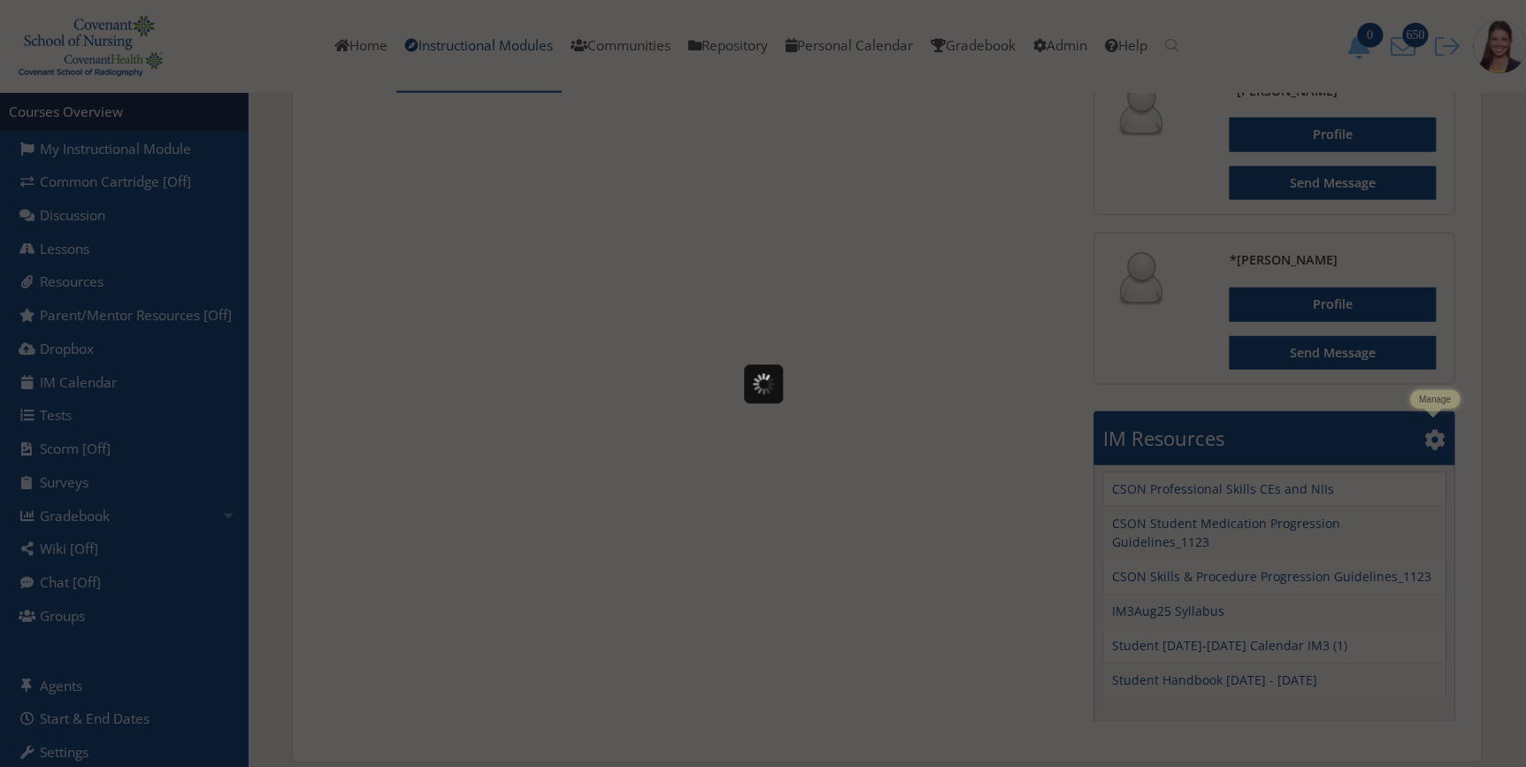
scroll to position [0, 0]
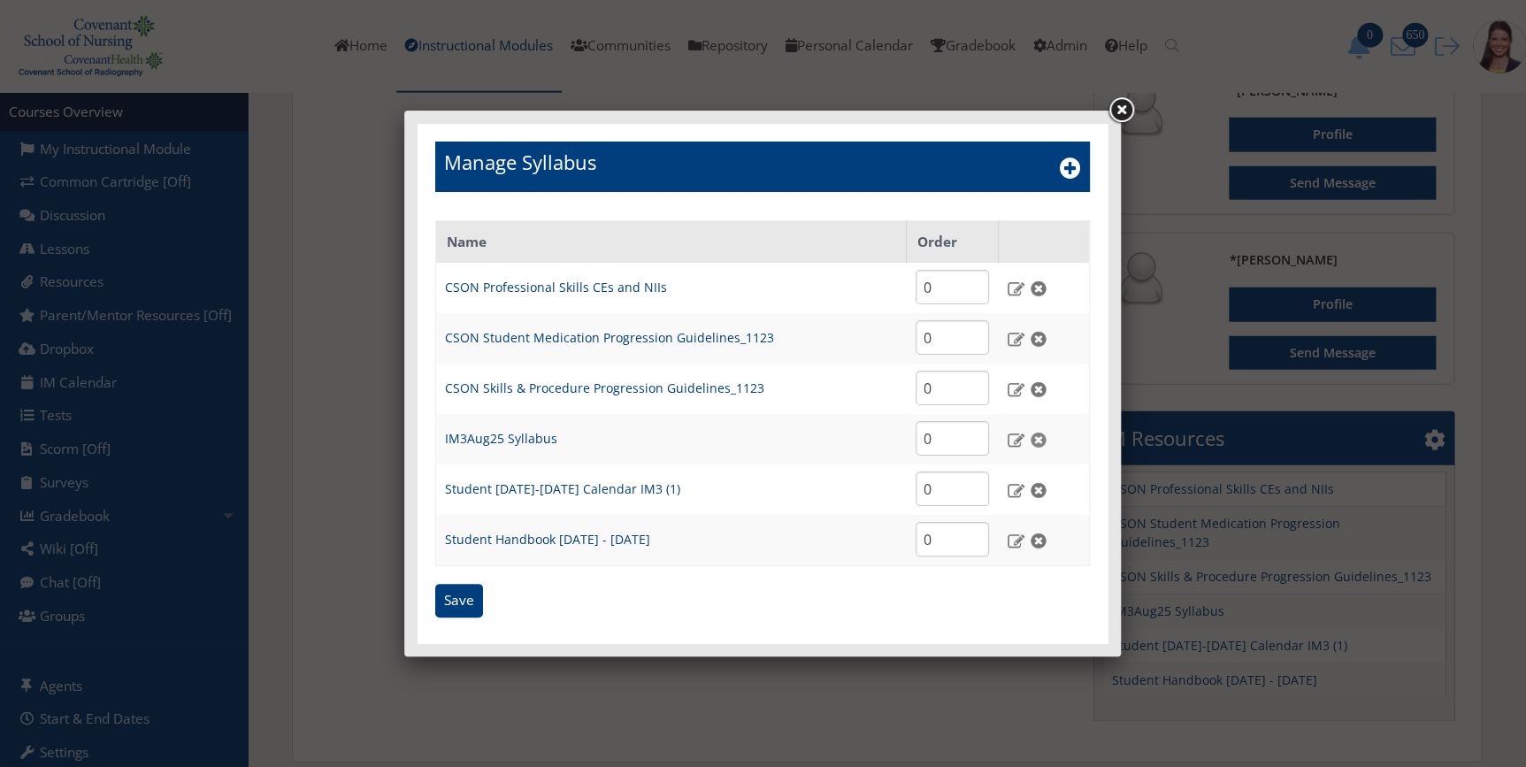
click at [1039, 438] on img at bounding box center [1038, 440] width 19 height 16
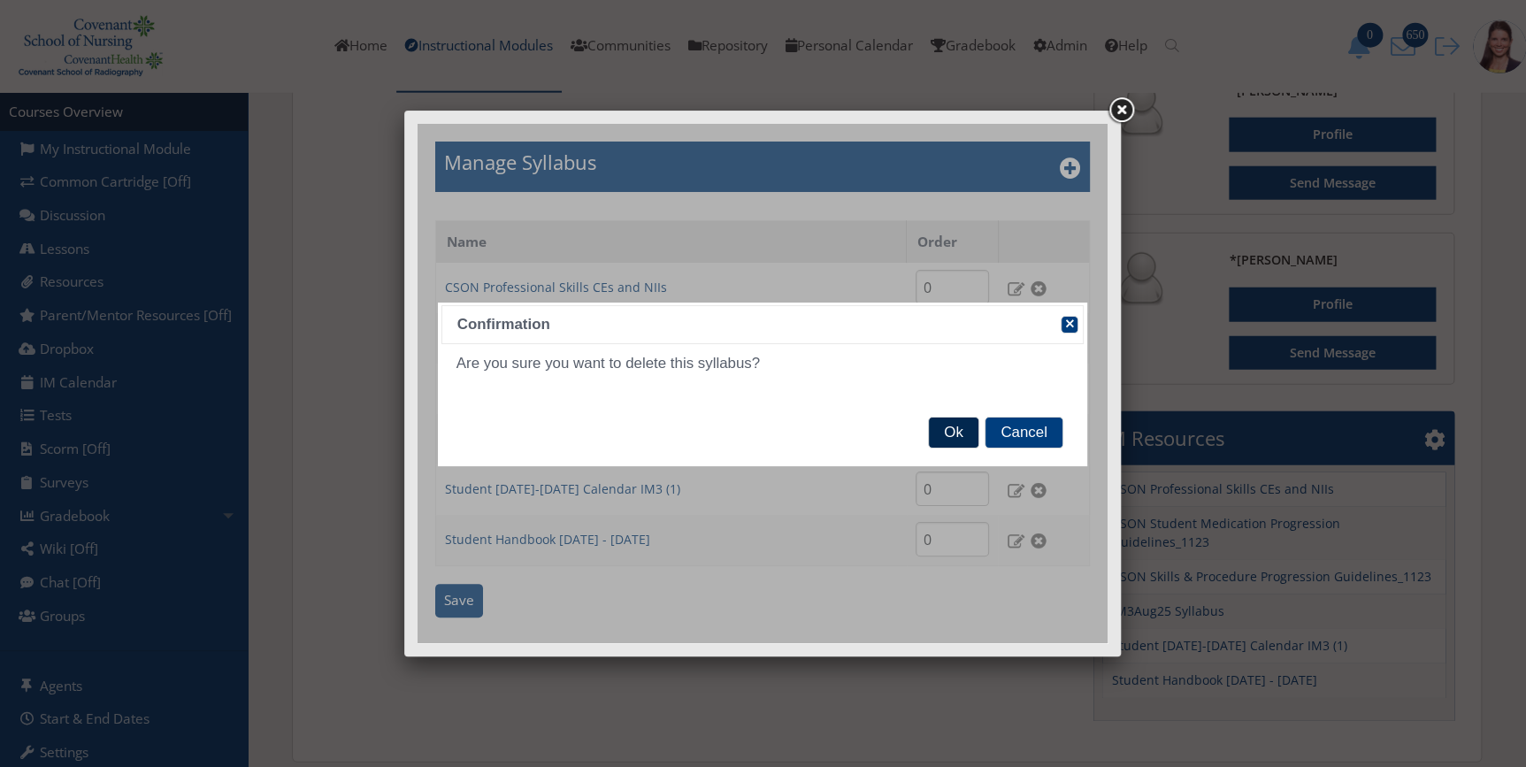
click at [951, 427] on span "Ok" at bounding box center [953, 433] width 49 height 30
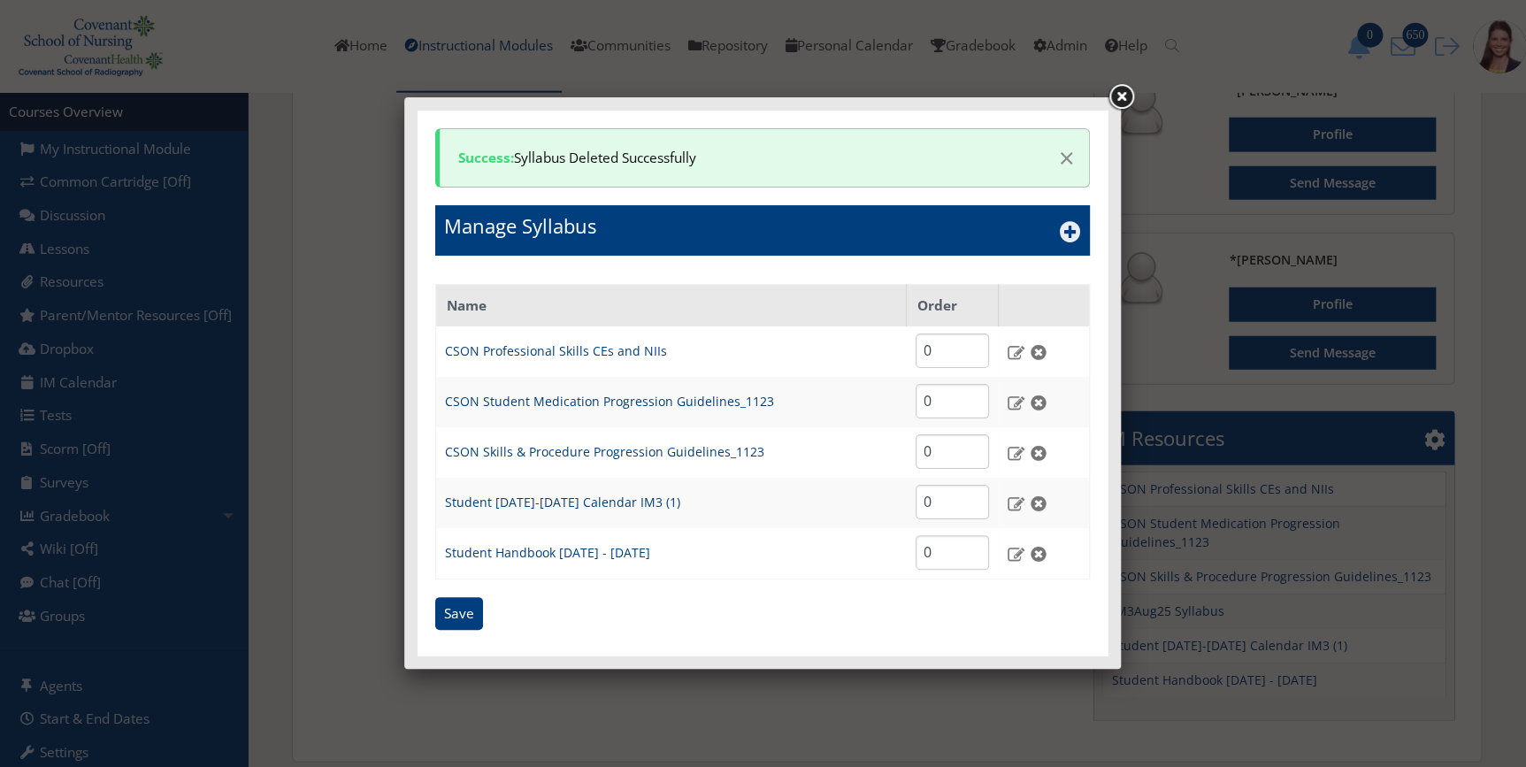
click at [1076, 237] on icon at bounding box center [1070, 231] width 21 height 21
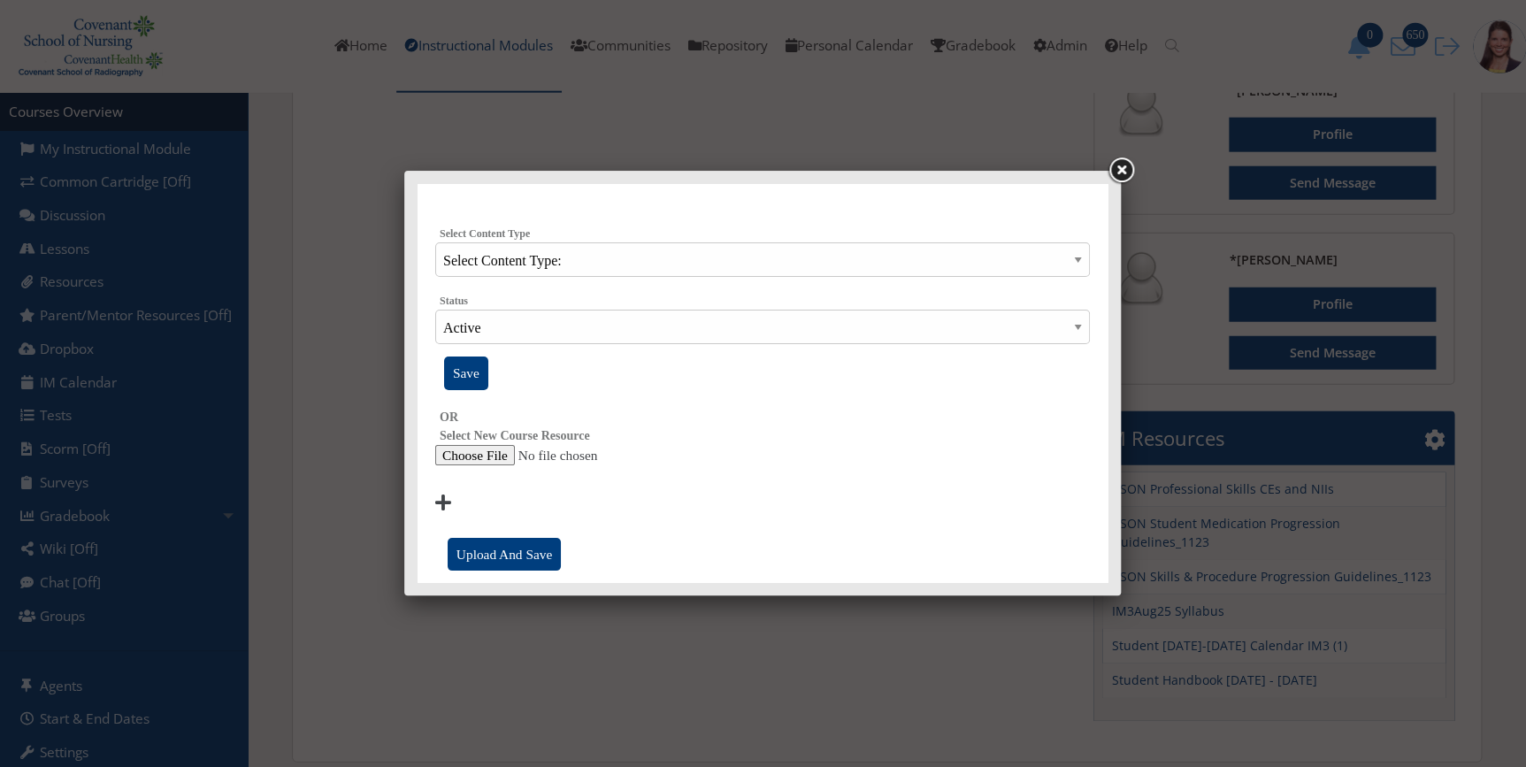
click at [470, 455] on input "file" at bounding box center [762, 455] width 655 height 21
type input "C:\fakepath\IM3Oct25 Syllabus.docx"
click at [468, 557] on input "Upload And Save" at bounding box center [504, 555] width 113 height 34
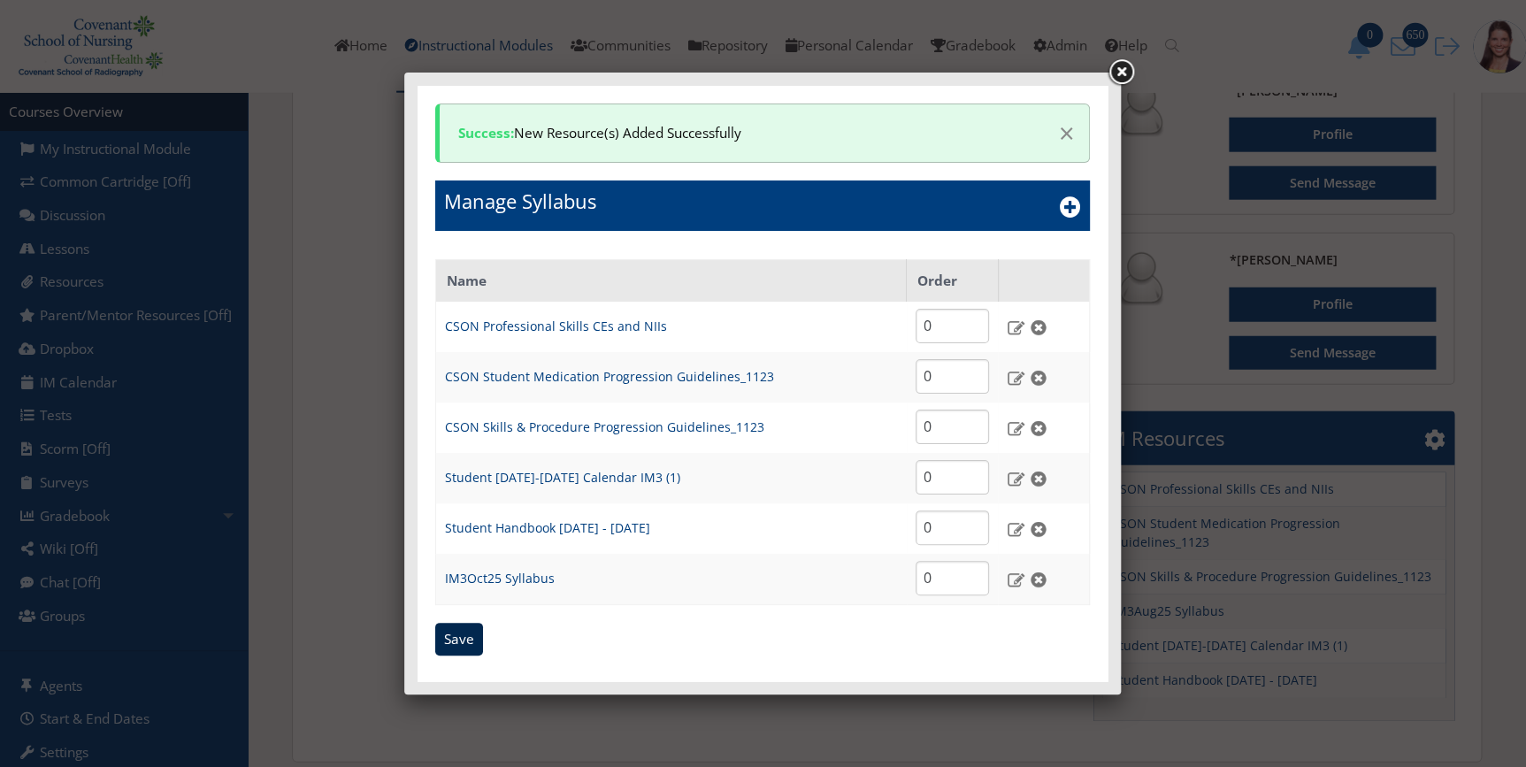
click at [467, 645] on input "Save" at bounding box center [459, 640] width 48 height 34
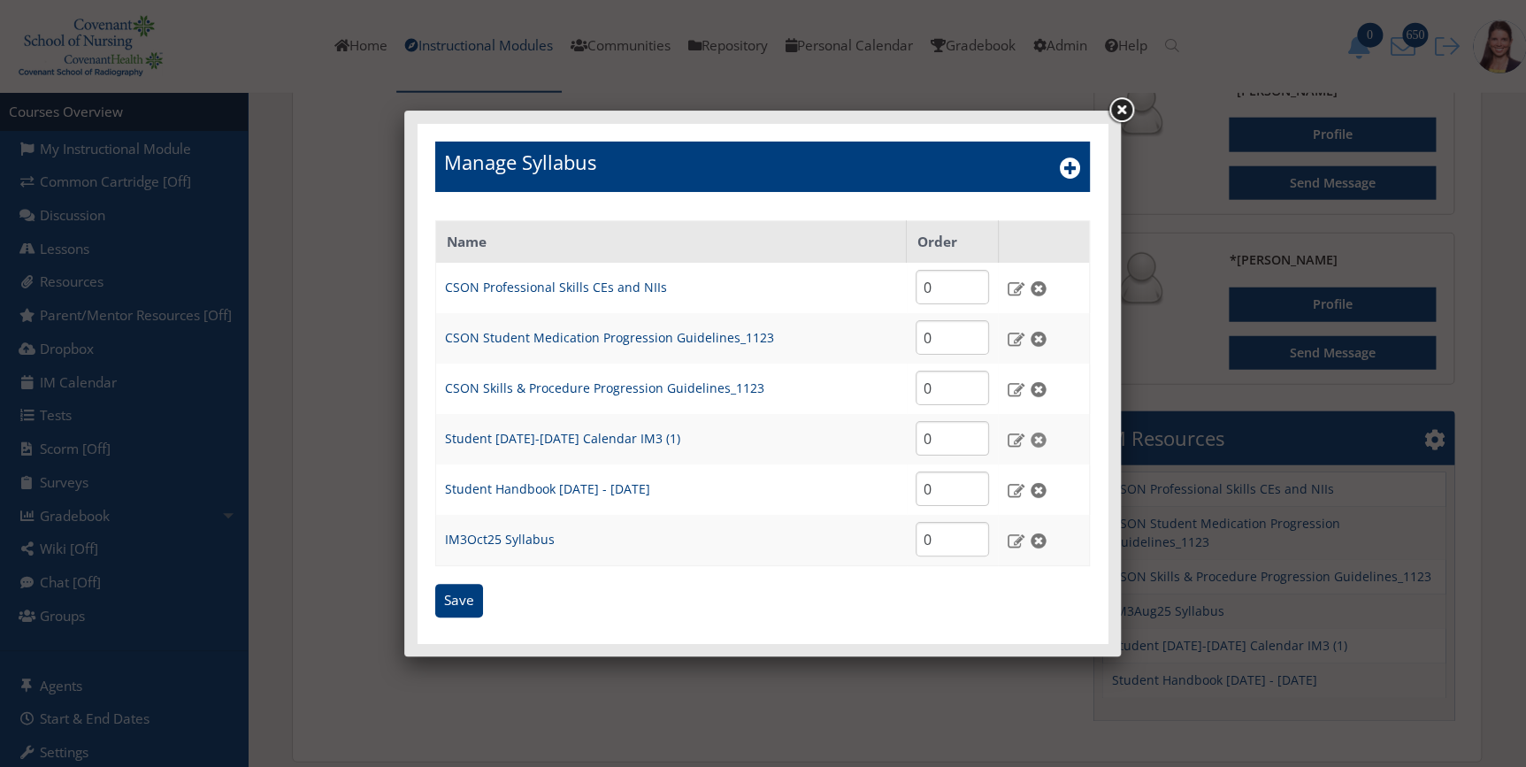
click at [1036, 438] on img at bounding box center [1038, 440] width 19 height 16
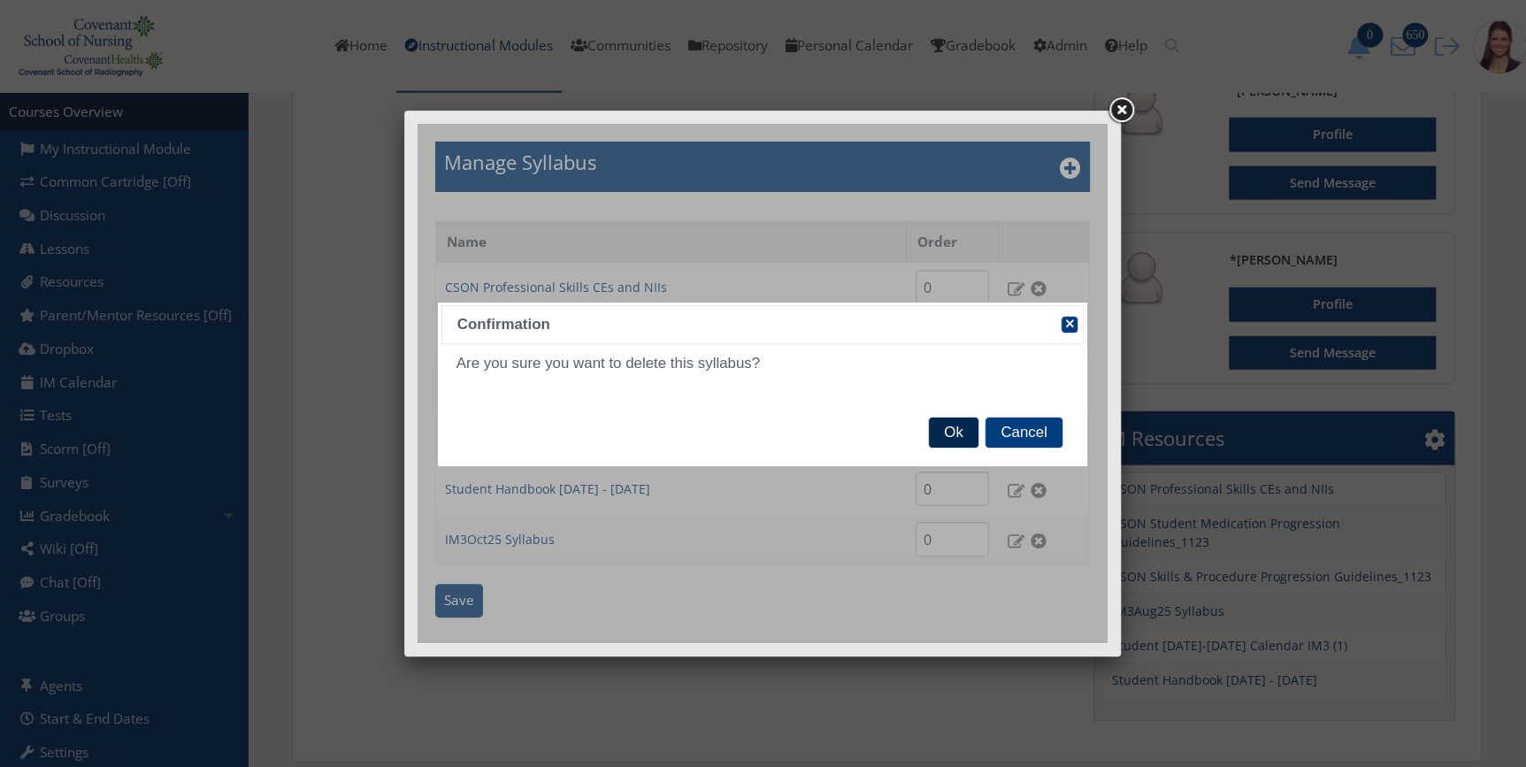
click at [953, 434] on span "Ok" at bounding box center [953, 433] width 49 height 30
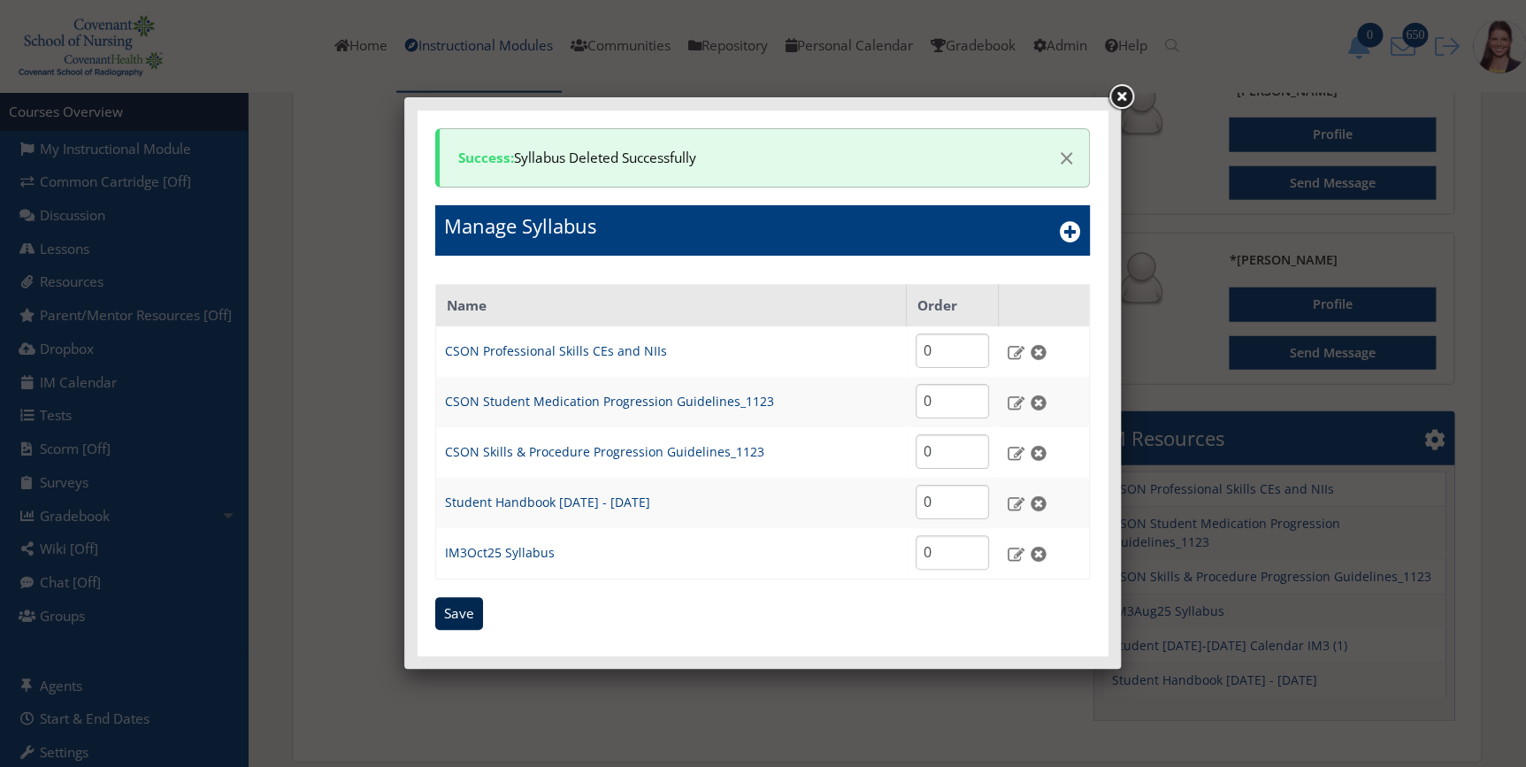
click at [456, 618] on input "Save" at bounding box center [459, 614] width 48 height 34
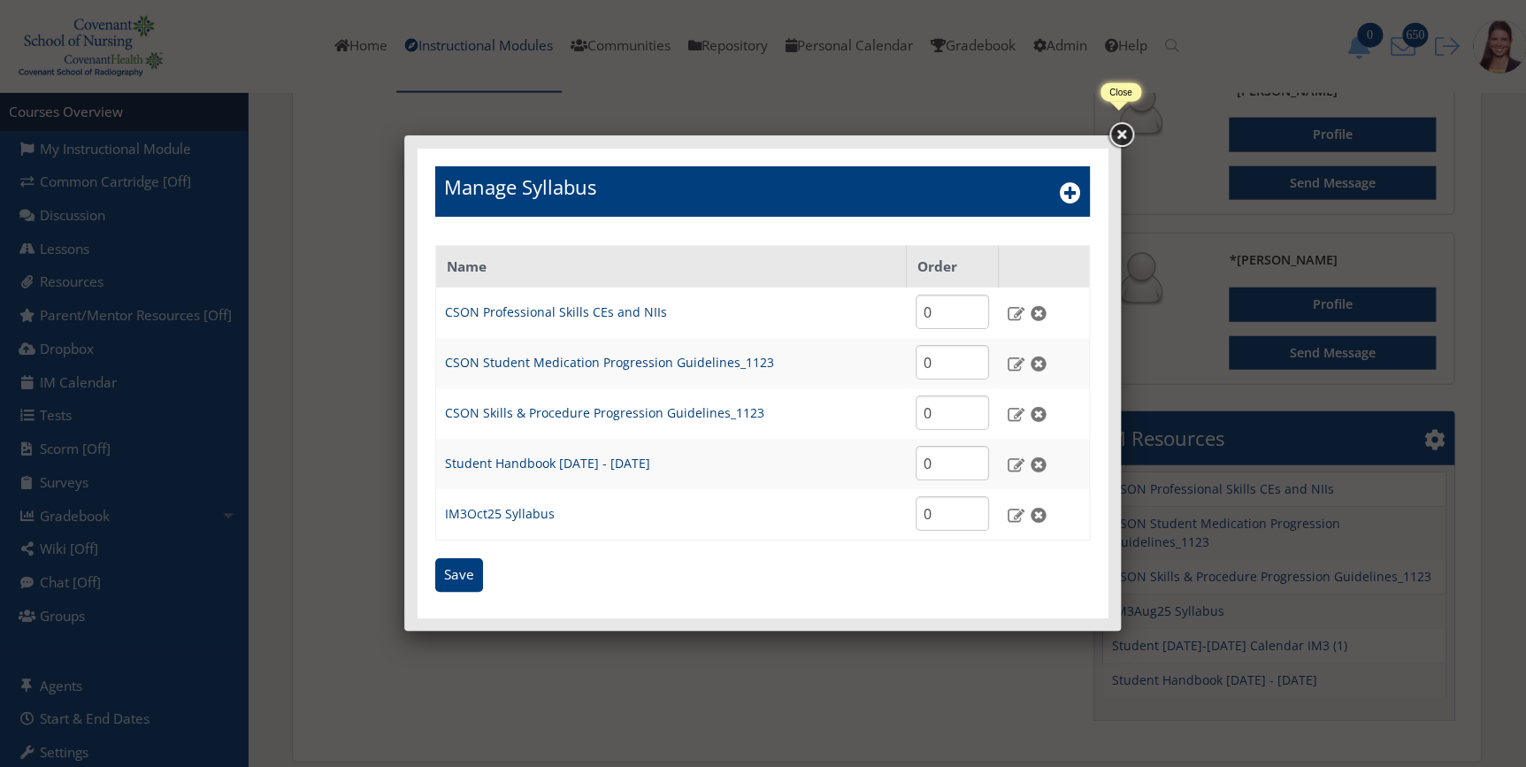
click at [1126, 138] on link at bounding box center [1121, 135] width 32 height 32
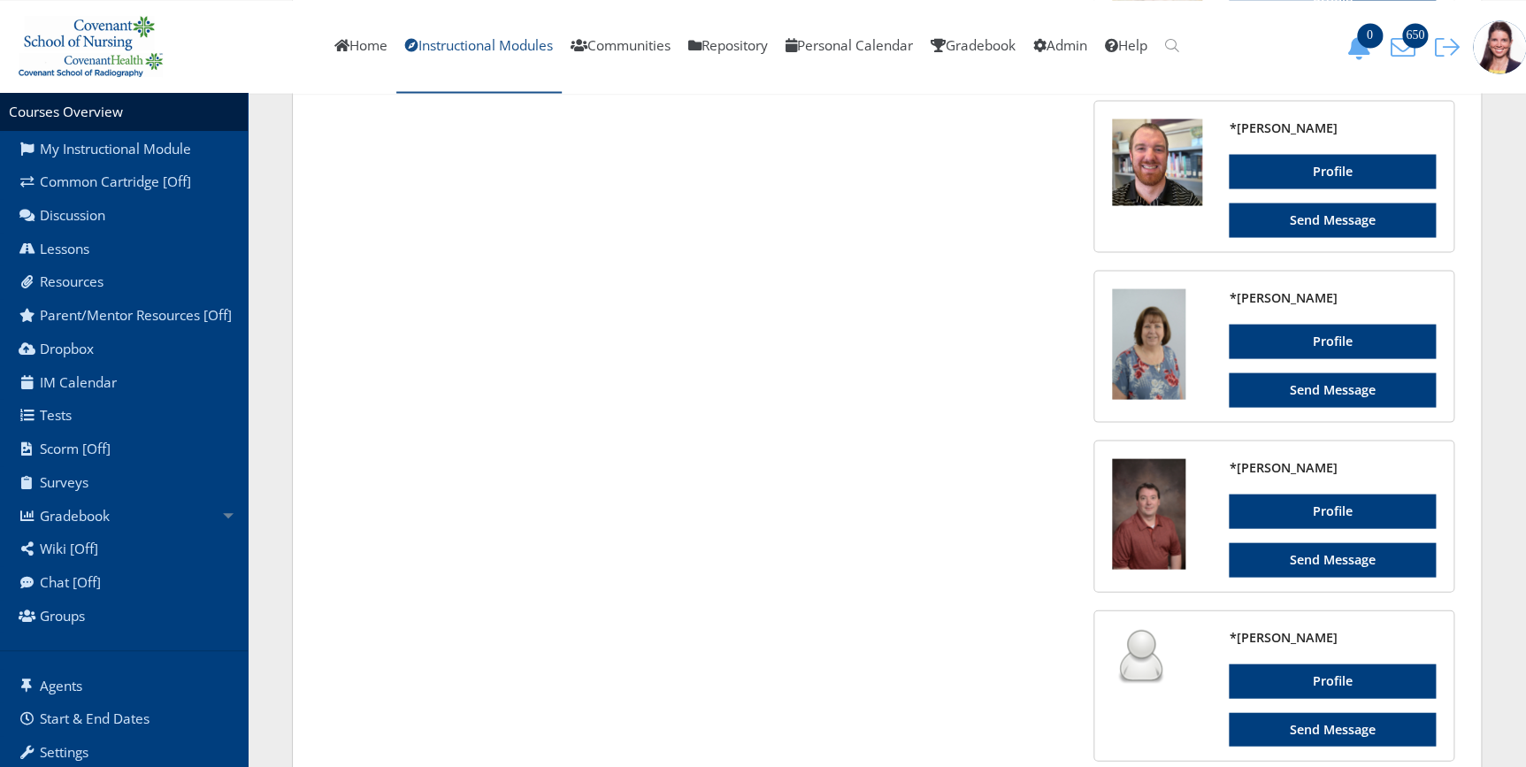
scroll to position [1609, 0]
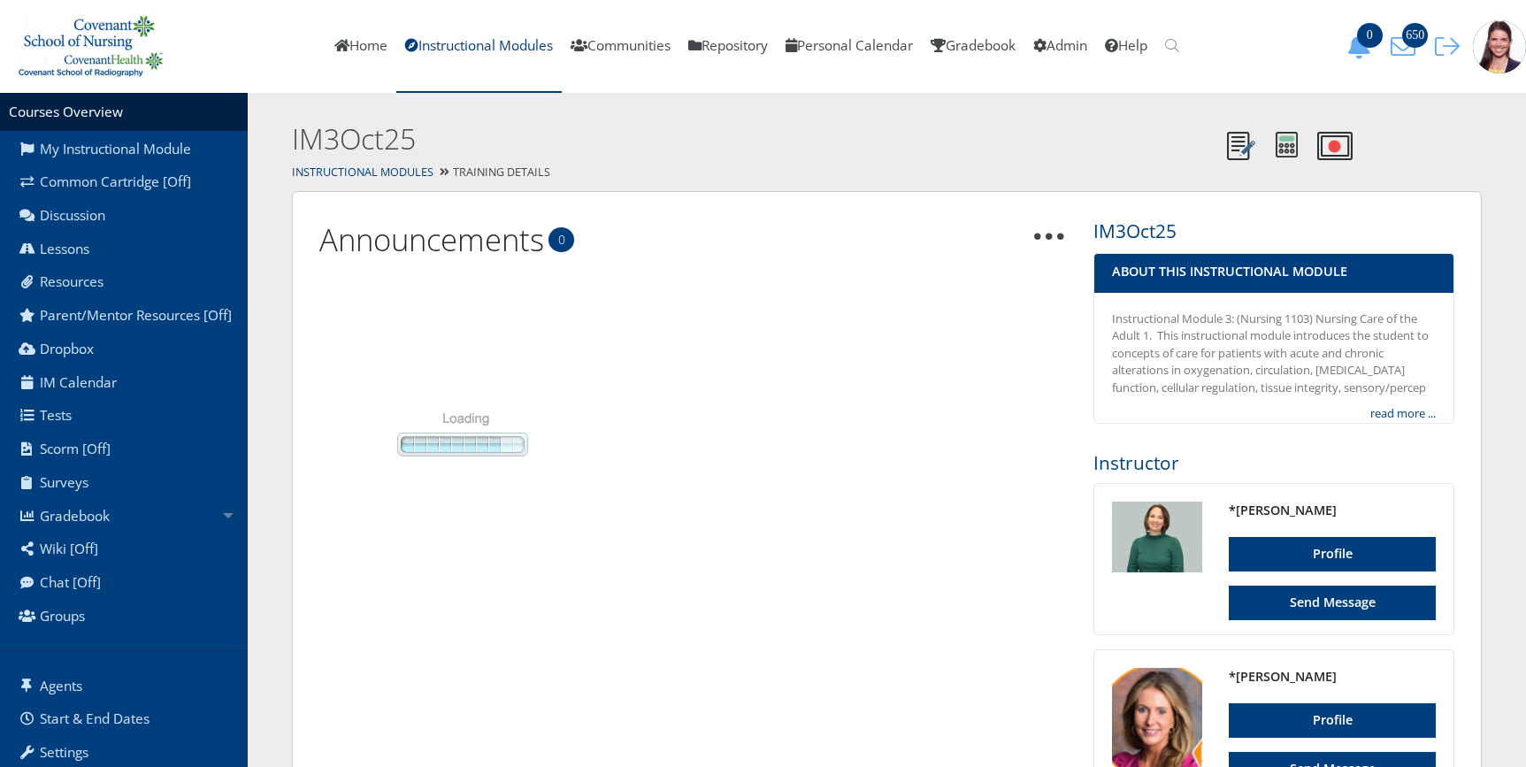
scroll to position [1609, 0]
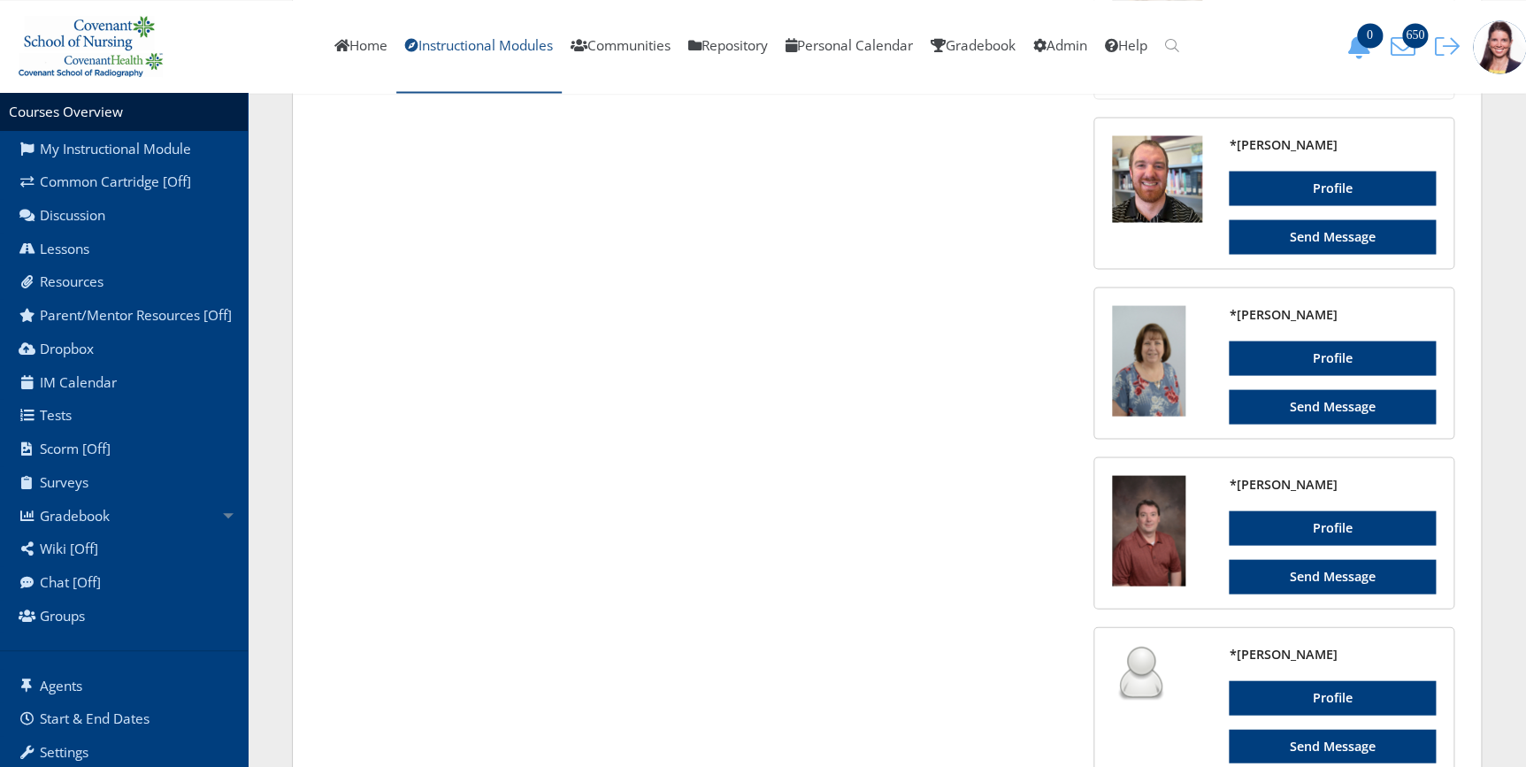
click at [492, 44] on link "Instructional Modules" at bounding box center [478, 46] width 165 height 93
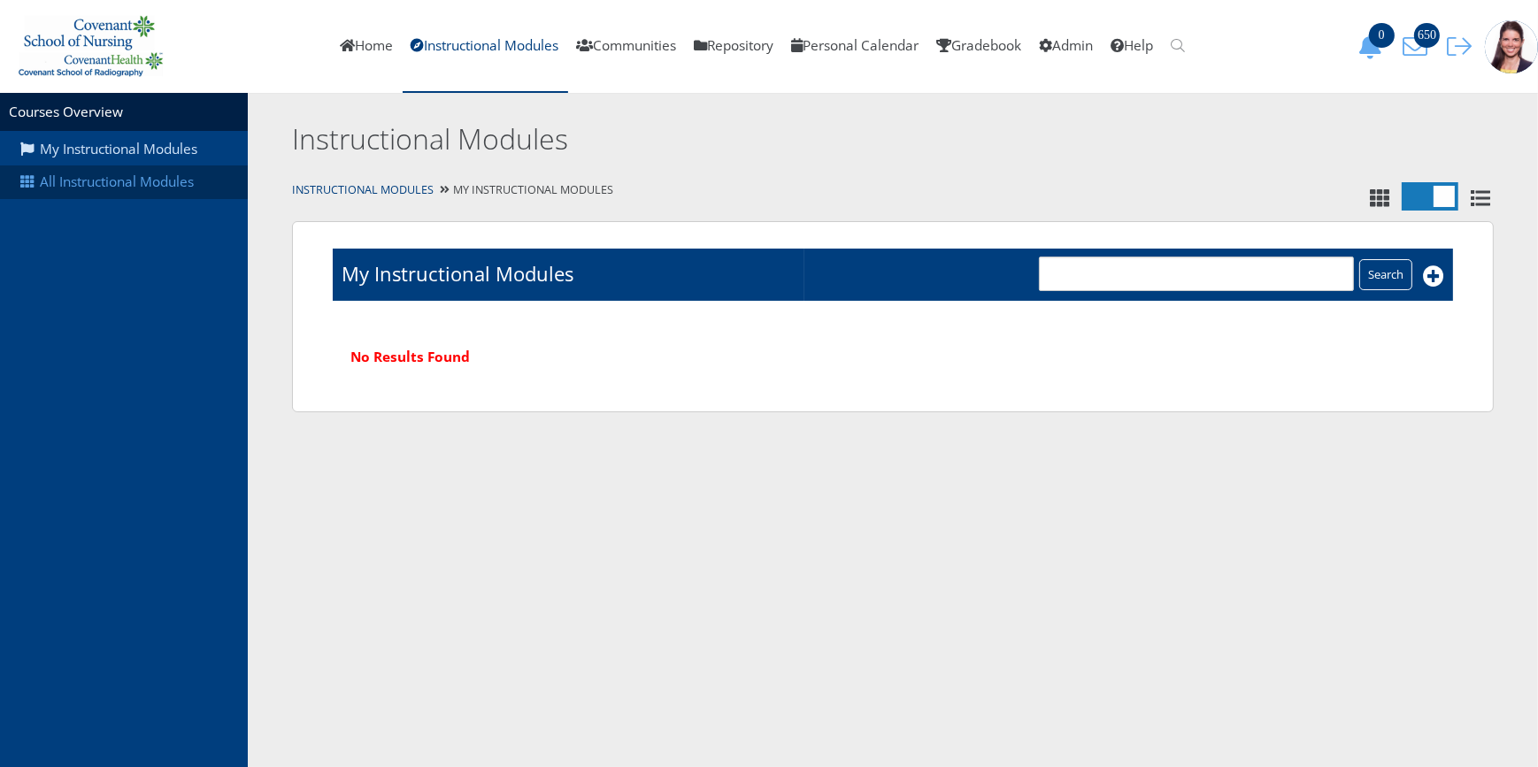
click at [168, 184] on link "All Instructional Modules" at bounding box center [124, 182] width 248 height 34
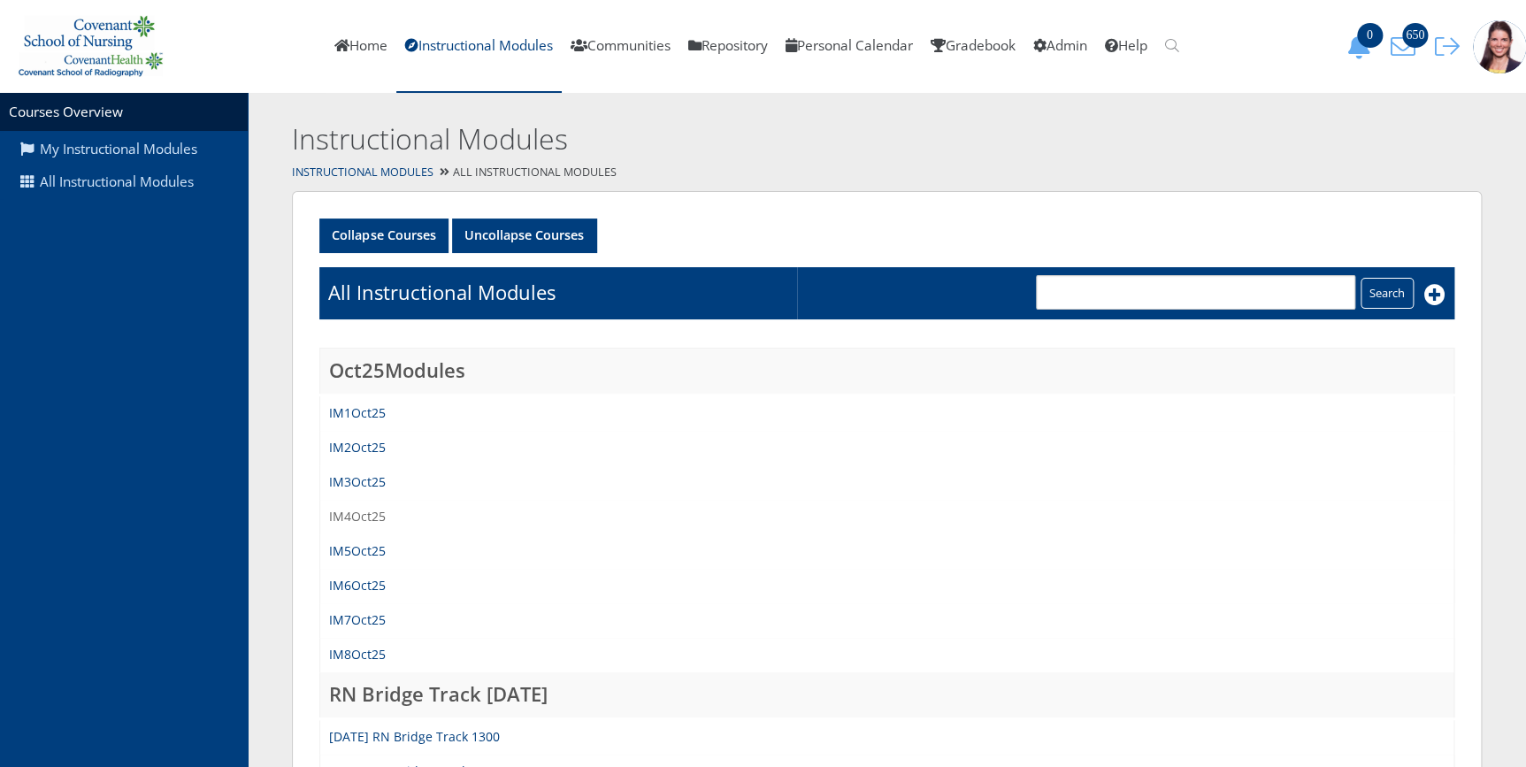
click at [357, 511] on link "IM4Oct25" at bounding box center [357, 516] width 57 height 17
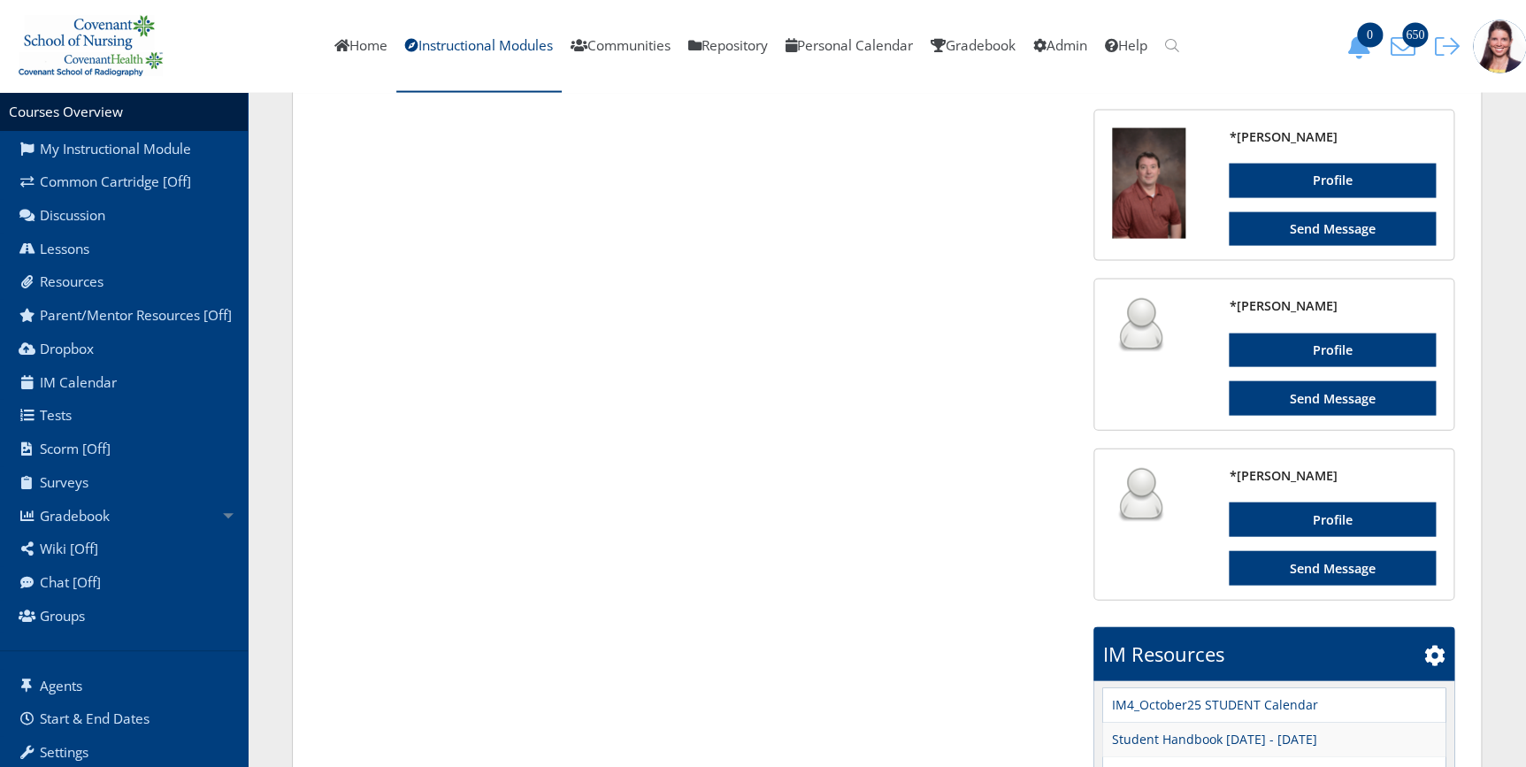
scroll to position [1941, 0]
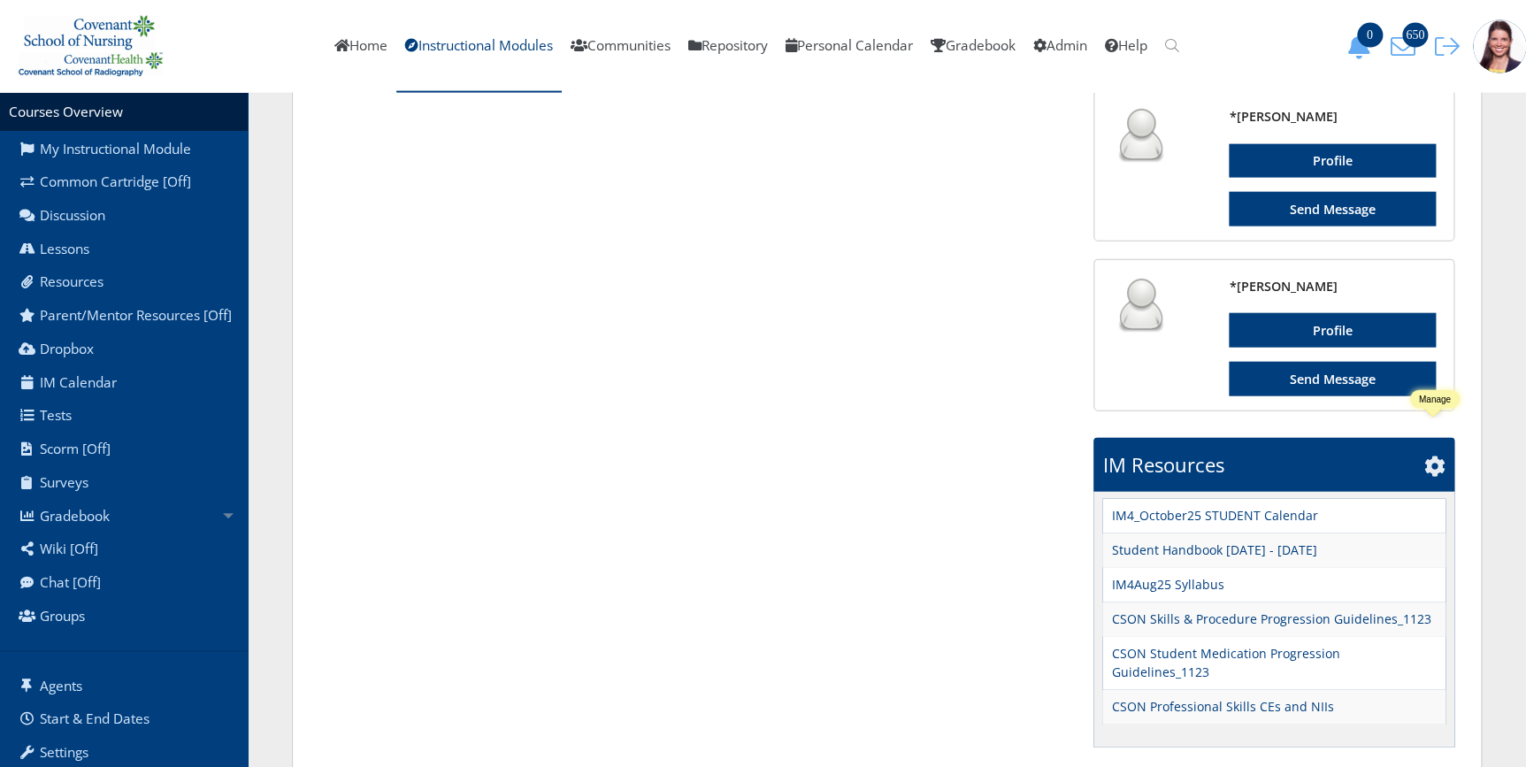
click at [1433, 456] on icon at bounding box center [1435, 466] width 21 height 21
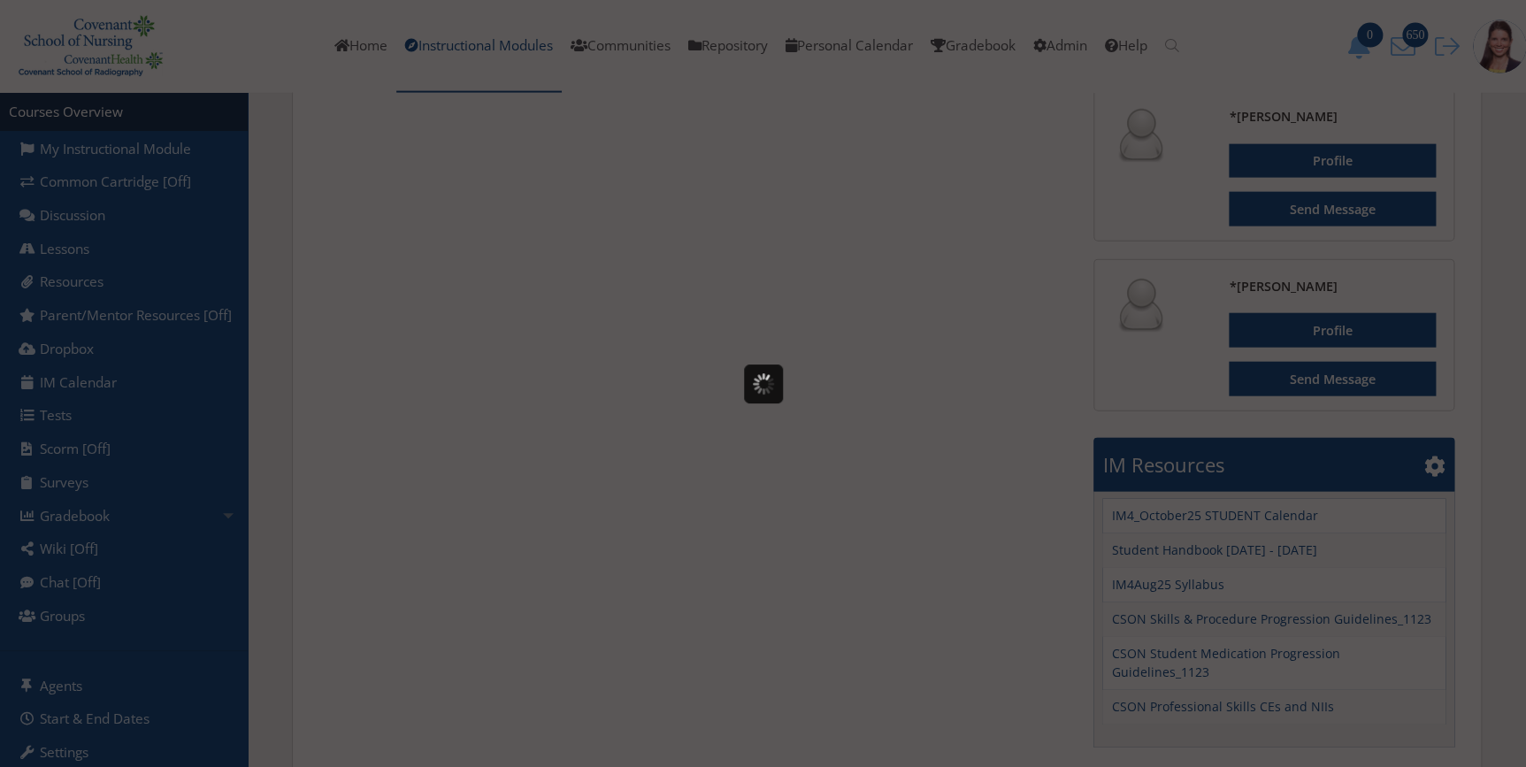
scroll to position [0, 0]
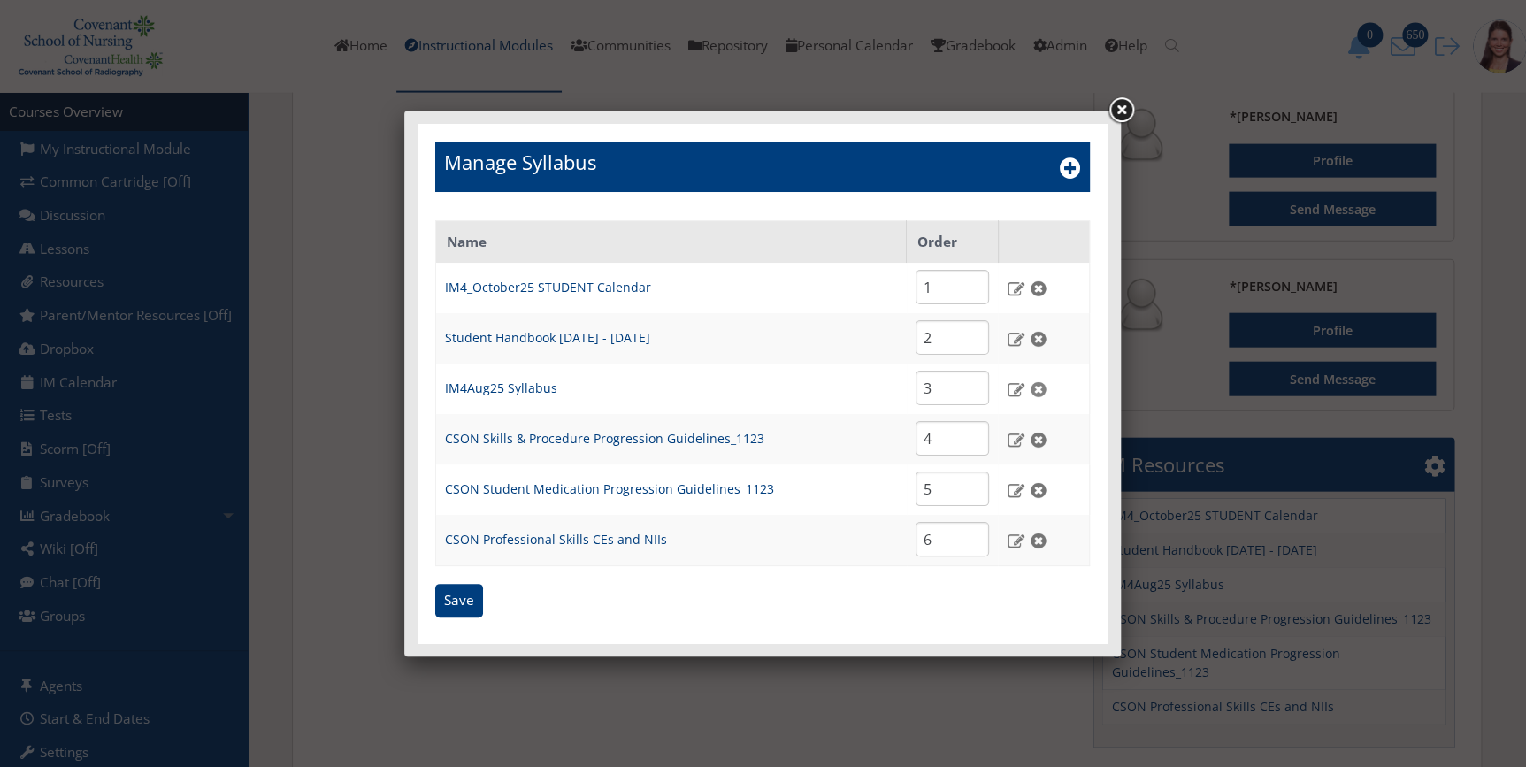
click at [1044, 383] on img at bounding box center [1038, 389] width 19 height 16
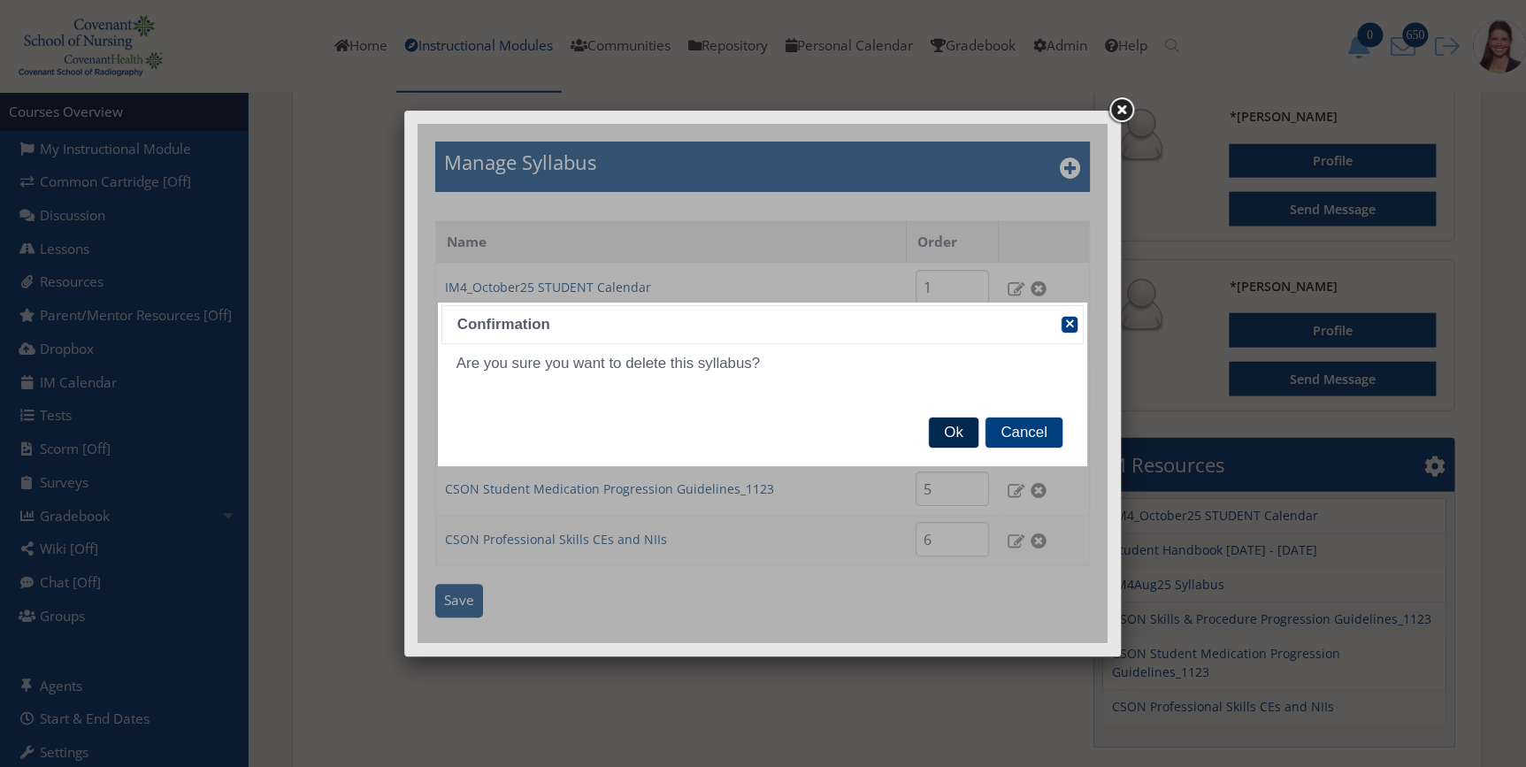
click at [969, 426] on span "Ok" at bounding box center [953, 433] width 49 height 30
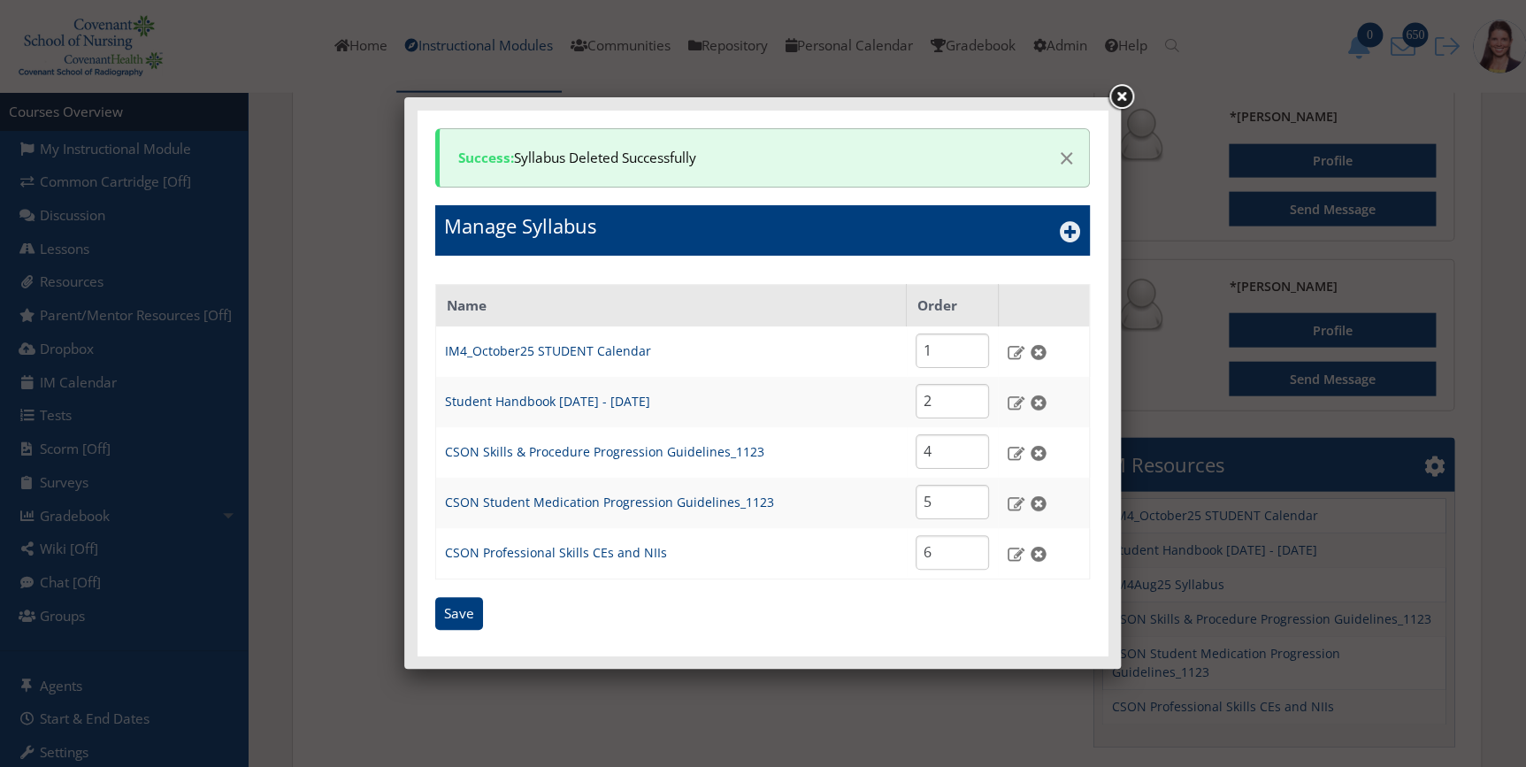
click at [1065, 234] on icon at bounding box center [1070, 231] width 21 height 21
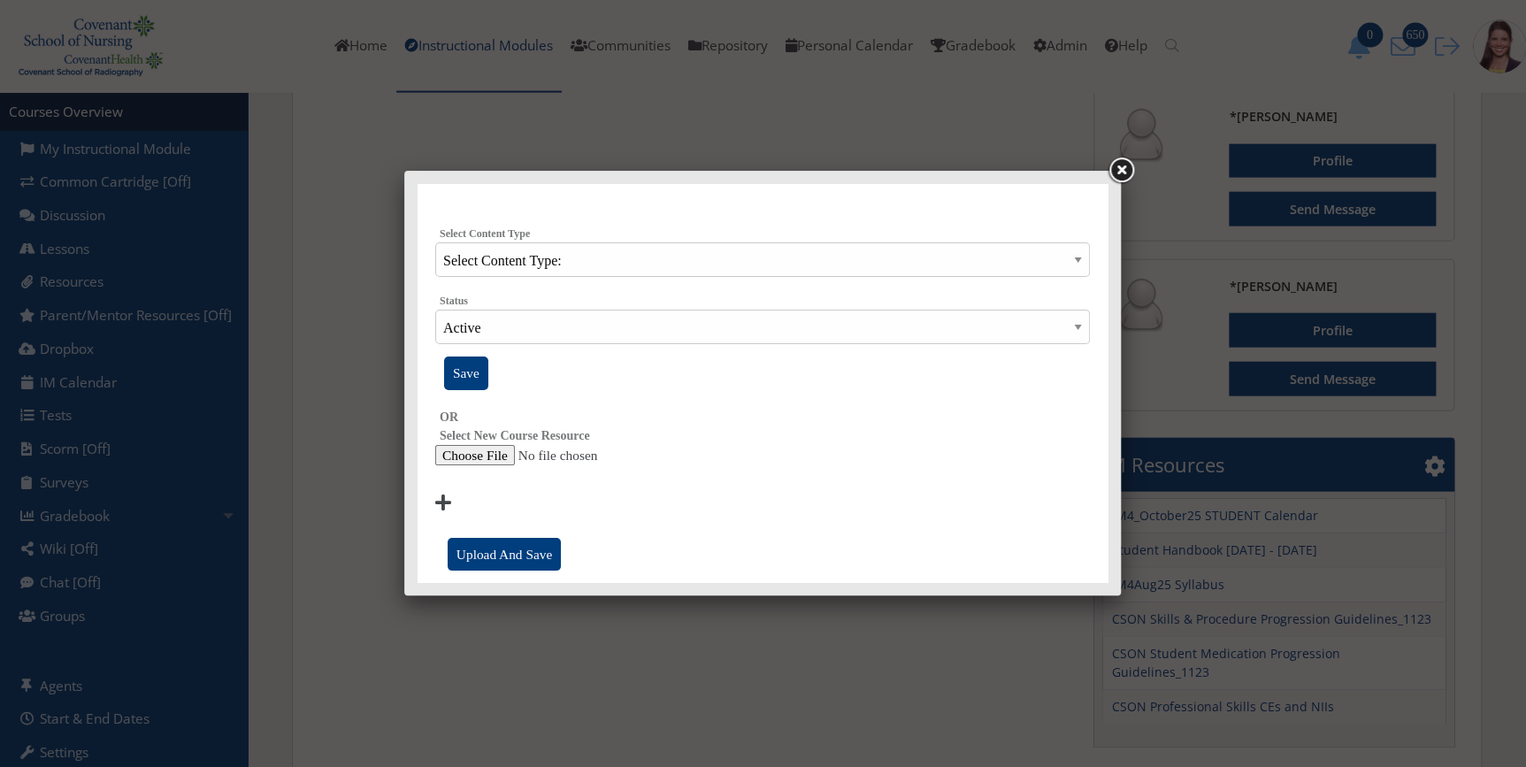
click at [472, 457] on input "file" at bounding box center [762, 455] width 655 height 21
type input "C:\fakepath\IM4Oct25 Syllabus.docx"
click at [513, 557] on input "Upload And Save" at bounding box center [504, 555] width 113 height 34
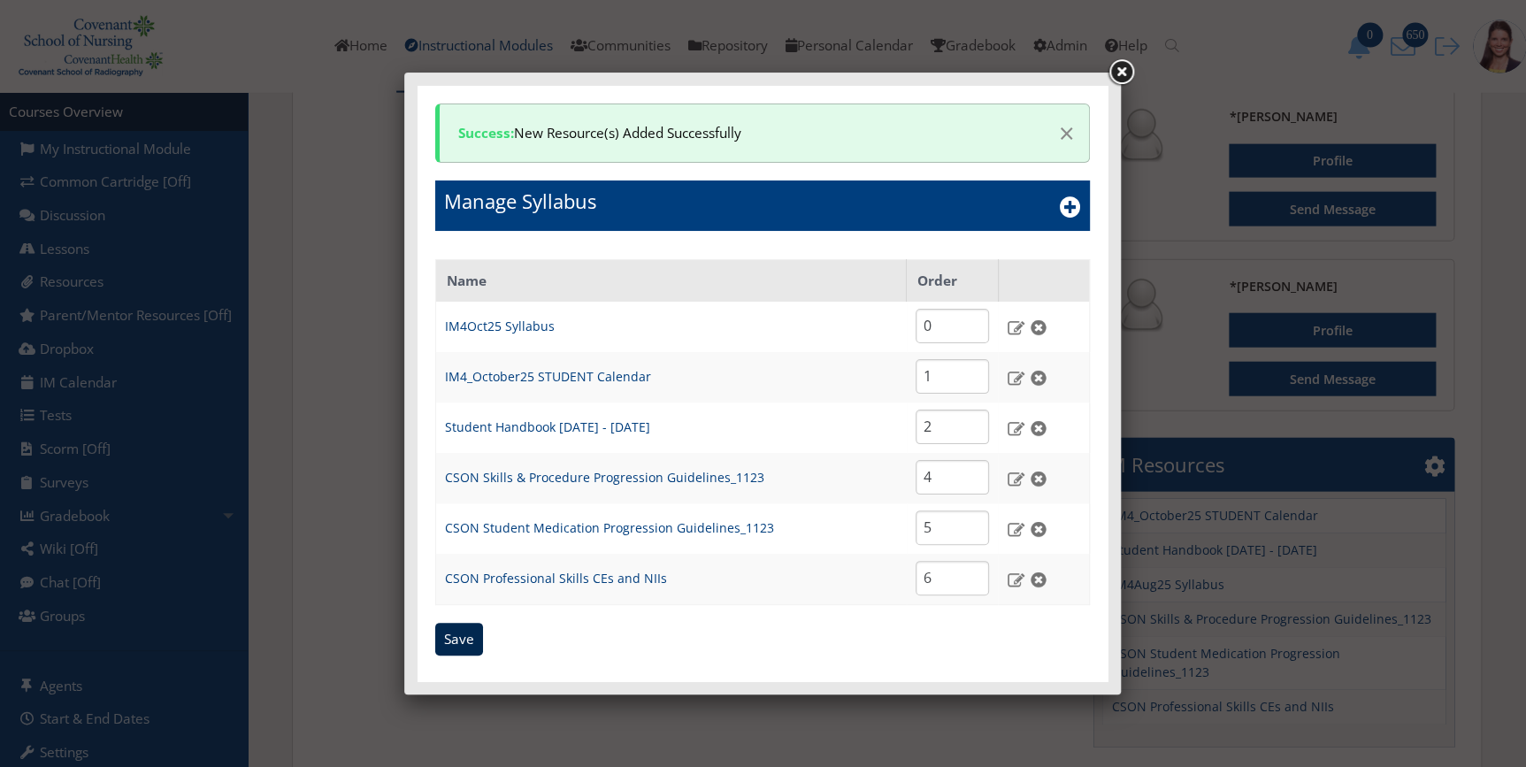
click at [462, 634] on input "Save" at bounding box center [459, 640] width 48 height 34
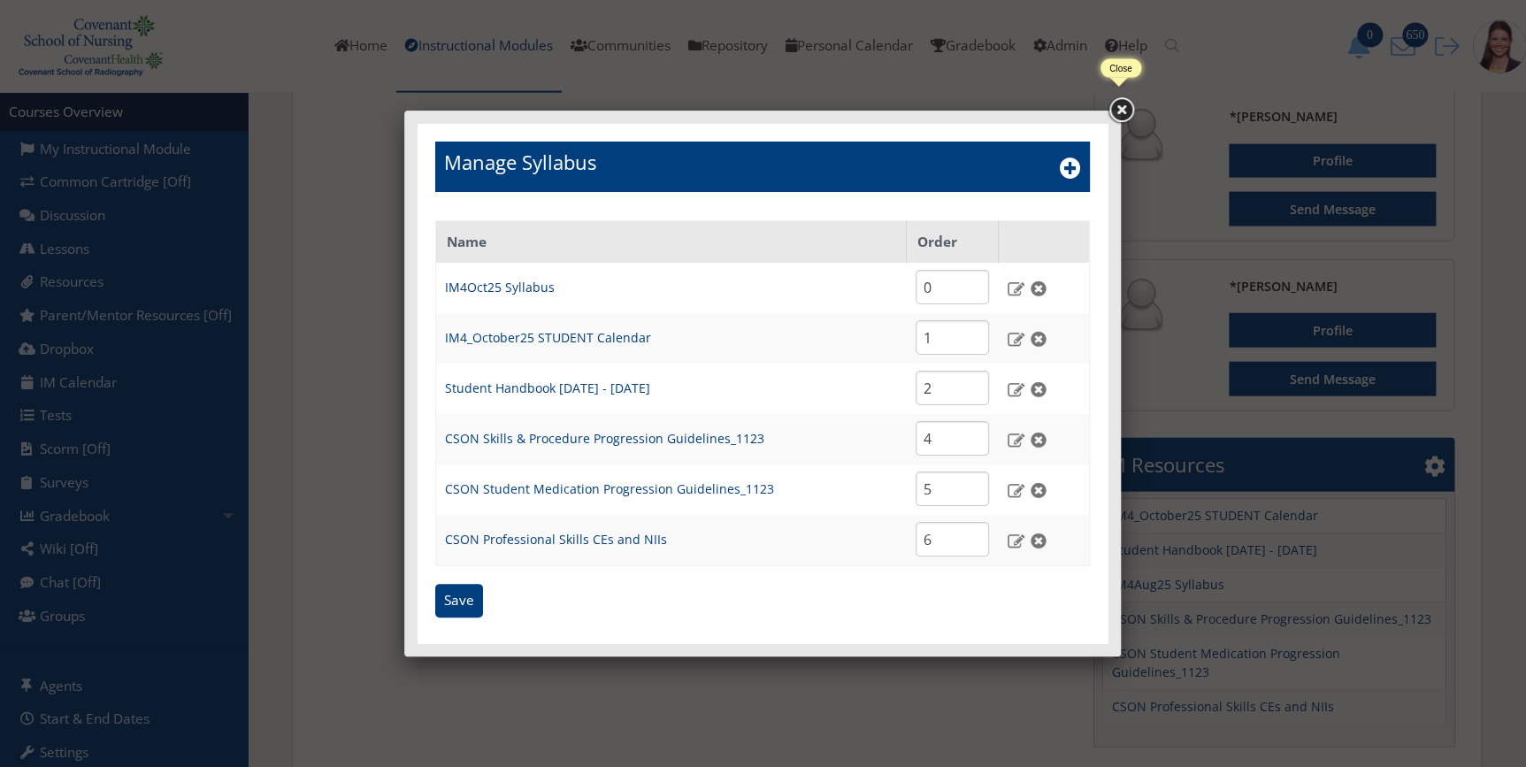
click at [1118, 110] on link at bounding box center [1121, 111] width 32 height 32
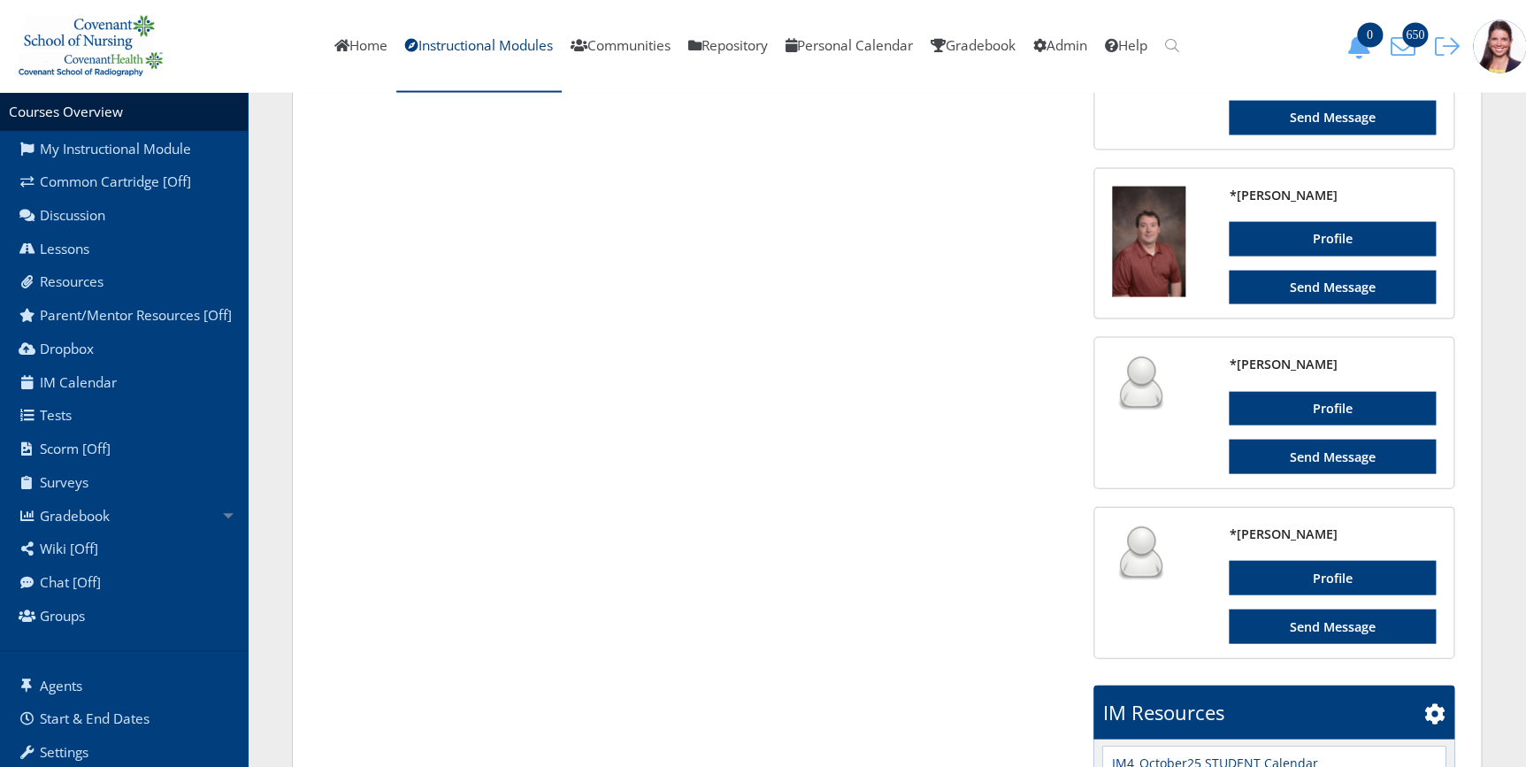
scroll to position [1462, 0]
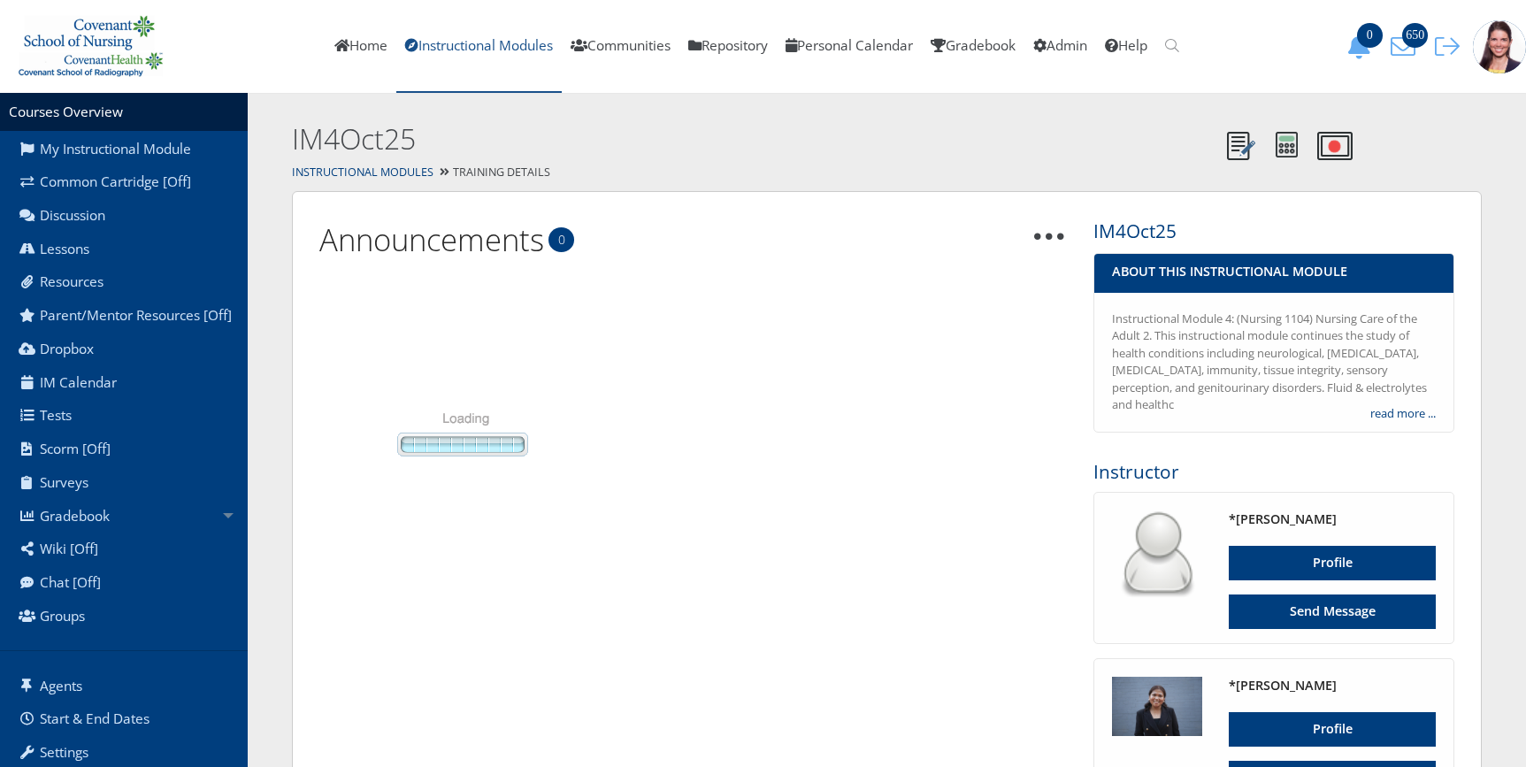
scroll to position [1459, 0]
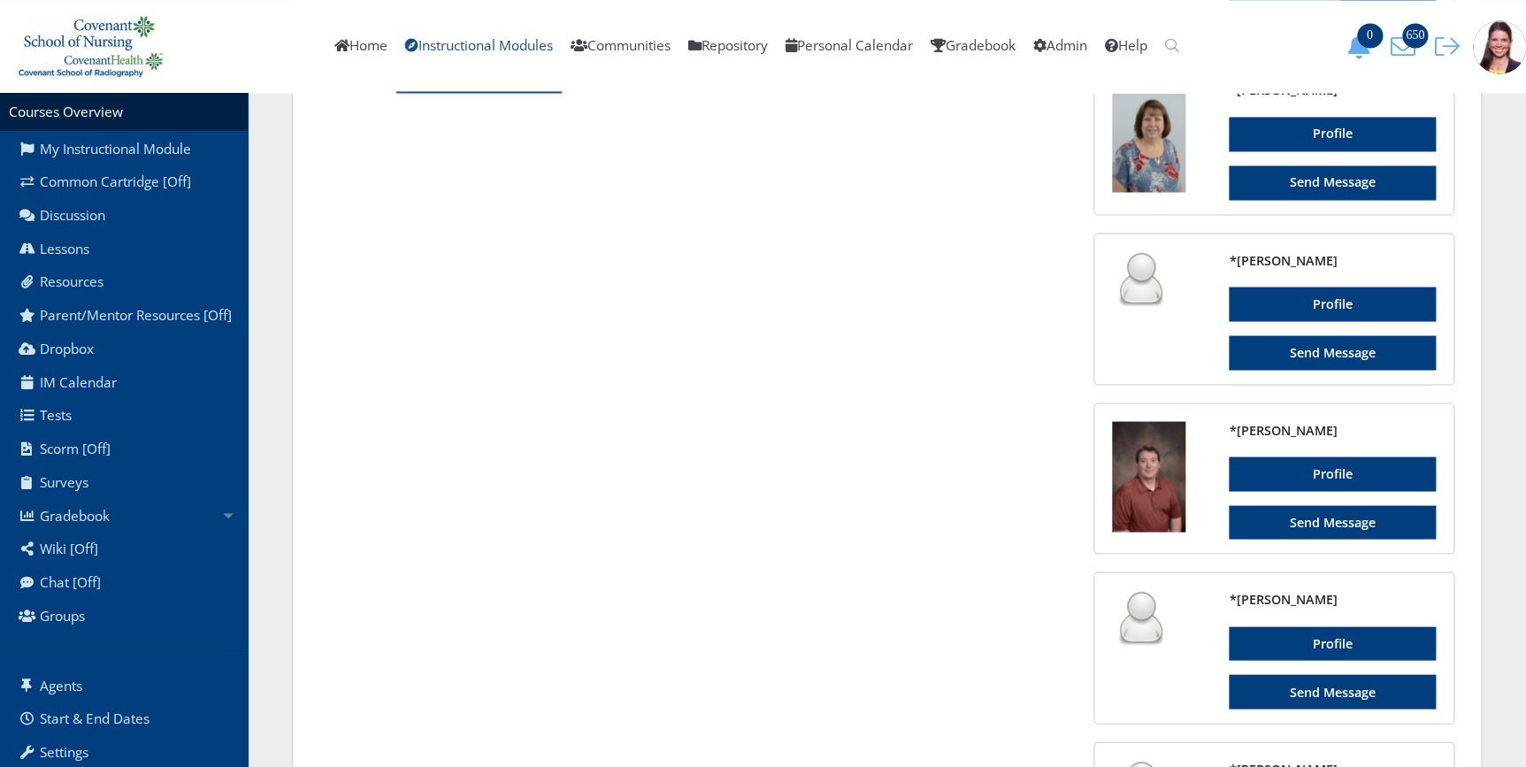
click at [441, 48] on link "Instructional Modules" at bounding box center [478, 46] width 165 height 93
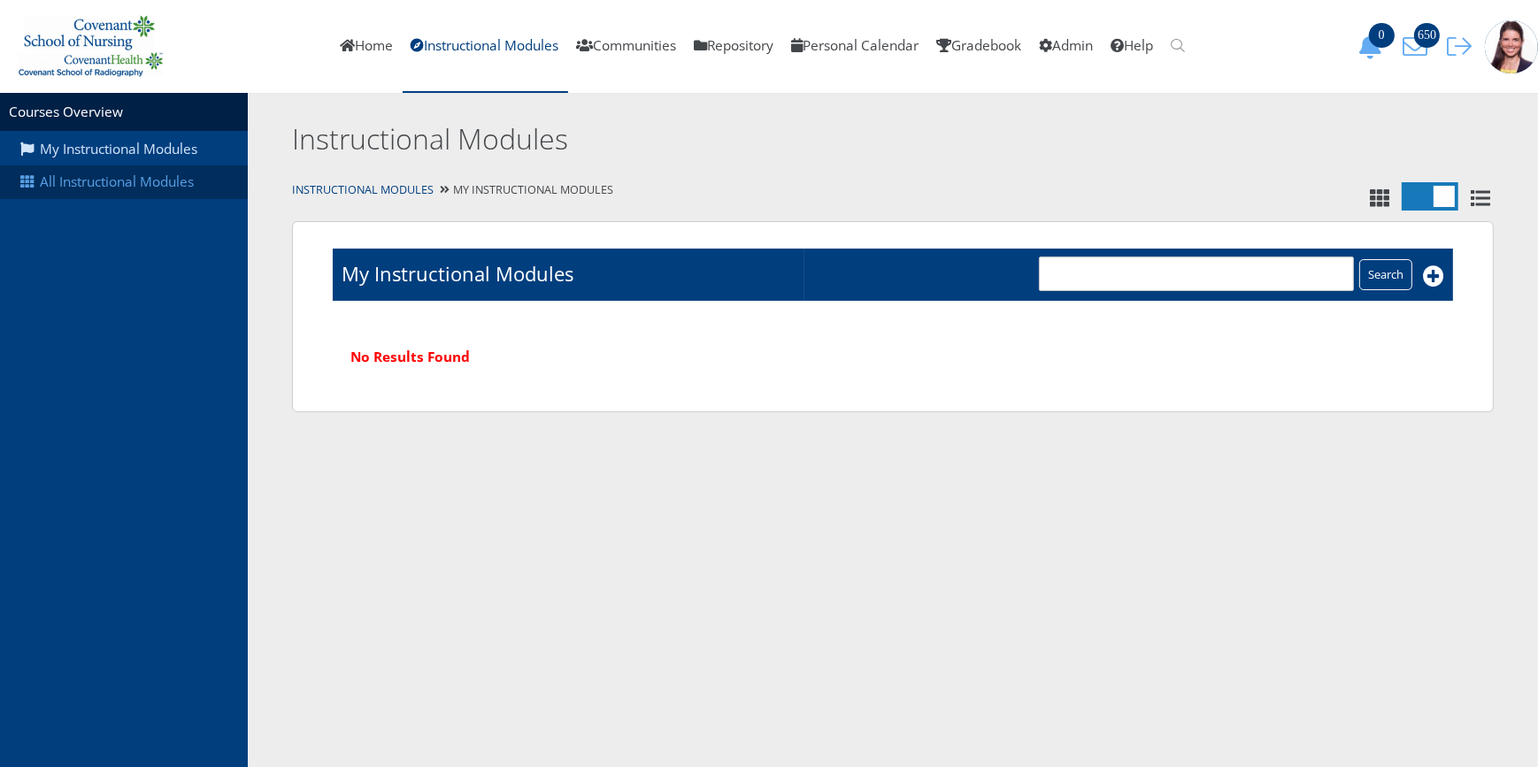
click at [133, 180] on link "All Instructional Modules" at bounding box center [124, 182] width 248 height 34
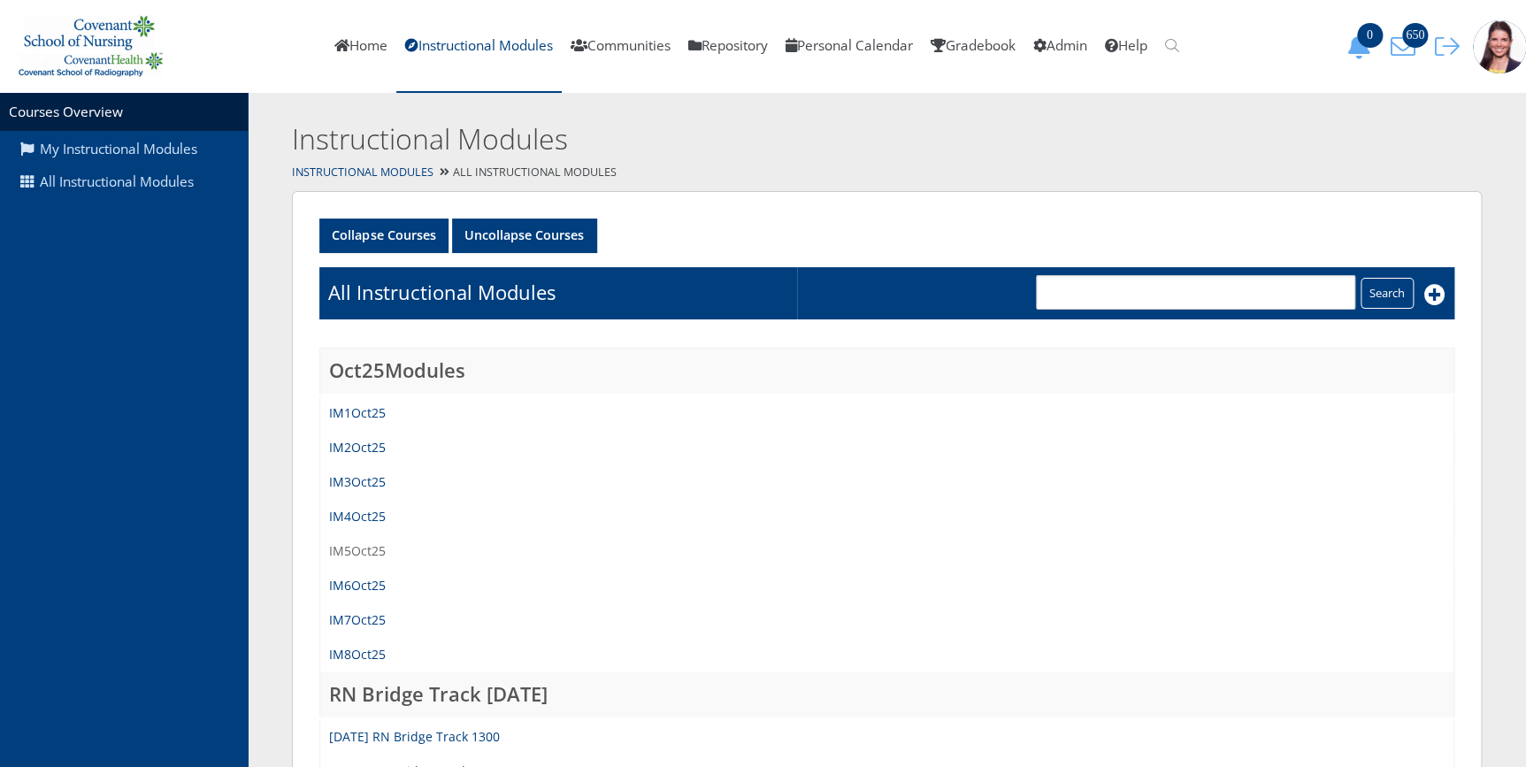
click at [354, 549] on link "IM5Oct25" at bounding box center [357, 550] width 57 height 17
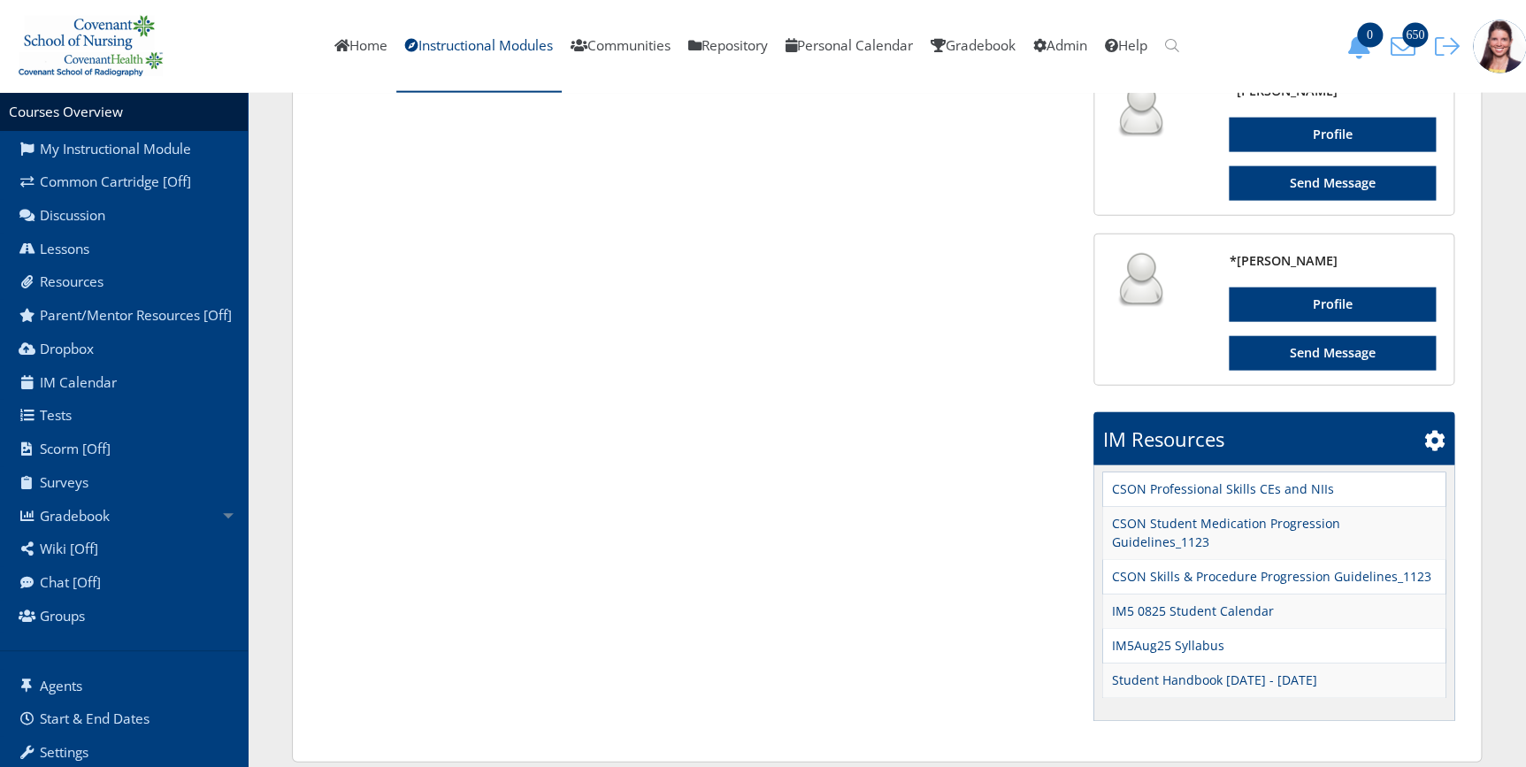
scroll to position [1934, 0]
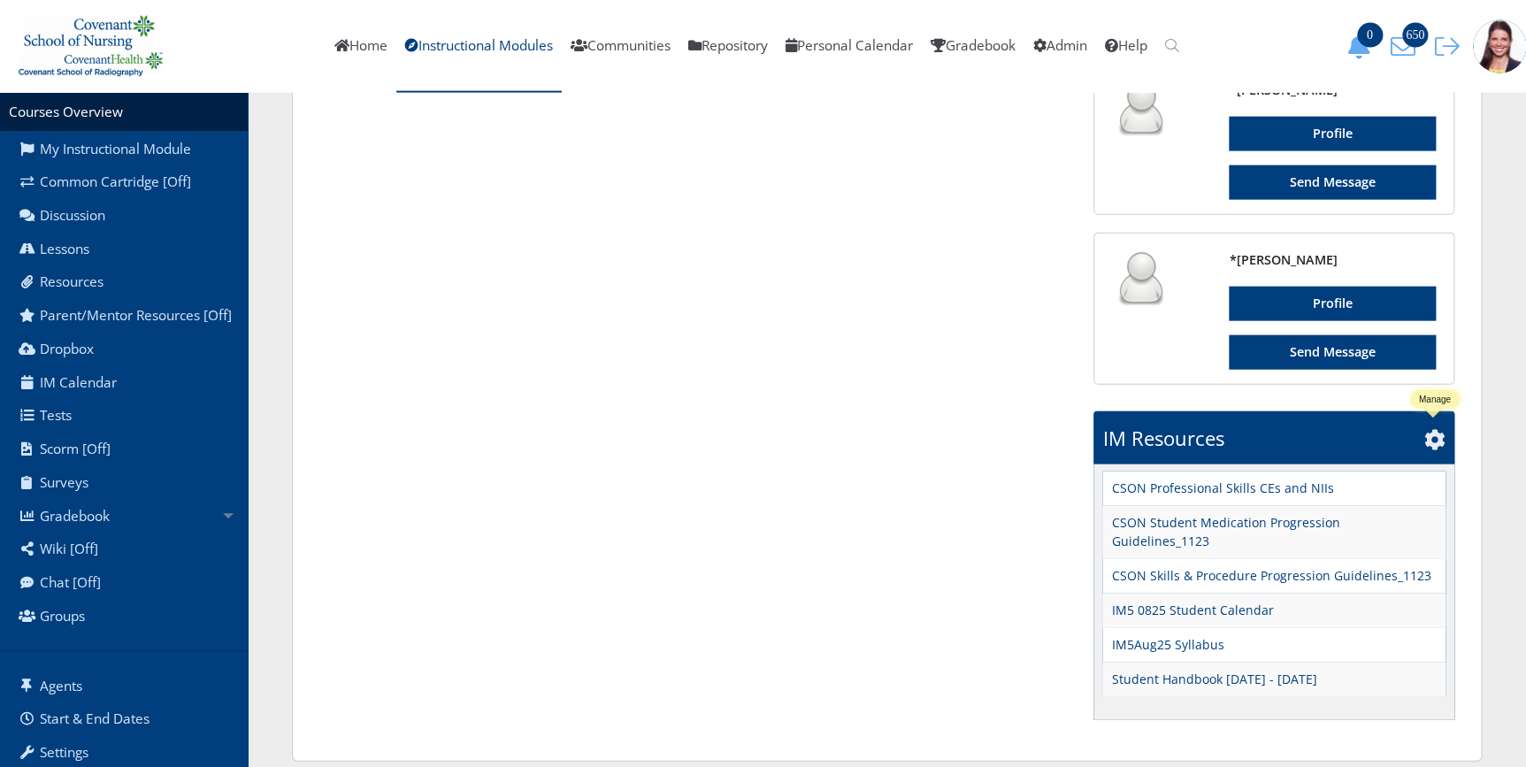
click at [1436, 439] on icon at bounding box center [1435, 439] width 21 height 21
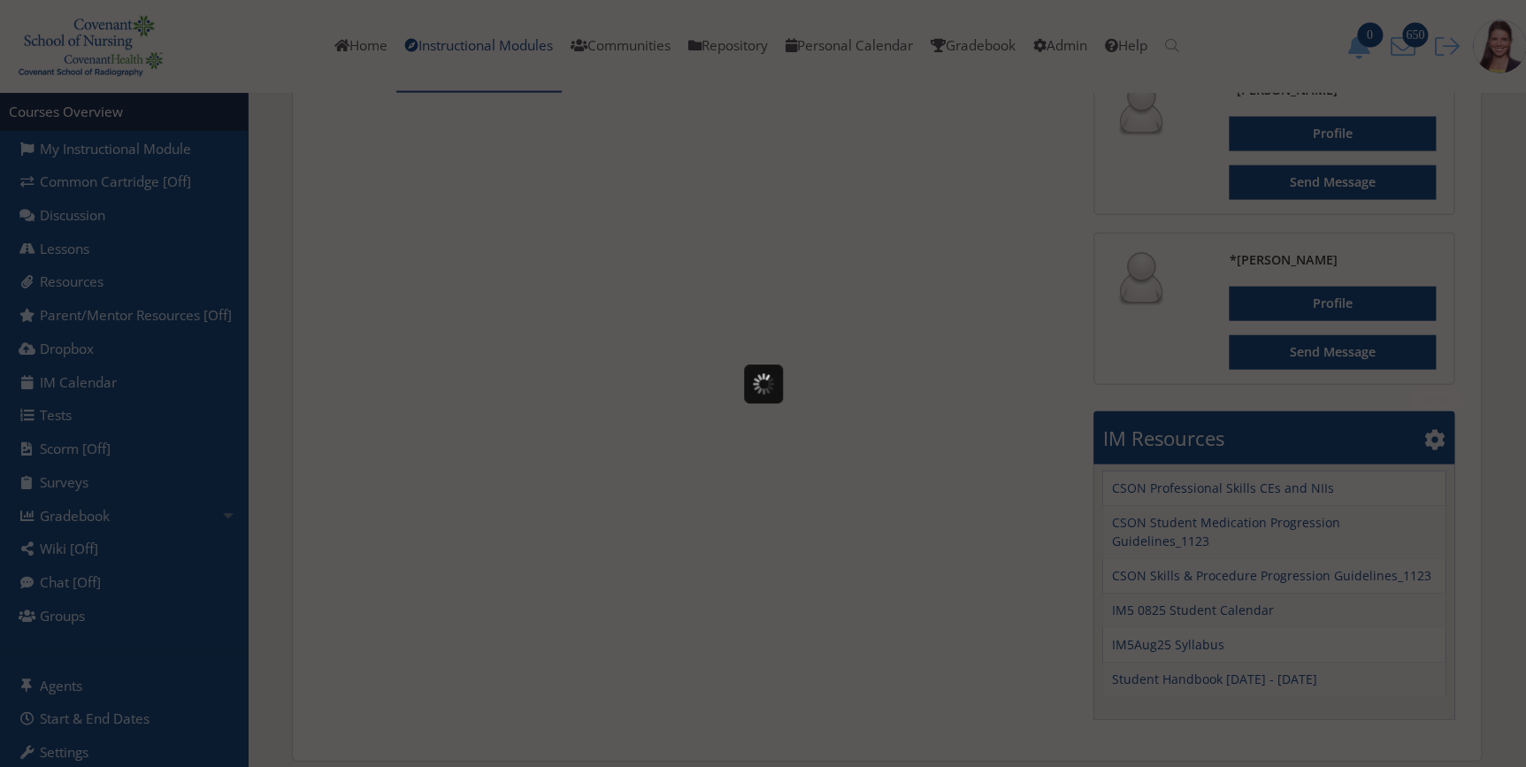
scroll to position [0, 0]
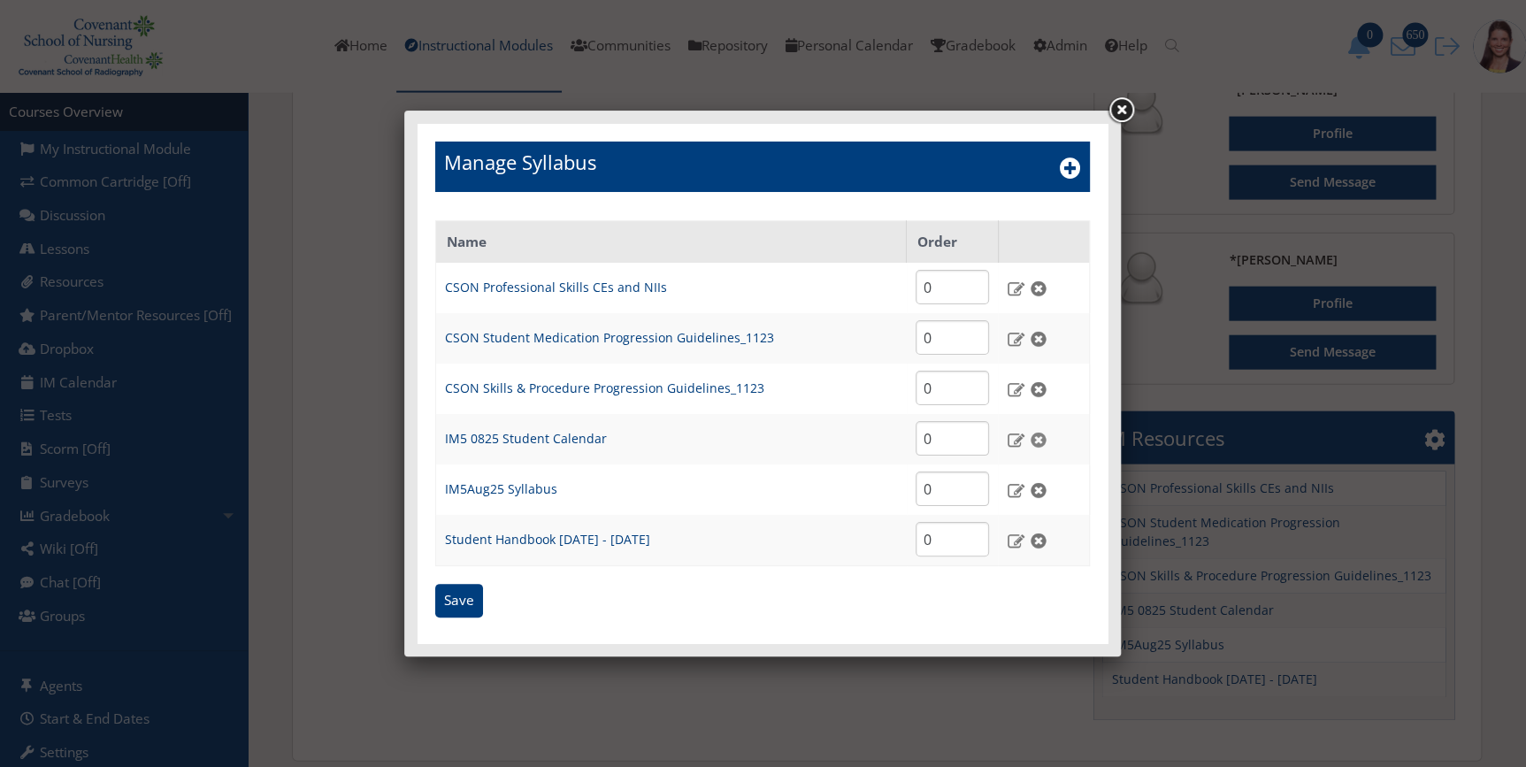
click at [1038, 435] on img at bounding box center [1038, 440] width 19 height 16
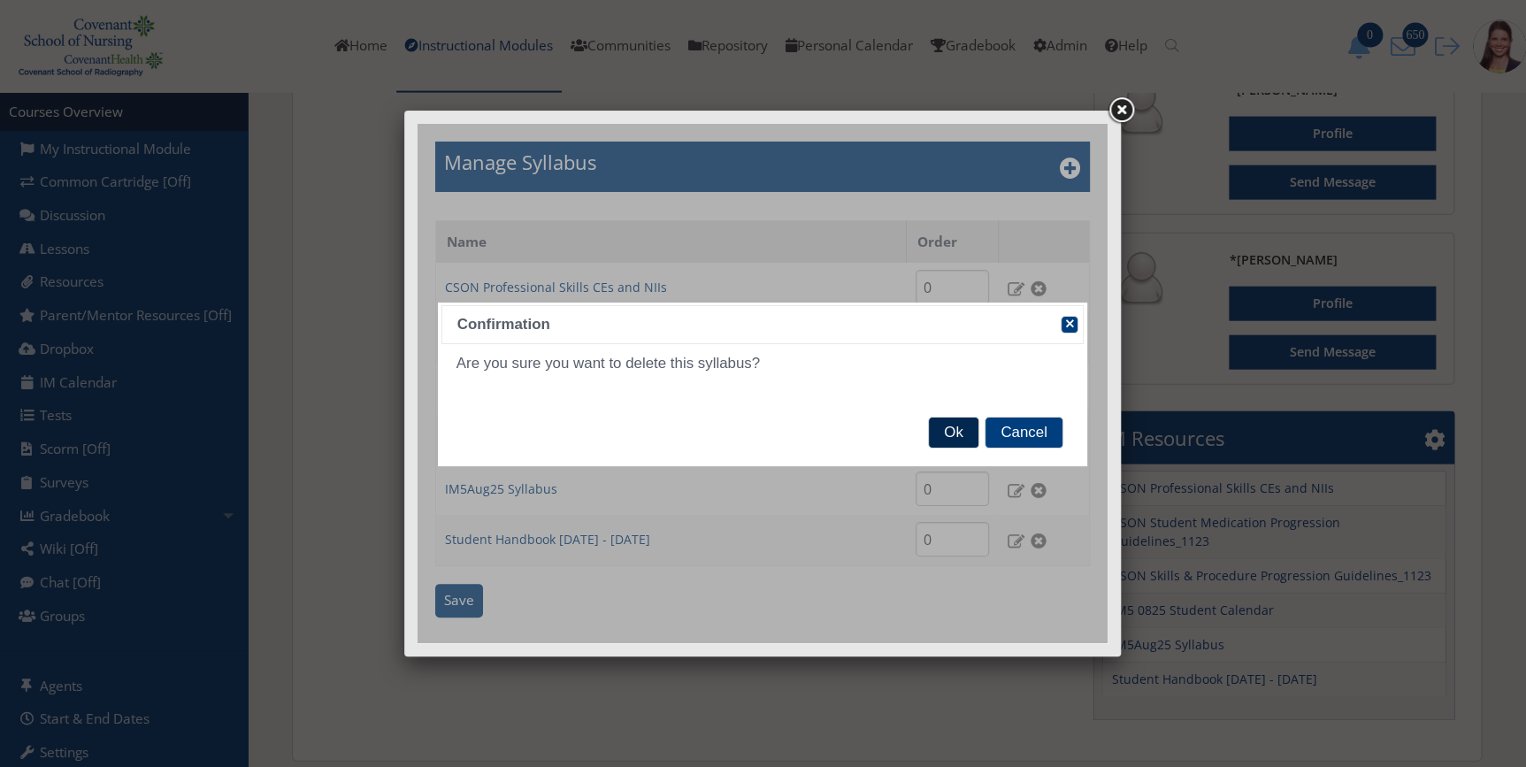
click at [956, 433] on span "Ok" at bounding box center [953, 433] width 49 height 30
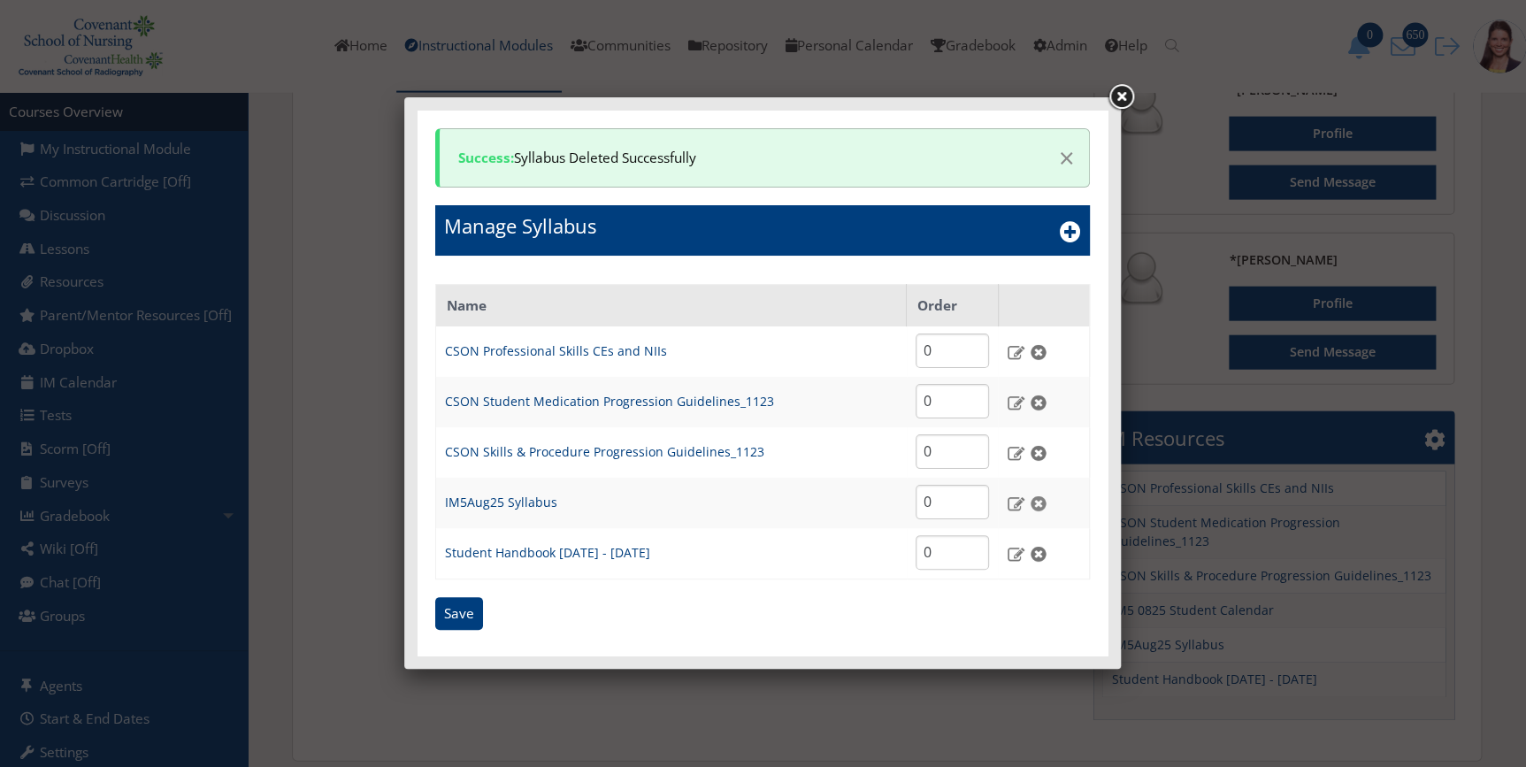
click at [1041, 499] on img at bounding box center [1038, 503] width 19 height 16
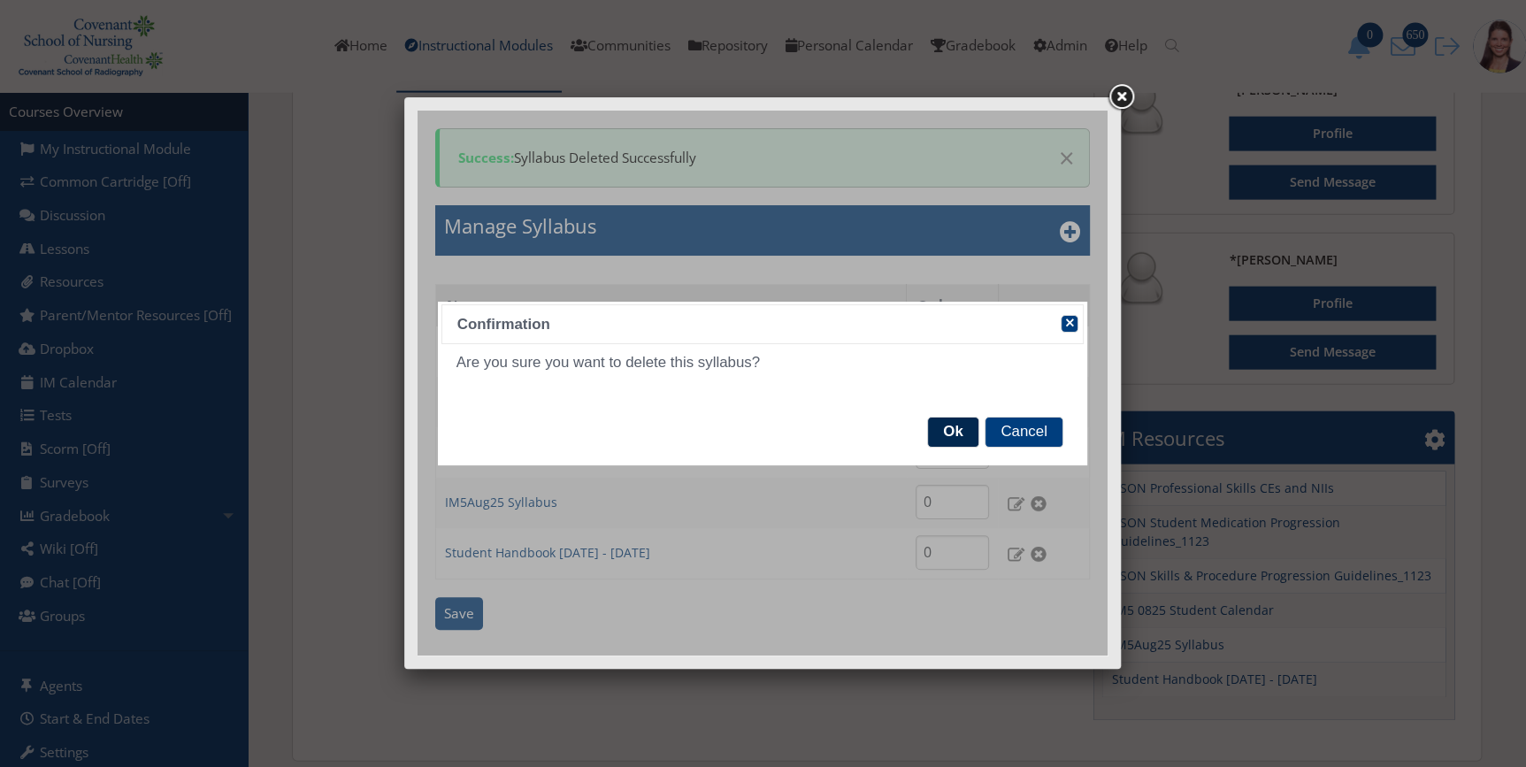
click at [964, 434] on span "Ok" at bounding box center [953, 433] width 50 height 30
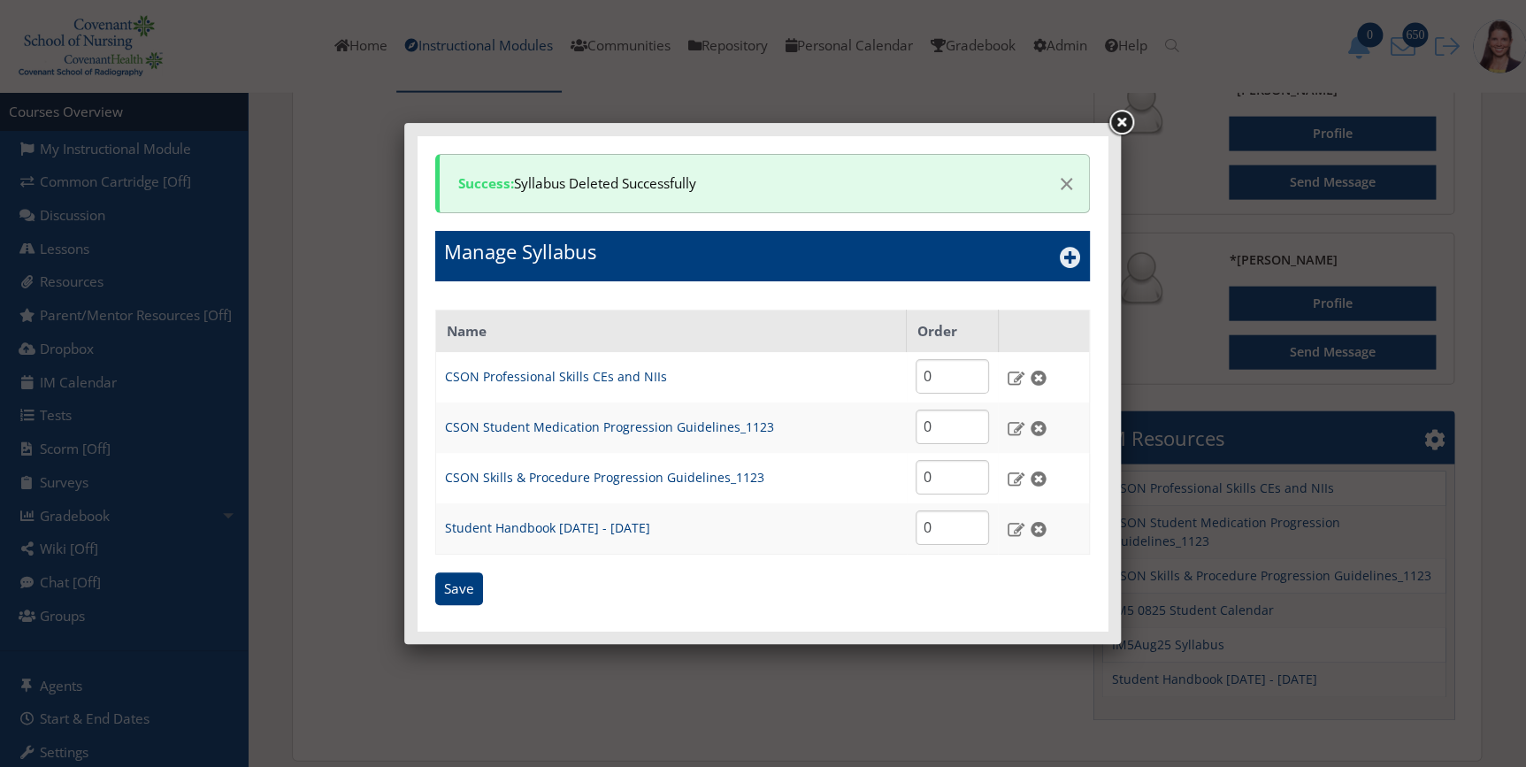
click at [1074, 257] on icon at bounding box center [1070, 257] width 21 height 21
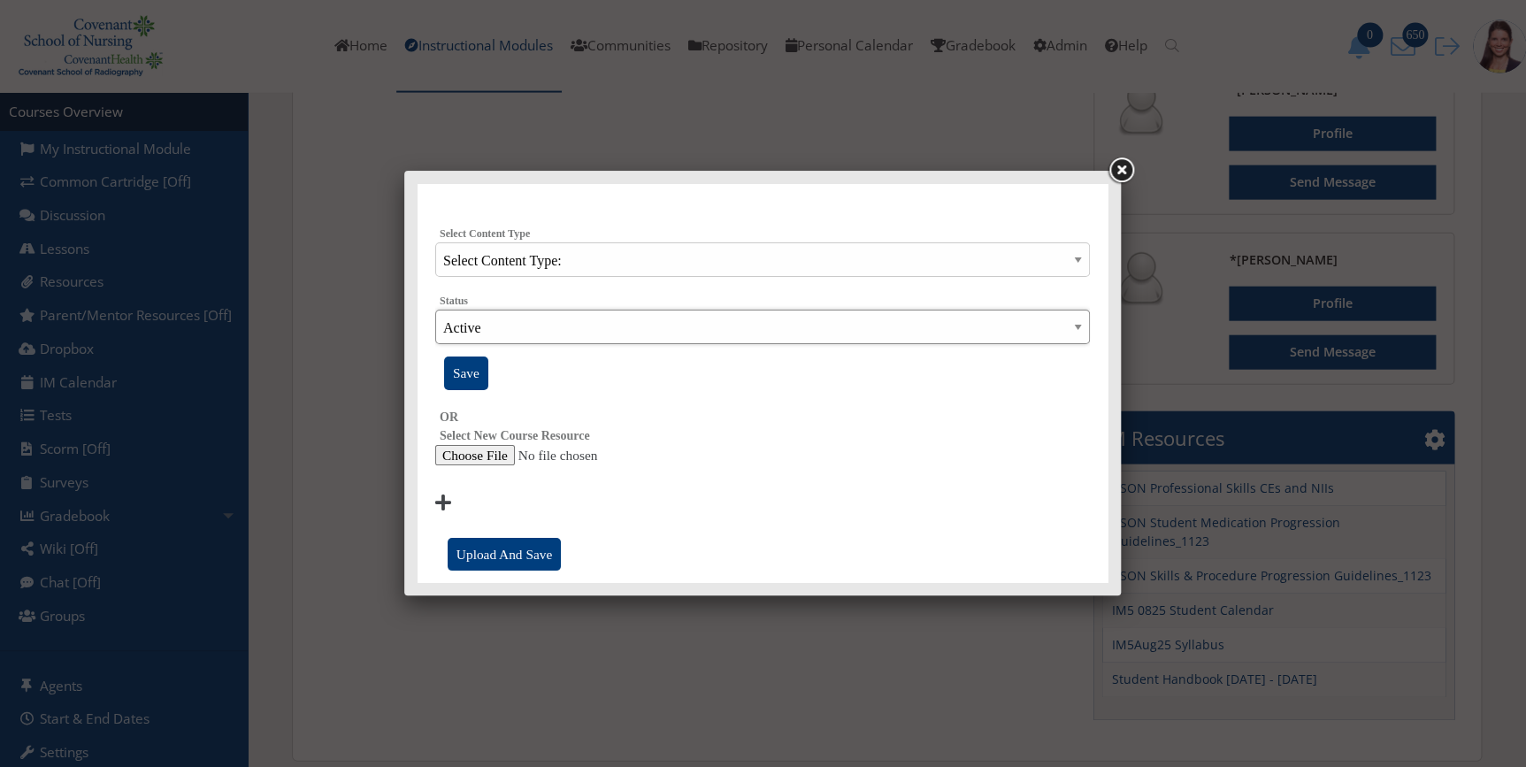
click at [504, 335] on select "Active Inactive" at bounding box center [762, 327] width 655 height 35
click at [650, 454] on input "file" at bounding box center [762, 455] width 655 height 21
type input "C:\fakepath\IM5Oct25 Syllabus.docx"
click at [520, 560] on input "Upload And Save" at bounding box center [504, 555] width 113 height 34
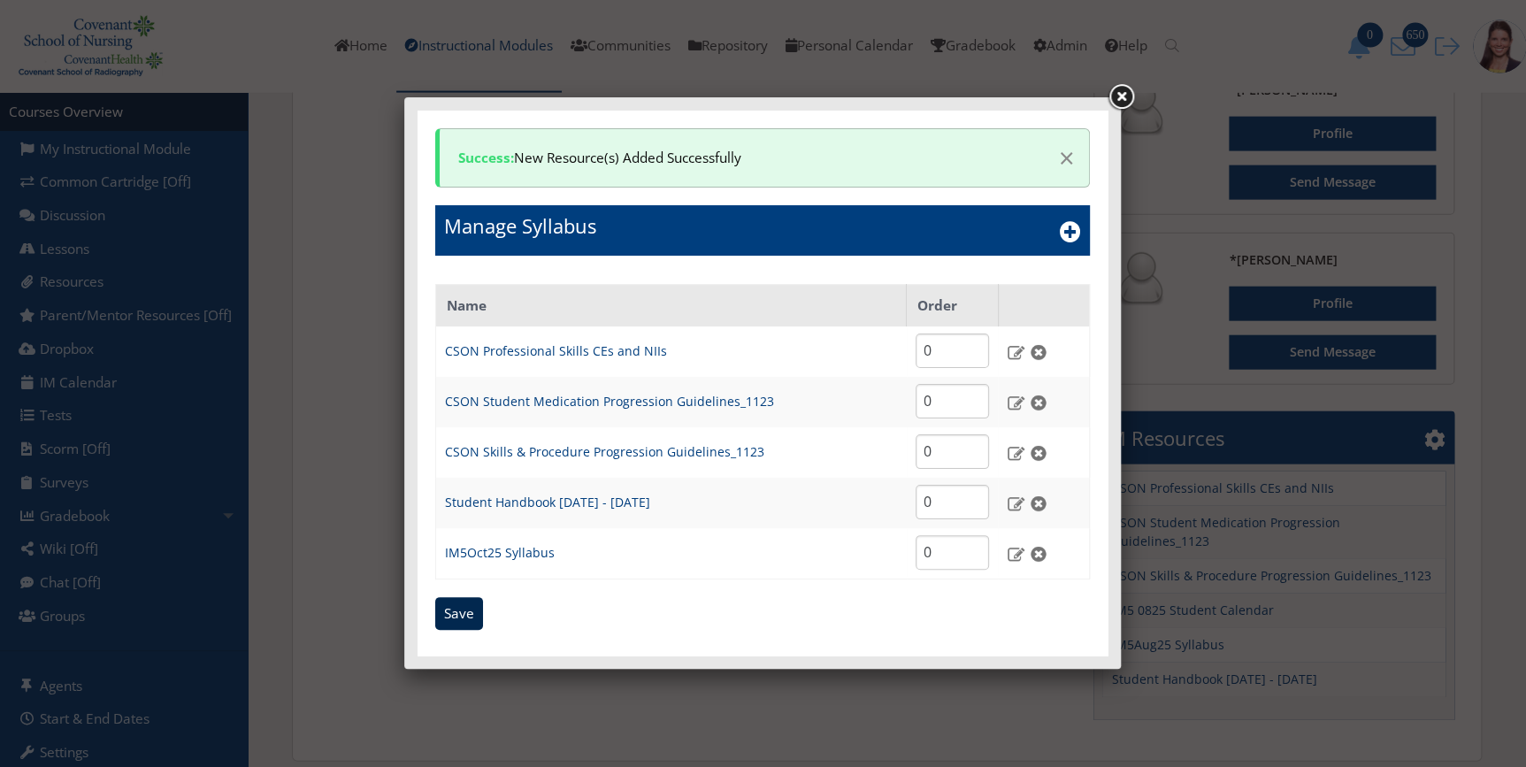
click at [460, 628] on input "Save" at bounding box center [459, 614] width 48 height 34
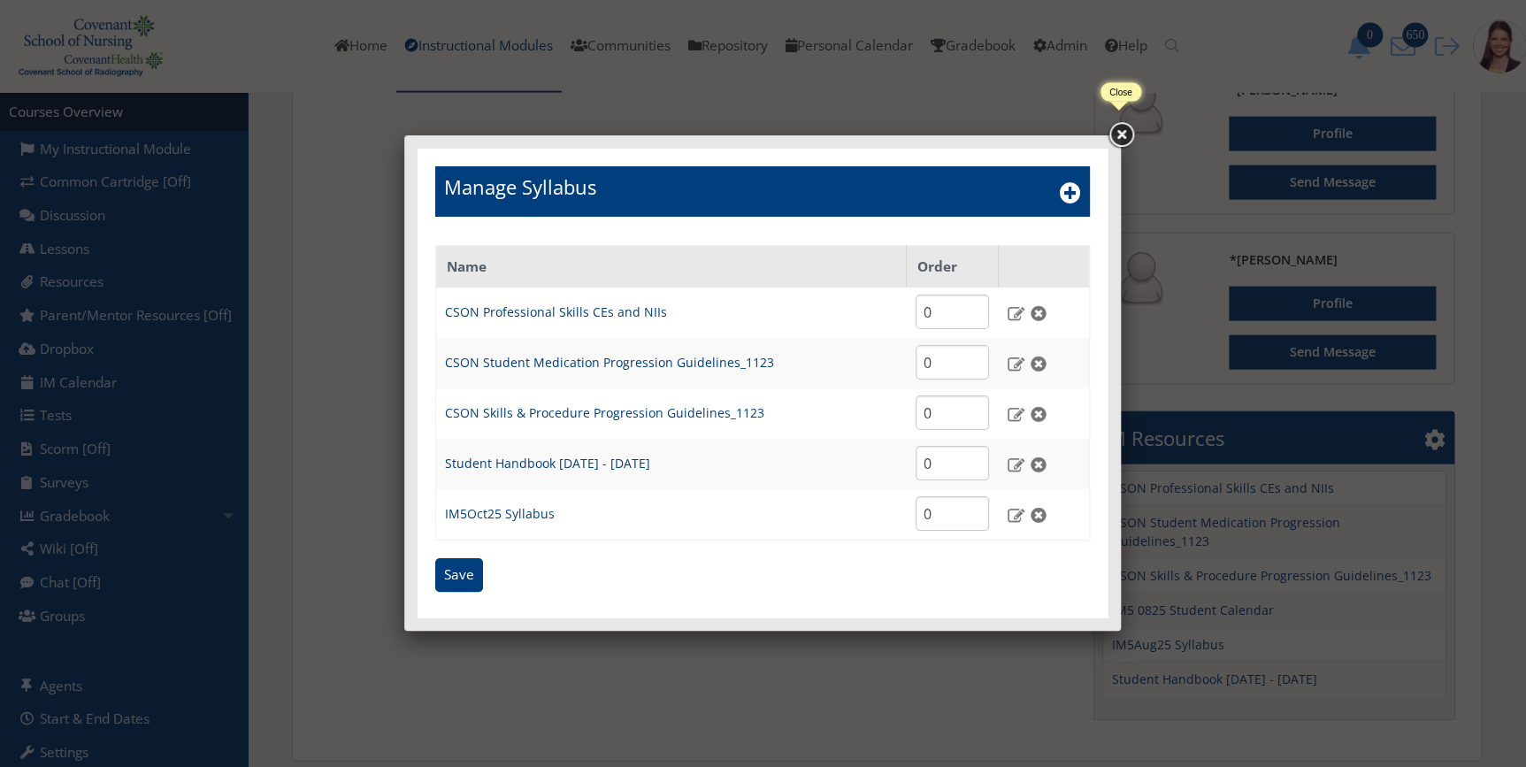
click at [1115, 137] on link at bounding box center [1121, 135] width 32 height 32
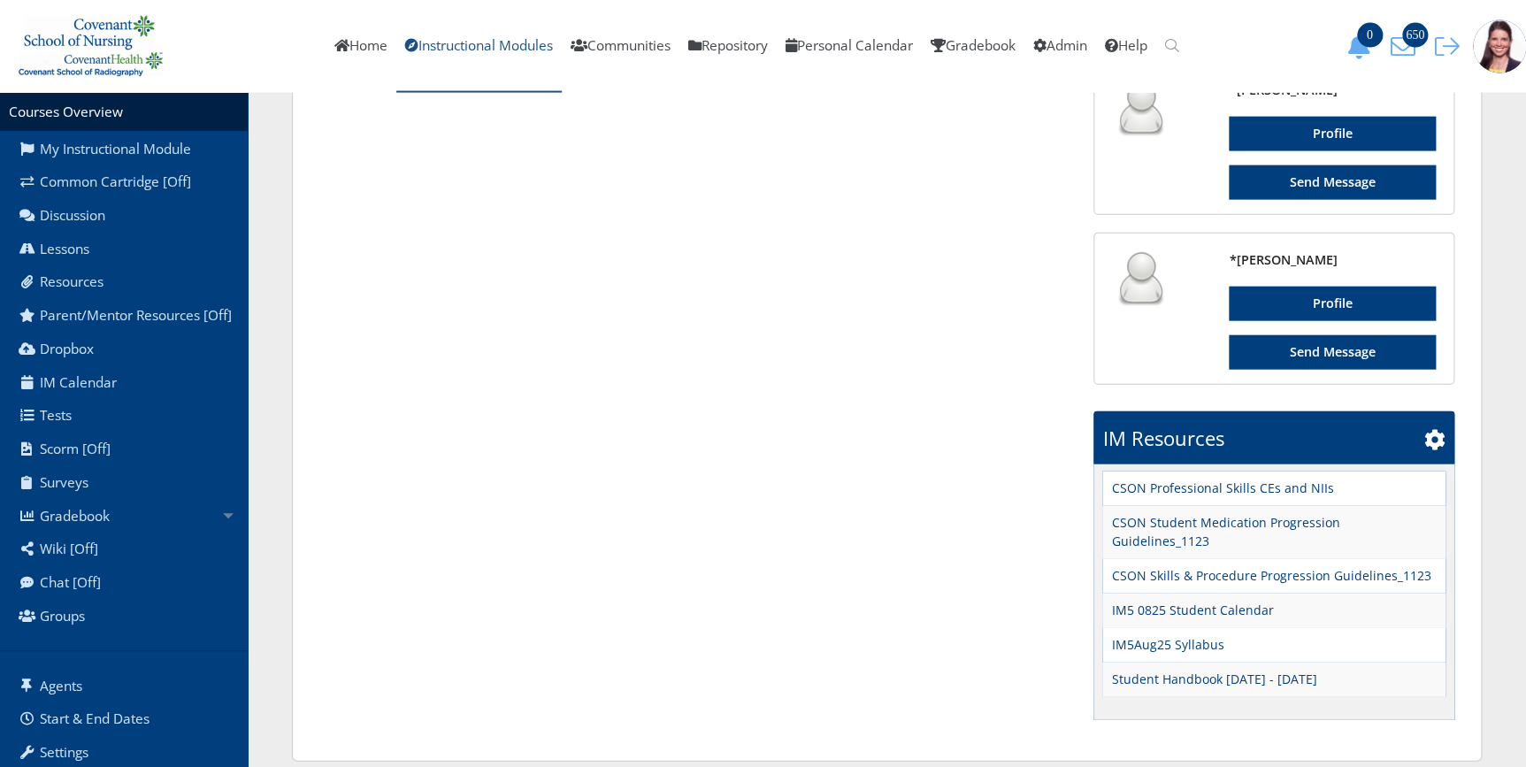
click at [491, 49] on link "Instructional Modules" at bounding box center [478, 46] width 165 height 93
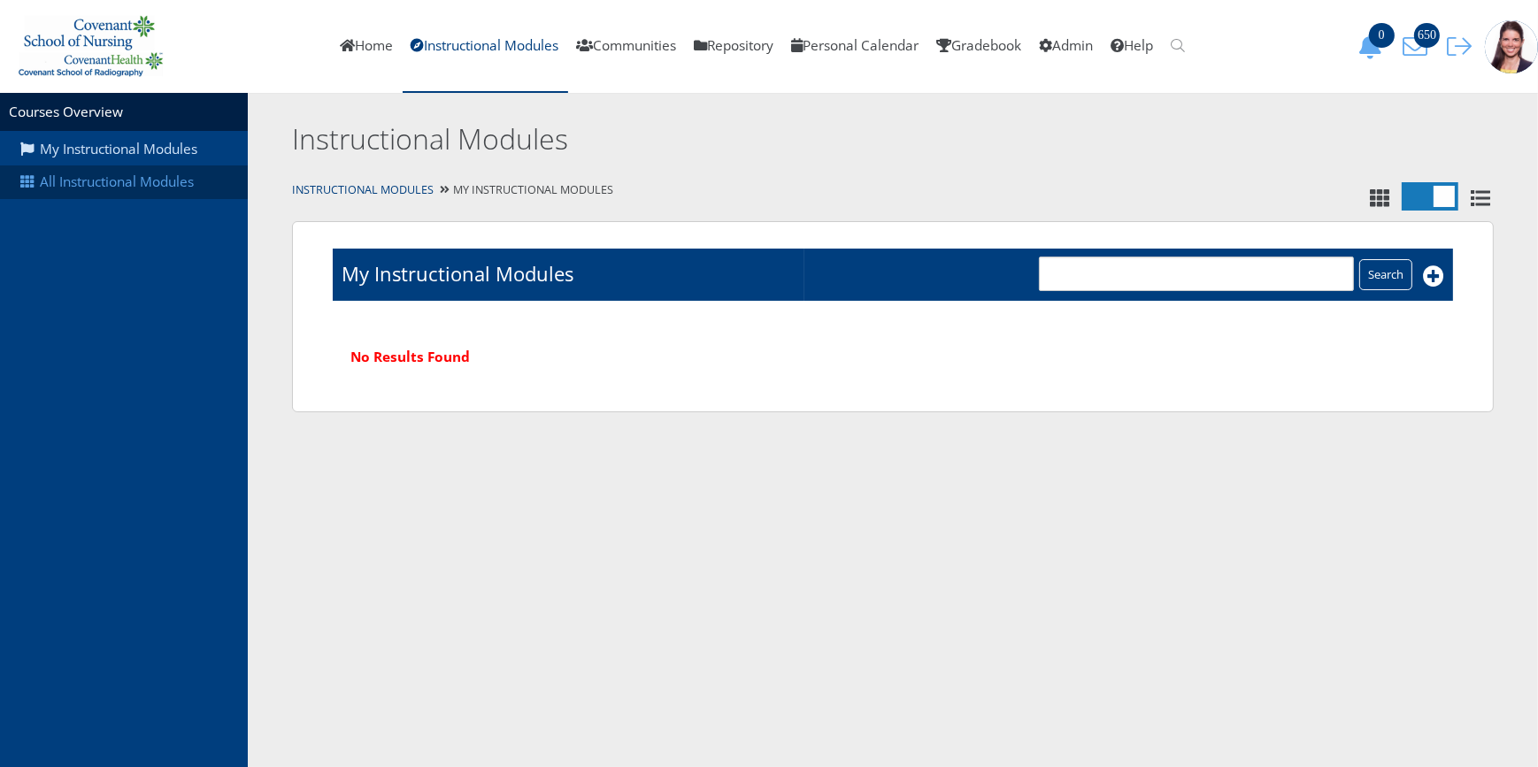
click at [152, 186] on link "All Instructional Modules" at bounding box center [124, 182] width 248 height 34
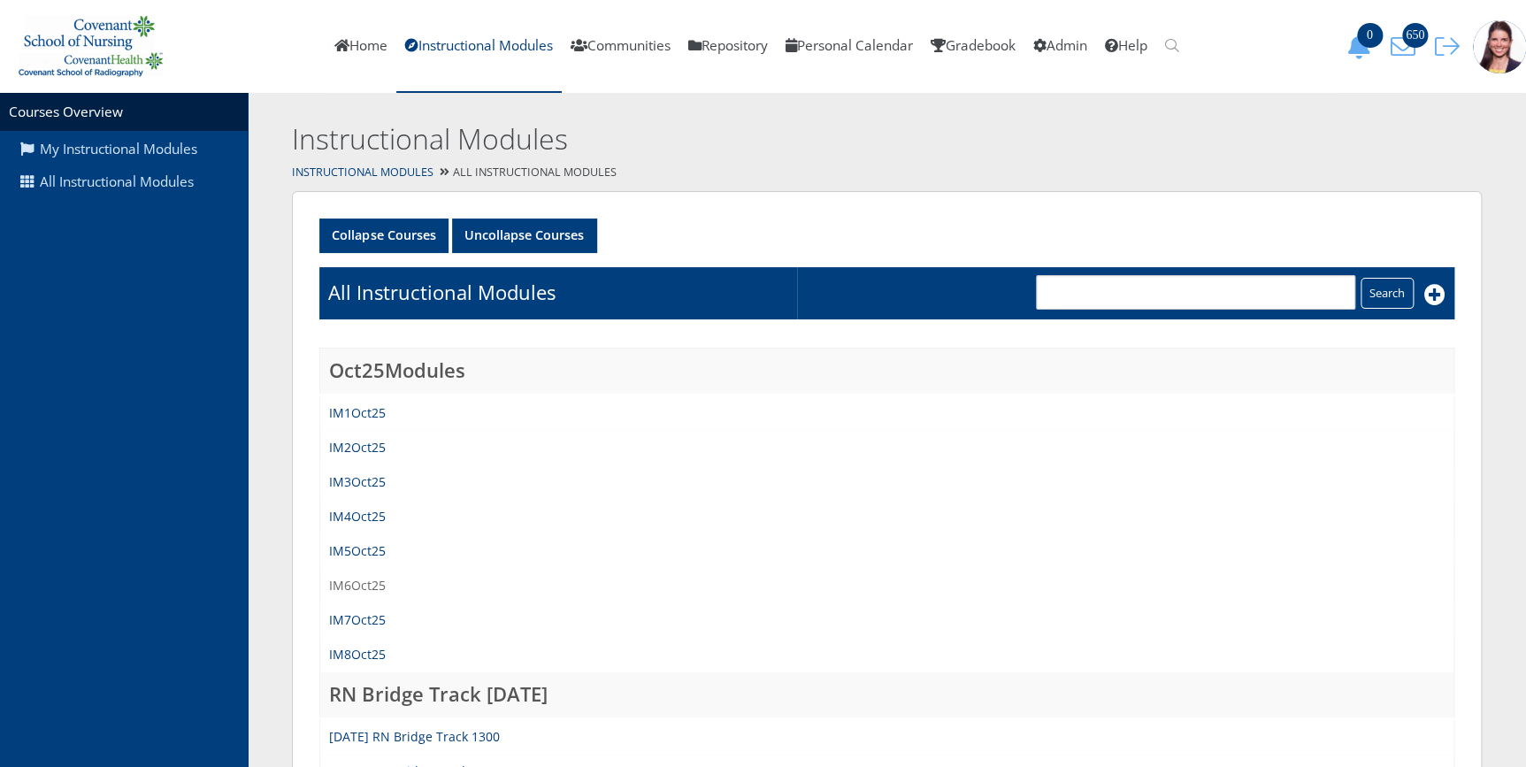
click at [359, 580] on link "IM6Oct25" at bounding box center [357, 585] width 57 height 17
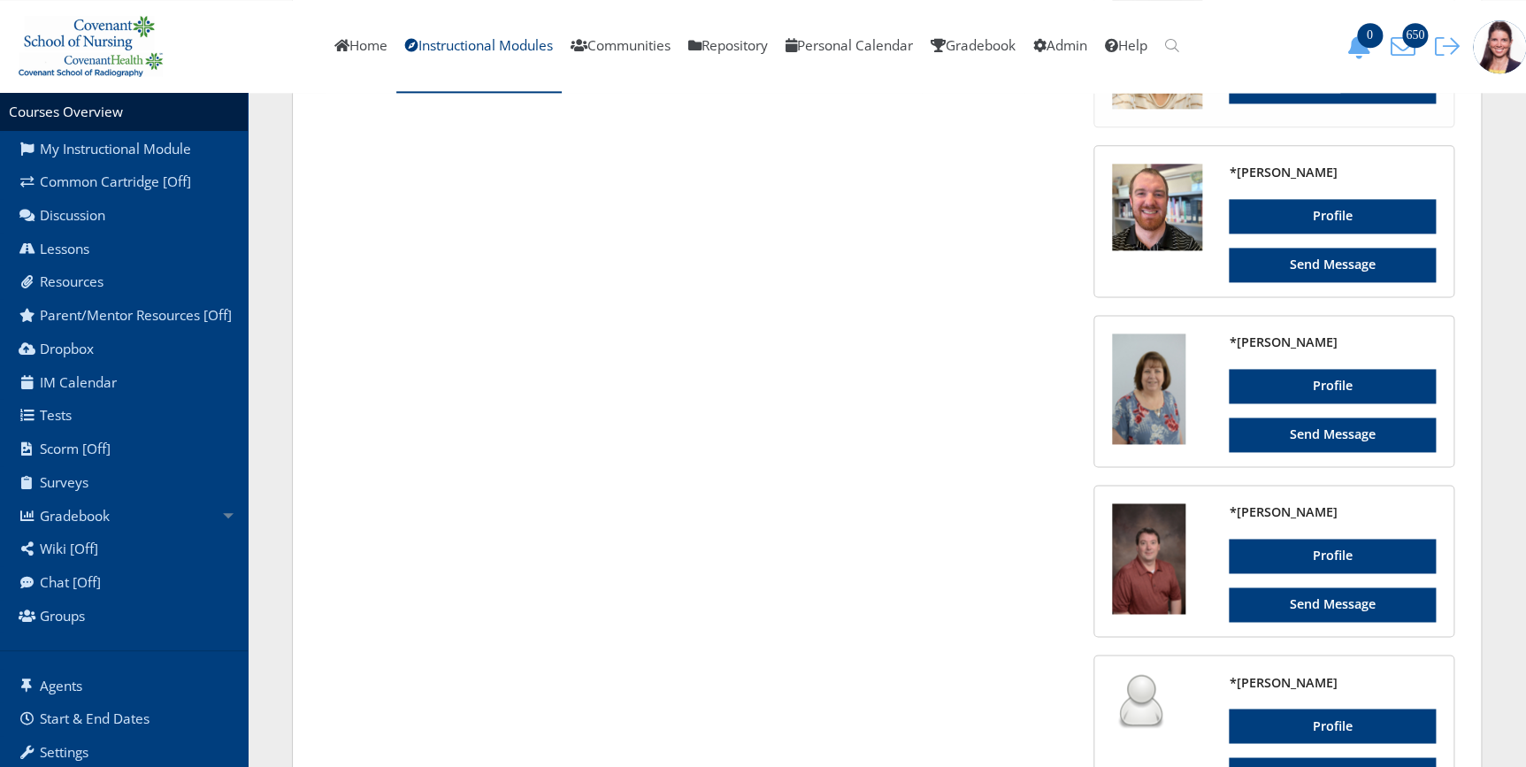
scroll to position [1568, 0]
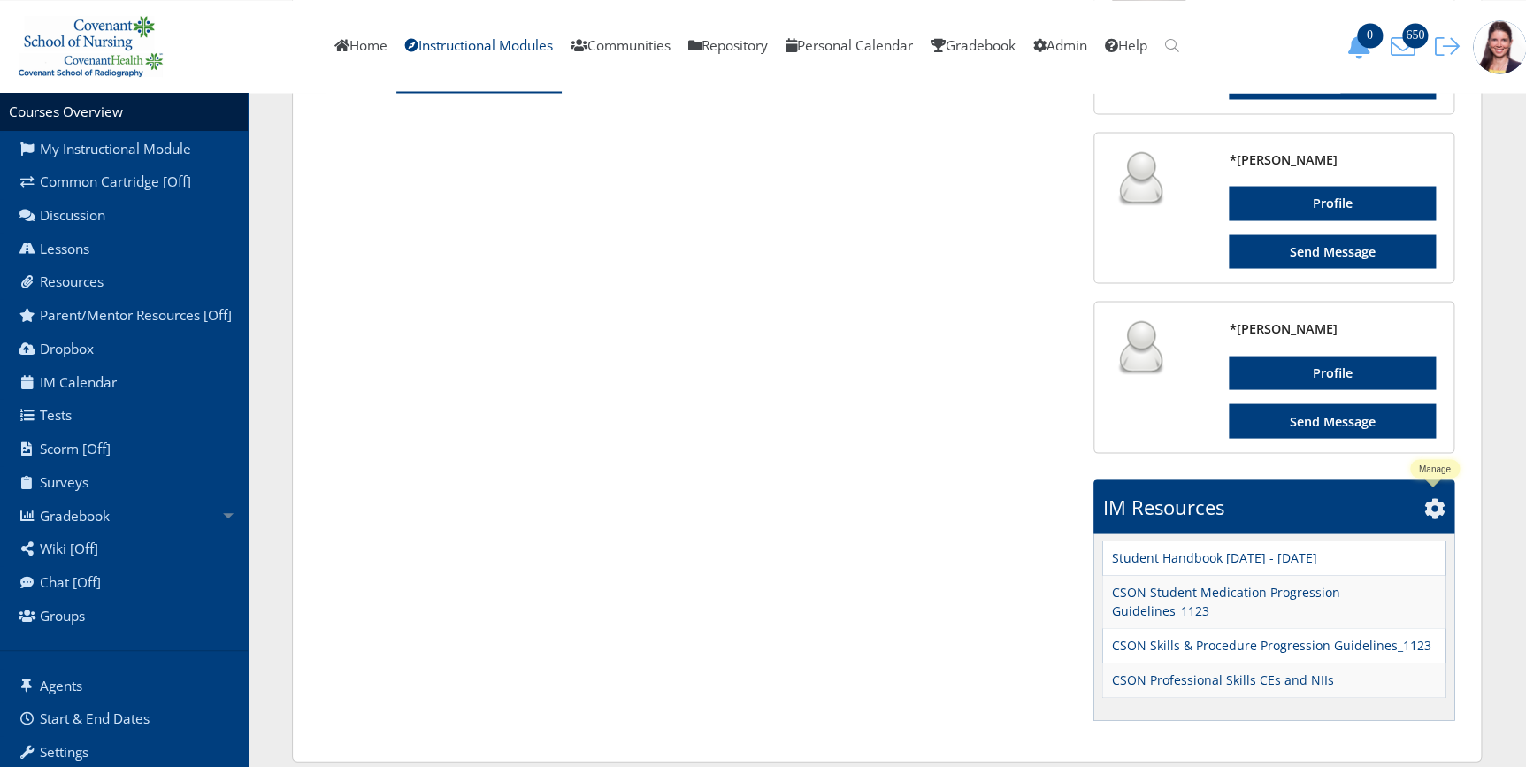
click at [1432, 500] on icon at bounding box center [1435, 507] width 21 height 21
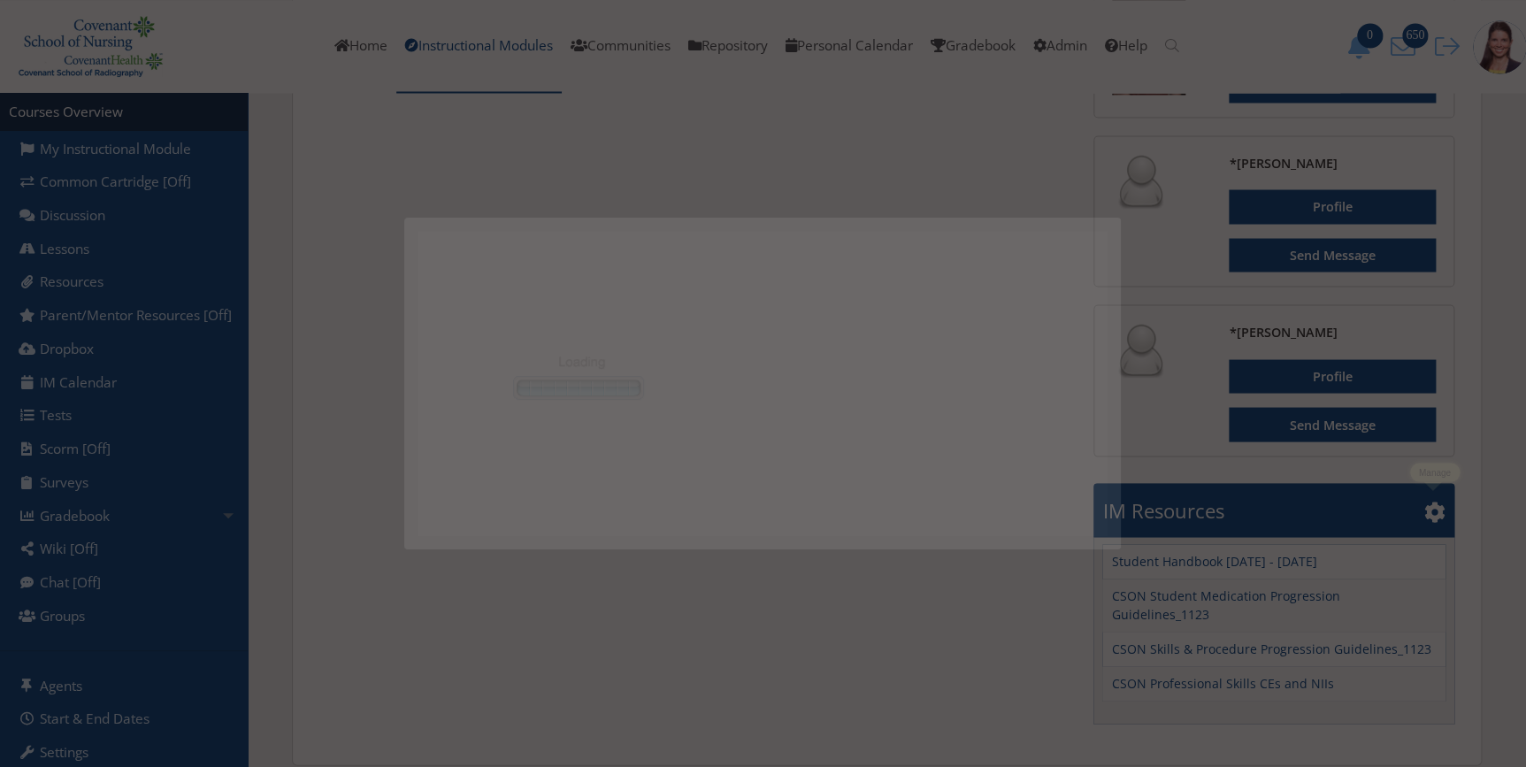
scroll to position [0, 0]
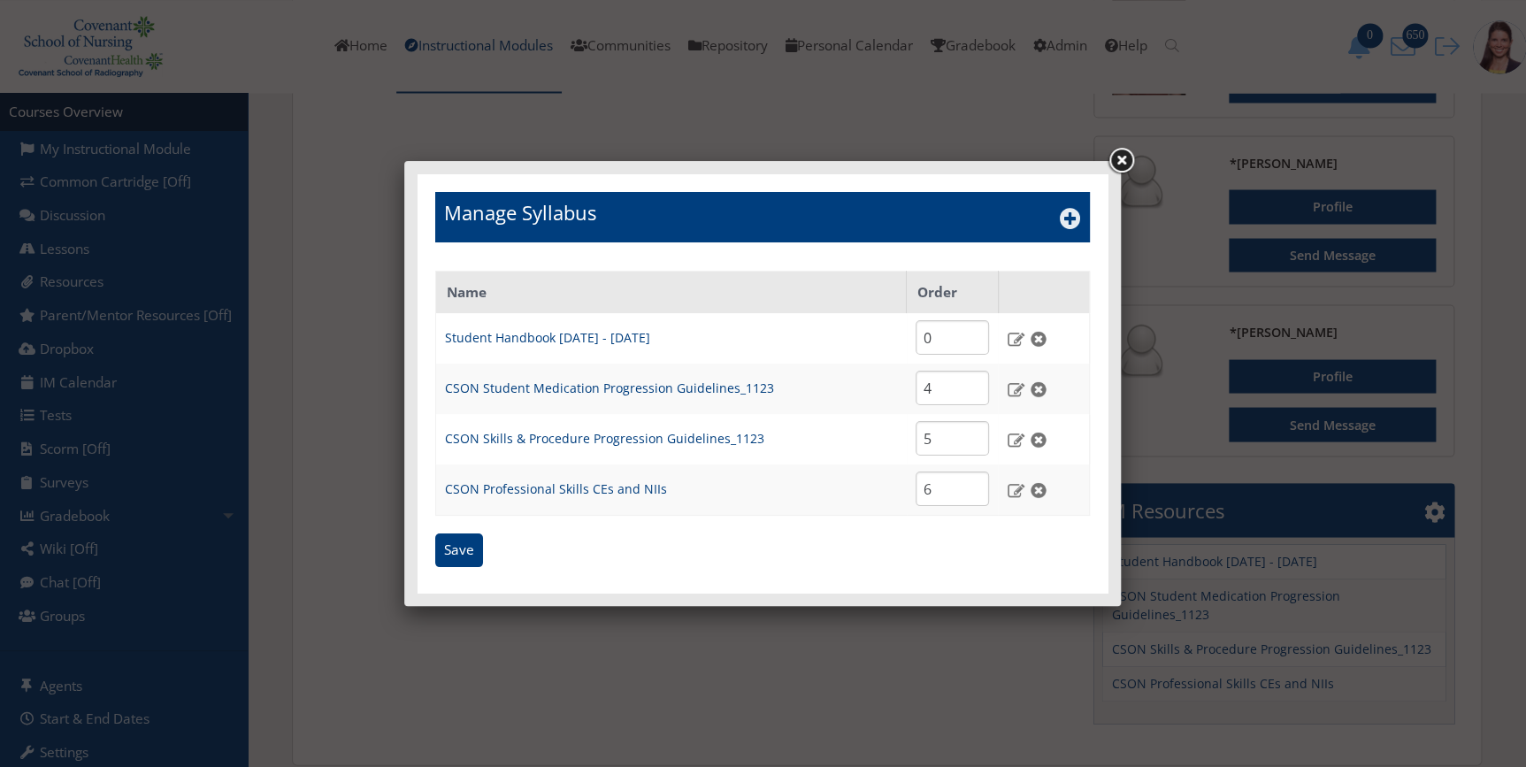
click at [1062, 220] on icon at bounding box center [1070, 218] width 21 height 21
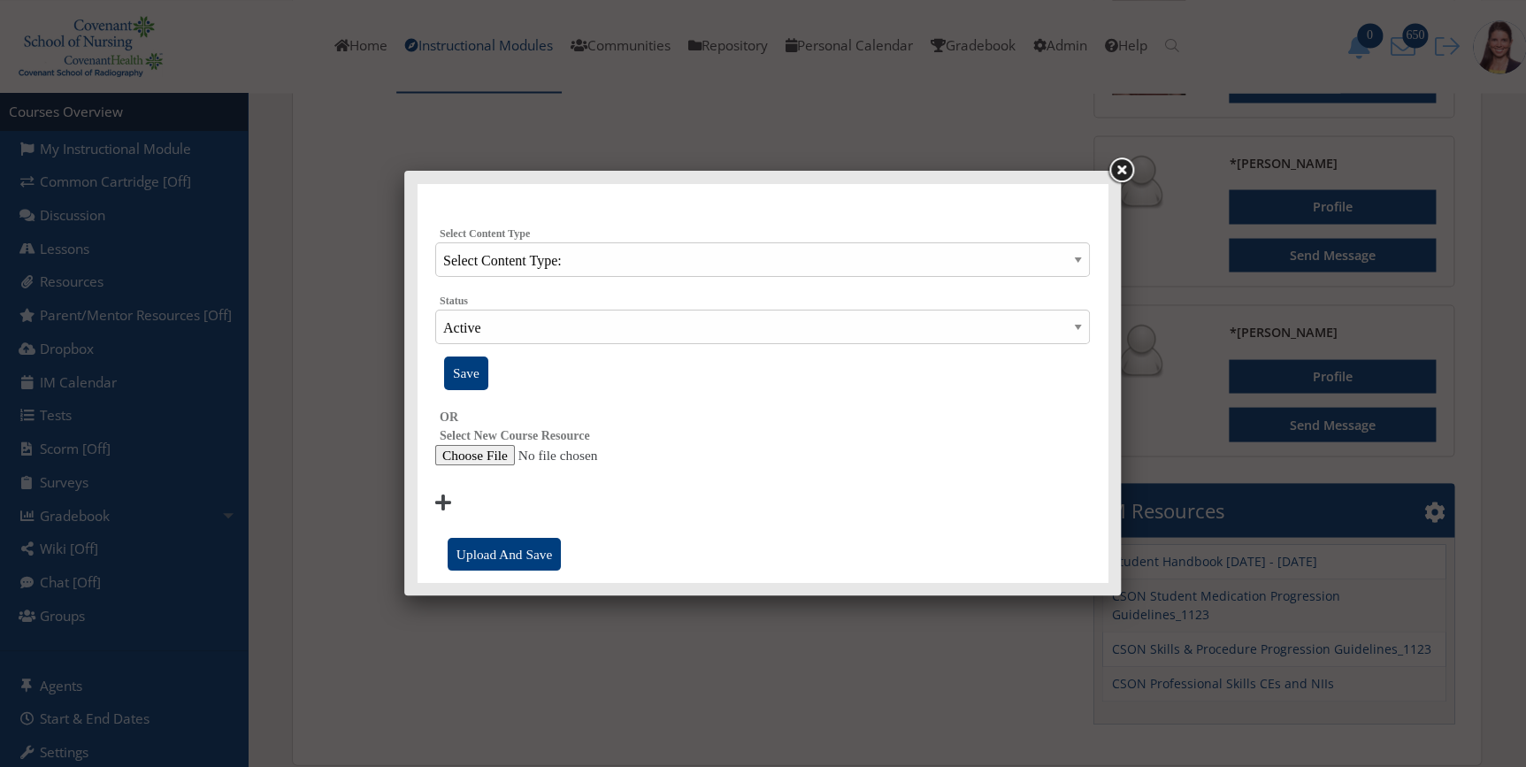
click at [460, 453] on input "file" at bounding box center [762, 455] width 655 height 21
type input "C:\fakepath\IM6Oct25 Syllabus.docx"
click at [526, 557] on input "Upload And Save" at bounding box center [504, 555] width 113 height 34
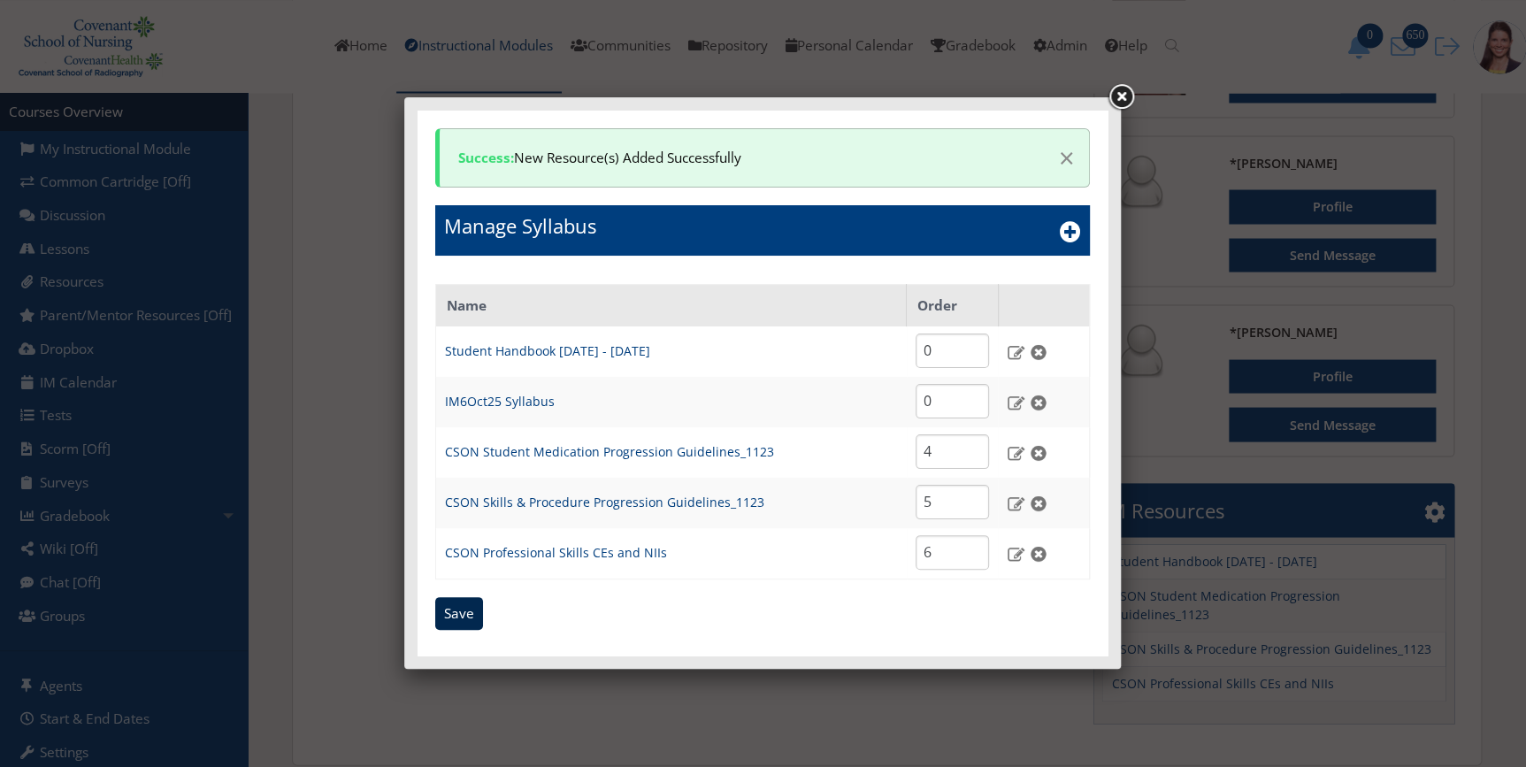
click at [465, 620] on input "Save" at bounding box center [459, 614] width 48 height 34
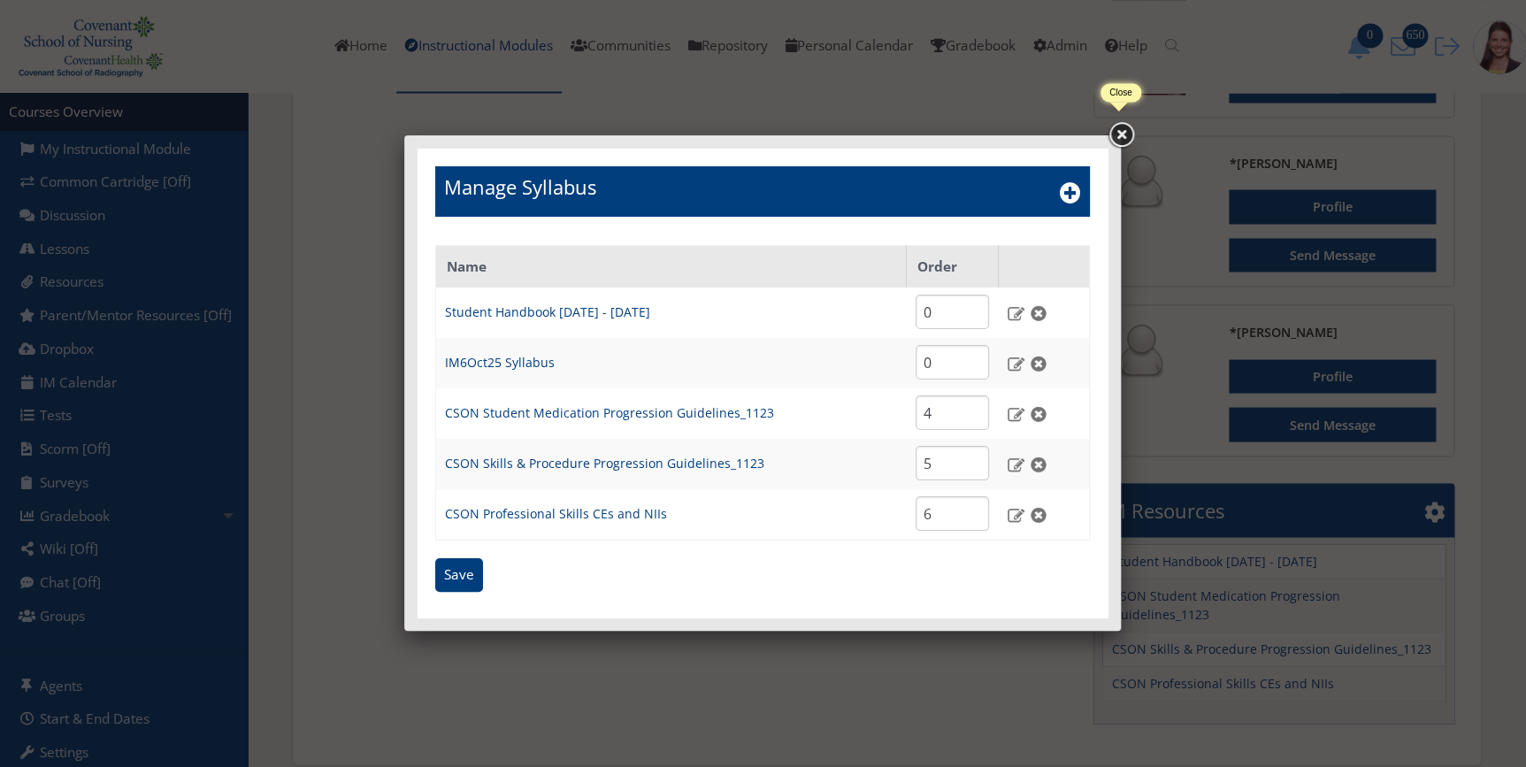
click at [1126, 130] on link at bounding box center [1121, 135] width 32 height 32
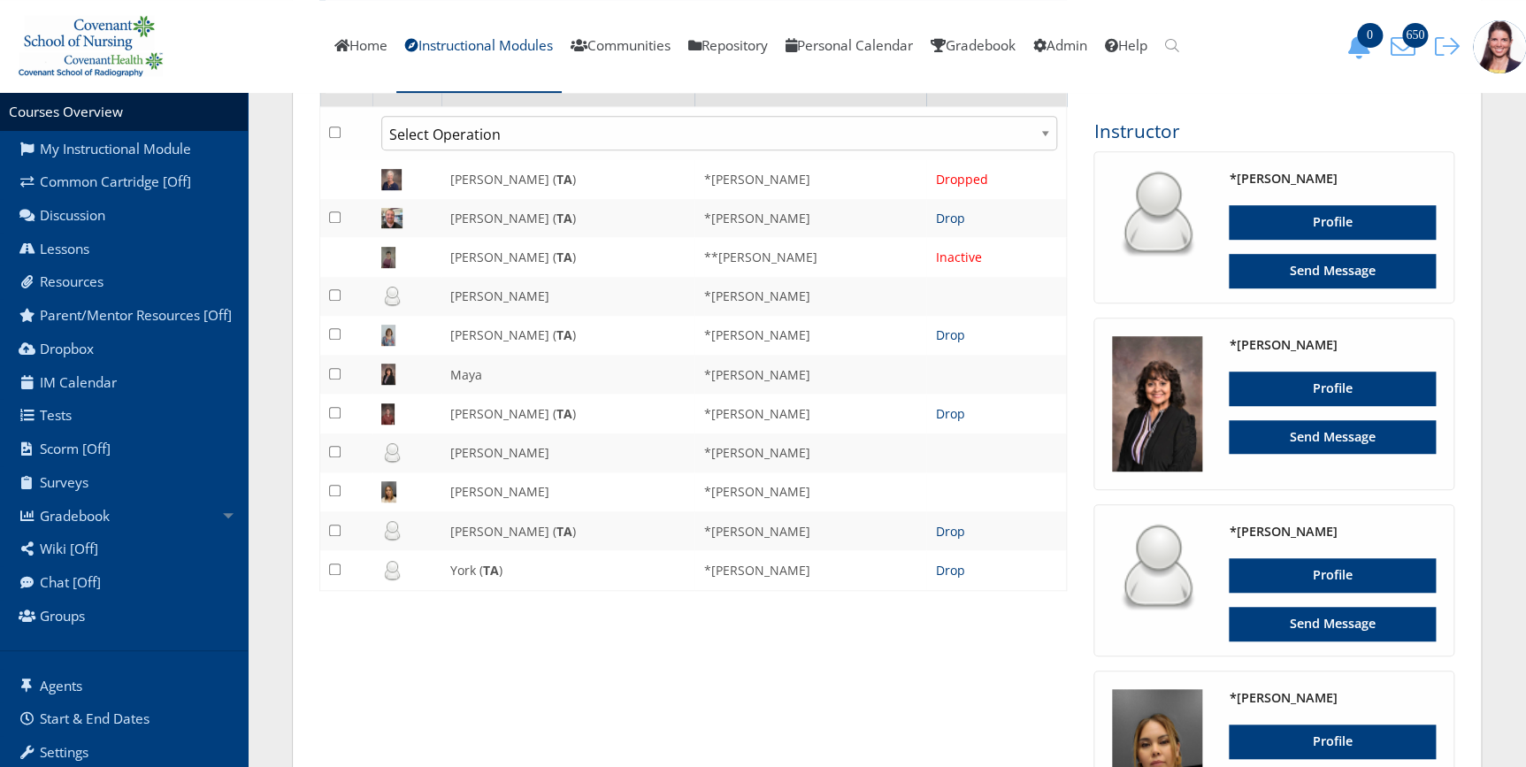
scroll to position [116, 0]
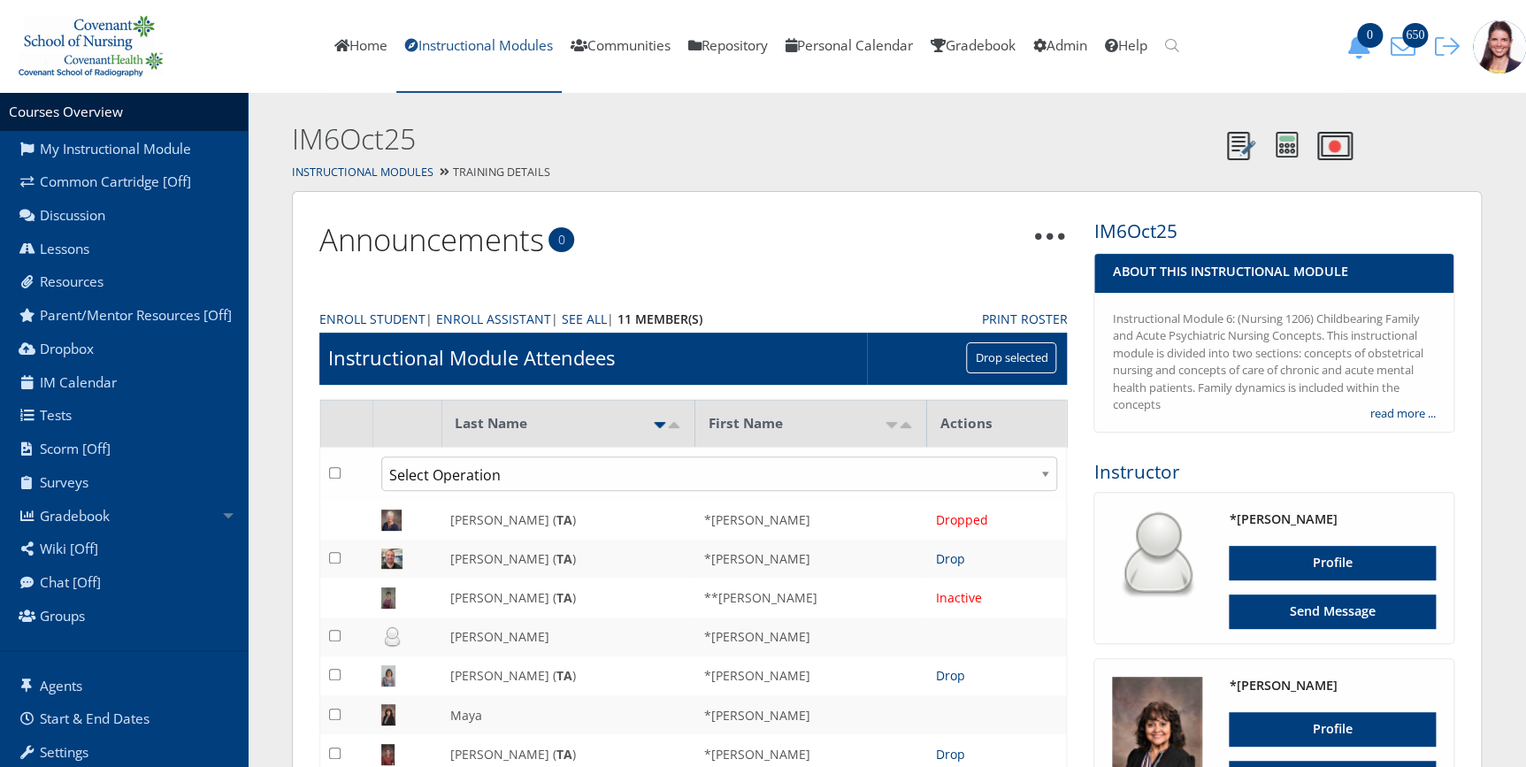
click at [455, 42] on link "Instructional Modules" at bounding box center [478, 46] width 165 height 93
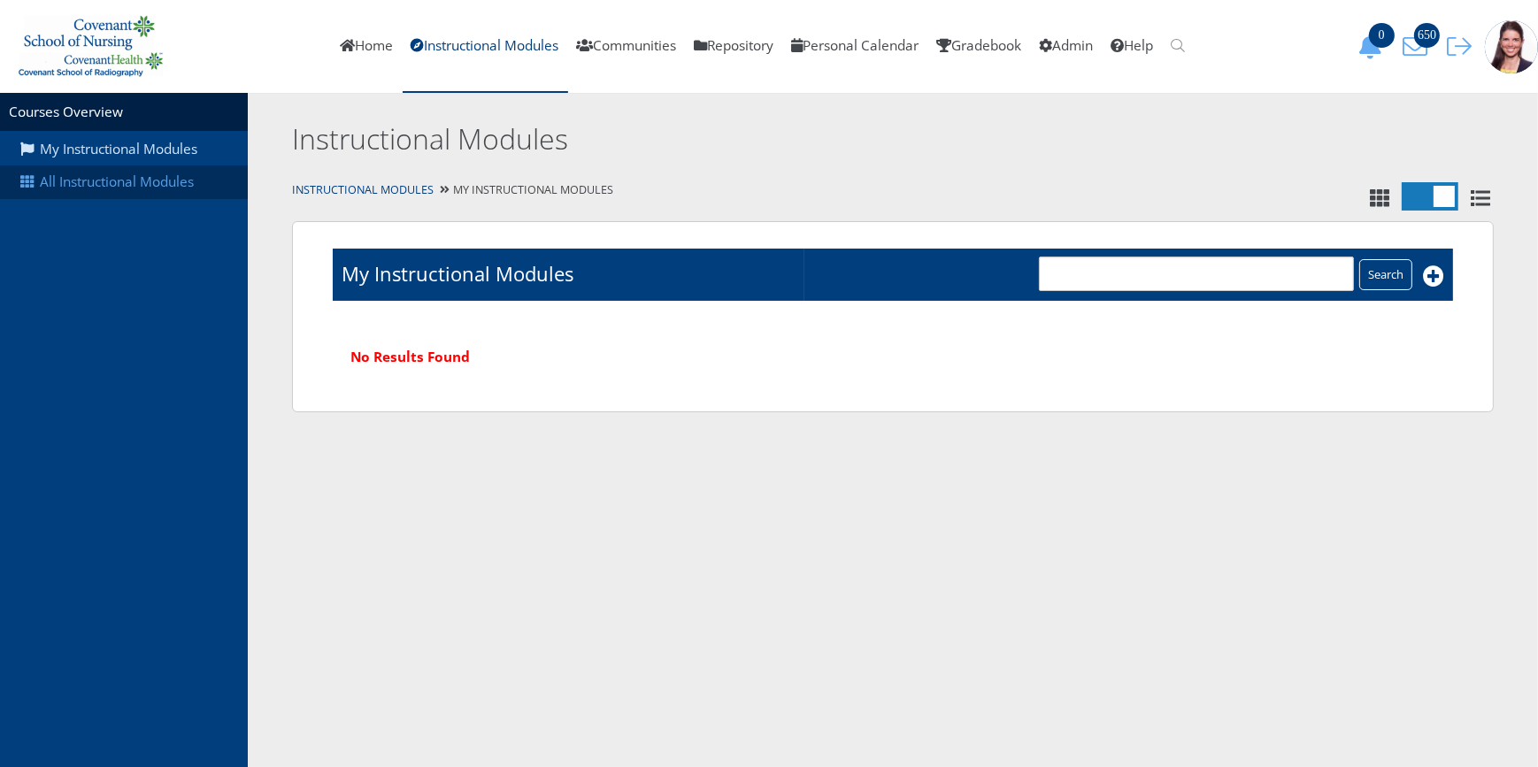
click at [98, 189] on link "All Instructional Modules" at bounding box center [124, 182] width 248 height 34
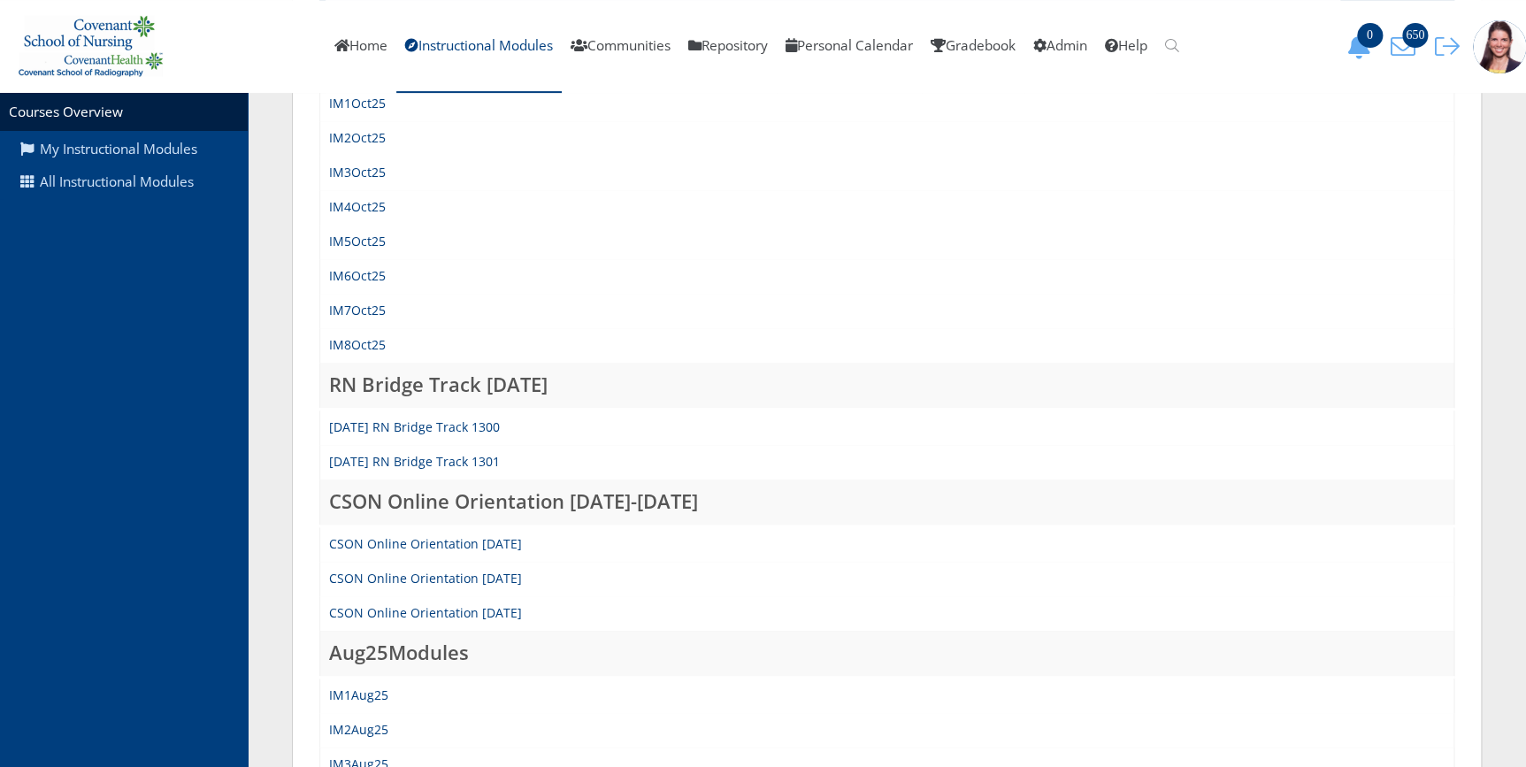
scroll to position [80, 0]
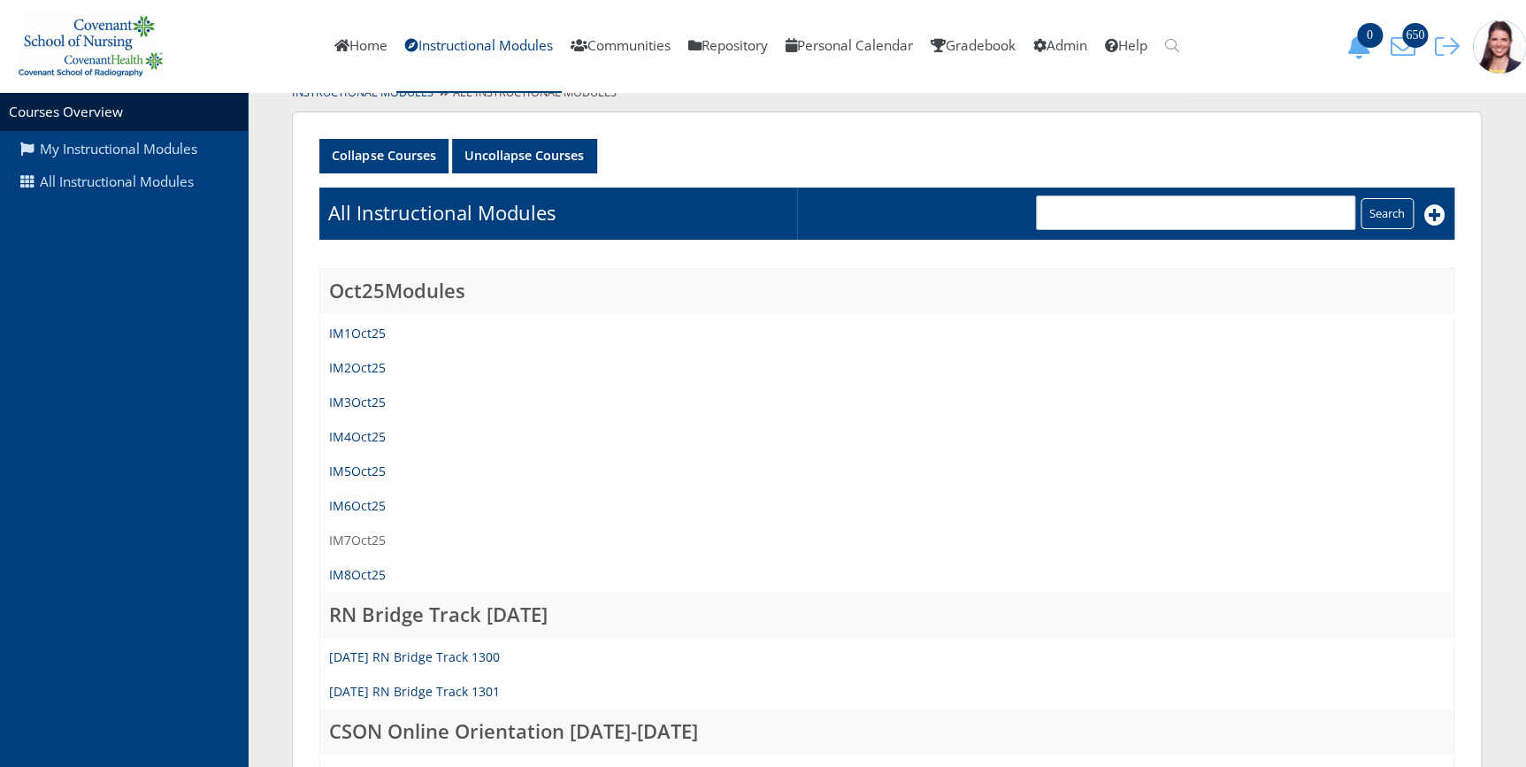
click at [362, 534] on link "IM7Oct25" at bounding box center [357, 540] width 57 height 17
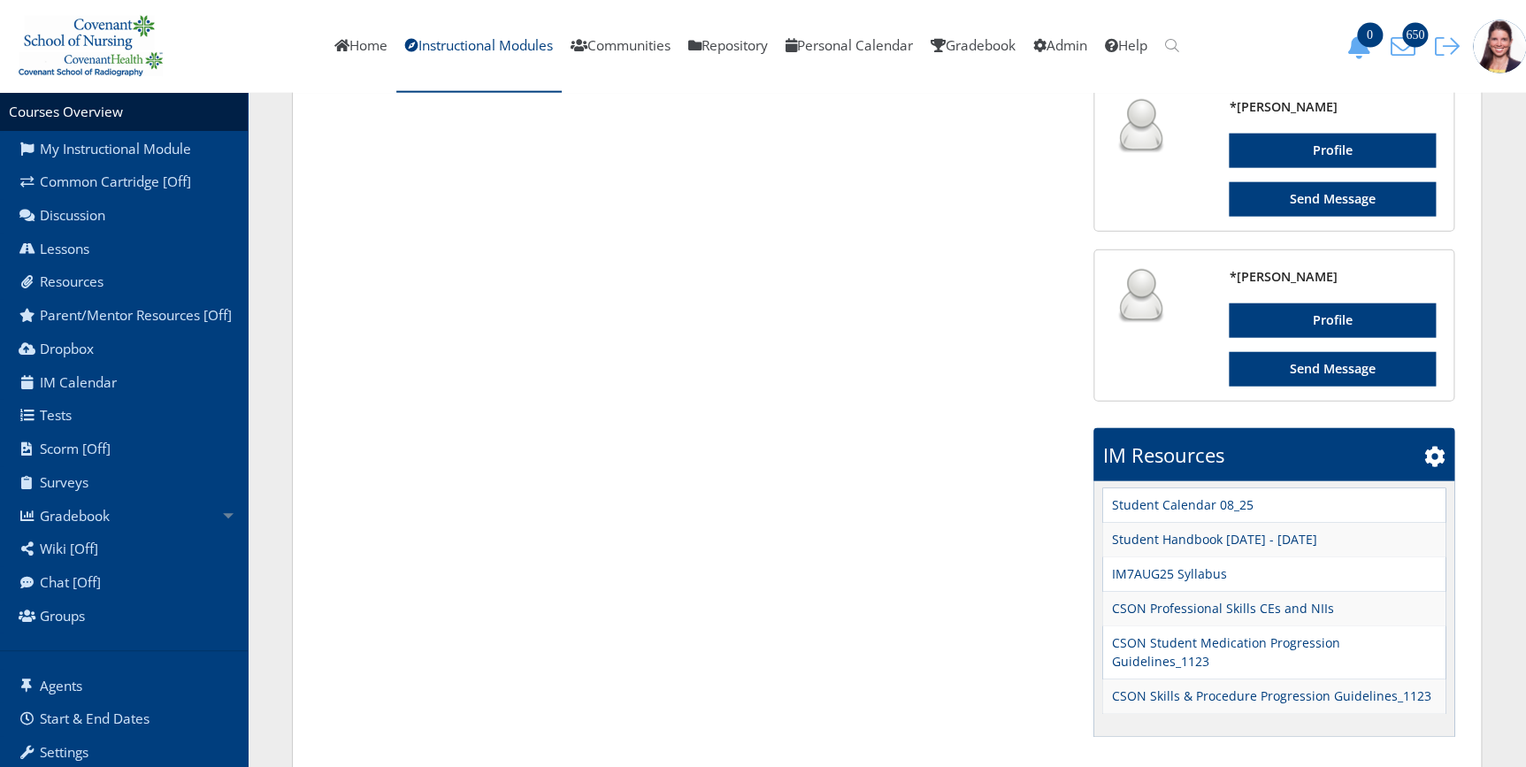
scroll to position [2026, 0]
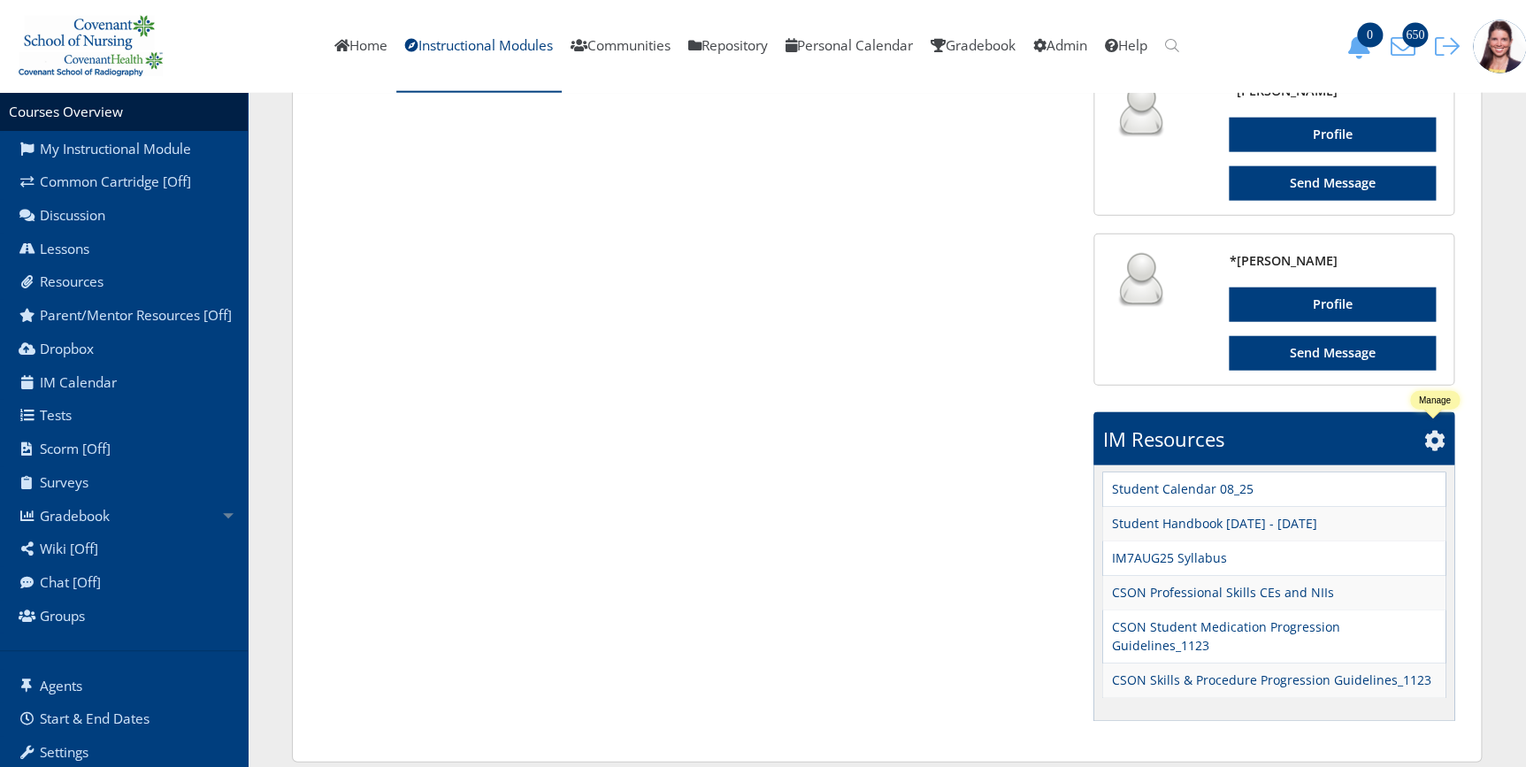
click at [1438, 434] on icon at bounding box center [1435, 440] width 21 height 21
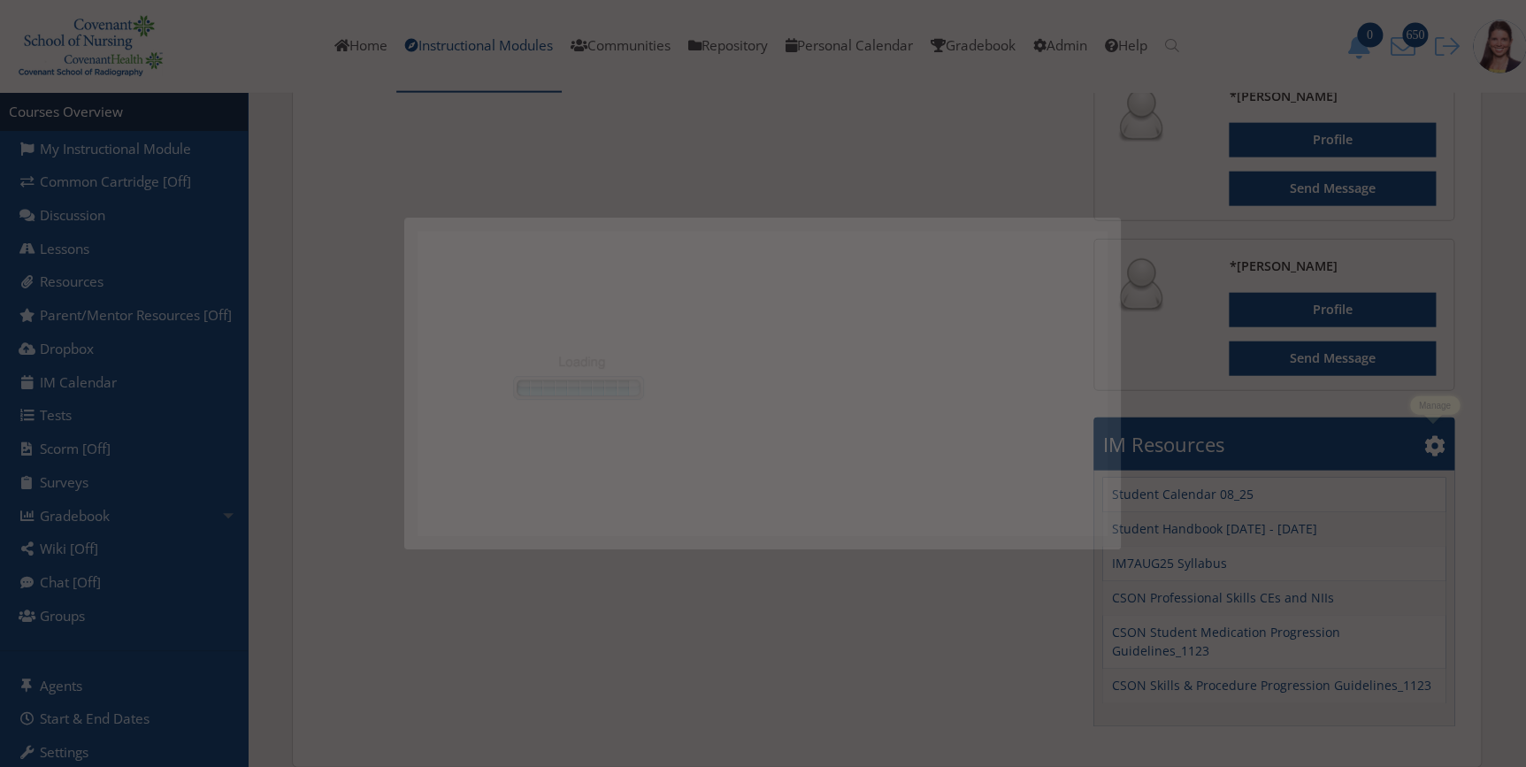
scroll to position [0, 0]
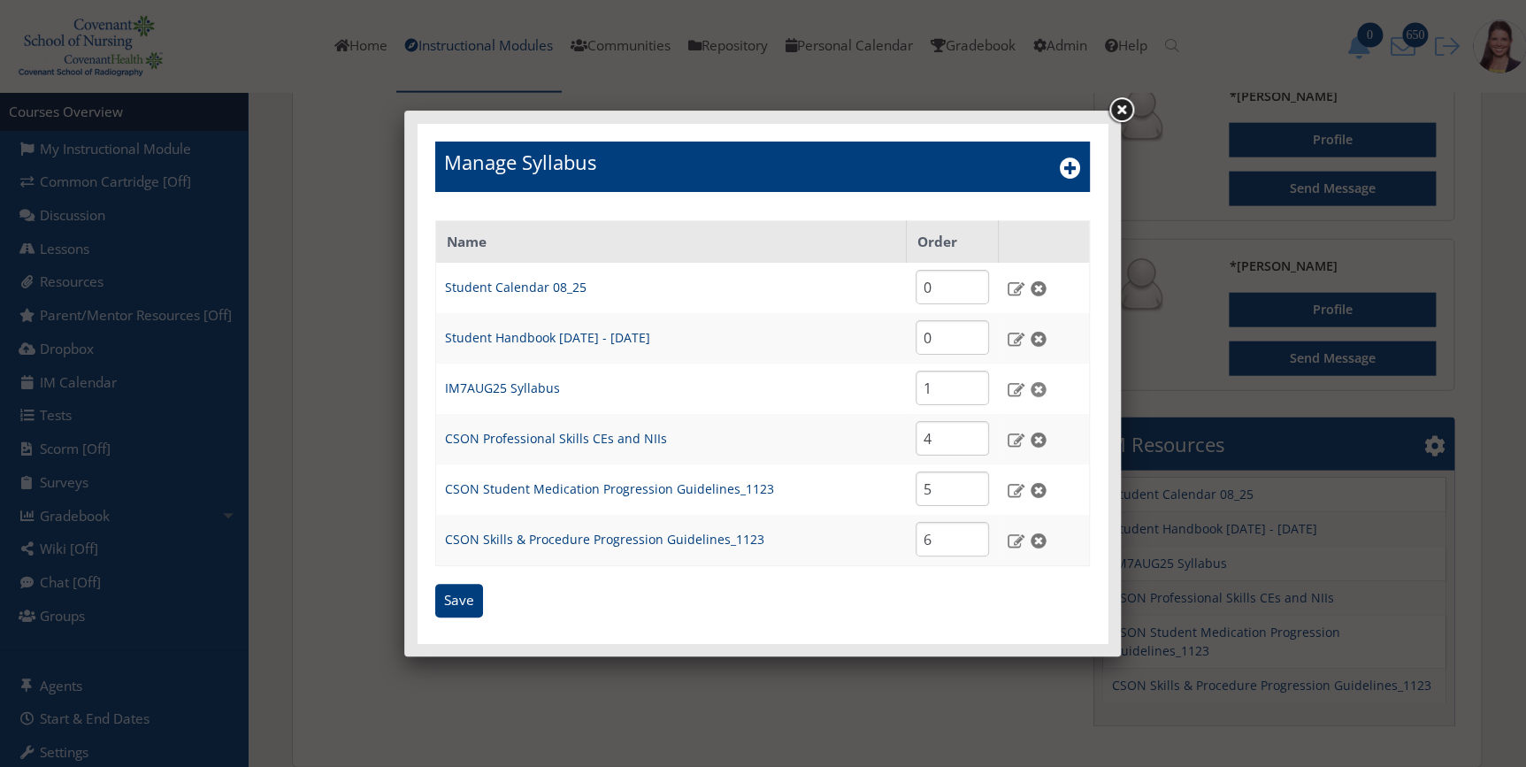
click at [1039, 385] on img at bounding box center [1038, 389] width 19 height 16
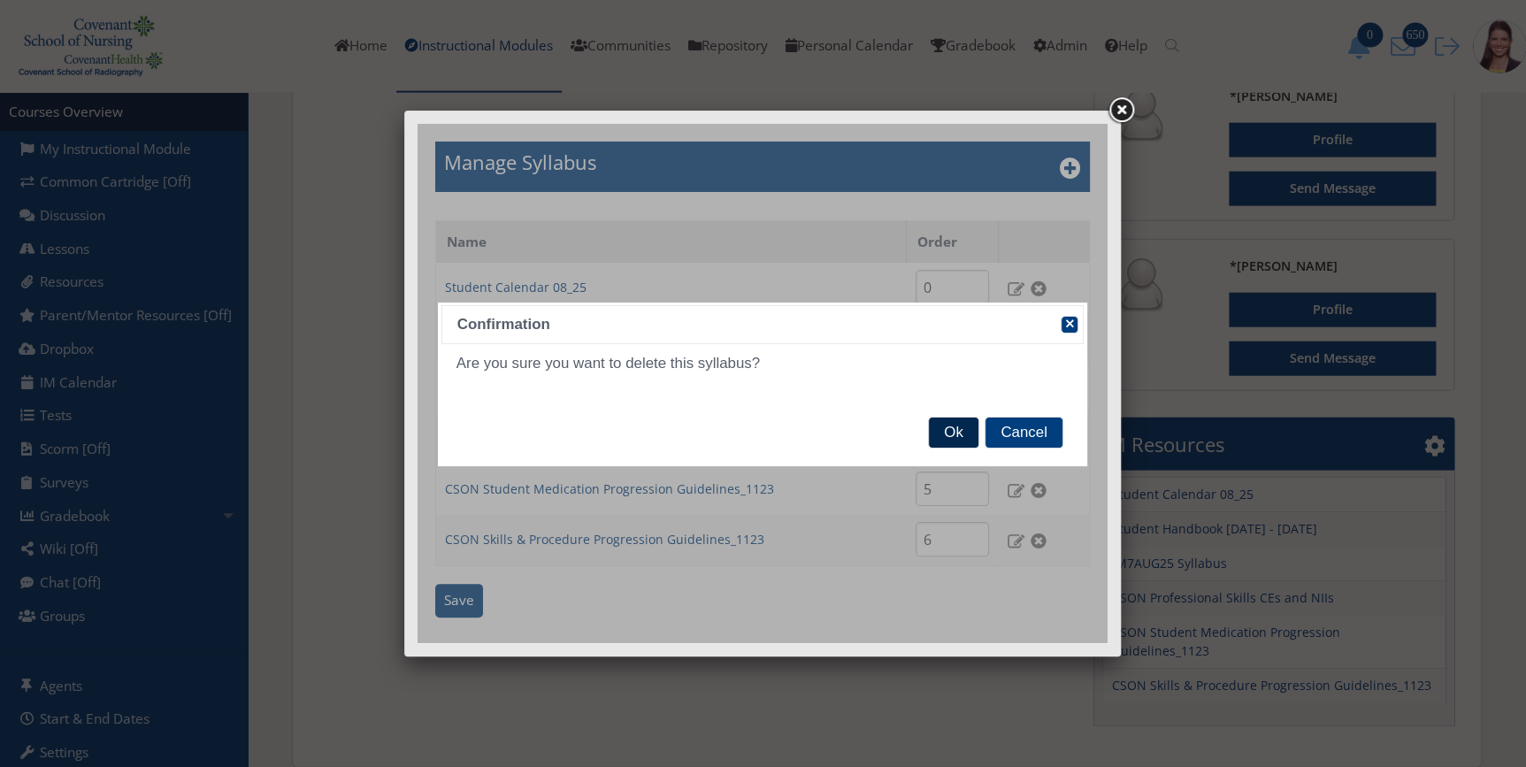
click at [959, 433] on span "Ok" at bounding box center [953, 433] width 49 height 30
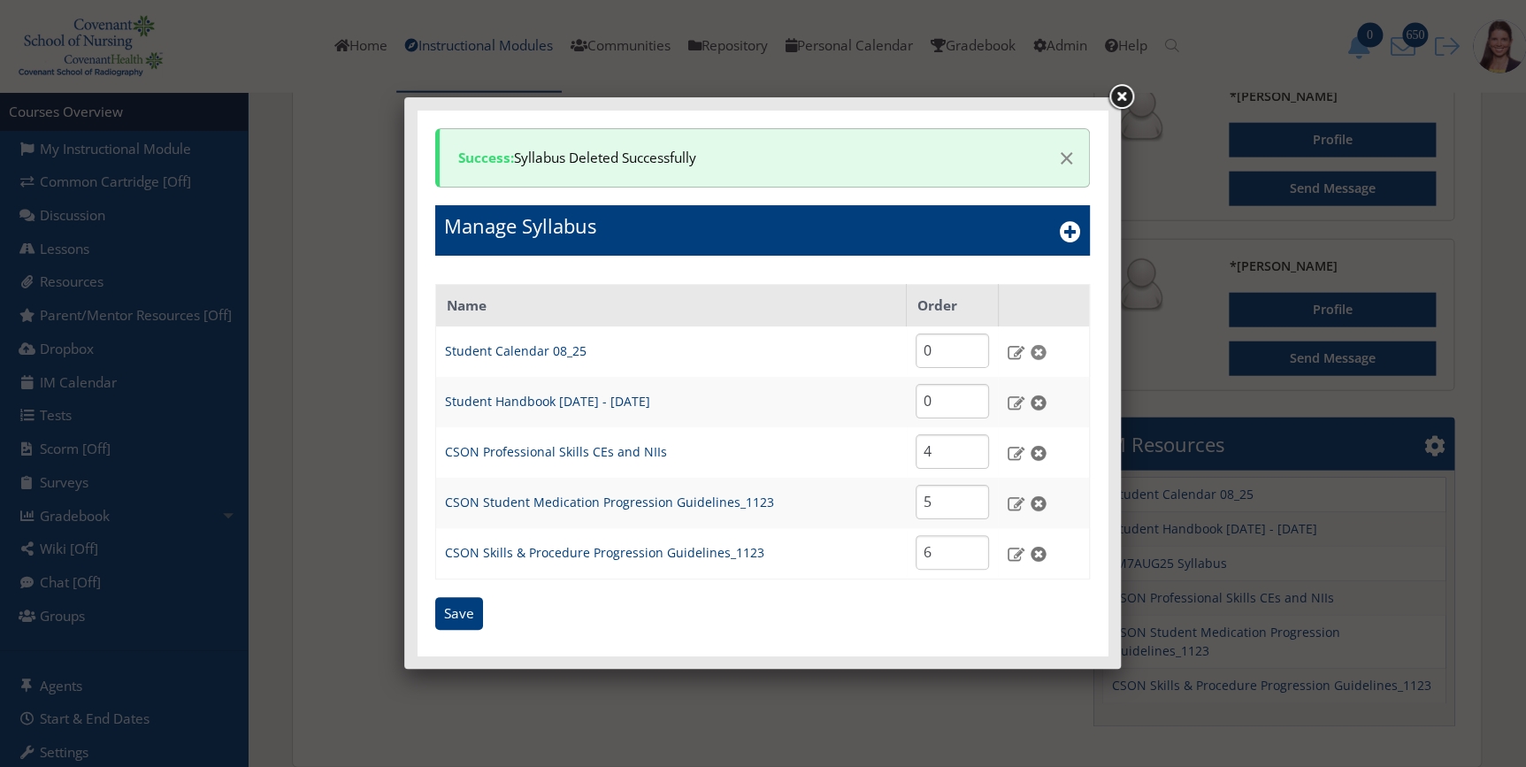
click at [1042, 352] on img at bounding box center [1038, 352] width 19 height 16
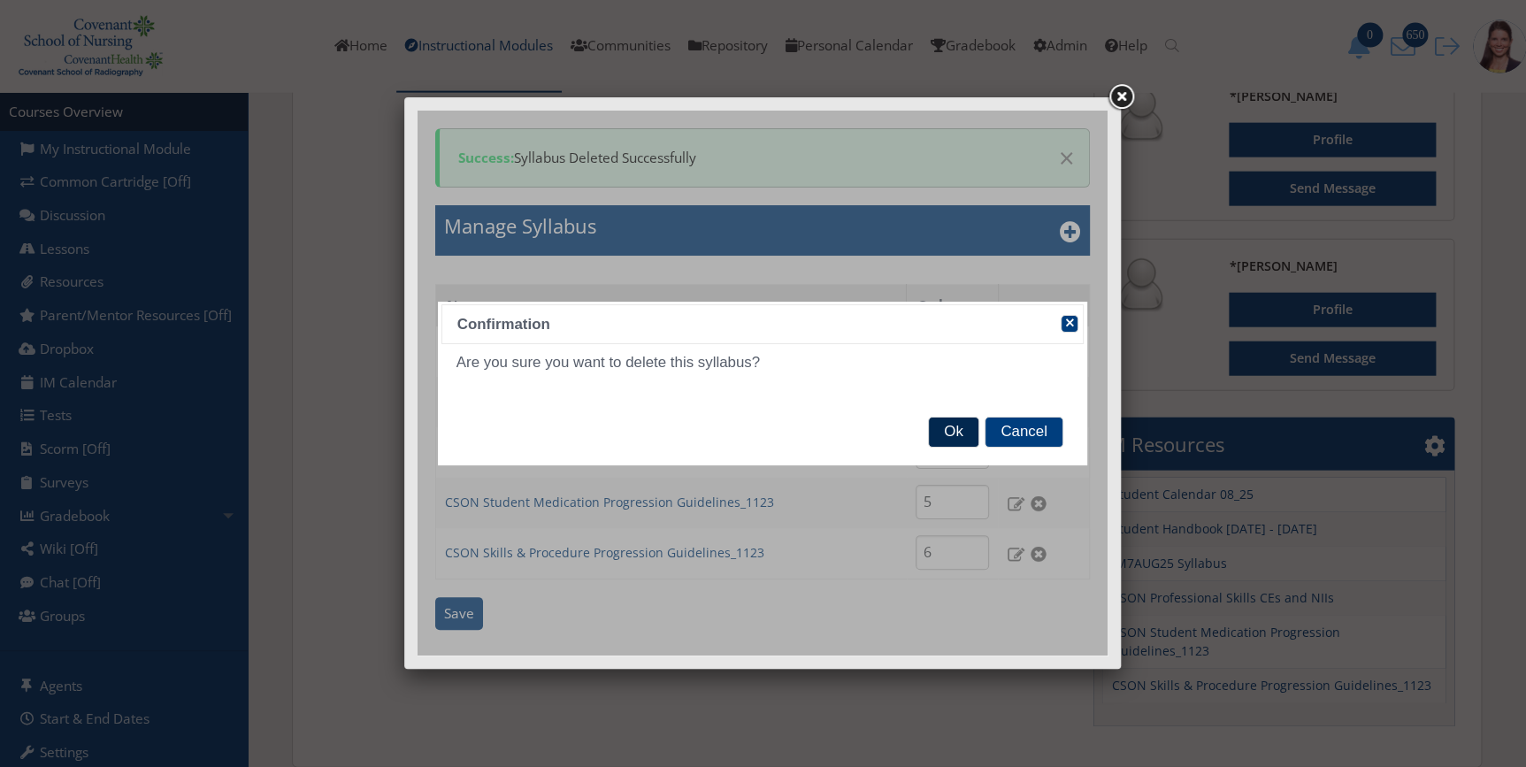
click at [958, 438] on span "Ok" at bounding box center [953, 433] width 49 height 30
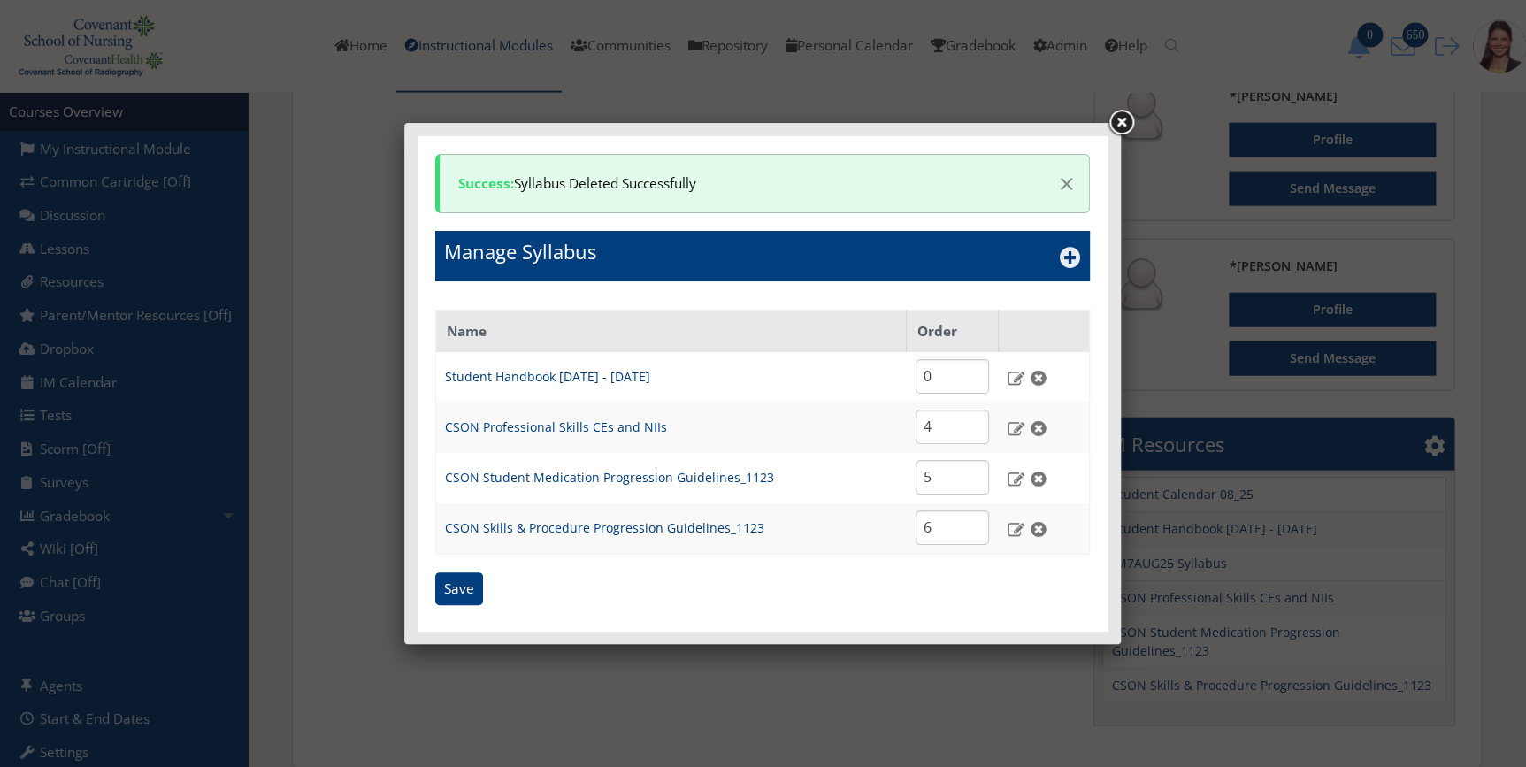
click at [1070, 260] on icon at bounding box center [1070, 257] width 21 height 21
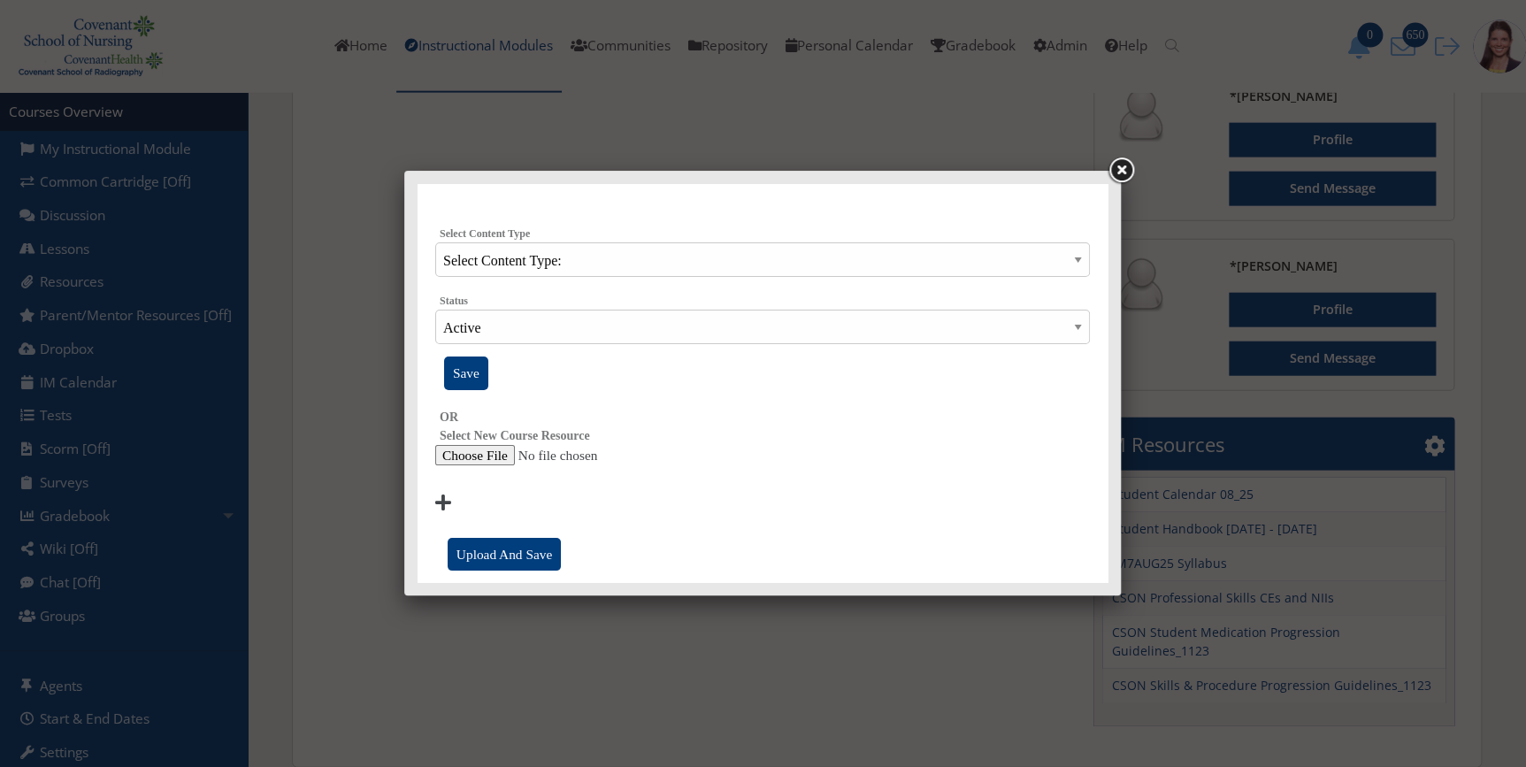
click at [484, 457] on input "file" at bounding box center [762, 455] width 655 height 21
type input "C:\fakepath\IM7Oct25 Syllabus.docx"
click at [508, 560] on input "Upload And Save" at bounding box center [504, 555] width 113 height 34
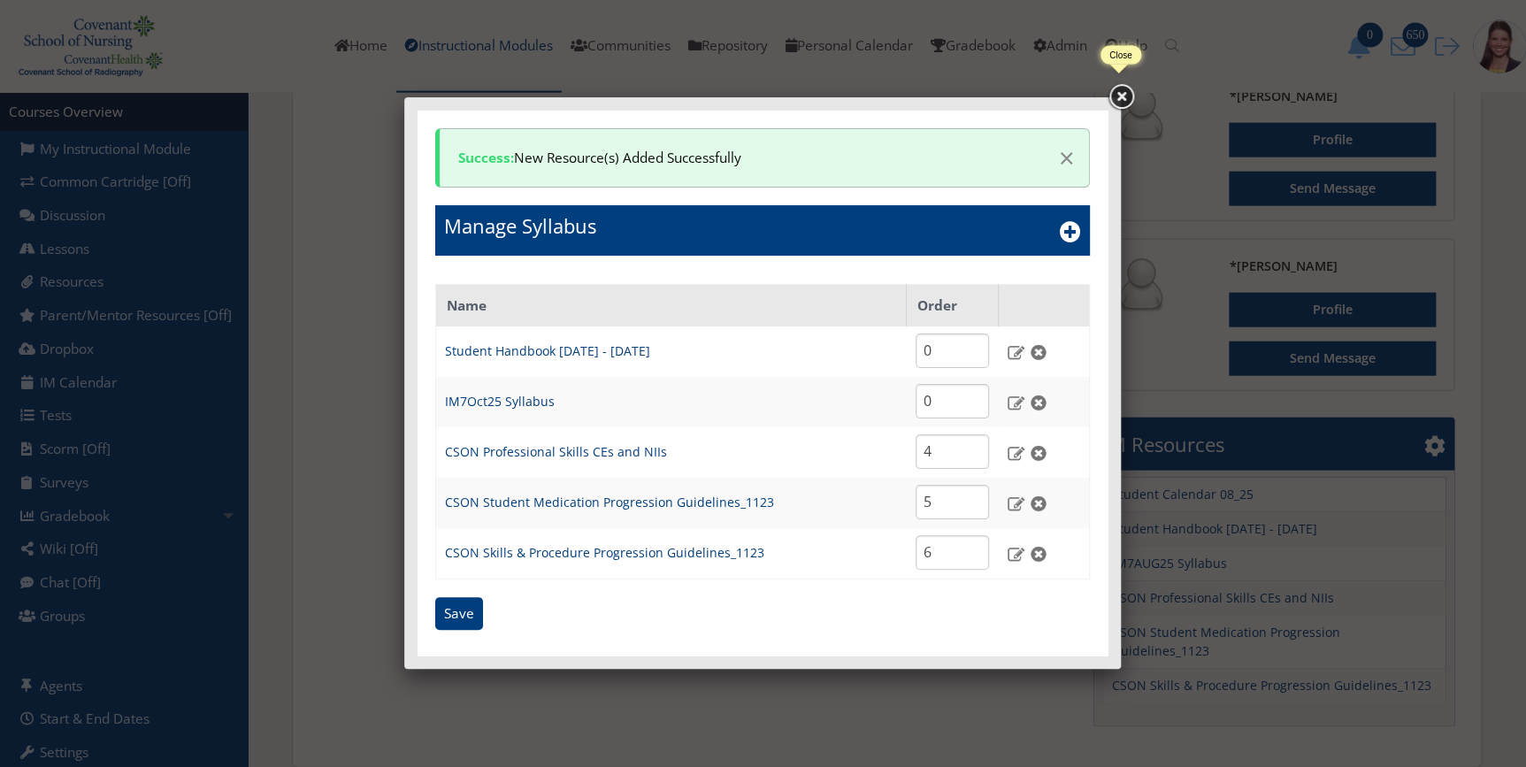
click at [1125, 98] on link at bounding box center [1121, 97] width 32 height 32
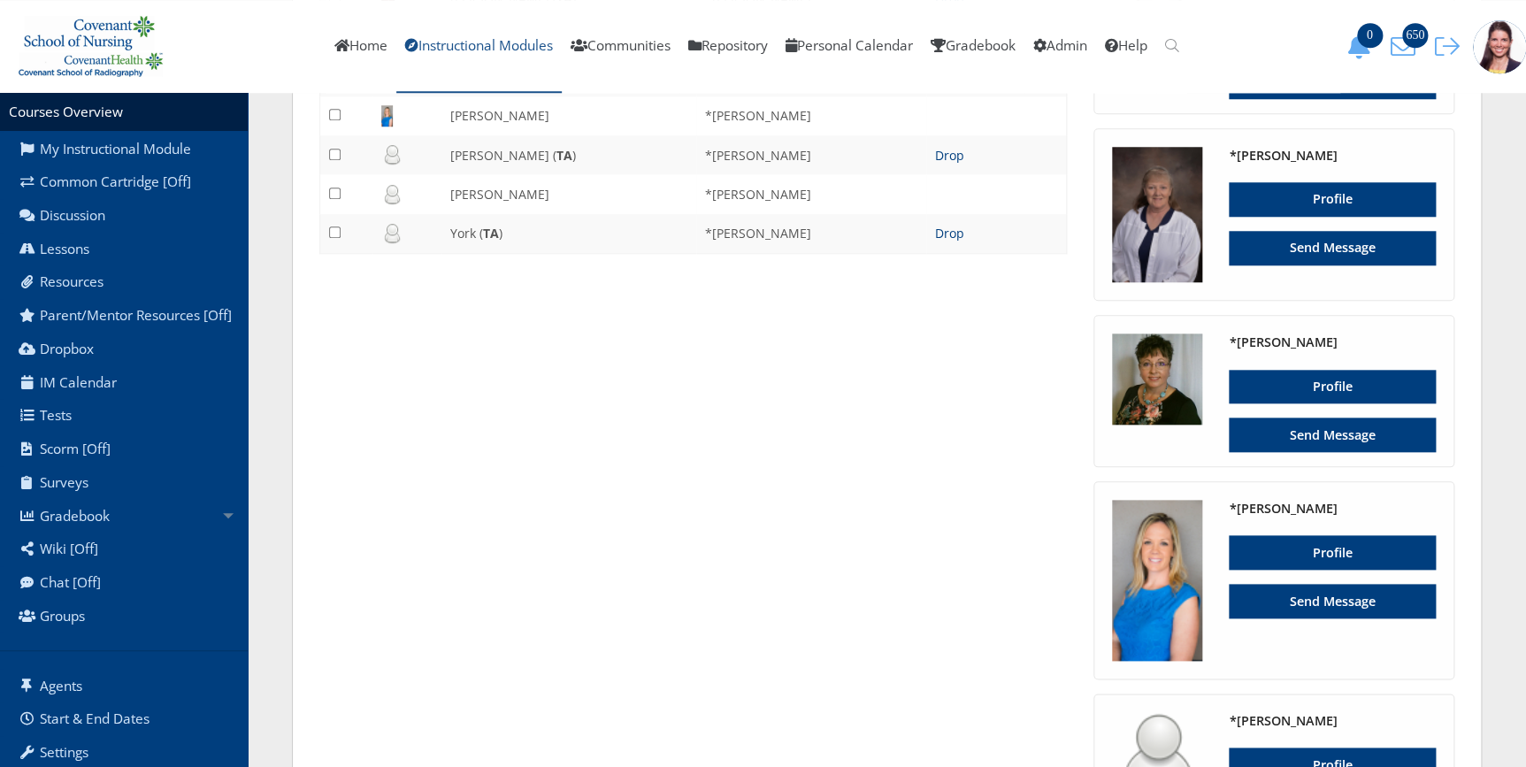
scroll to position [545, 0]
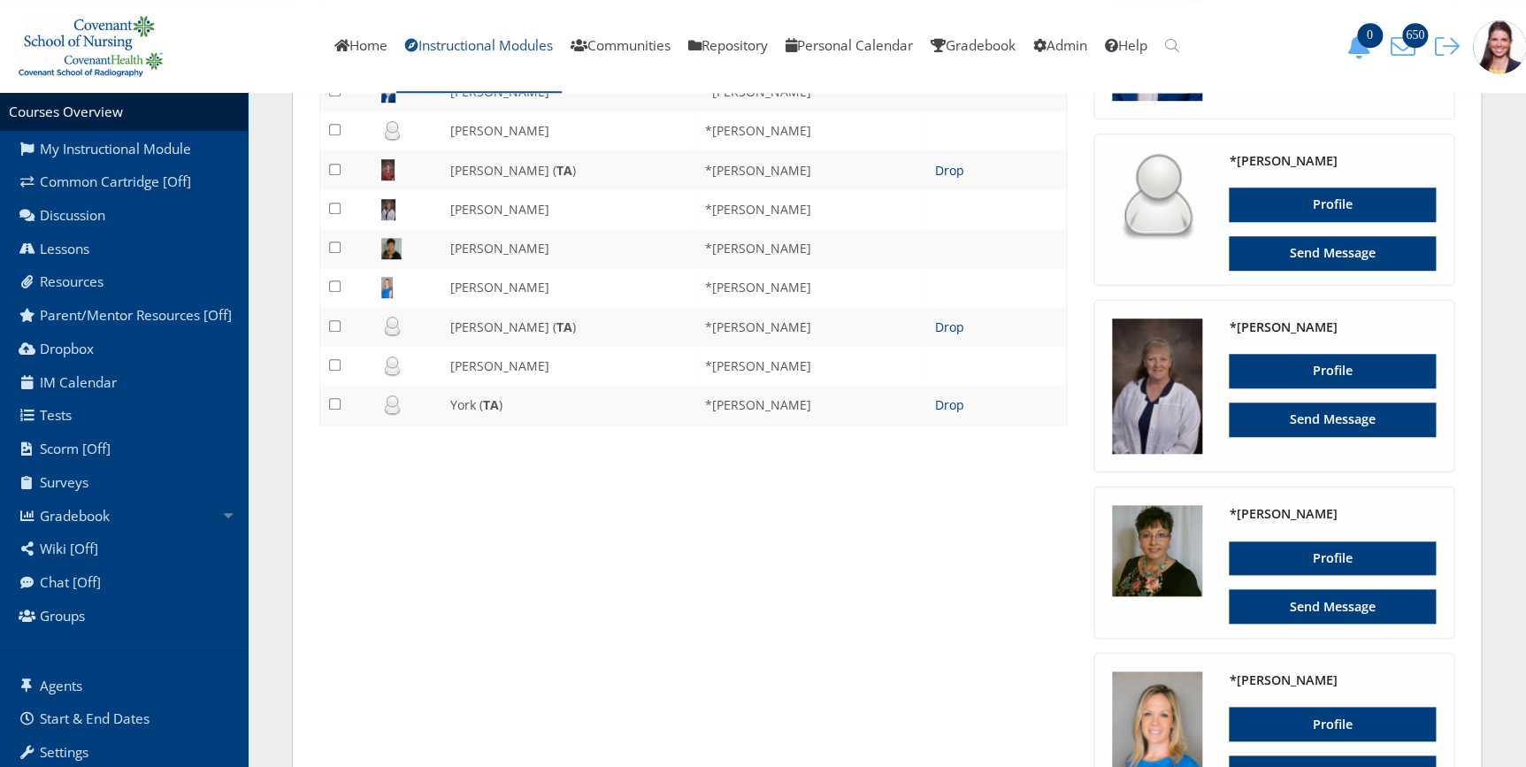
click at [507, 47] on link "Instructional Modules" at bounding box center [478, 46] width 165 height 93
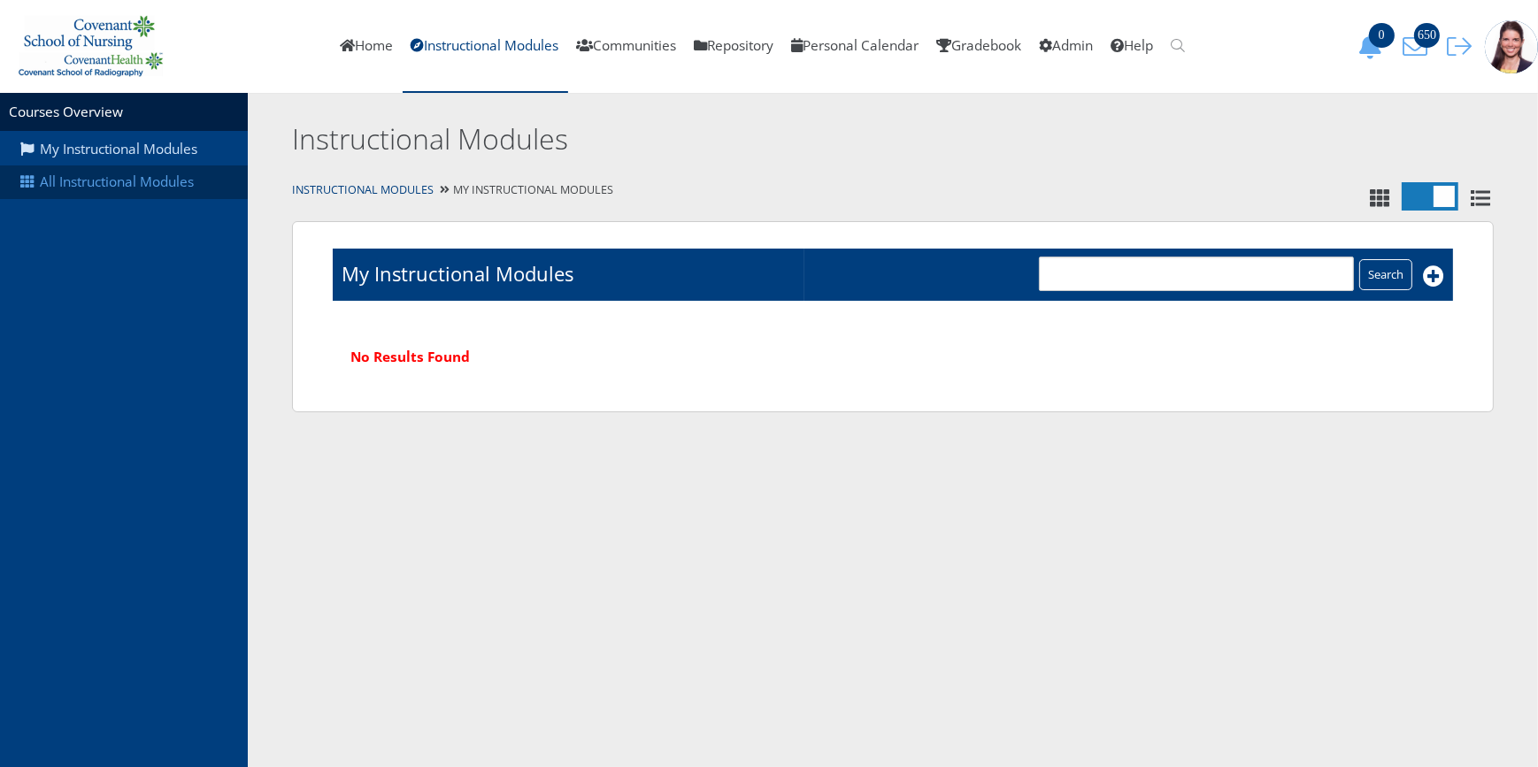
click at [155, 178] on link "All Instructional Modules" at bounding box center [124, 182] width 248 height 34
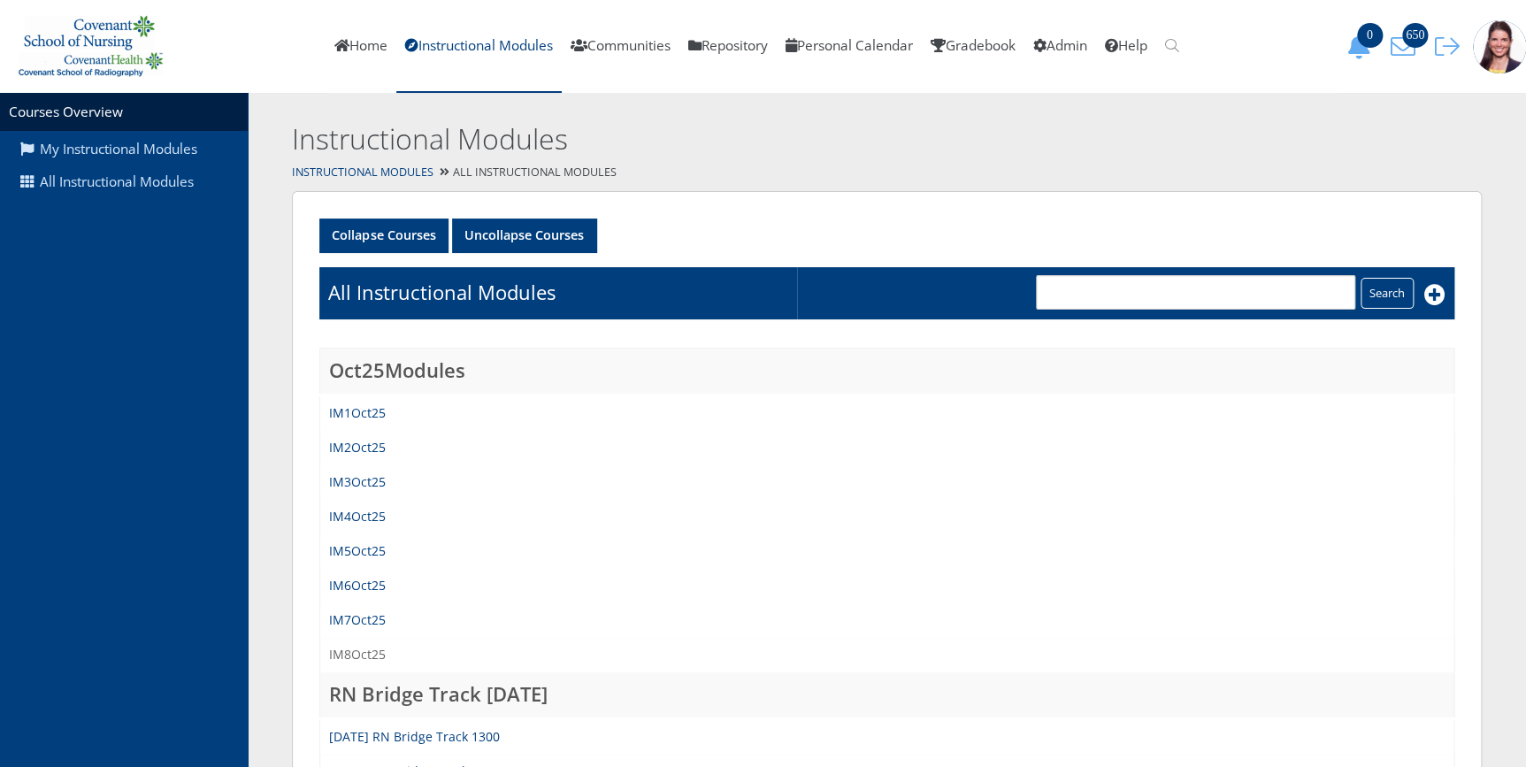
click at [364, 652] on link "IM8Oct25" at bounding box center [357, 654] width 57 height 17
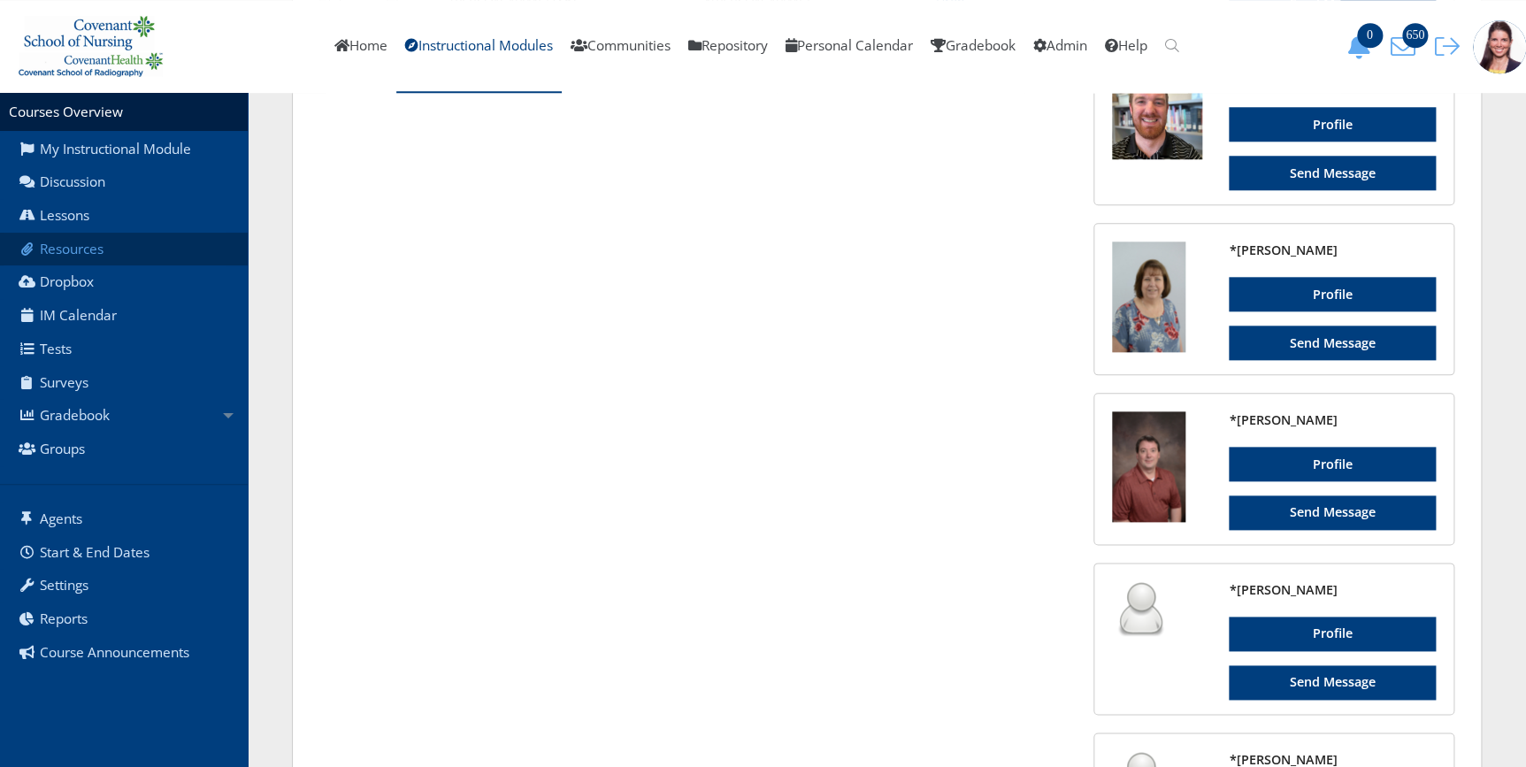
scroll to position [488, 0]
